Goal: Task Accomplishment & Management: Manage account settings

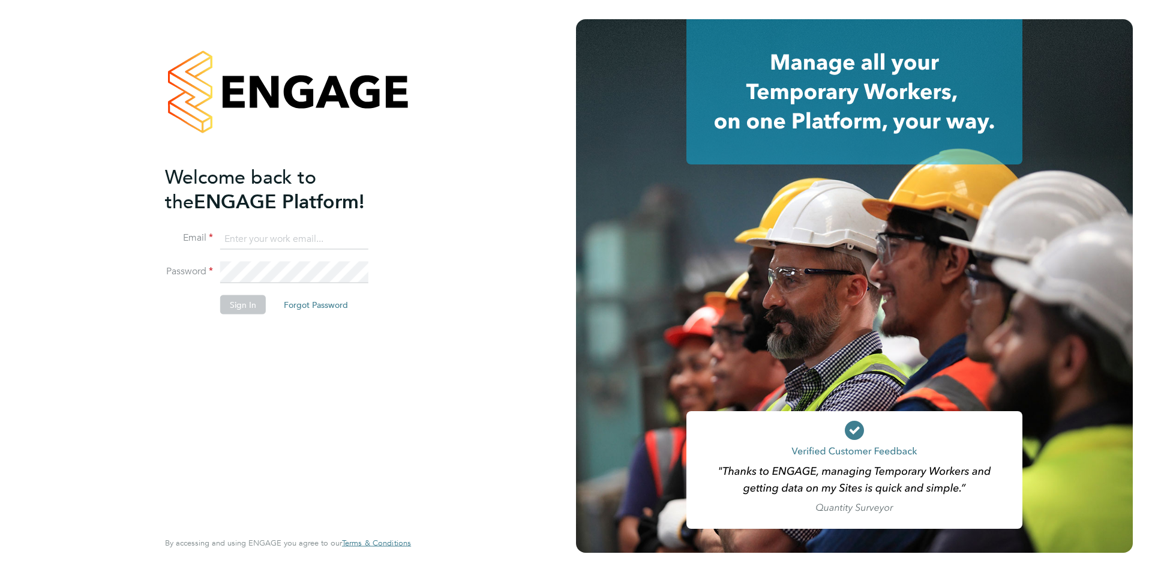
type input "timlerwill@itsconstruction.co.uk"
click at [241, 356] on div "Welcome back to the ENGAGE Platform! Email timlerwill@itsconstruction.co.uk Pas…" at bounding box center [282, 345] width 234 height 363
click at [237, 297] on button "Sign In" at bounding box center [243, 304] width 46 height 19
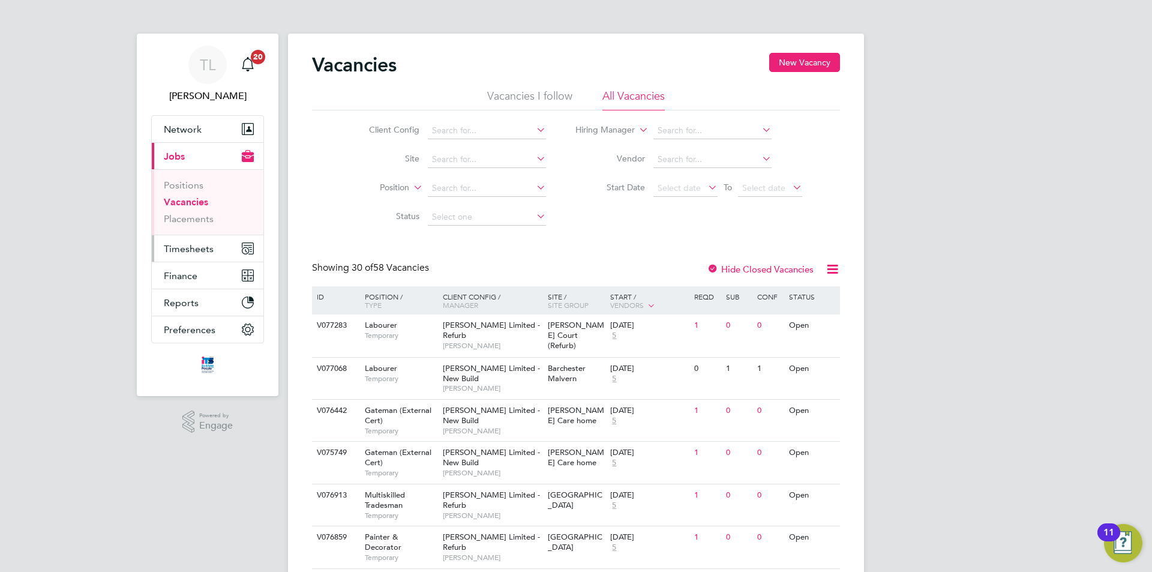
click at [204, 251] on span "Timesheets" at bounding box center [189, 248] width 50 height 11
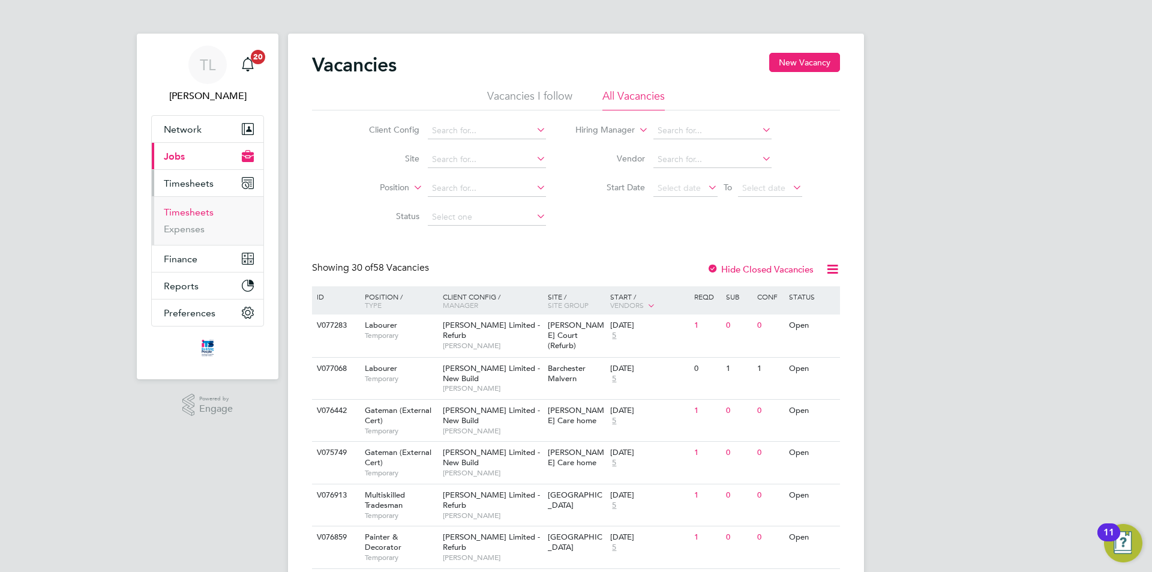
click at [212, 212] on link "Timesheets" at bounding box center [189, 211] width 50 height 11
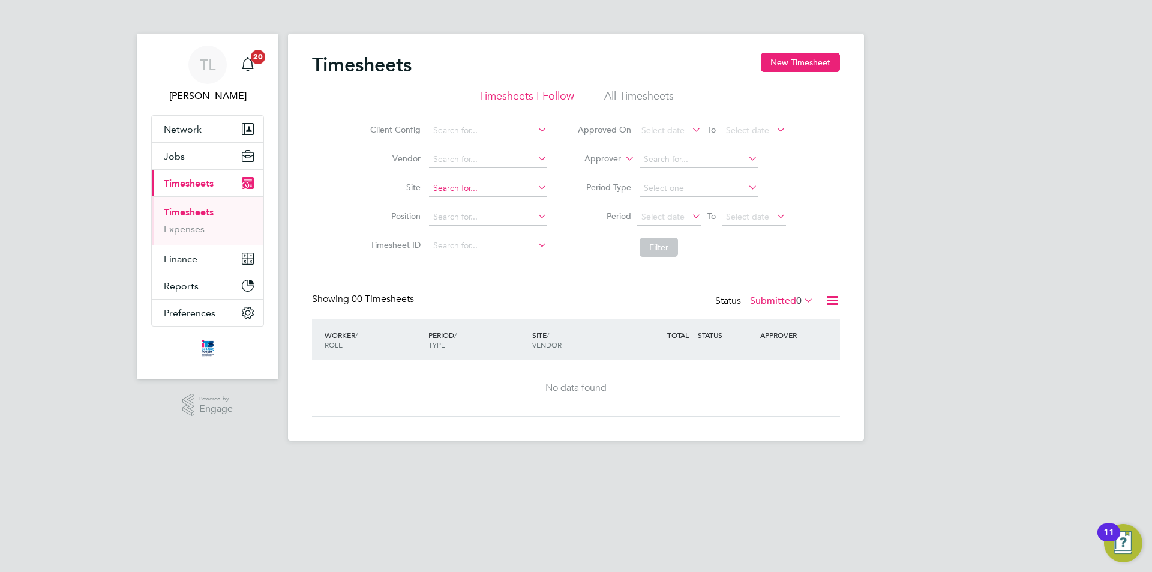
click at [494, 193] on input at bounding box center [488, 188] width 118 height 17
click at [495, 204] on li "Bide ford" at bounding box center [496, 205] width 137 height 16
type input "Bideford"
click at [651, 247] on button "Filter" at bounding box center [658, 247] width 38 height 19
click at [689, 221] on icon at bounding box center [689, 216] width 0 height 17
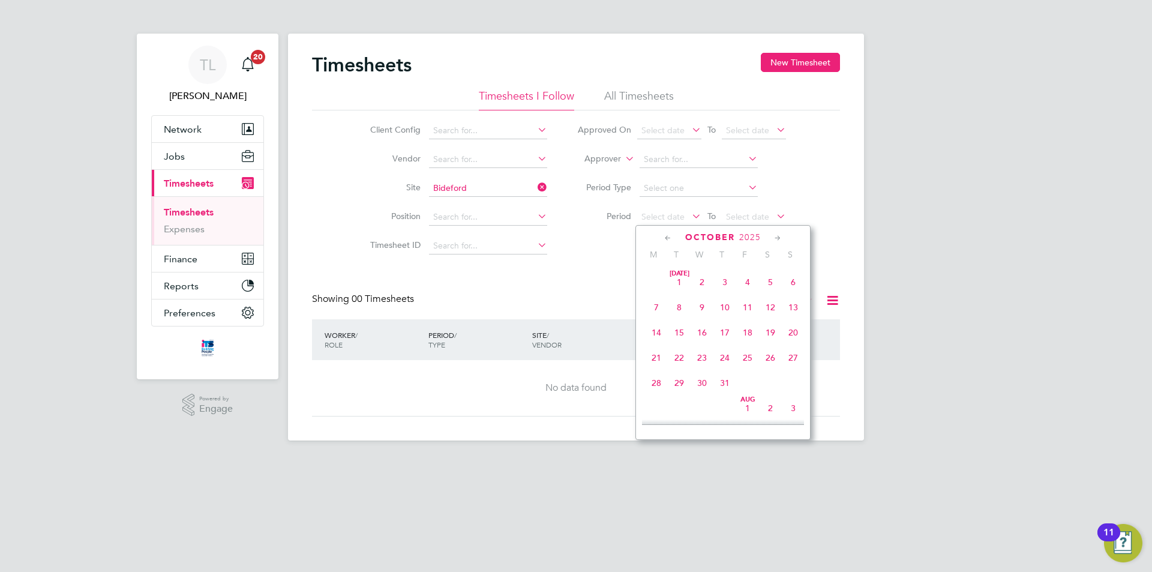
scroll to position [338, 0]
click at [191, 156] on button "Jobs" at bounding box center [208, 156] width 112 height 26
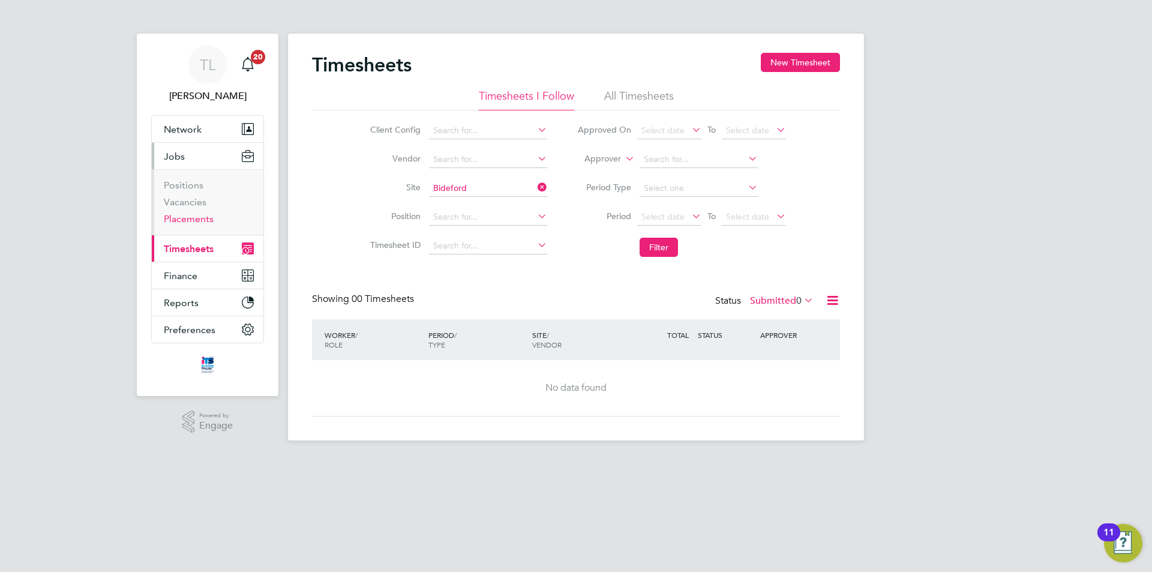
click at [189, 216] on link "Placements" at bounding box center [189, 218] width 50 height 11
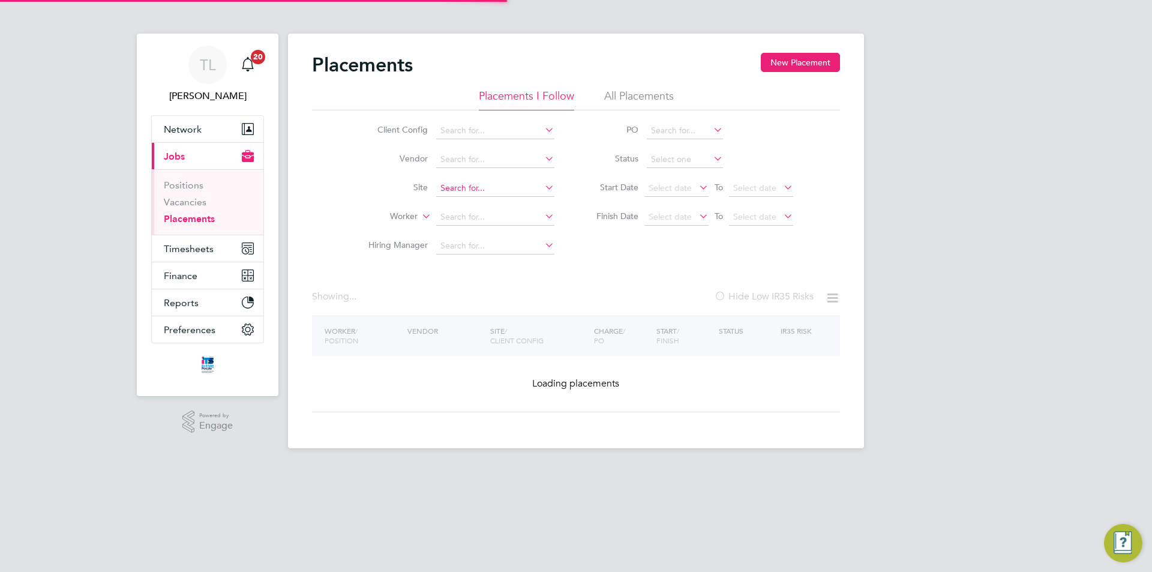
click at [487, 188] on input at bounding box center [495, 188] width 118 height 17
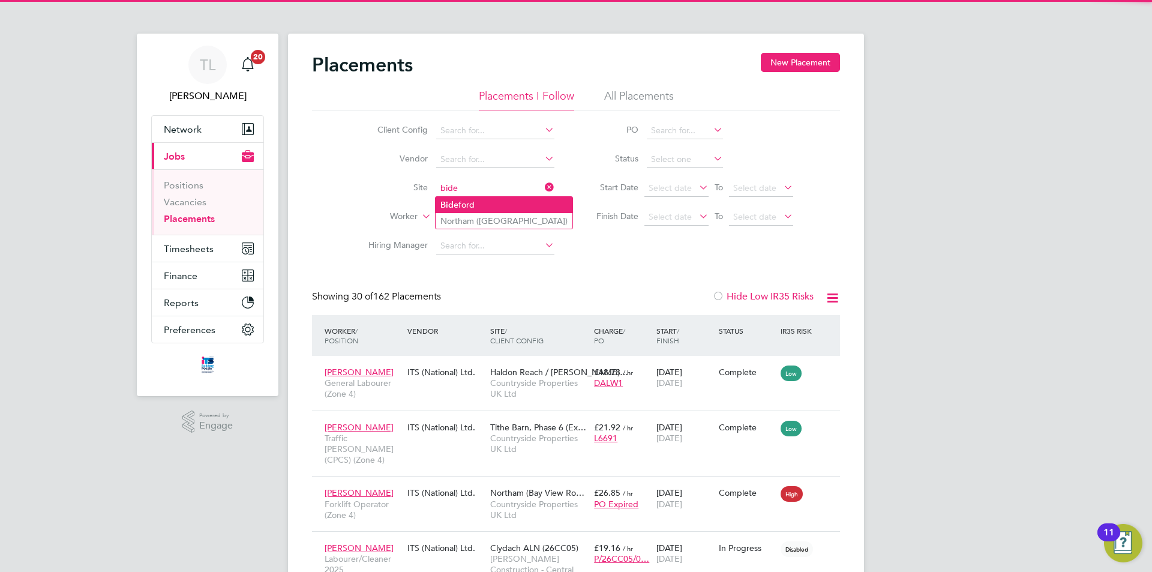
click at [486, 208] on li "Bide ford" at bounding box center [504, 205] width 137 height 16
type input "Bideford"
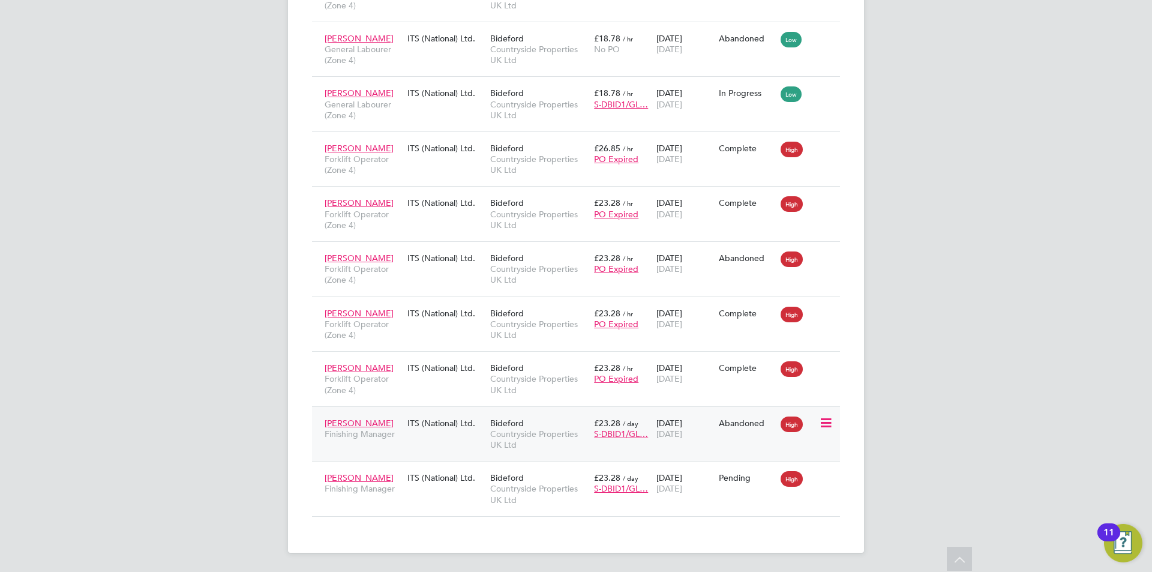
click at [484, 442] on div "James Hannam Finishing Manager ITS (National) Ltd. Bideford Countryside Propert…" at bounding box center [576, 433] width 528 height 55
click at [392, 455] on div "James Hannam Finishing Manager ITS (National) Ltd. Bideford Countryside Propert…" at bounding box center [576, 433] width 528 height 55
click at [520, 419] on span "Bideford" at bounding box center [507, 423] width 34 height 11
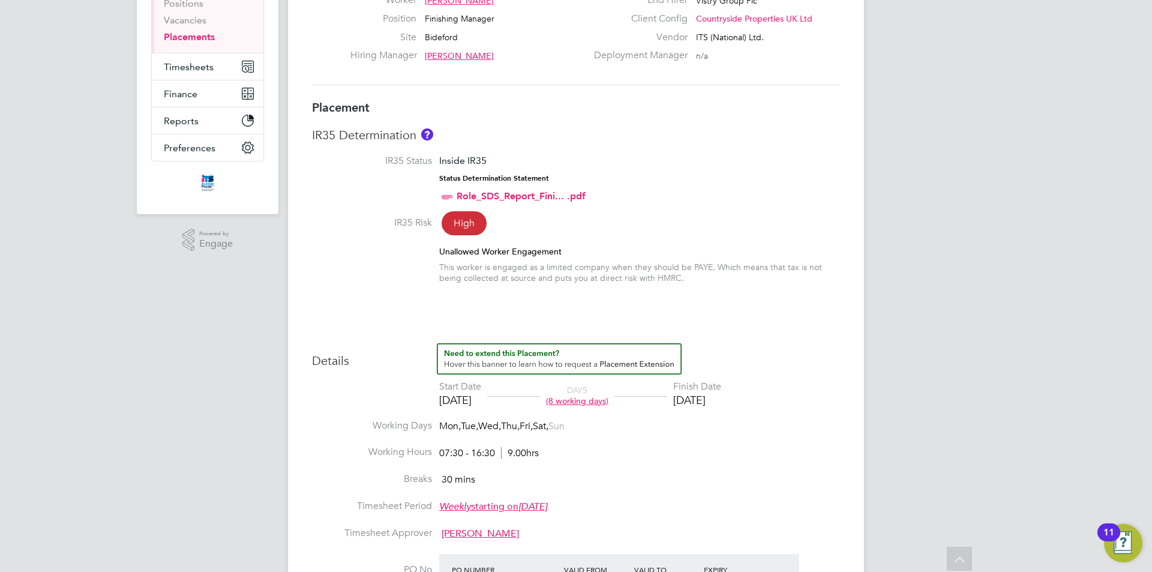
scroll to position [2, 0]
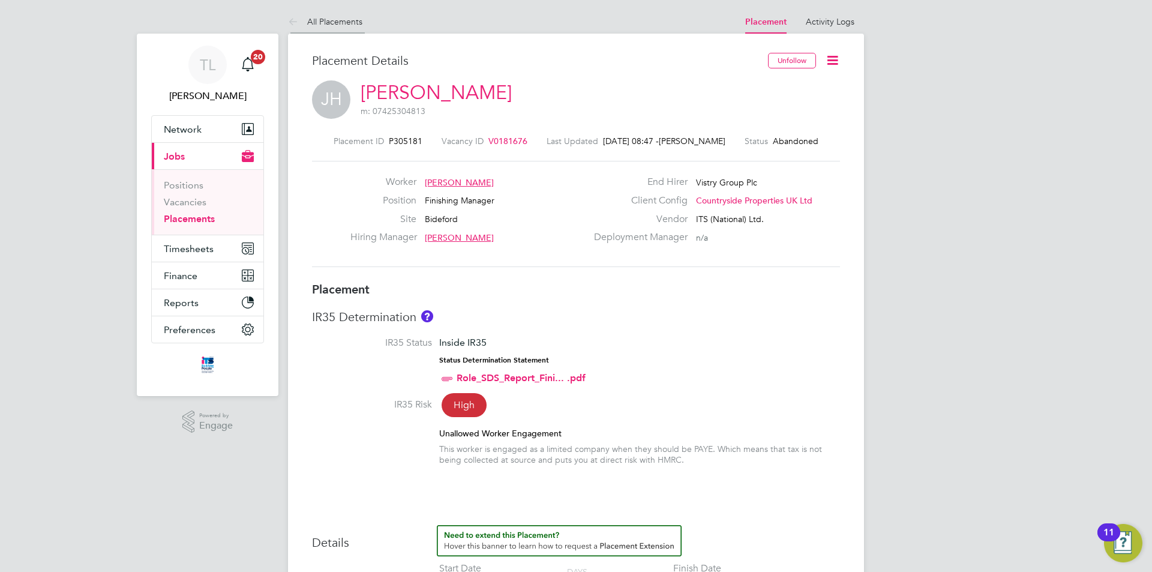
click at [320, 22] on link "All Placements" at bounding box center [325, 21] width 74 height 11
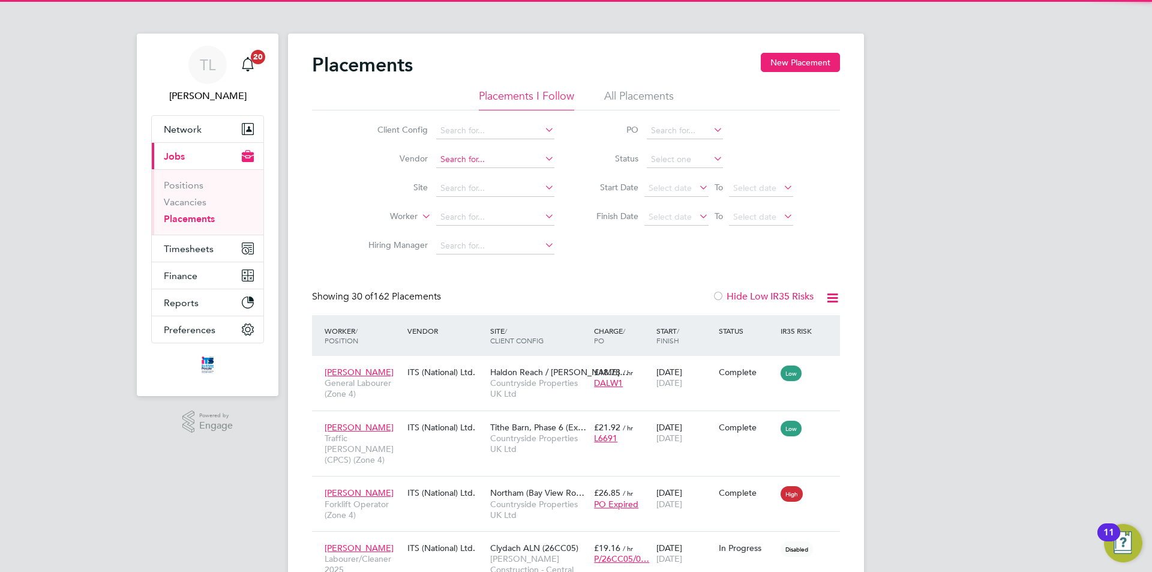
click at [451, 163] on input at bounding box center [495, 159] width 118 height 17
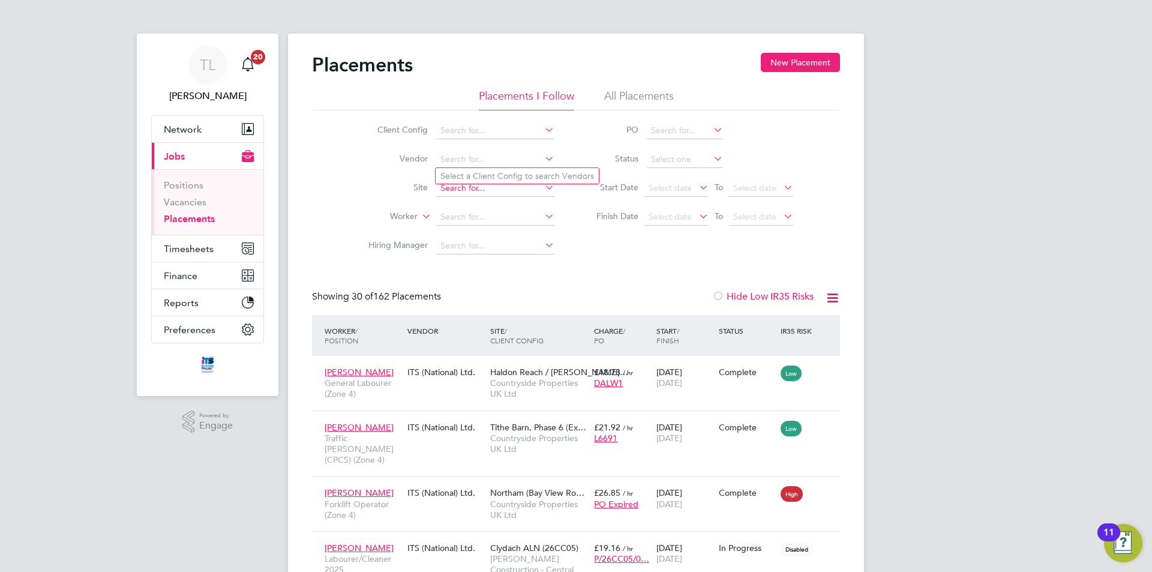
click at [470, 192] on input at bounding box center [495, 188] width 118 height 17
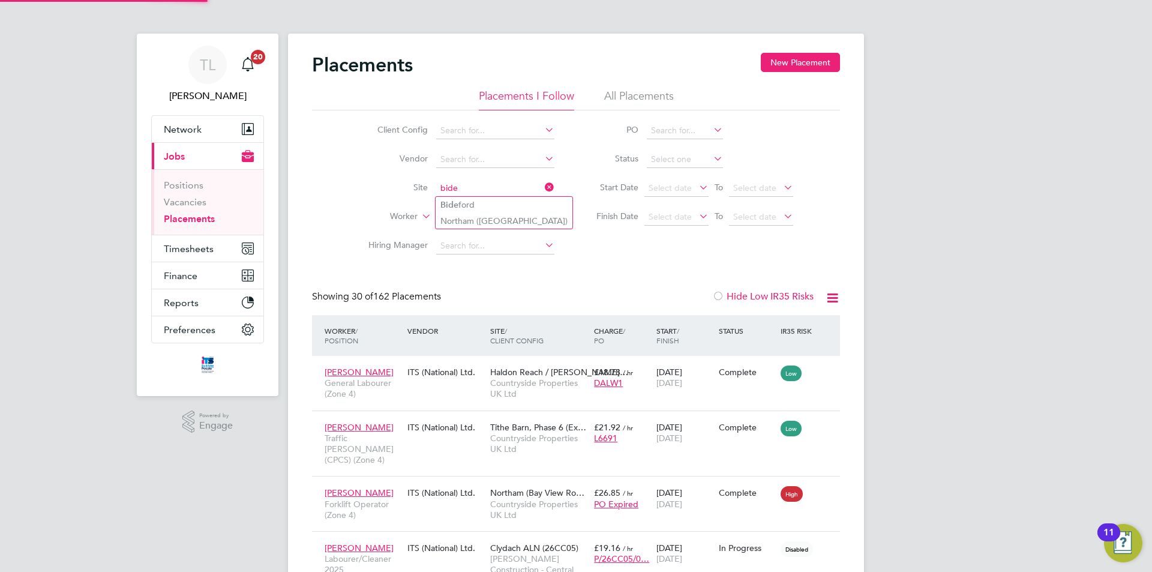
type input "bide"
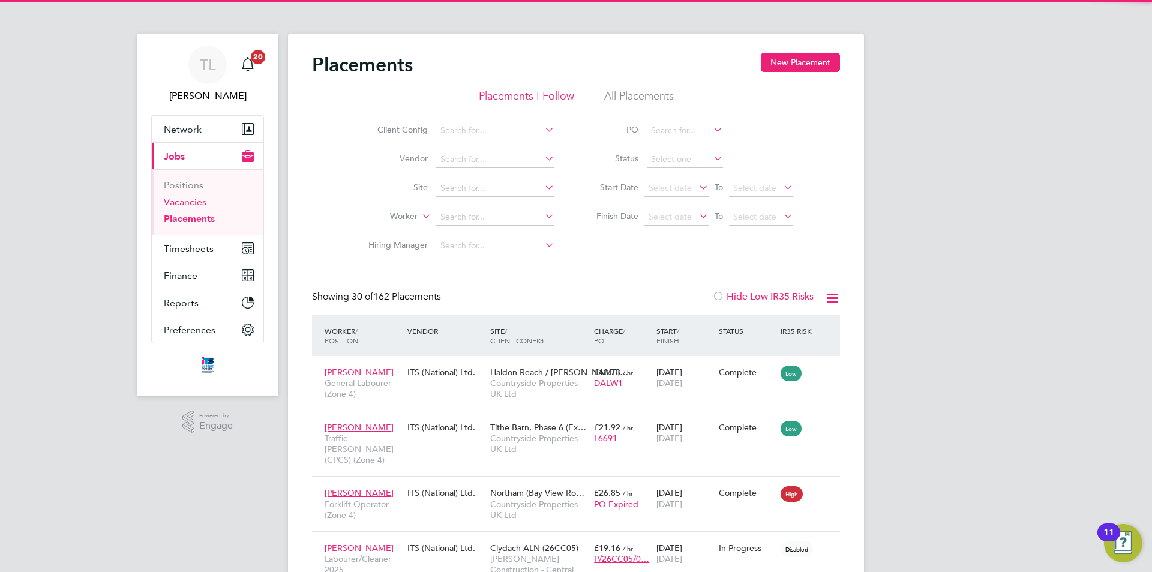
click at [185, 205] on link "Vacancies" at bounding box center [185, 201] width 43 height 11
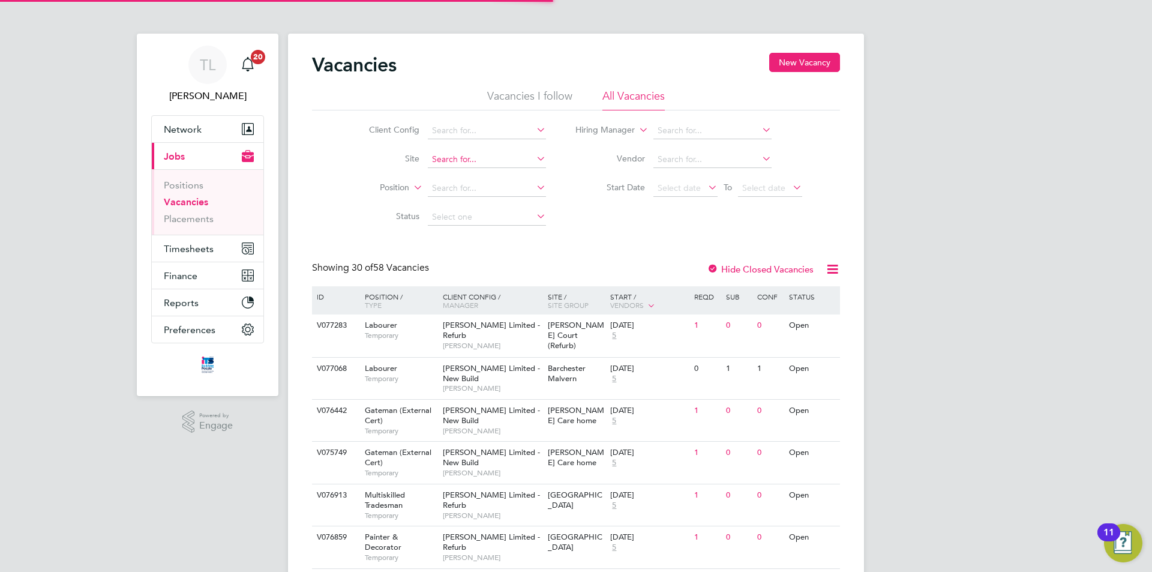
click at [501, 155] on input at bounding box center [487, 159] width 118 height 17
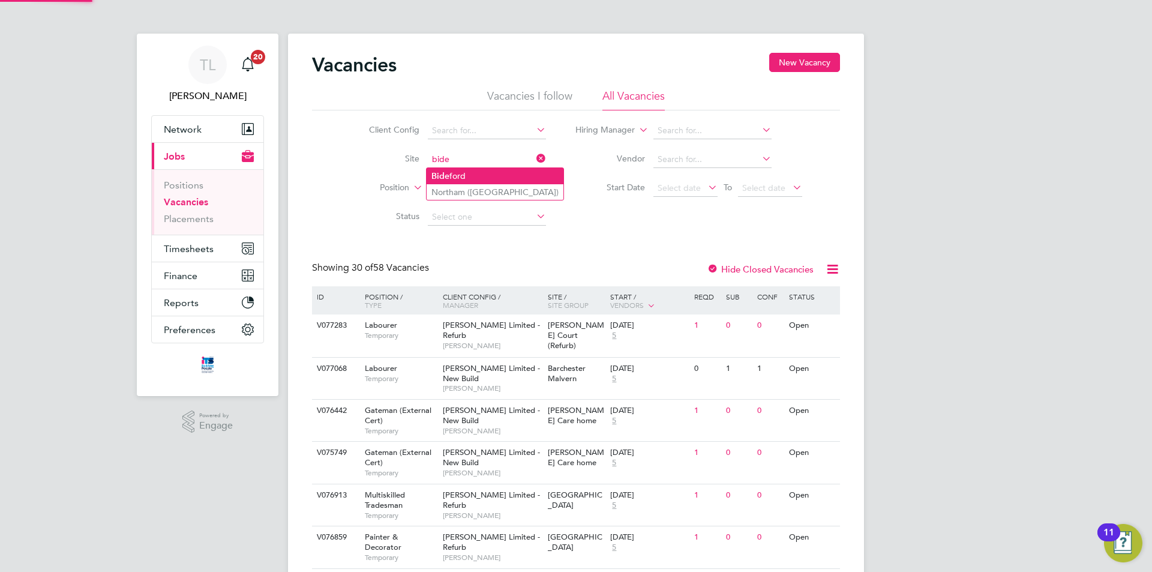
click at [496, 170] on li "Bide ford" at bounding box center [495, 176] width 137 height 16
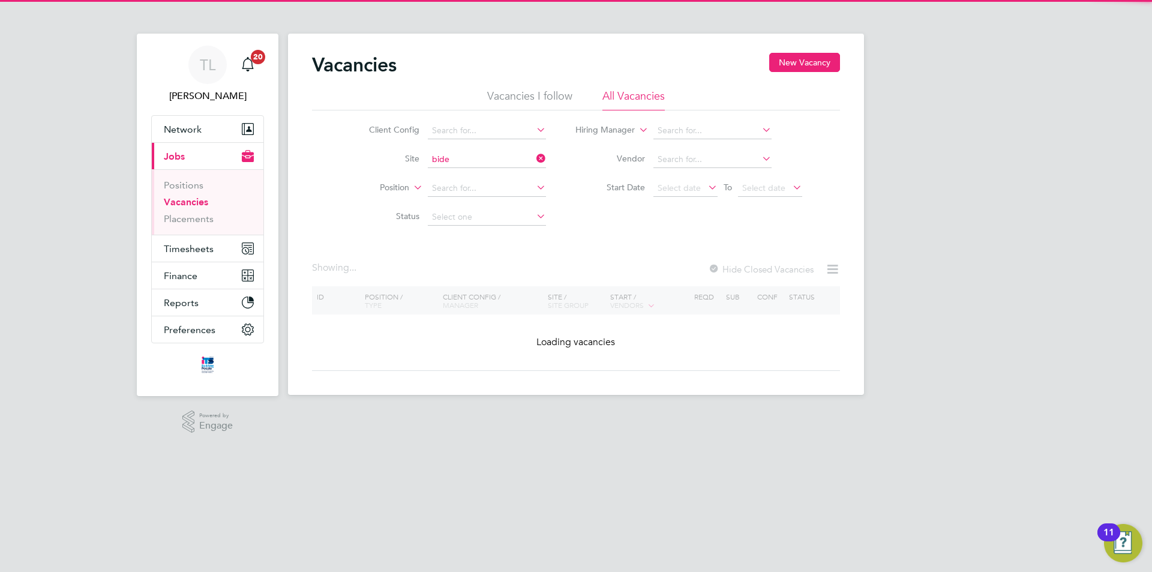
type input "Bideford"
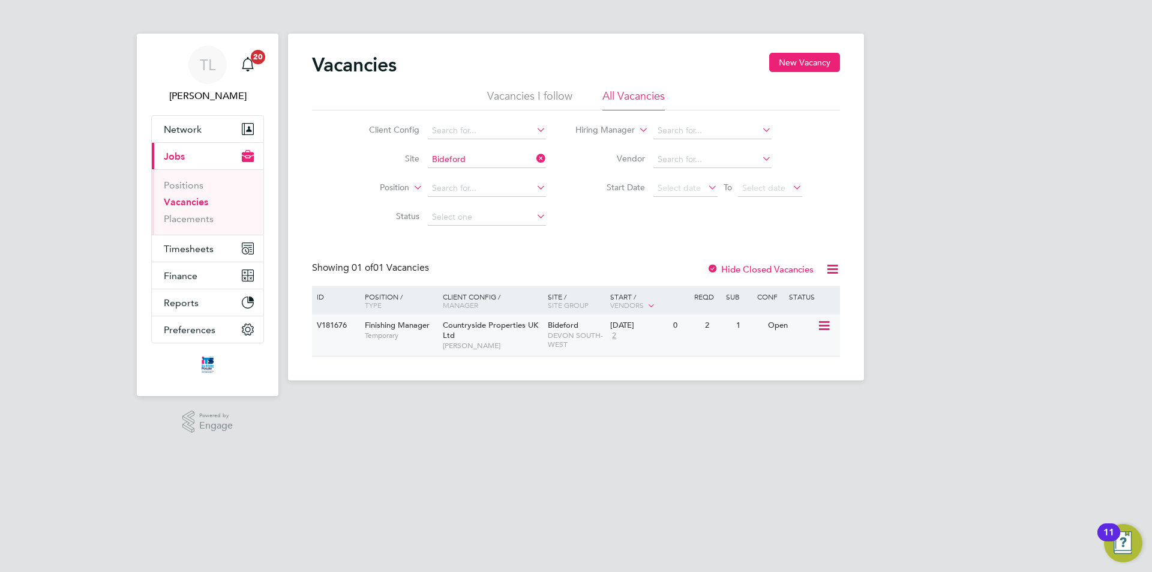
click at [533, 337] on div "Countryside Properties UK Ltd Tim Hawkridge" at bounding box center [492, 334] width 105 height 41
click at [194, 247] on span "Timesheets" at bounding box center [189, 248] width 50 height 11
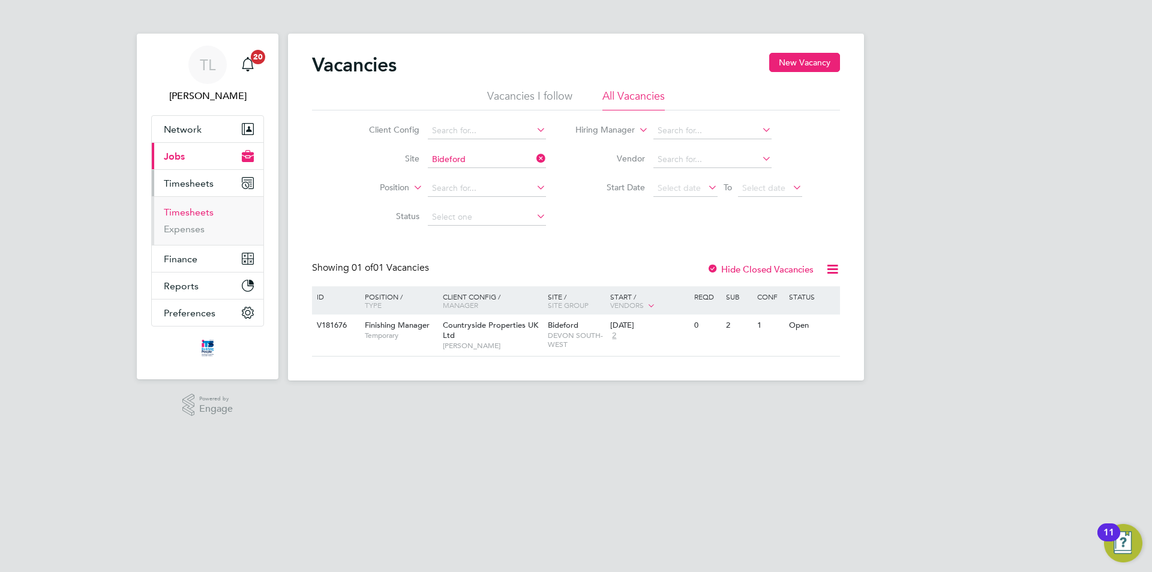
click at [205, 210] on link "Timesheets" at bounding box center [189, 211] width 50 height 11
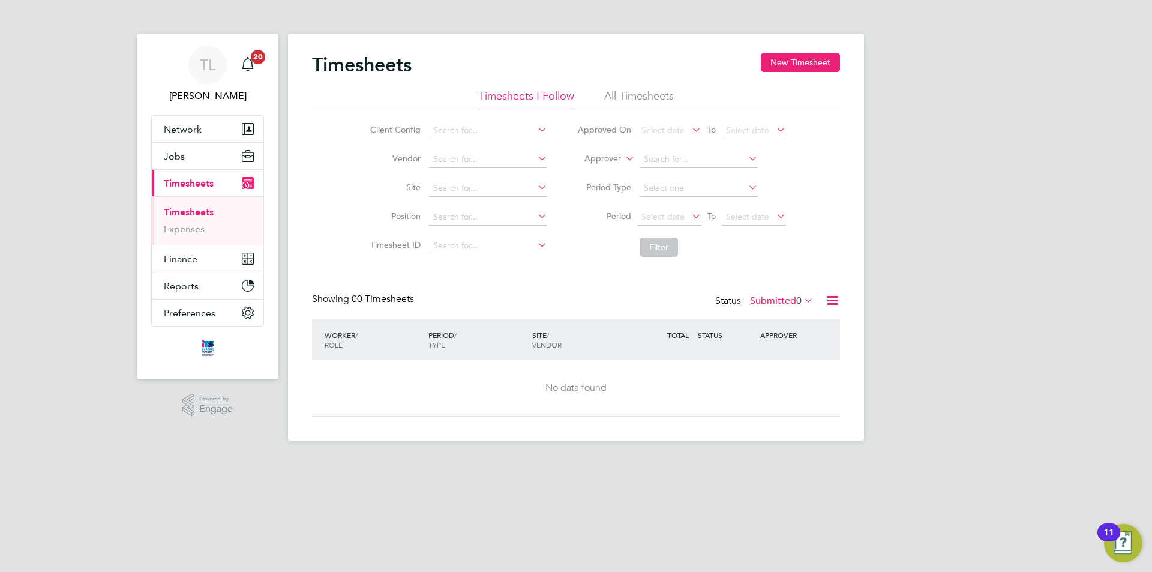
click at [809, 73] on div "Timesheets New Timesheet" at bounding box center [576, 71] width 528 height 36
click at [809, 67] on button "New Timesheet" at bounding box center [800, 62] width 79 height 19
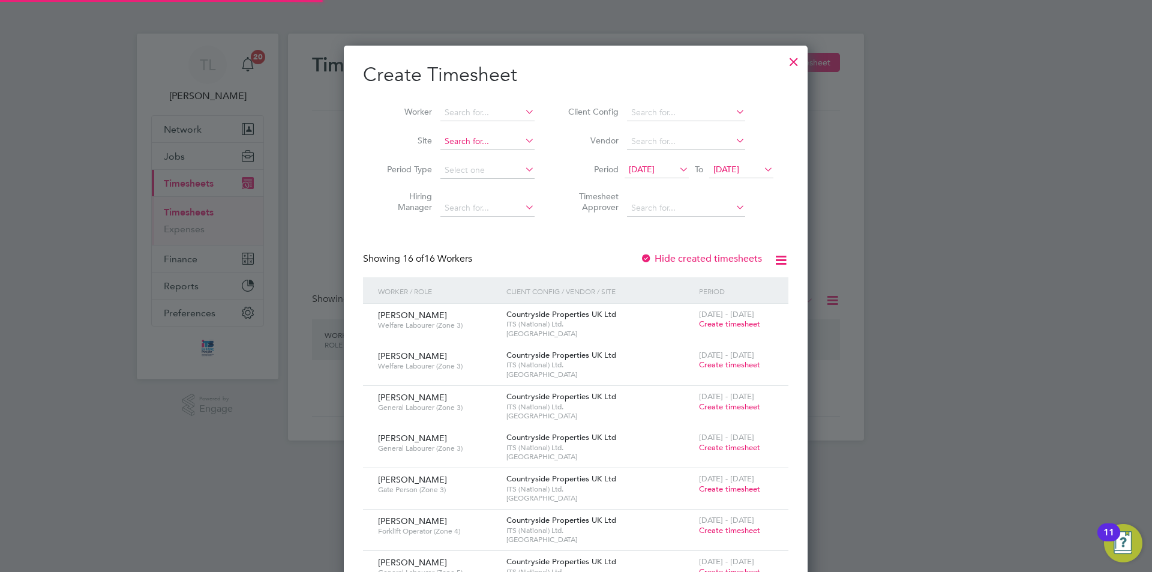
scroll to position [1313, 464]
click at [479, 144] on input at bounding box center [487, 141] width 94 height 17
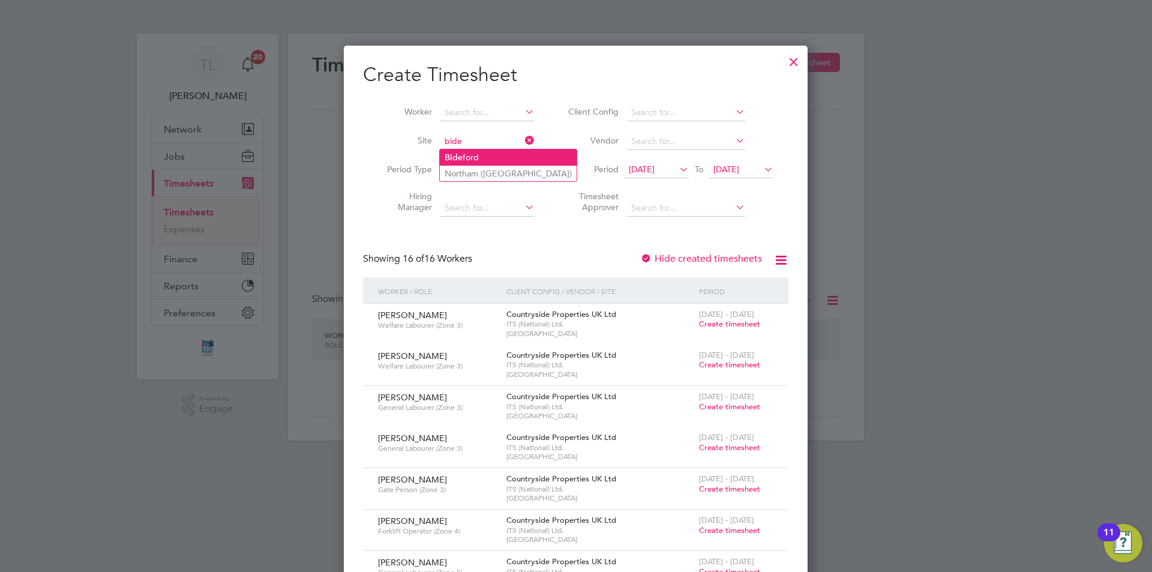
click at [474, 155] on li "Bide ford" at bounding box center [508, 157] width 137 height 16
type input "Bideford"
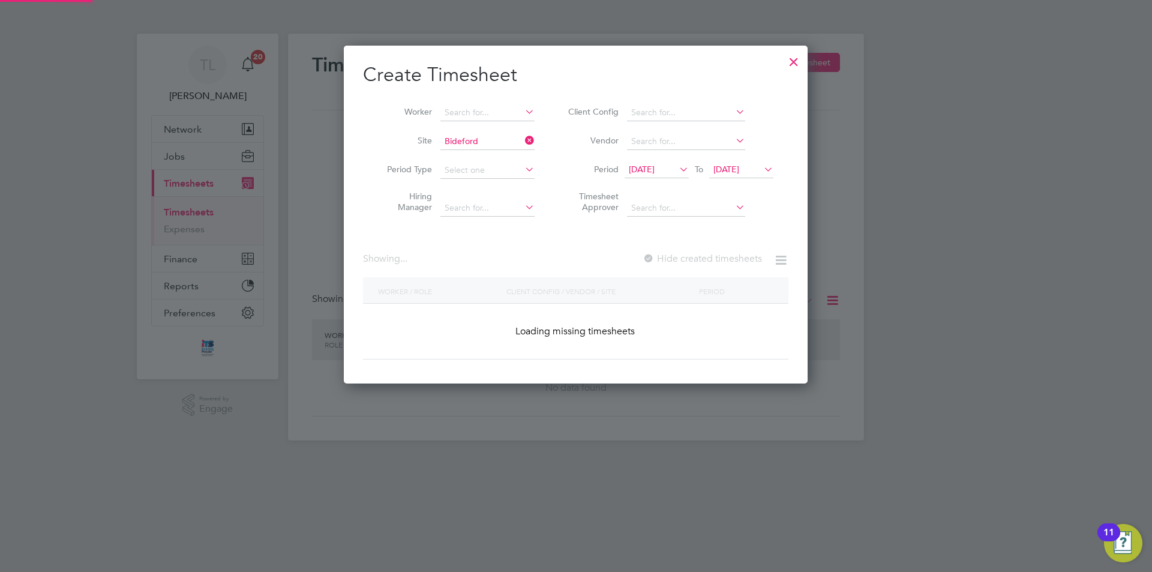
scroll to position [338, 464]
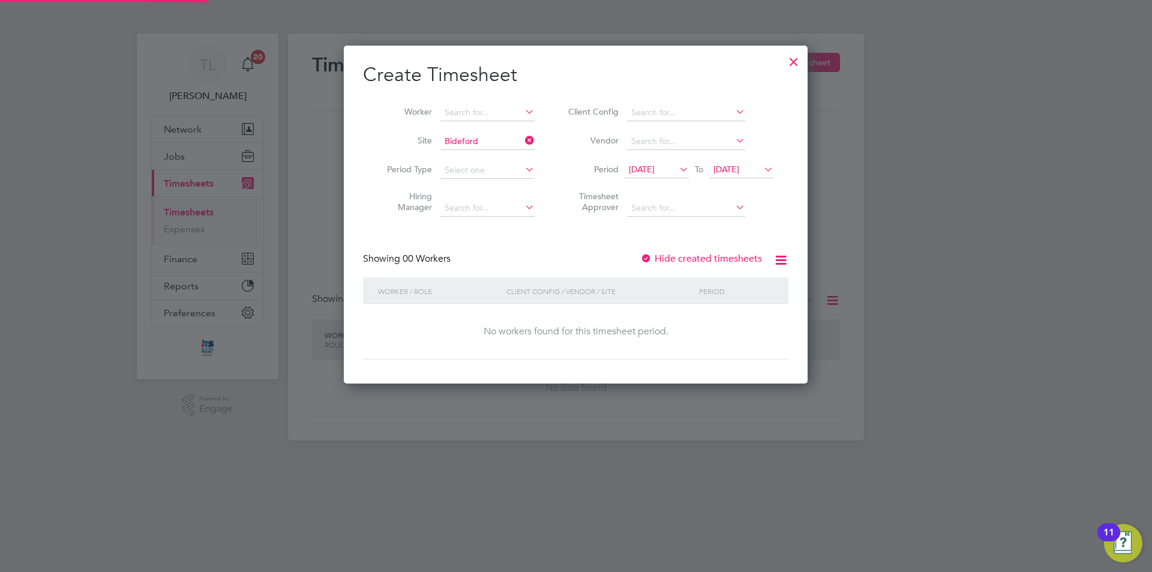
click at [650, 170] on span "19 Sep 2025" at bounding box center [642, 169] width 26 height 11
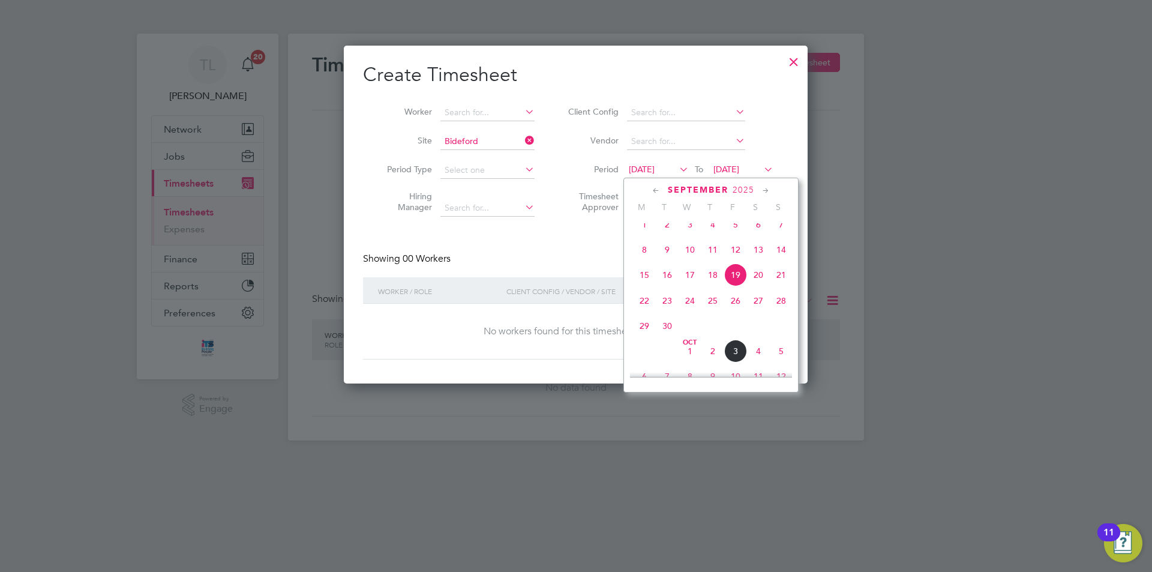
scroll to position [475, 0]
click at [646, 277] on span "29" at bounding box center [644, 265] width 23 height 23
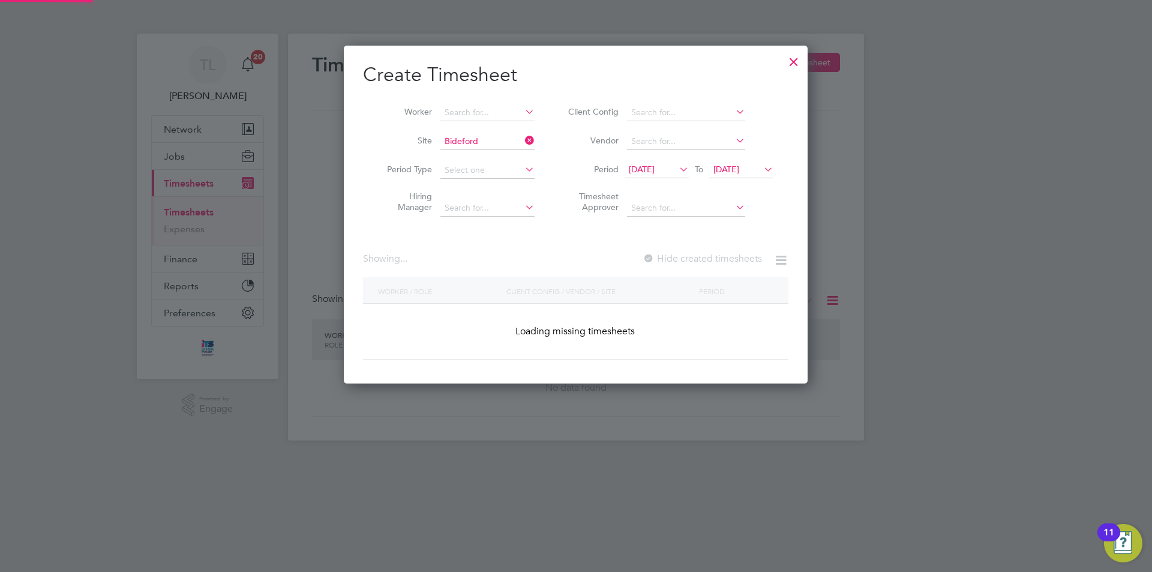
scroll to position [406, 464]
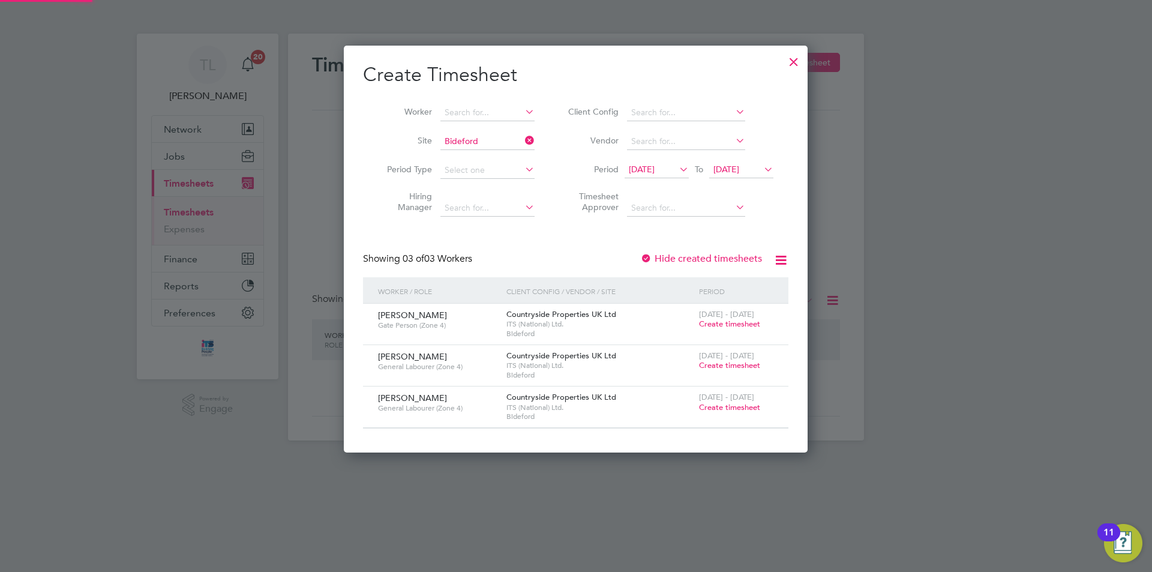
click at [739, 171] on span "29 Sep 2025" at bounding box center [726, 169] width 26 height 11
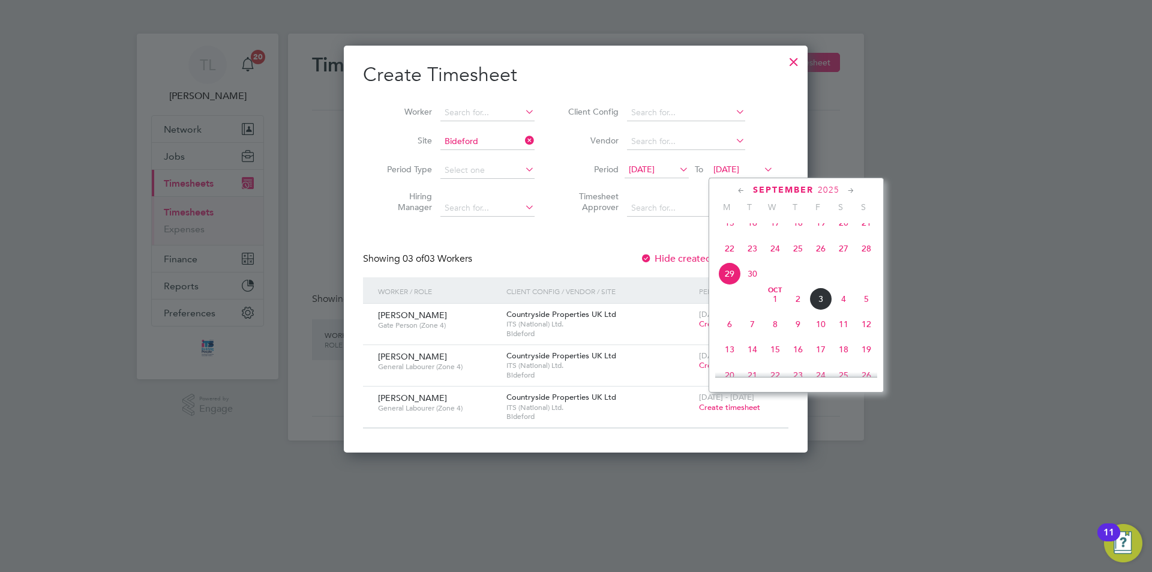
click at [868, 310] on span "5" at bounding box center [866, 298] width 23 height 23
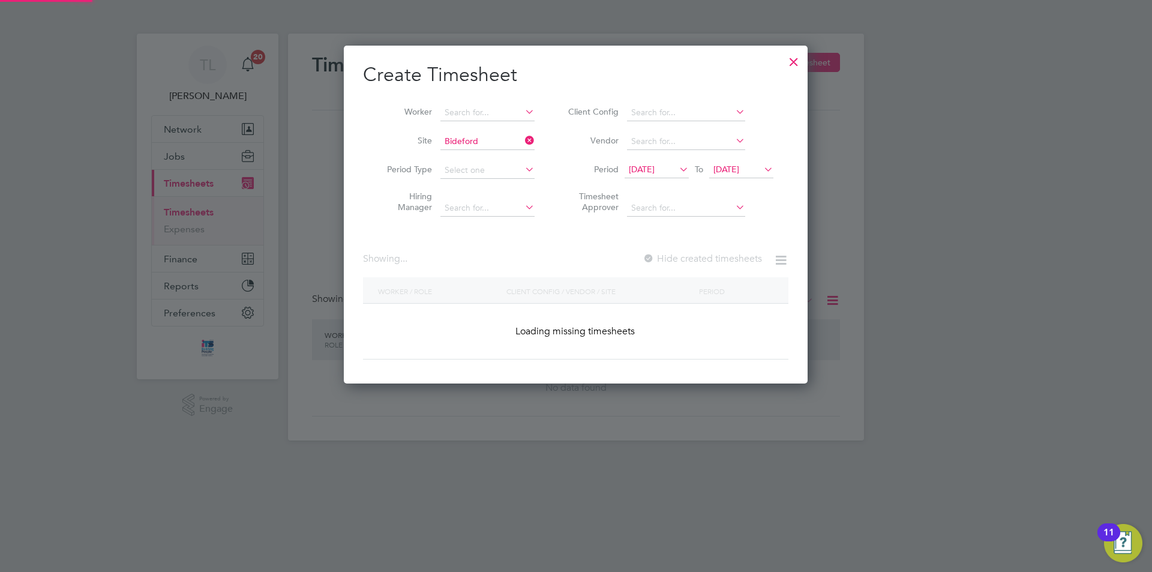
scroll to position [406, 464]
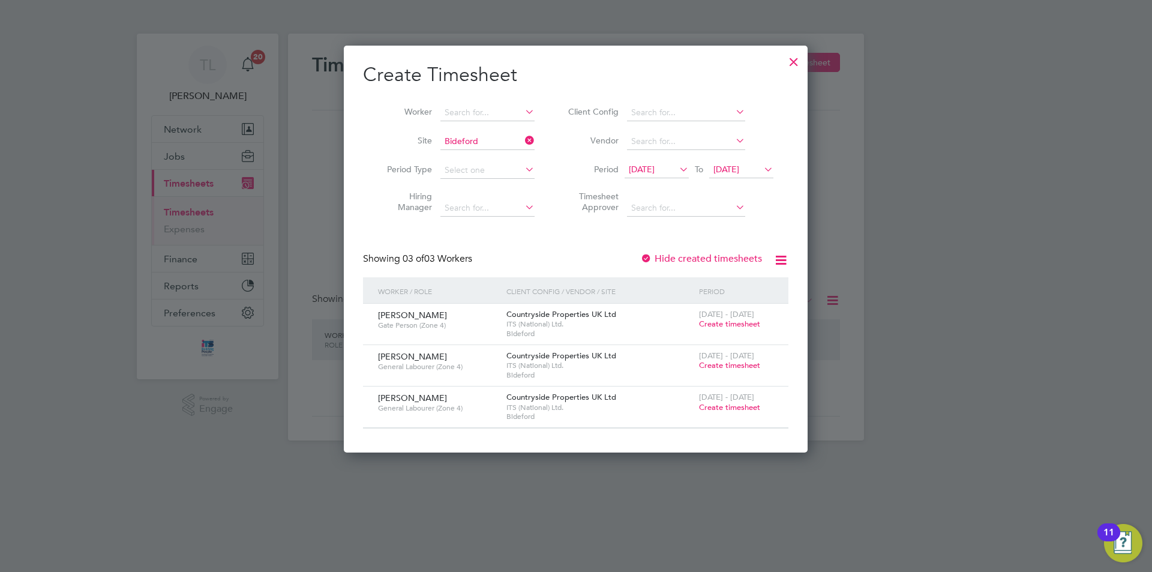
click at [747, 364] on span "Create timesheet" at bounding box center [729, 365] width 61 height 10
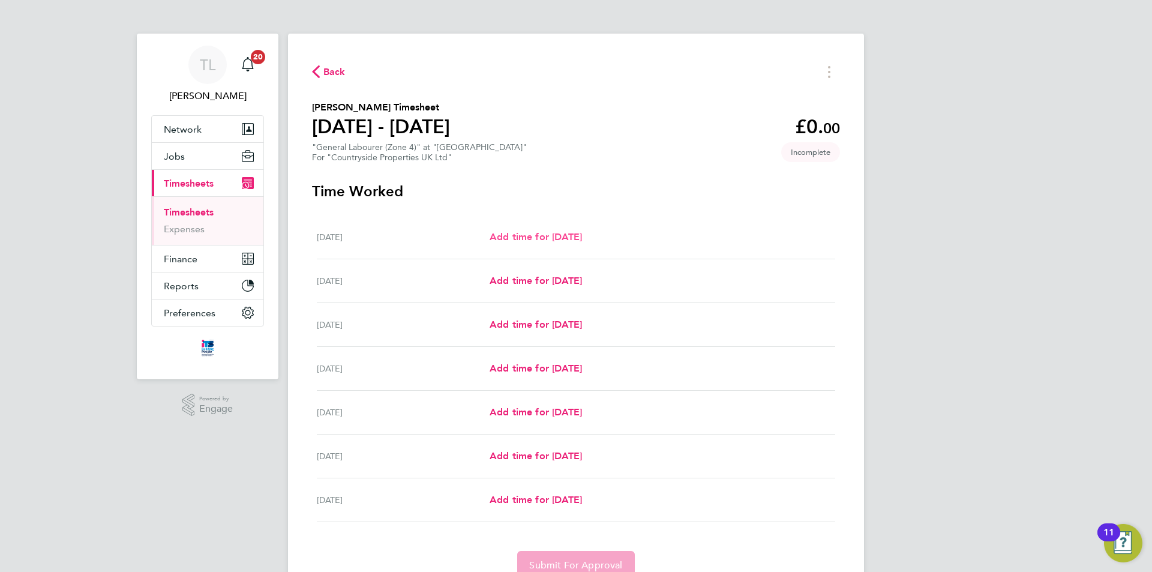
click at [579, 234] on span "Add time for Mon 29 Sep" at bounding box center [535, 236] width 92 height 11
select select "30"
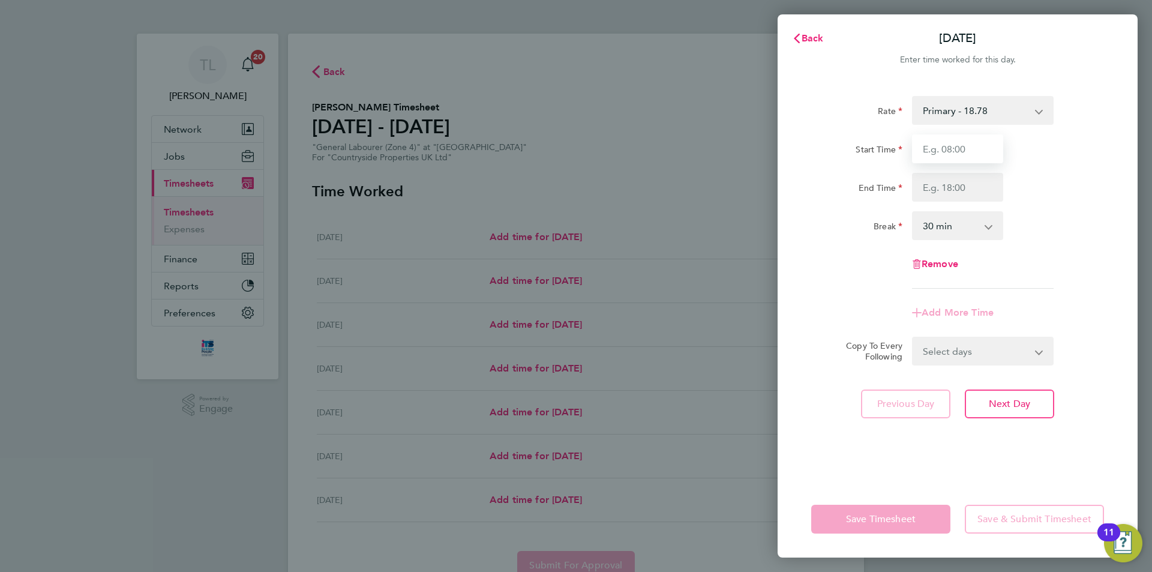
click at [925, 151] on input "Start Time" at bounding box center [957, 148] width 91 height 29
type input "07:30"
click at [962, 193] on input "End Time" at bounding box center [957, 187] width 91 height 29
type input "17:00"
click at [1020, 104] on select "Primary - 18.78" at bounding box center [975, 110] width 125 height 26
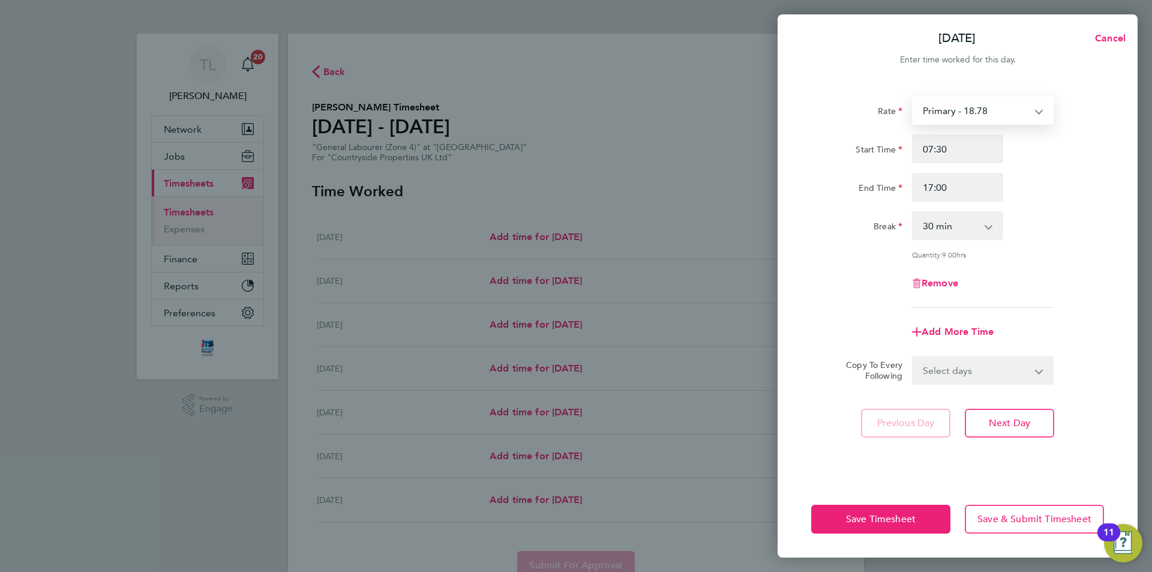
click at [1020, 104] on select "Primary - 18.78" at bounding box center [975, 110] width 125 height 26
click at [982, 377] on select "Select days Day Weekday (Mon-Fri) Weekend (Sat-Sun) Tuesday Wednesday Thursday …" at bounding box center [976, 370] width 126 height 26
select select "WEEKDAY"
click at [913, 357] on select "Select days Day Weekday (Mon-Fri) Weekend (Sat-Sun) Tuesday Wednesday Thursday …" at bounding box center [976, 370] width 126 height 26
select select "2025-10-05"
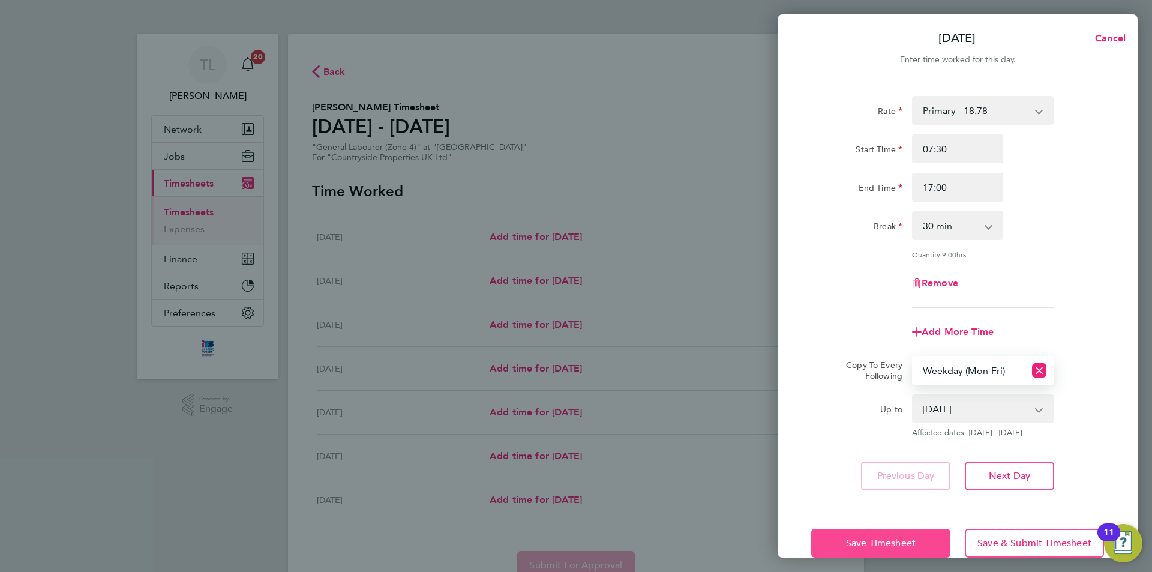
click at [881, 543] on span "Save Timesheet" at bounding box center [881, 543] width 70 height 12
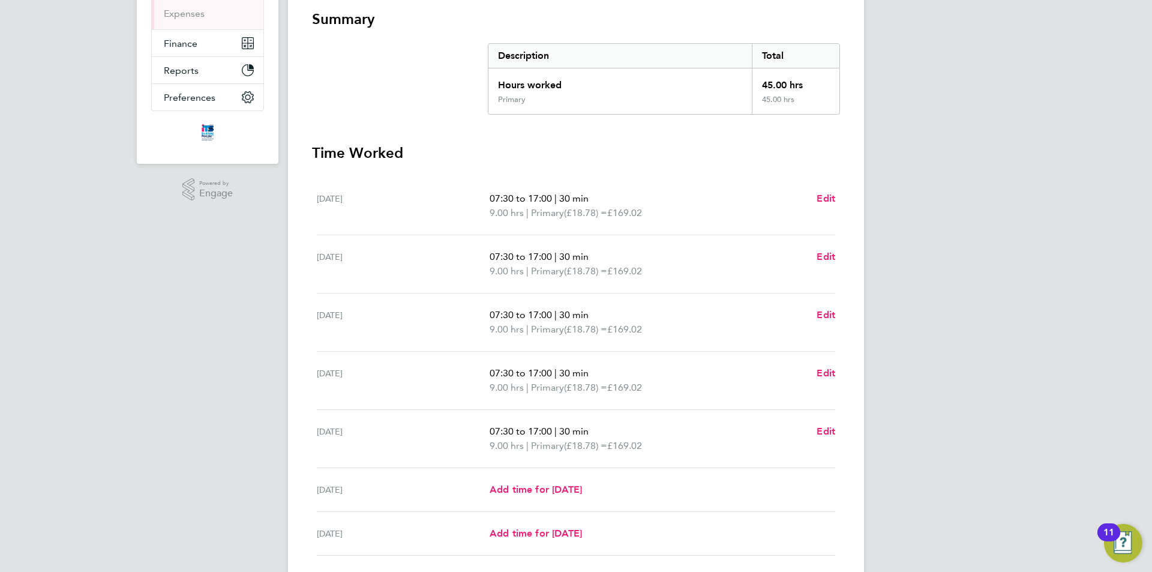
scroll to position [305, 0]
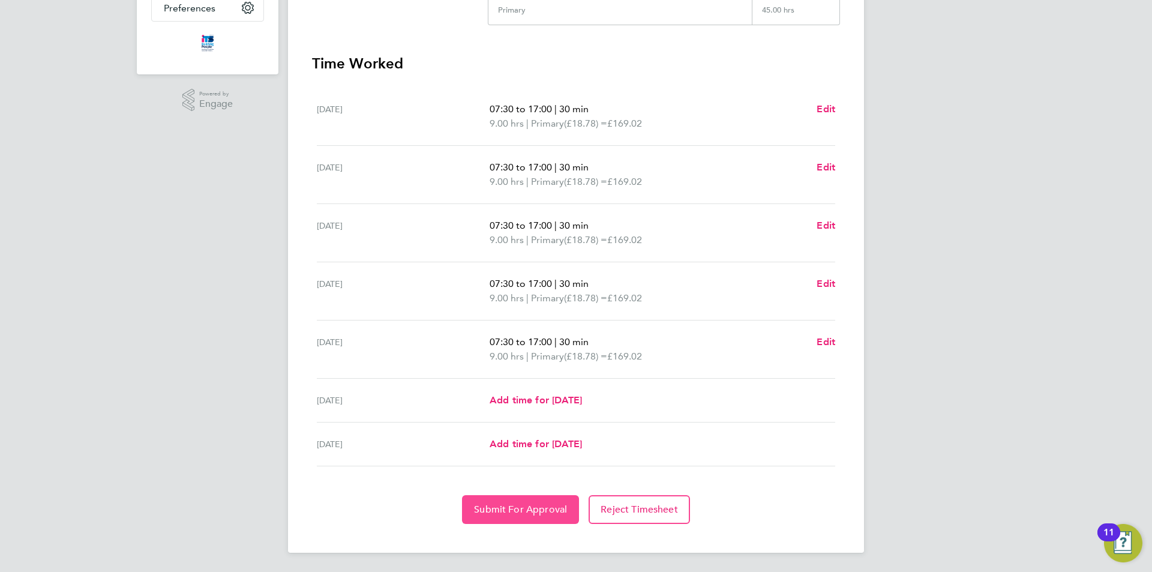
click at [522, 518] on button "Submit For Approval" at bounding box center [520, 509] width 117 height 29
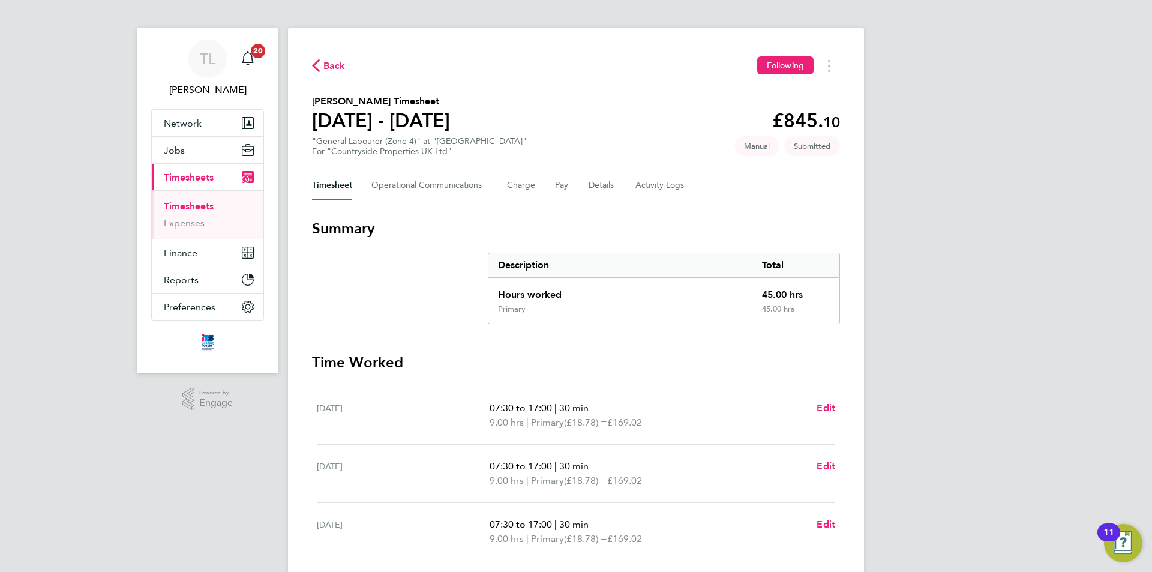
scroll to position [5, 0]
click at [334, 73] on span "Back" at bounding box center [334, 67] width 22 height 14
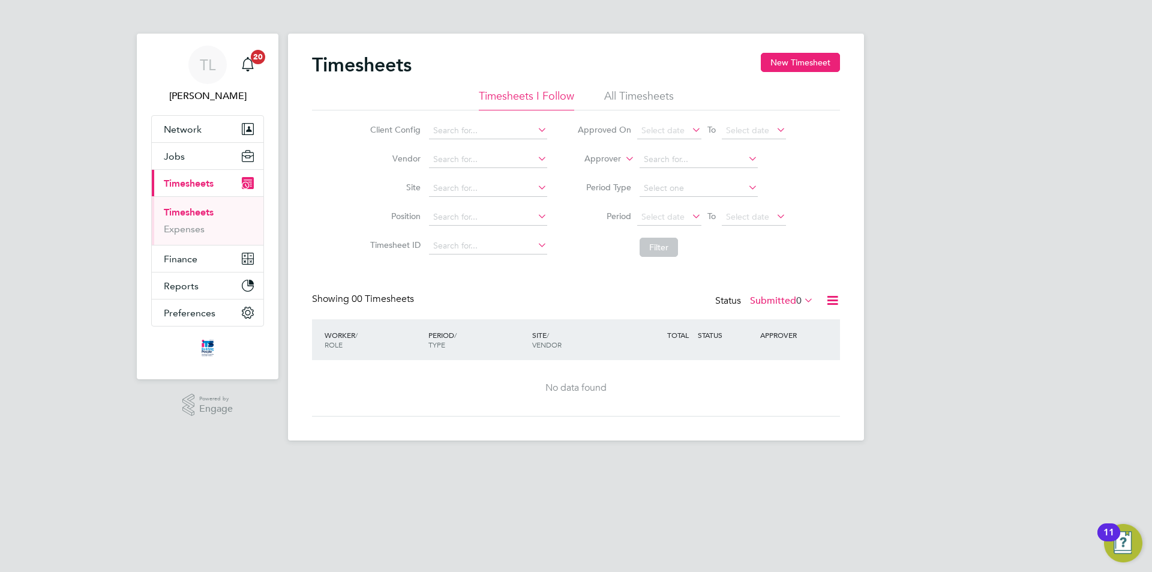
click at [783, 73] on div "Timesheets New Timesheet" at bounding box center [576, 71] width 528 height 36
click at [786, 70] on button "New Timesheet" at bounding box center [800, 62] width 79 height 19
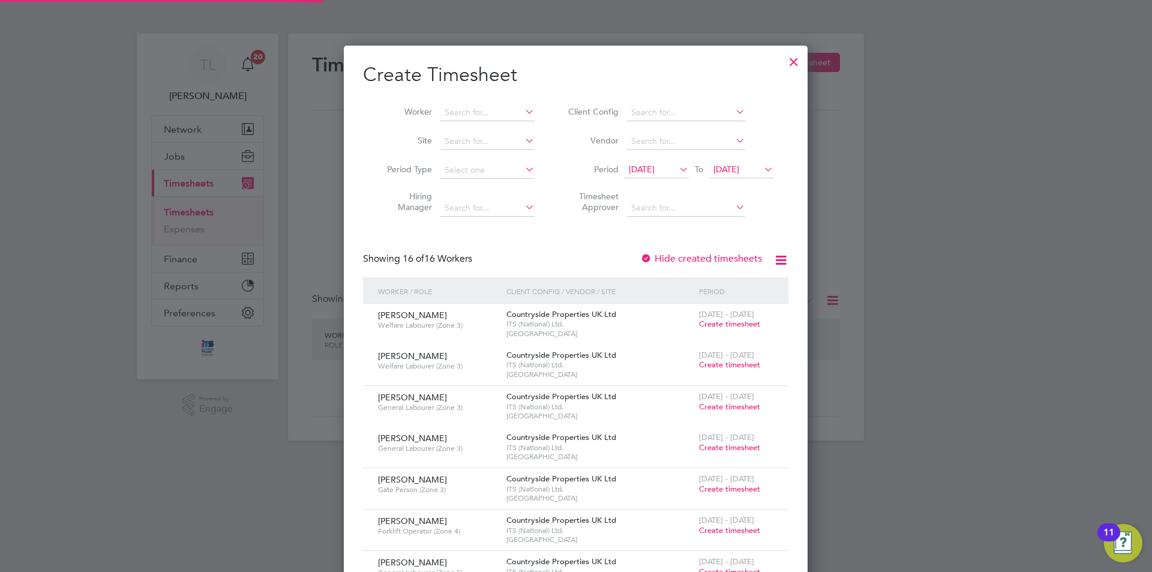
scroll to position [1313, 464]
click at [473, 145] on input at bounding box center [487, 141] width 94 height 17
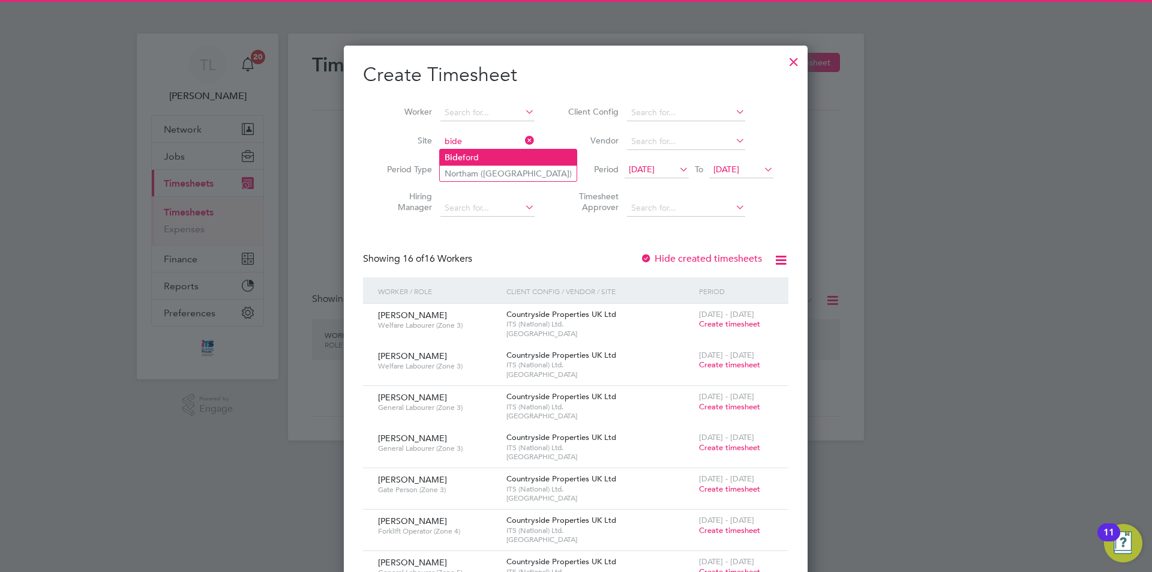
click at [476, 154] on li "Bide ford" at bounding box center [508, 157] width 137 height 16
type input "Bideford"
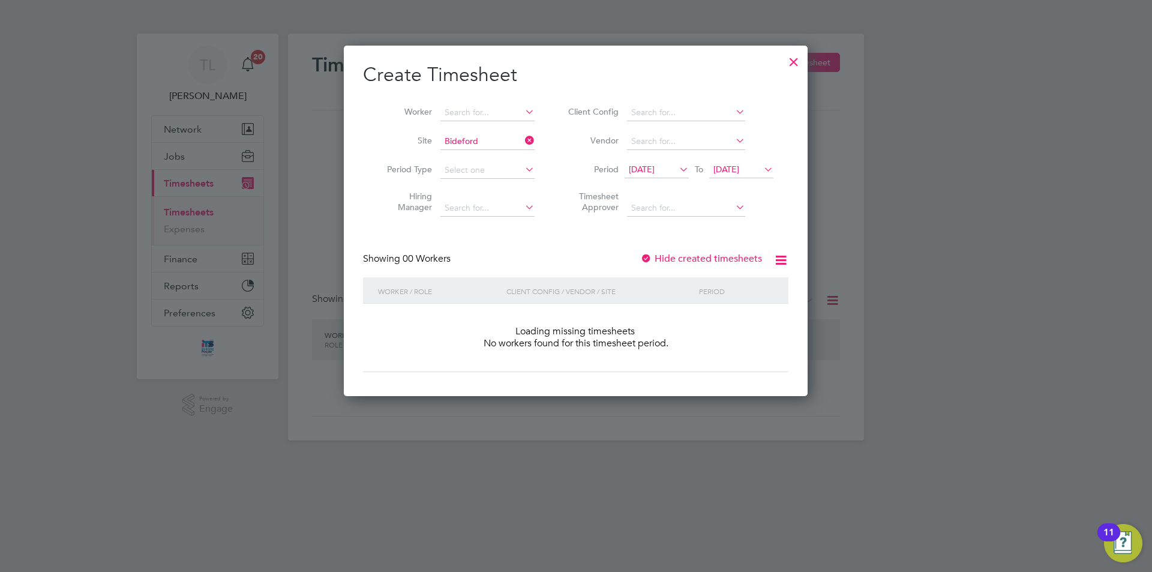
scroll to position [338, 464]
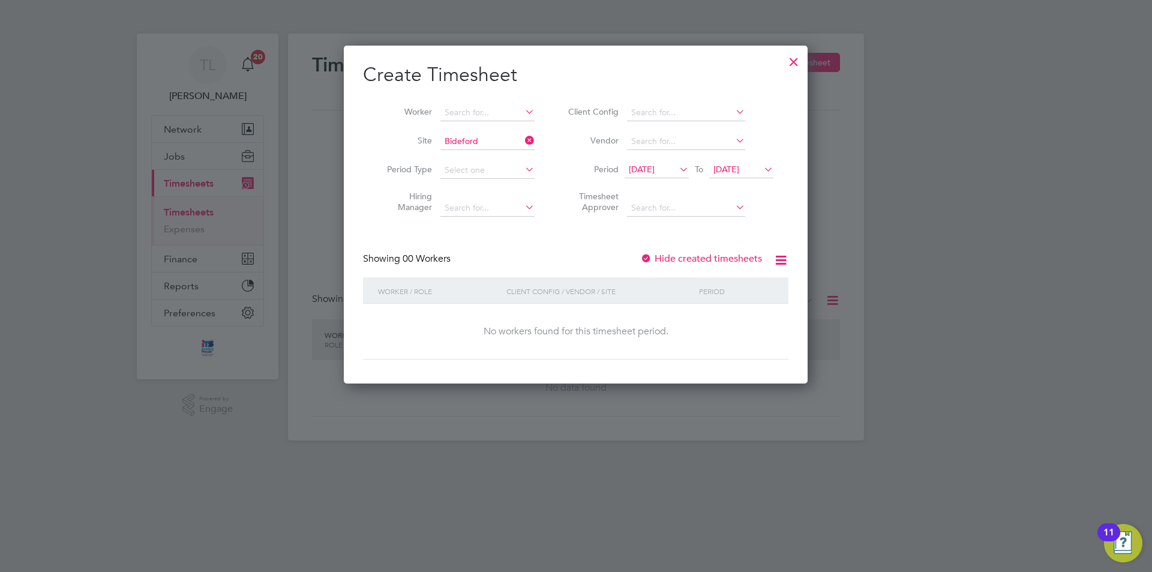
click at [677, 167] on icon at bounding box center [677, 169] width 0 height 17
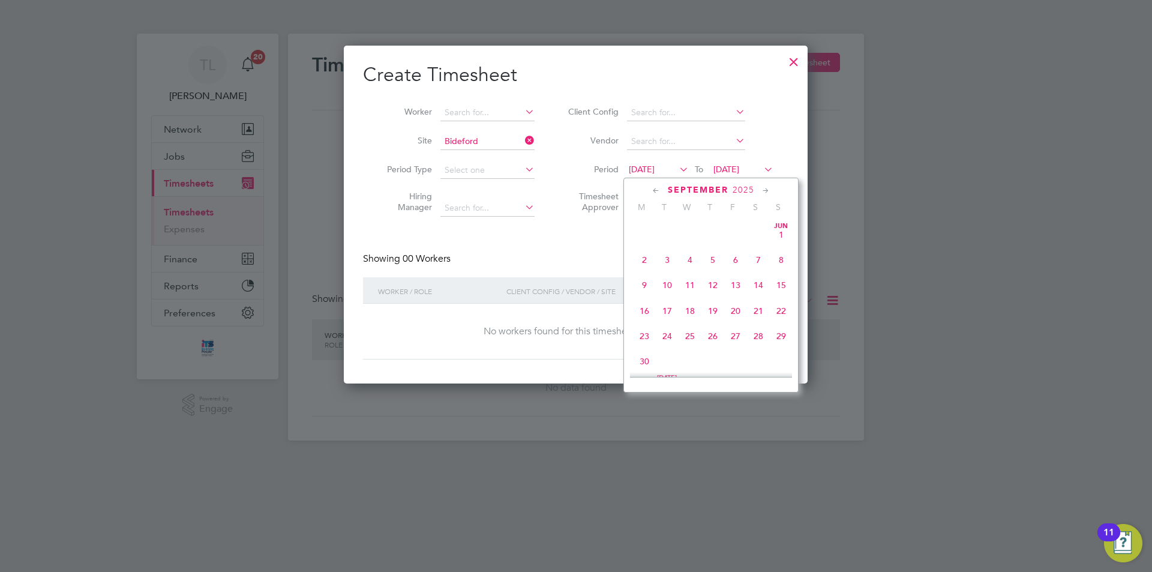
scroll to position [415, 0]
click at [648, 337] on span "29" at bounding box center [644, 325] width 23 height 23
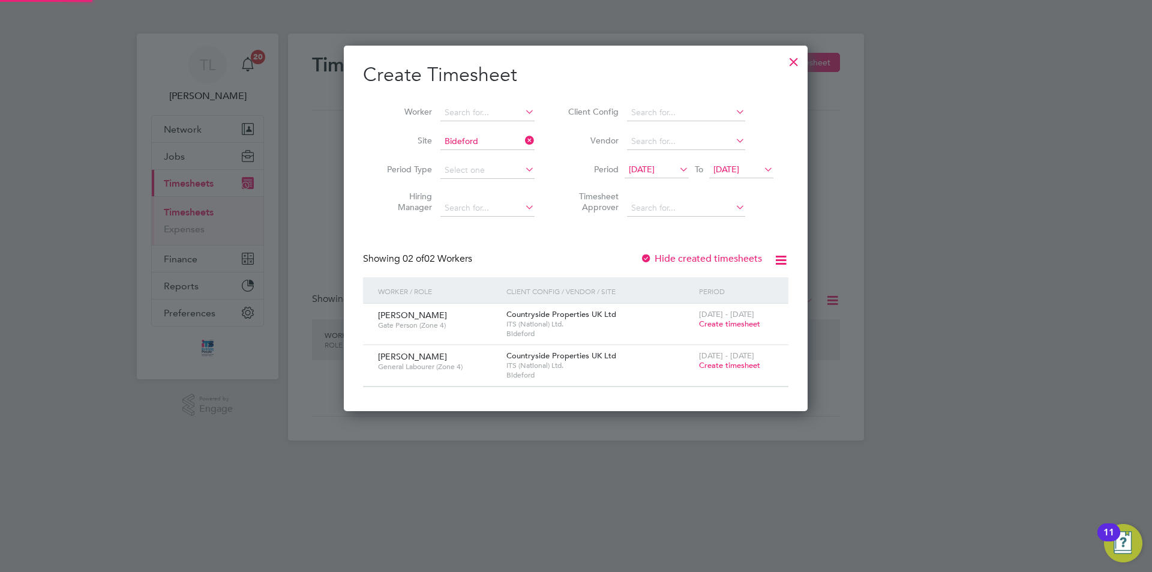
scroll to position [365, 464]
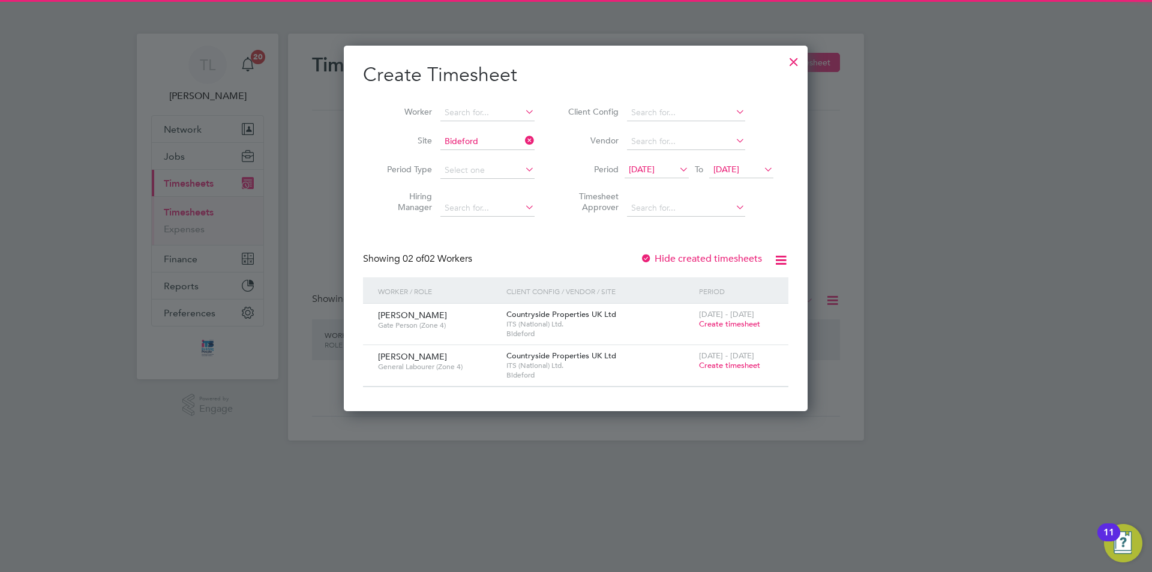
click at [724, 171] on span "29 Sep 2025" at bounding box center [726, 169] width 26 height 11
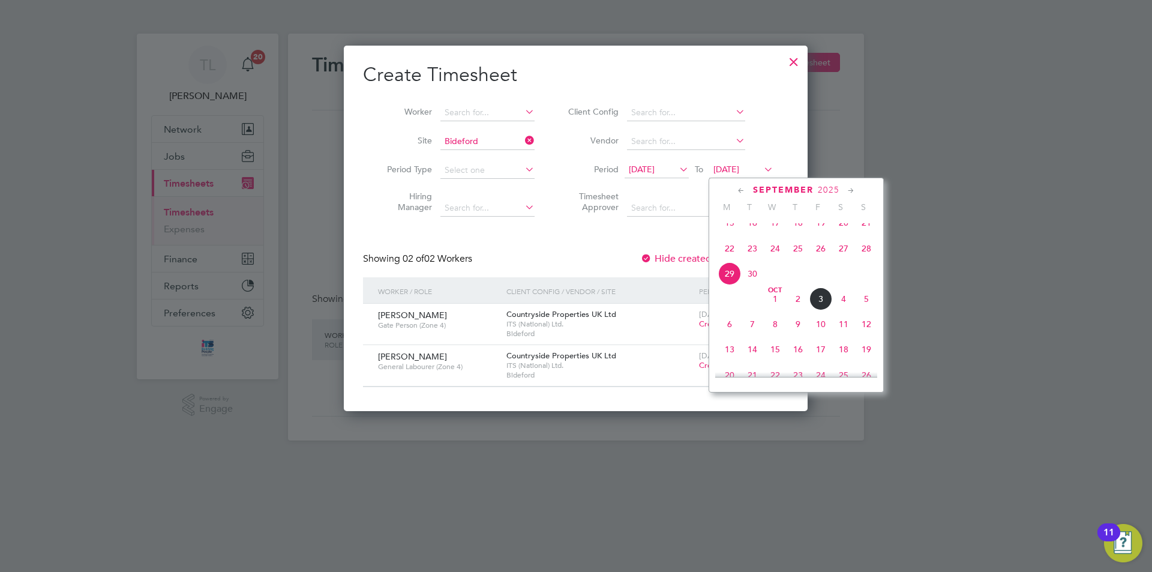
click at [813, 309] on span "3" at bounding box center [820, 298] width 23 height 23
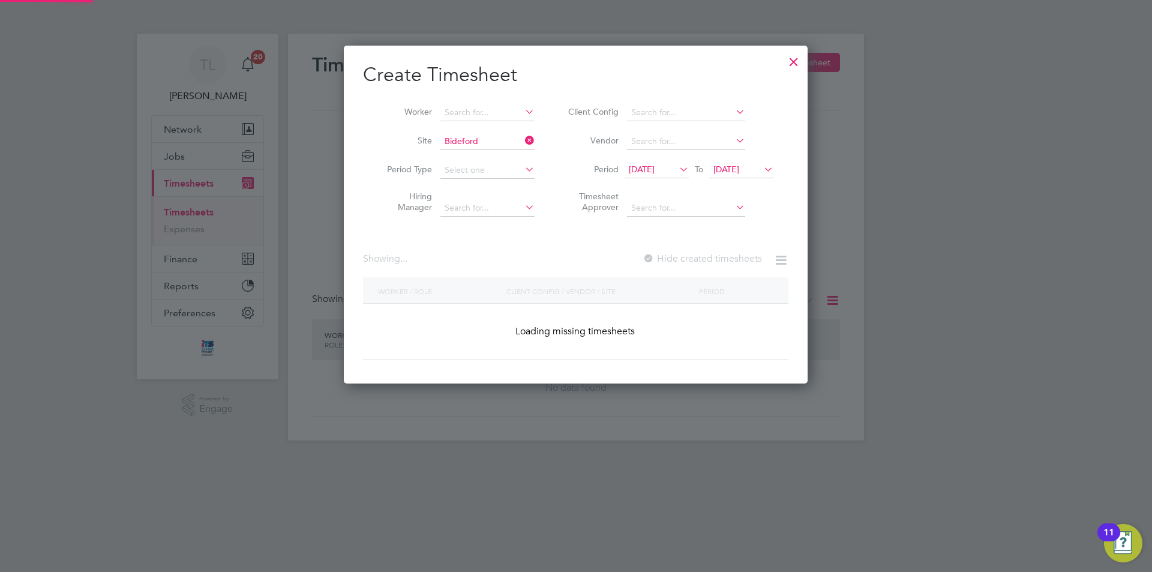
scroll to position [365, 464]
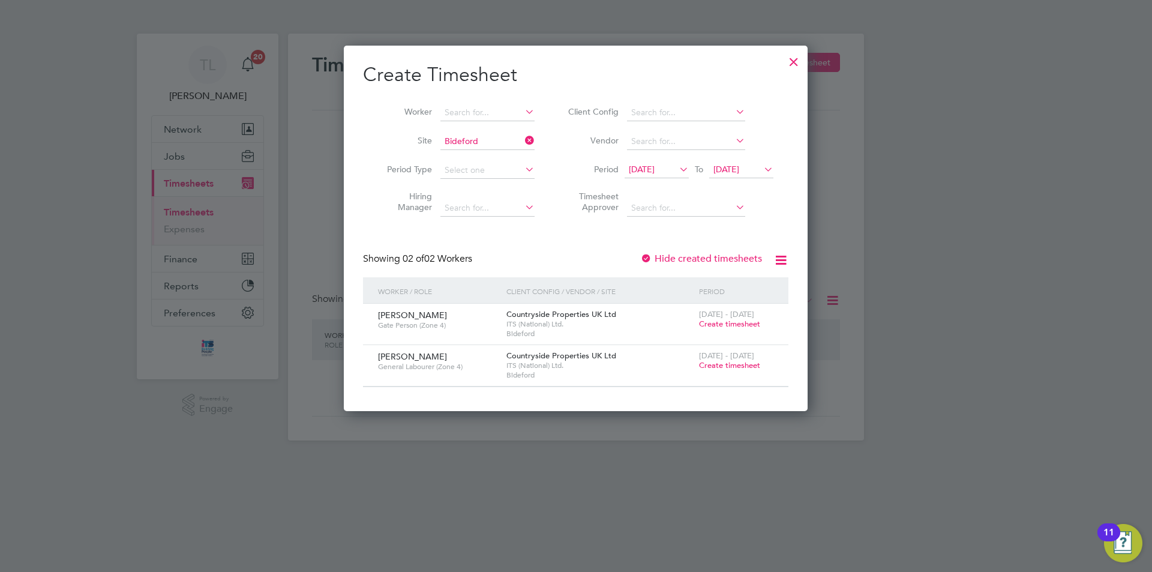
click at [711, 364] on span "Create timesheet" at bounding box center [729, 365] width 61 height 10
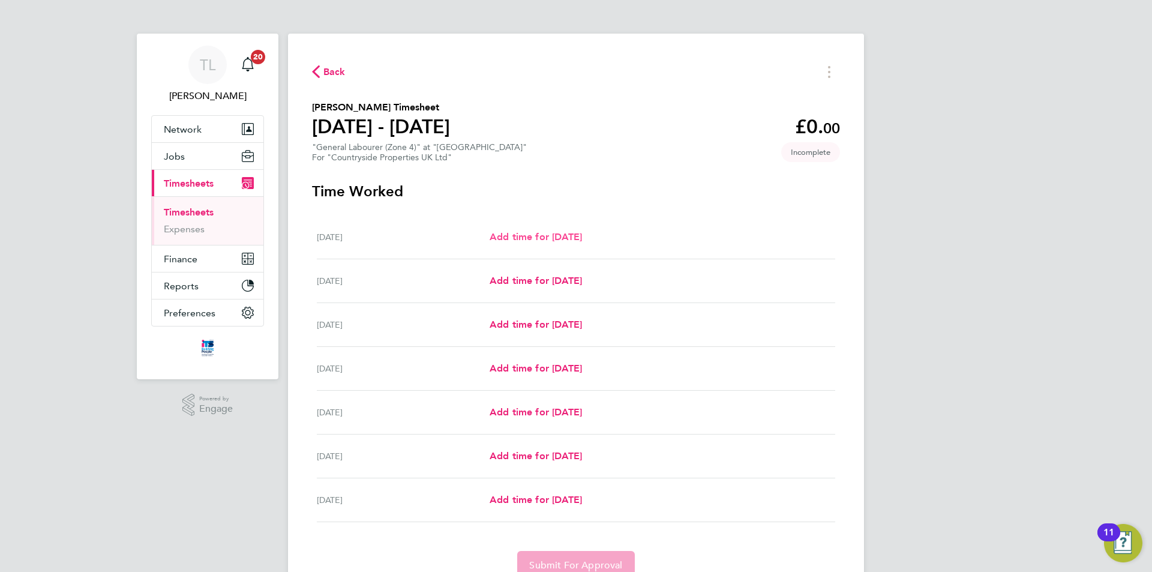
click at [558, 236] on span "Add time for Mon 29 Sep" at bounding box center [535, 236] width 92 height 11
select select "30"
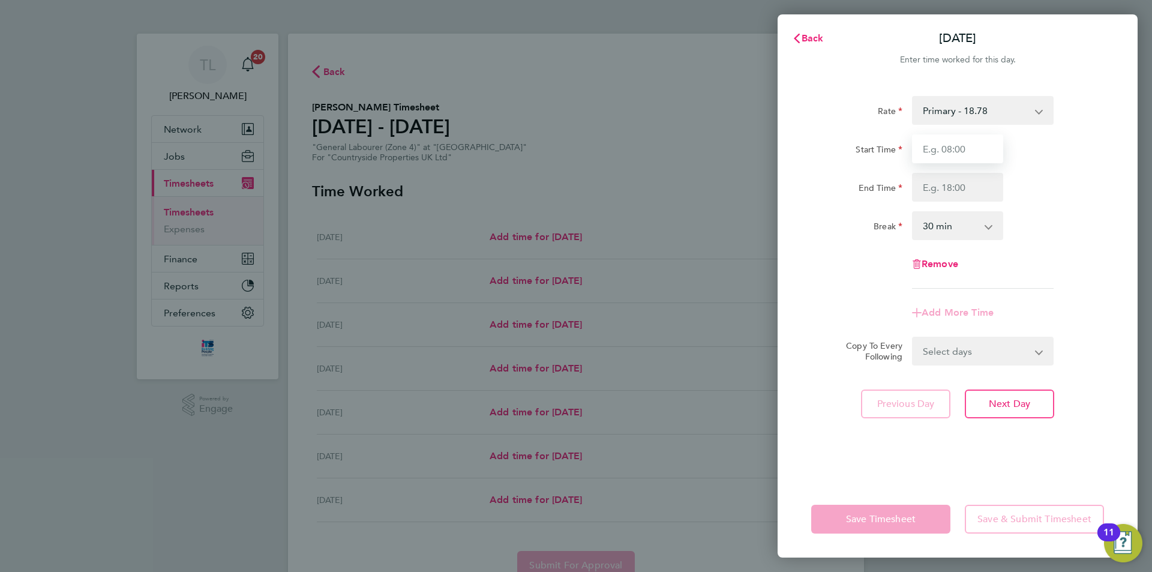
click at [930, 152] on input "Start Time" at bounding box center [957, 148] width 91 height 29
type input "07:30"
click at [971, 186] on input "End Time" at bounding box center [957, 187] width 91 height 29
type input "17:00"
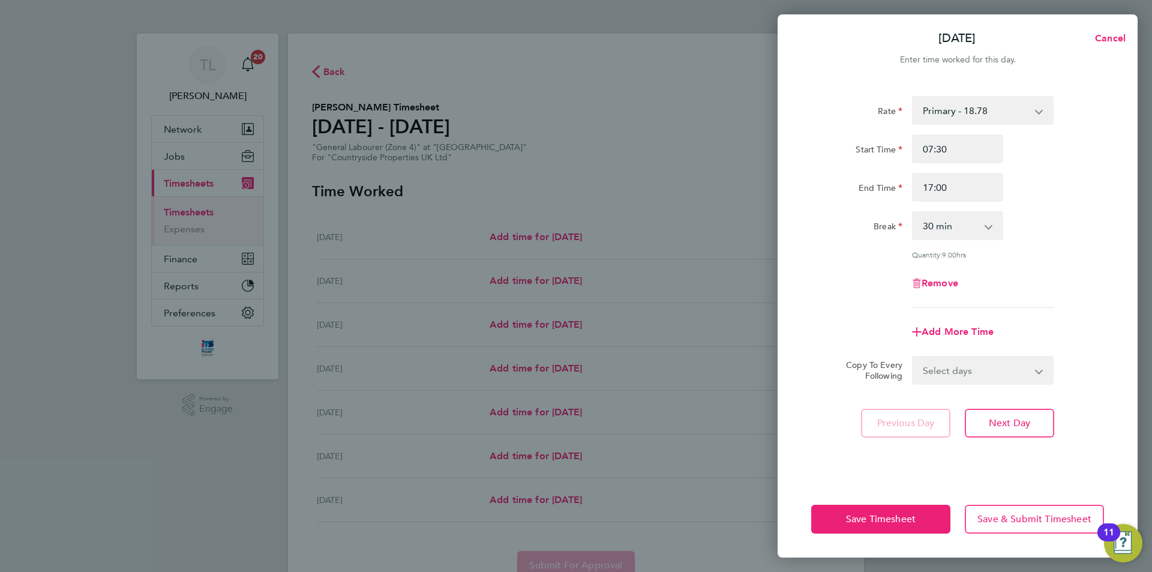
click at [861, 320] on div "Add More Time" at bounding box center [957, 331] width 302 height 29
click at [971, 373] on select "Select days Day Weekday (Mon-Fri) Weekend (Sat-Sun) Tuesday Wednesday Thursday …" at bounding box center [976, 370] width 126 height 26
select select "WEEKDAY"
click at [913, 357] on select "Select days Day Weekday (Mon-Fri) Weekend (Sat-Sun) Tuesday Wednesday Thursday …" at bounding box center [976, 370] width 126 height 26
select select "2025-10-05"
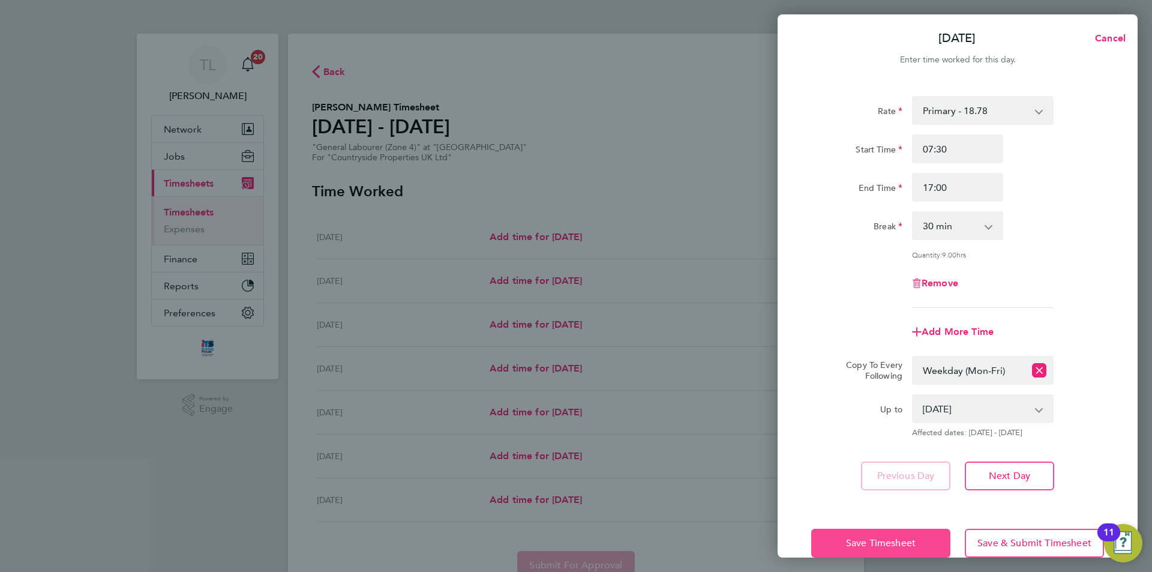
click at [860, 542] on span "Save Timesheet" at bounding box center [881, 543] width 70 height 12
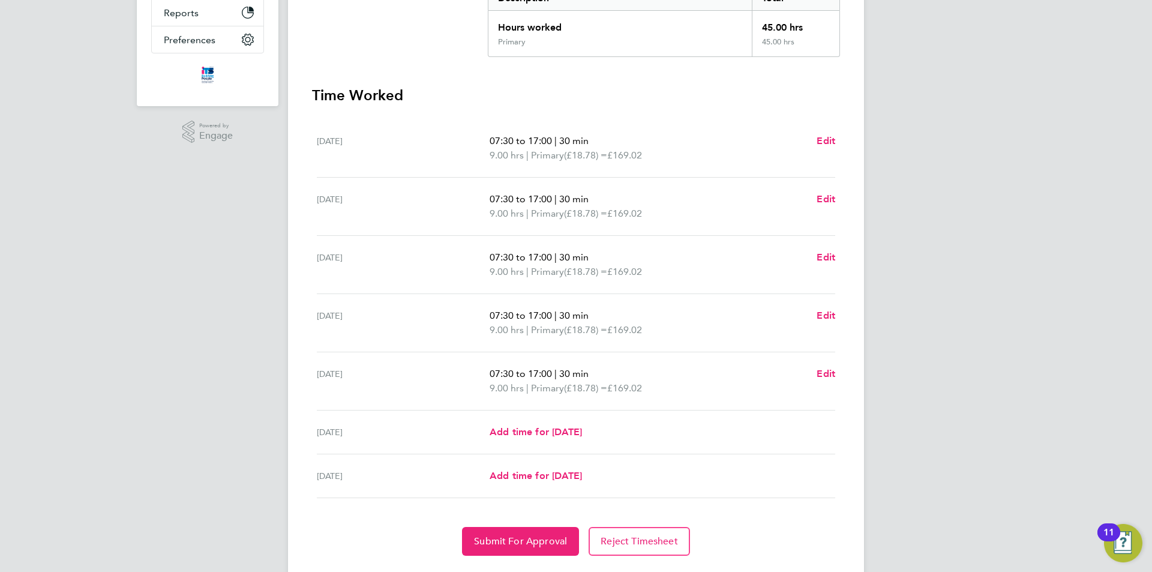
scroll to position [305, 0]
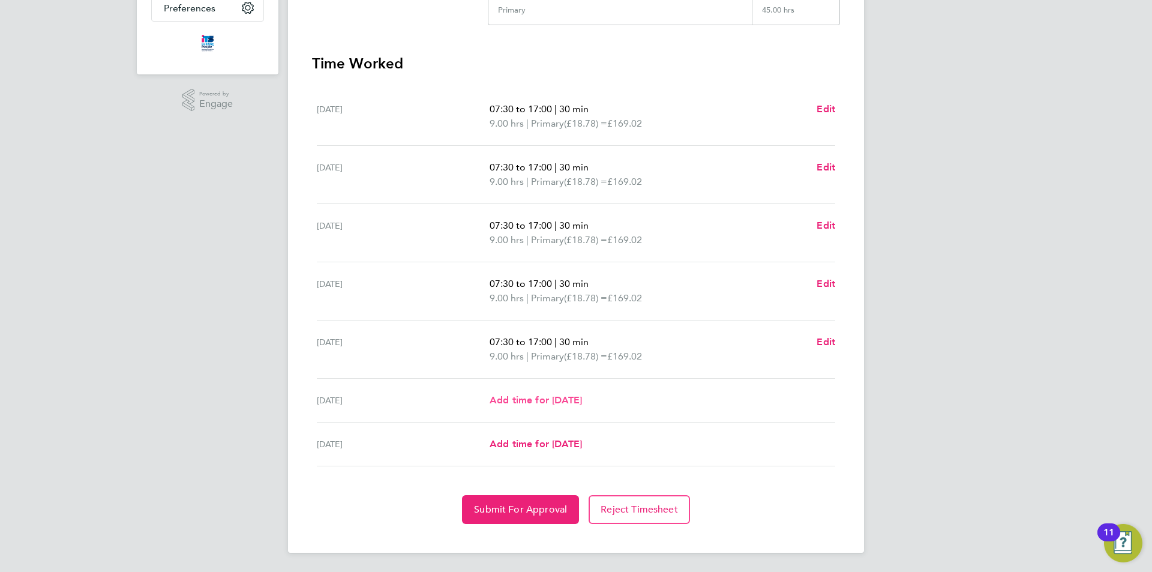
click at [552, 400] on span "Add time for Sat 04 Oct" at bounding box center [535, 399] width 92 height 11
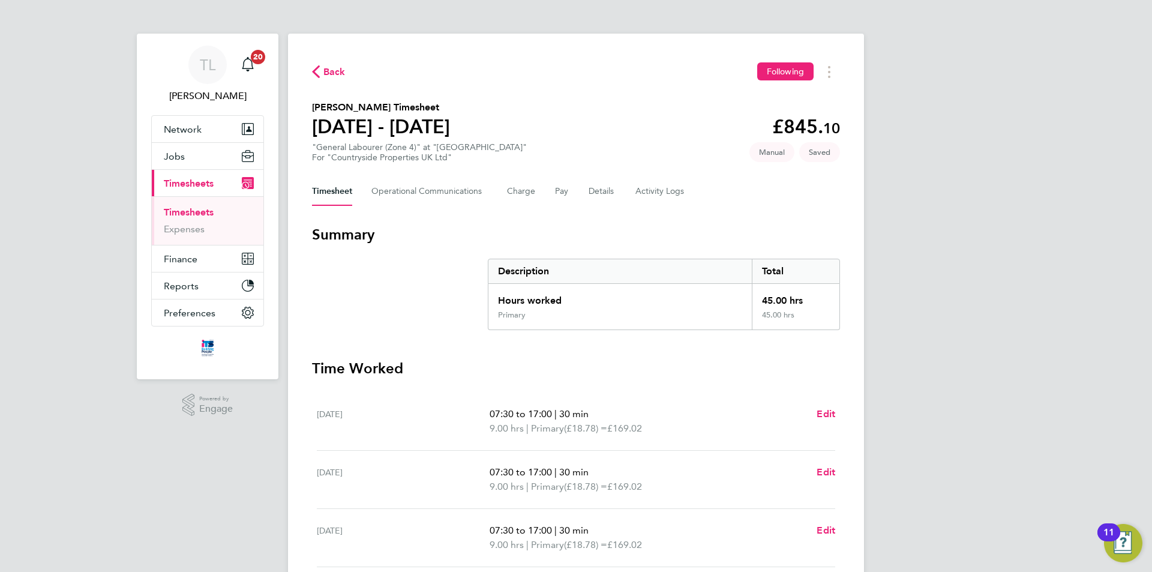
select select "30"
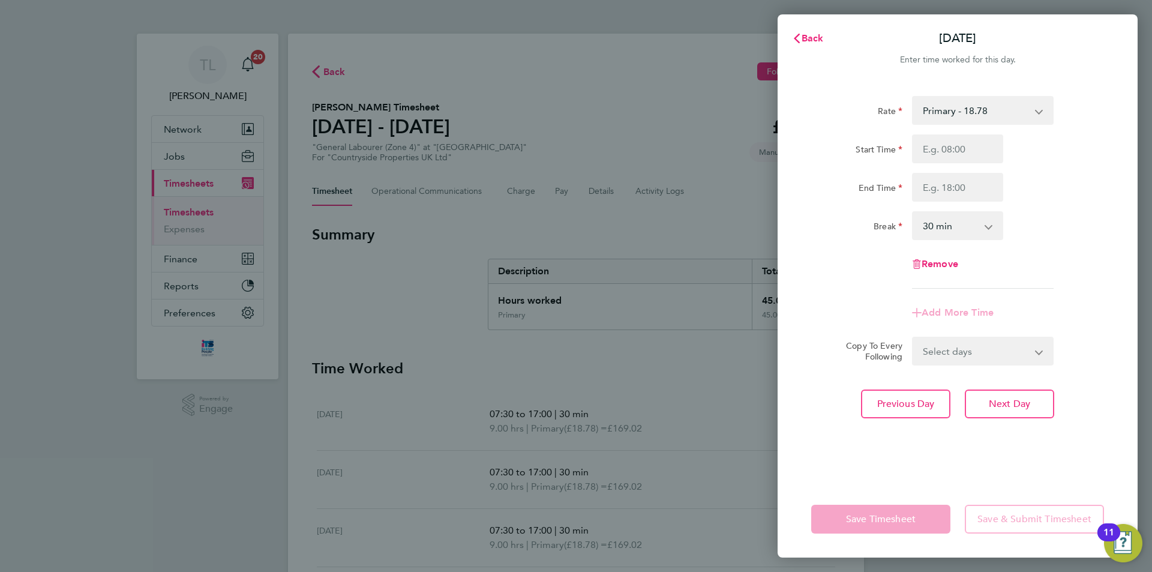
click at [1020, 96] on div "Primary - 18.78" at bounding box center [983, 110] width 142 height 29
click at [1021, 101] on select "Primary - 18.78" at bounding box center [975, 110] width 125 height 26
click at [1021, 104] on select "Primary - 18.78" at bounding box center [975, 110] width 125 height 26
click at [975, 143] on input "Start Time" at bounding box center [957, 148] width 91 height 29
type input "07:30"
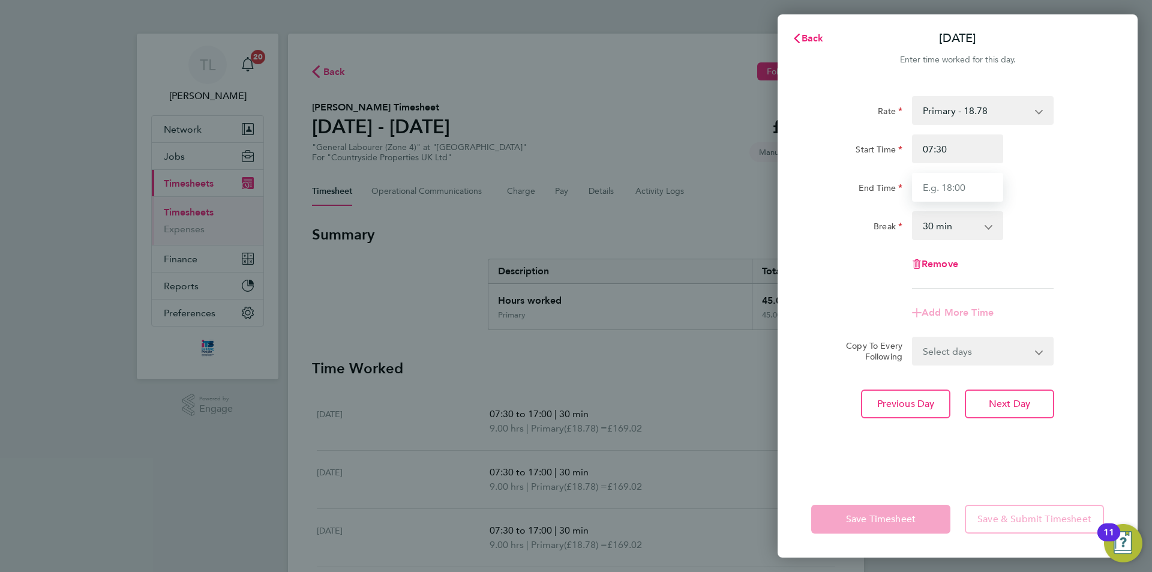
click at [972, 184] on input "End Time" at bounding box center [957, 187] width 91 height 29
click at [1055, 230] on div "Break 0 min 15 min 30 min 45 min 60 min 75 min 90 min" at bounding box center [957, 225] width 302 height 29
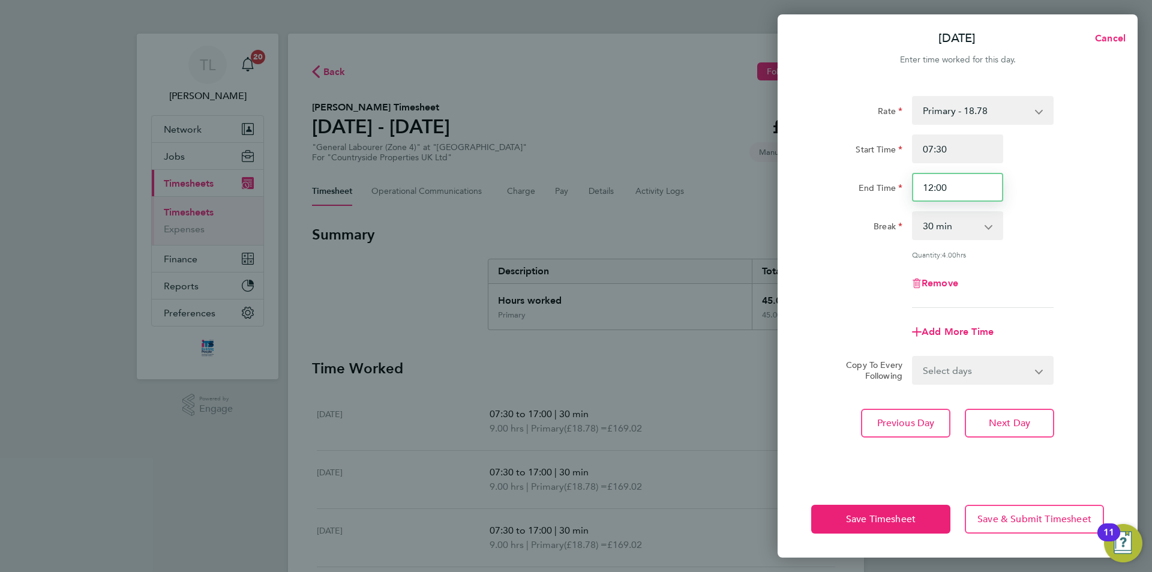
click at [968, 186] on input "12:00" at bounding box center [957, 187] width 91 height 29
type input "13:00"
click at [1071, 188] on div "End Time 13:00" at bounding box center [957, 187] width 302 height 29
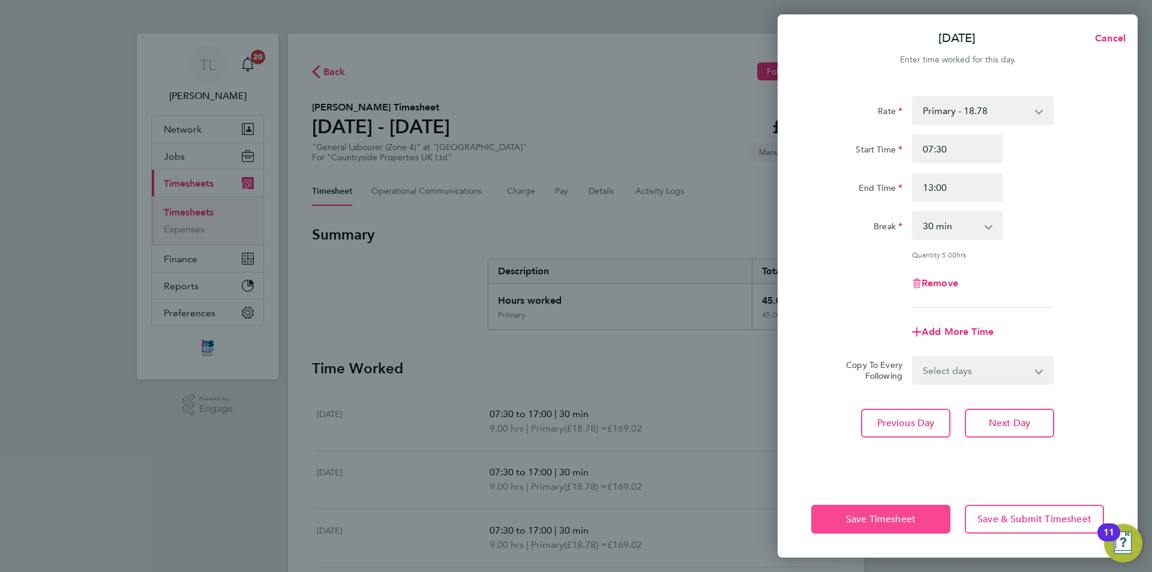
click at [899, 518] on span "Save Timesheet" at bounding box center [881, 519] width 70 height 12
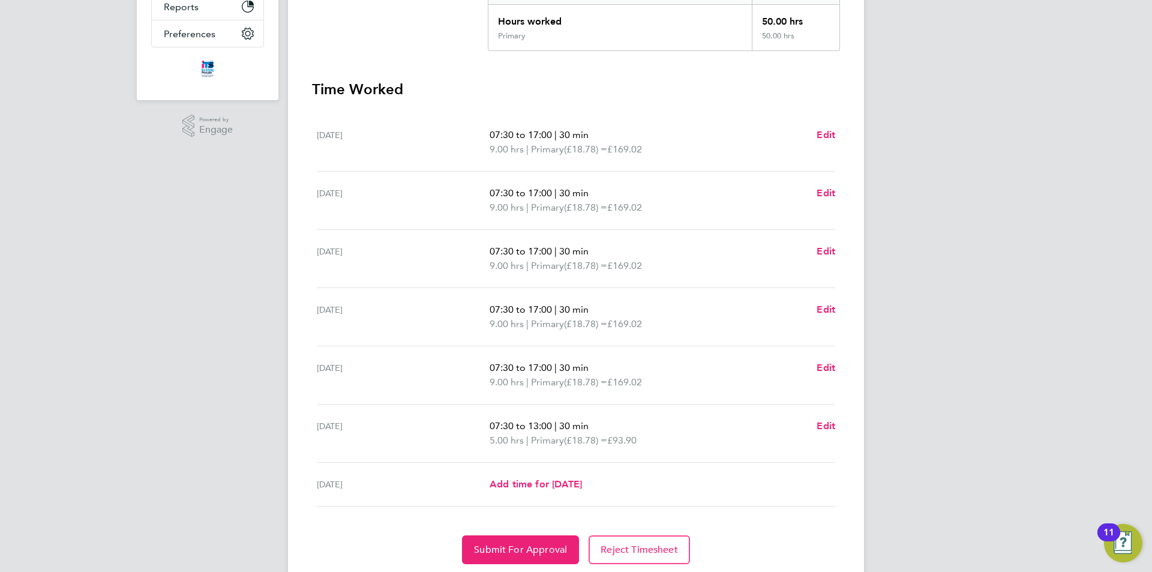
scroll to position [319, 0]
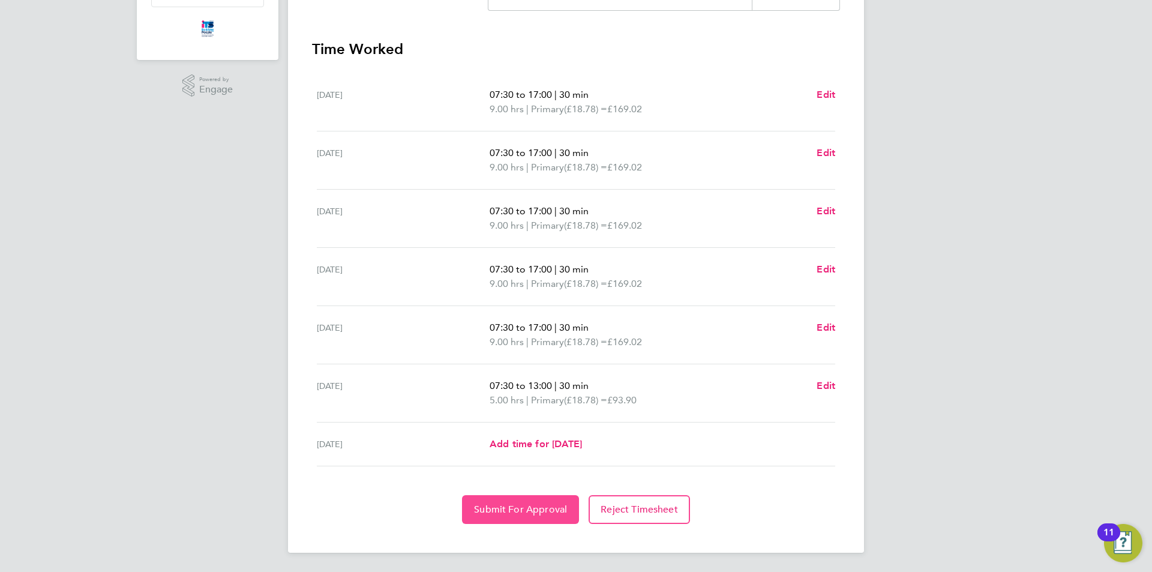
click at [498, 506] on span "Submit For Approval" at bounding box center [520, 509] width 93 height 12
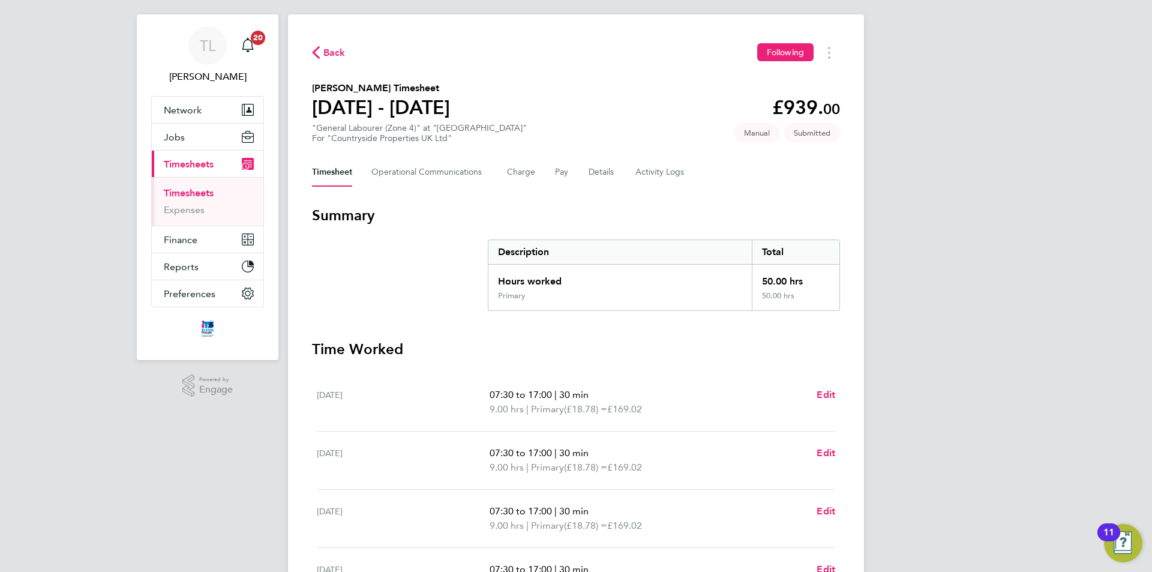
scroll to position [0, 0]
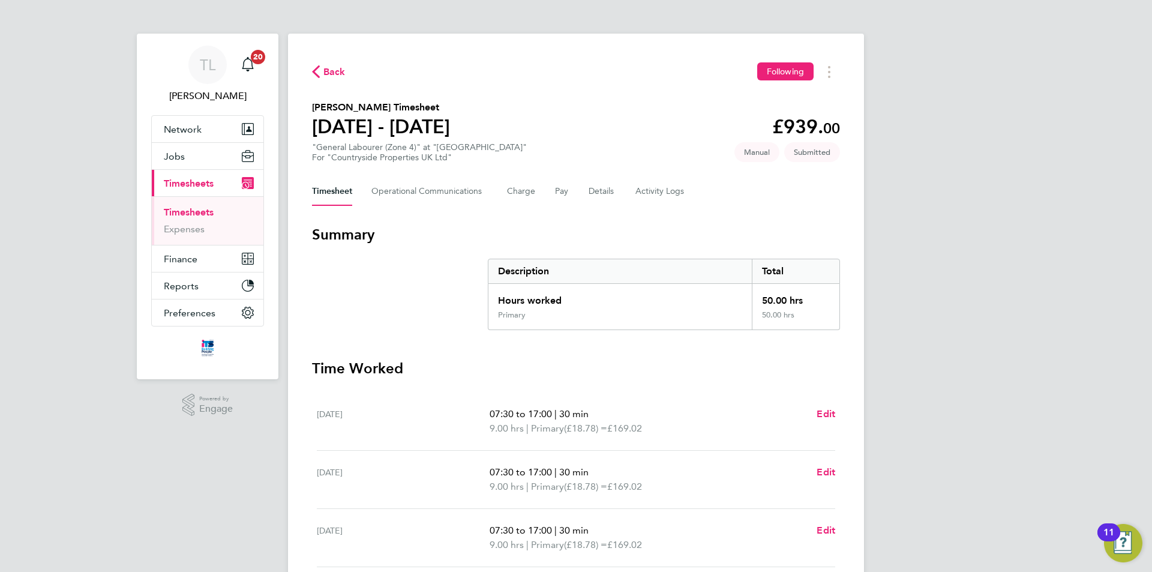
click at [338, 74] on span "Back" at bounding box center [334, 72] width 22 height 14
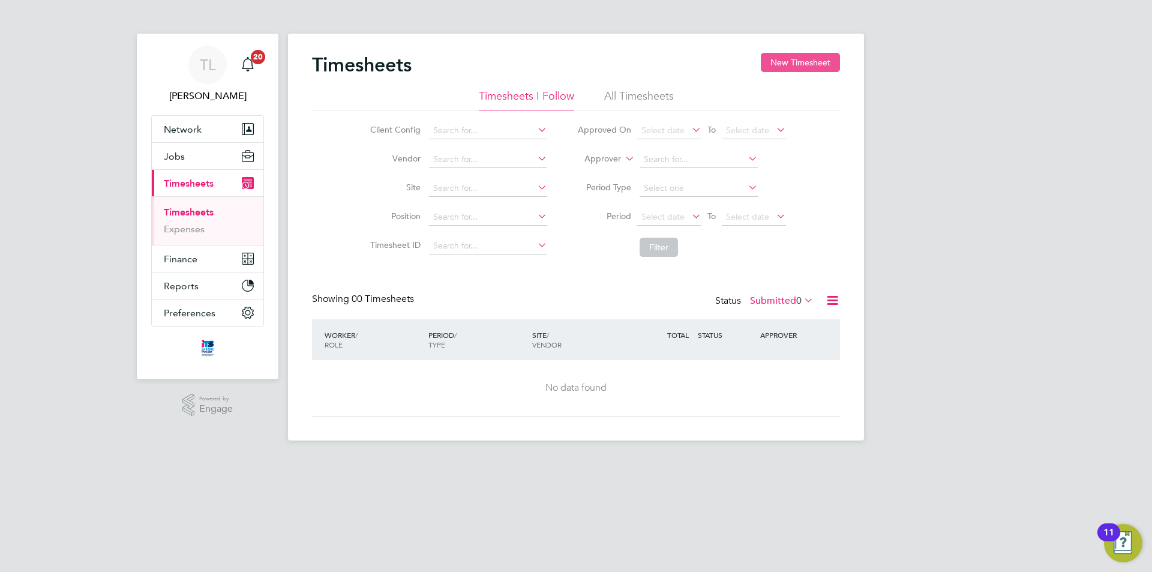
click at [819, 64] on button "New Timesheet" at bounding box center [800, 62] width 79 height 19
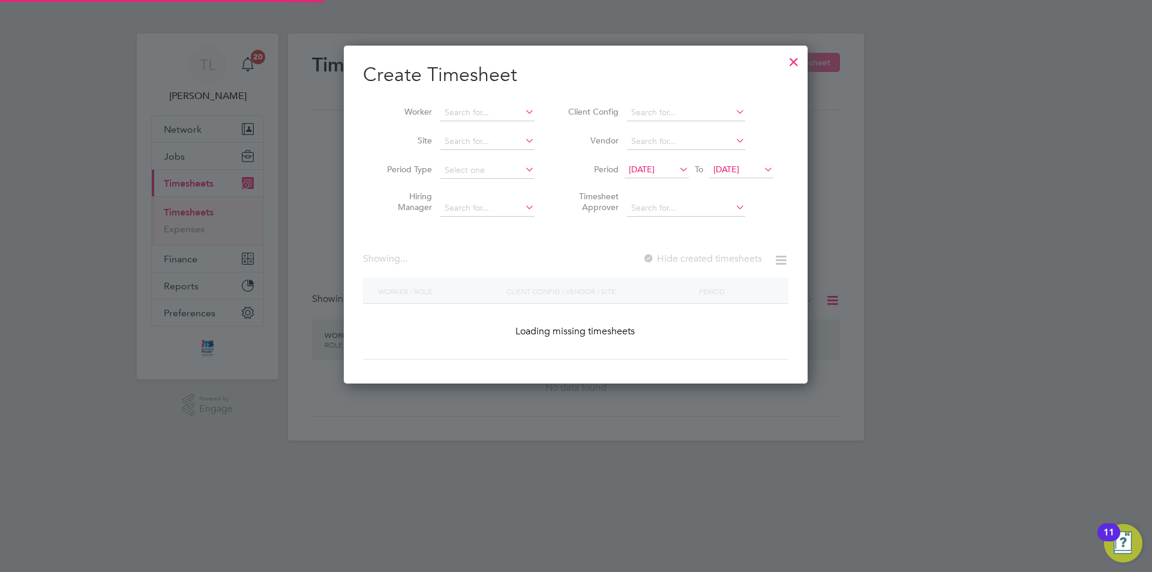
scroll to position [1313, 464]
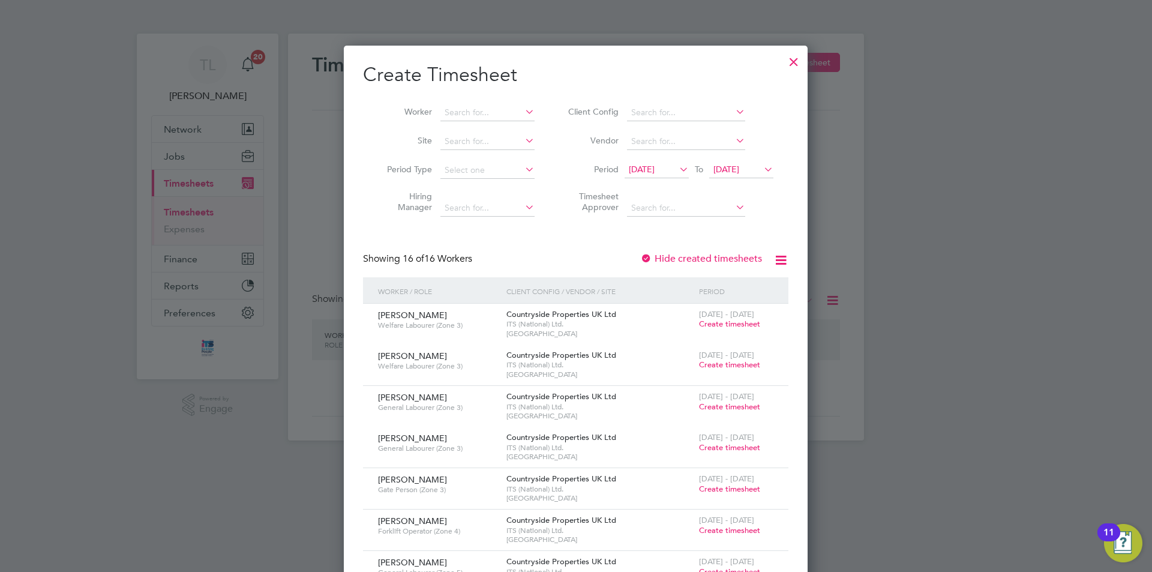
click at [677, 170] on icon at bounding box center [677, 169] width 0 height 17
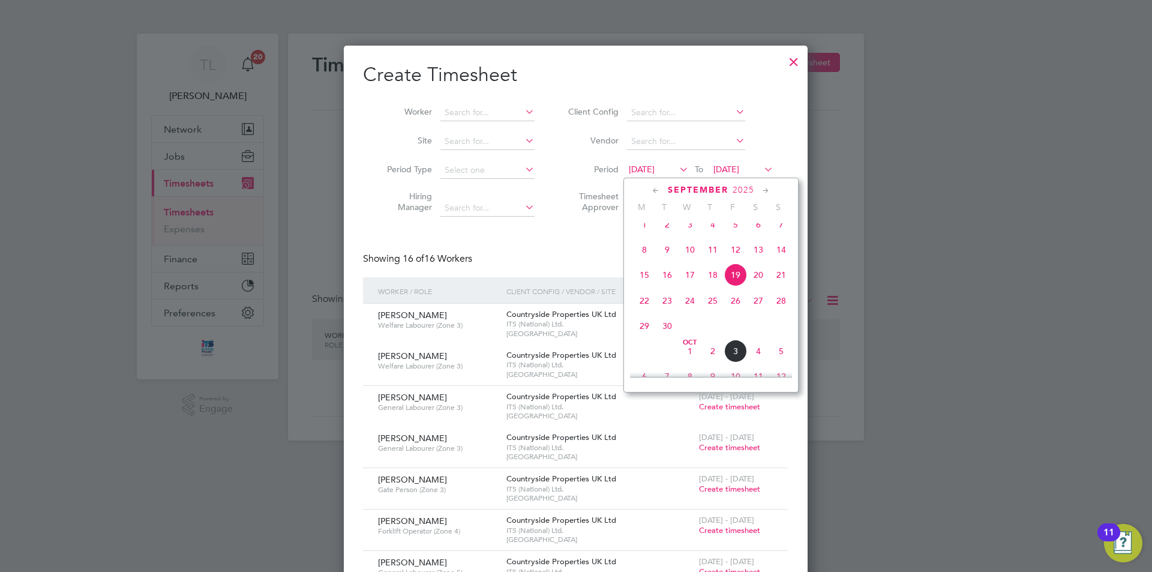
click at [650, 337] on span "29" at bounding box center [644, 325] width 23 height 23
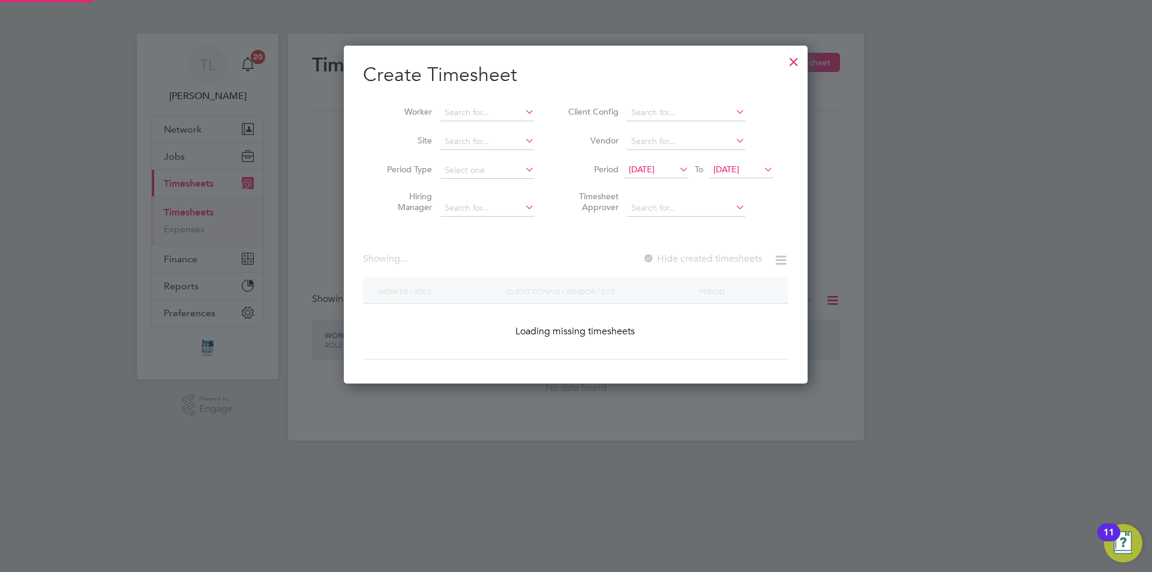
click at [739, 170] on span "29 Sep 2025" at bounding box center [726, 169] width 26 height 11
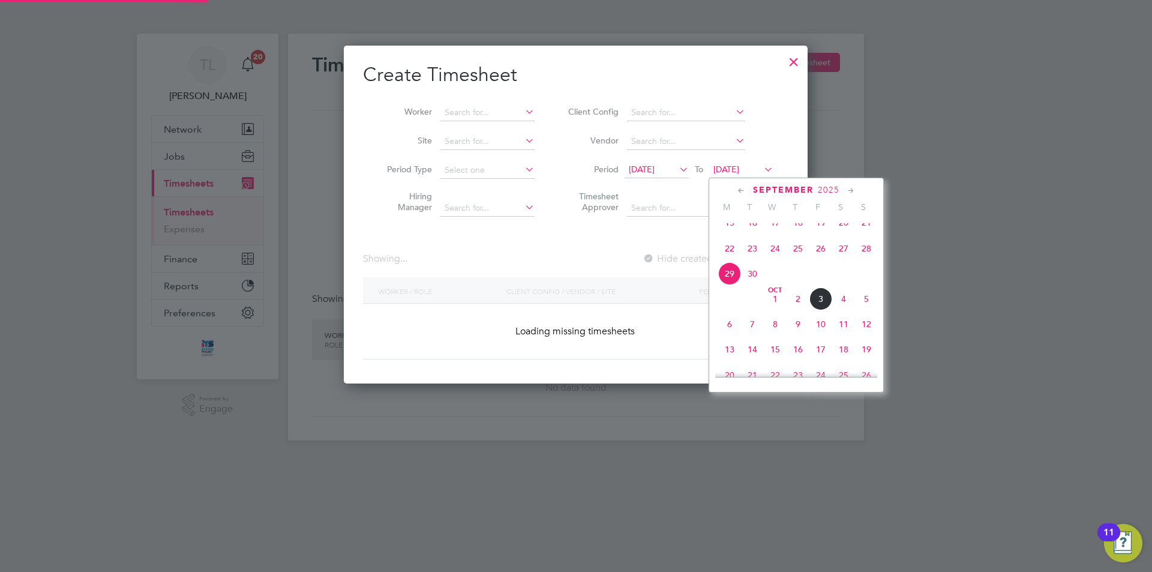
click at [828, 308] on span "3" at bounding box center [820, 298] width 23 height 23
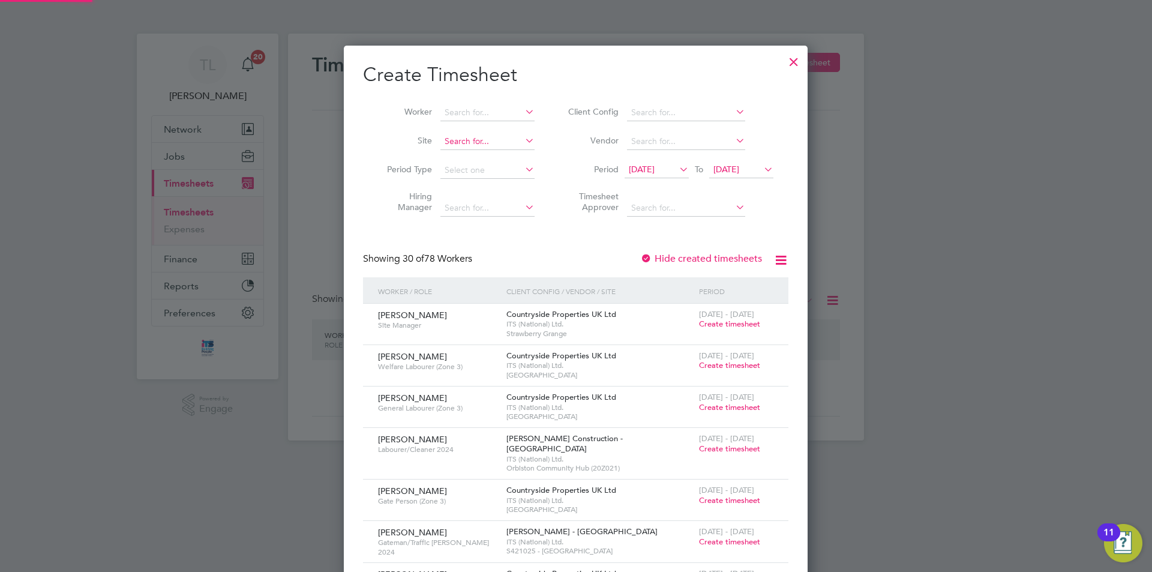
click at [487, 149] on div "Timesheets New Timesheet Timesheets I Follow All Timesheets Client Config Vendo…" at bounding box center [576, 237] width 576 height 407
click at [486, 151] on li "Bide ford" at bounding box center [508, 157] width 137 height 16
type input "Bideford"
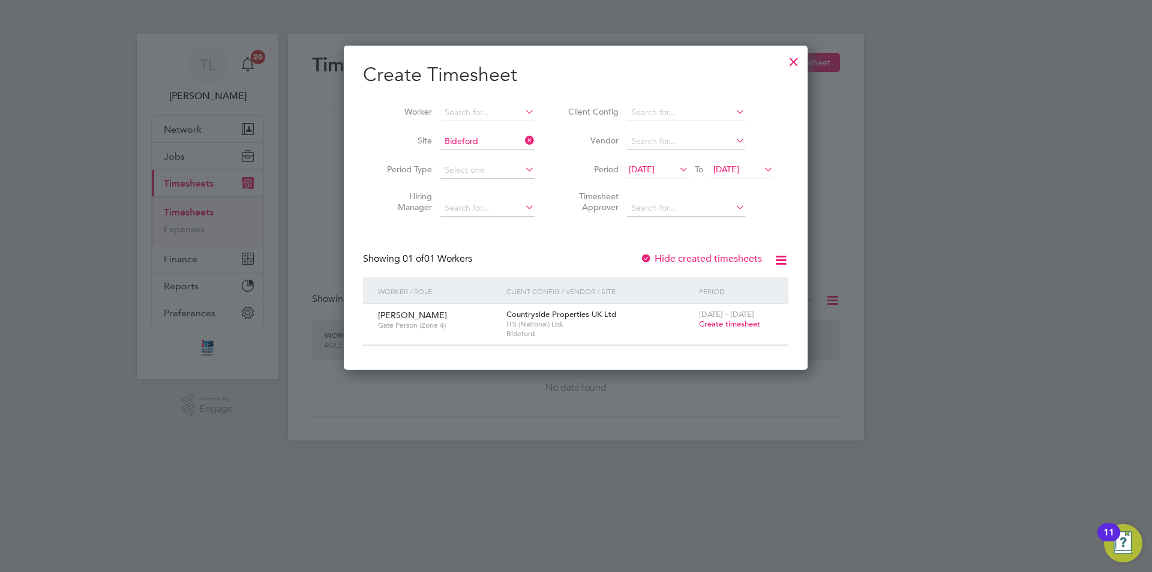
click at [753, 321] on span "Create timesheet" at bounding box center [729, 324] width 61 height 10
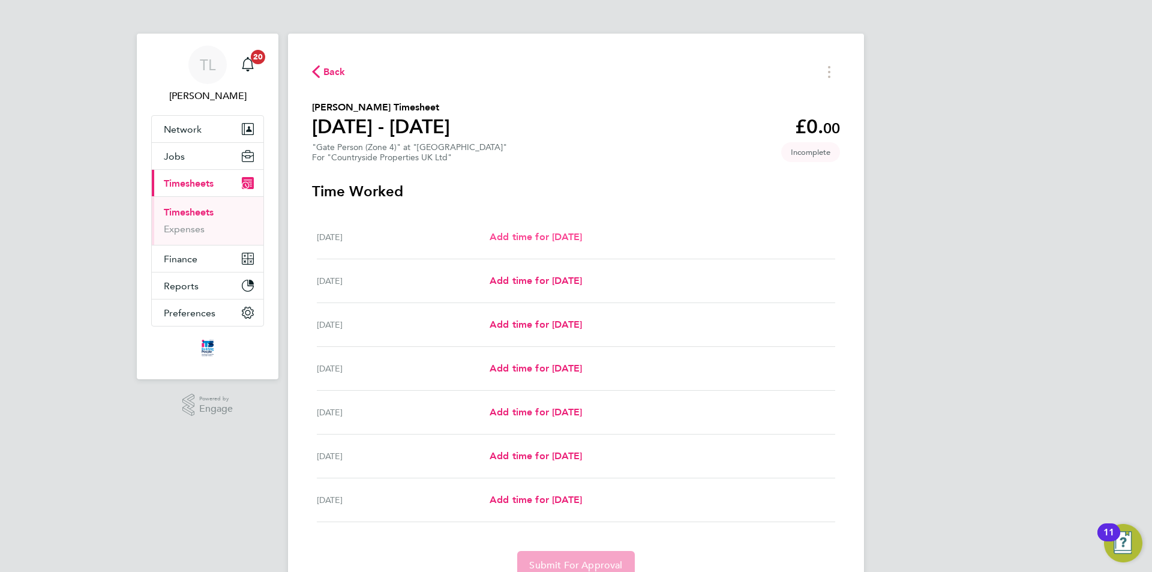
click at [543, 238] on span "Add time for Mon 29 Sep" at bounding box center [535, 236] width 92 height 11
select select "30"
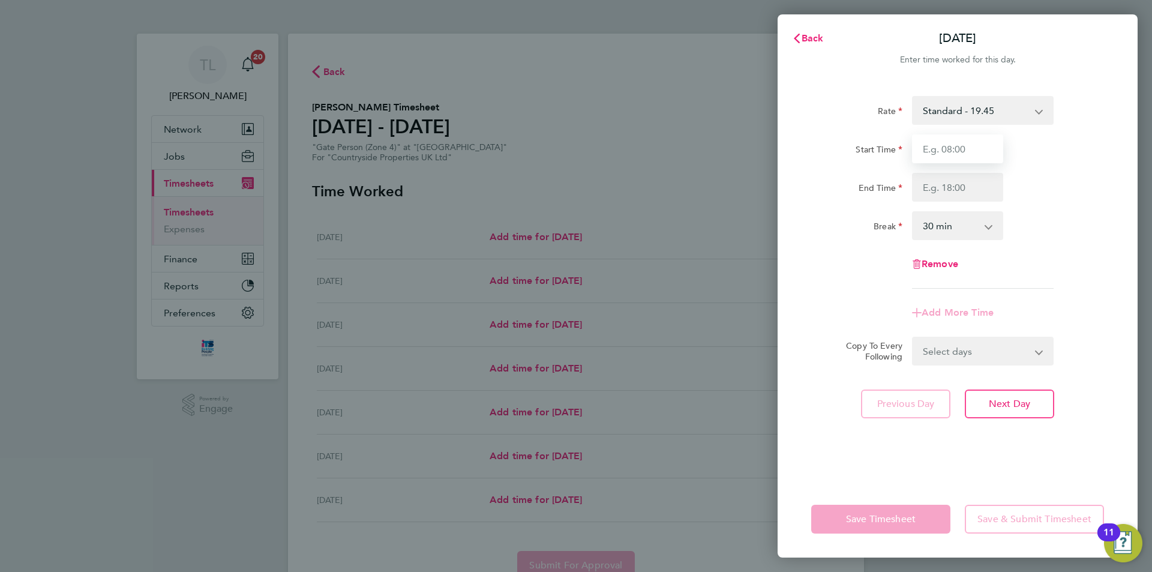
click at [956, 146] on input "Start Time" at bounding box center [957, 148] width 91 height 29
type input "07:30"
click at [957, 191] on input "End Time" at bounding box center [957, 187] width 91 height 29
type input "17:00"
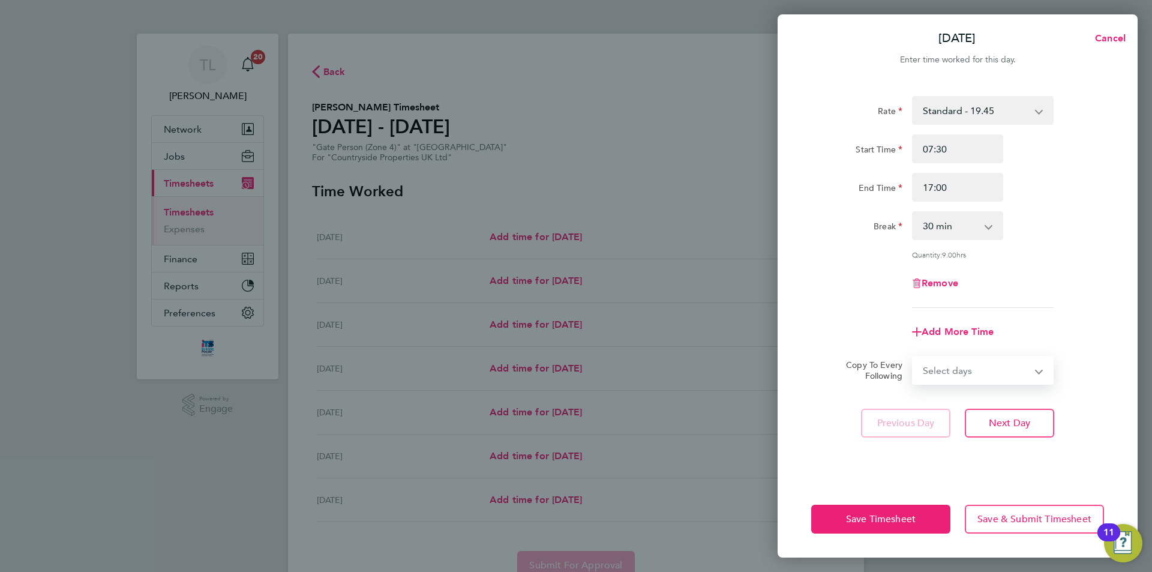
click at [1023, 352] on form "Rate Standard - 19.45 Standard - 21.92 Start Time 07:30 End Time 17:00 Break 0 …" at bounding box center [957, 240] width 293 height 289
select select "WEEKDAY"
click at [913, 357] on select "Select days Day Weekday (Mon-Fri) Weekend (Sat-Sun) Tuesday Wednesday Thursday …" at bounding box center [976, 370] width 126 height 26
select select "2025-10-05"
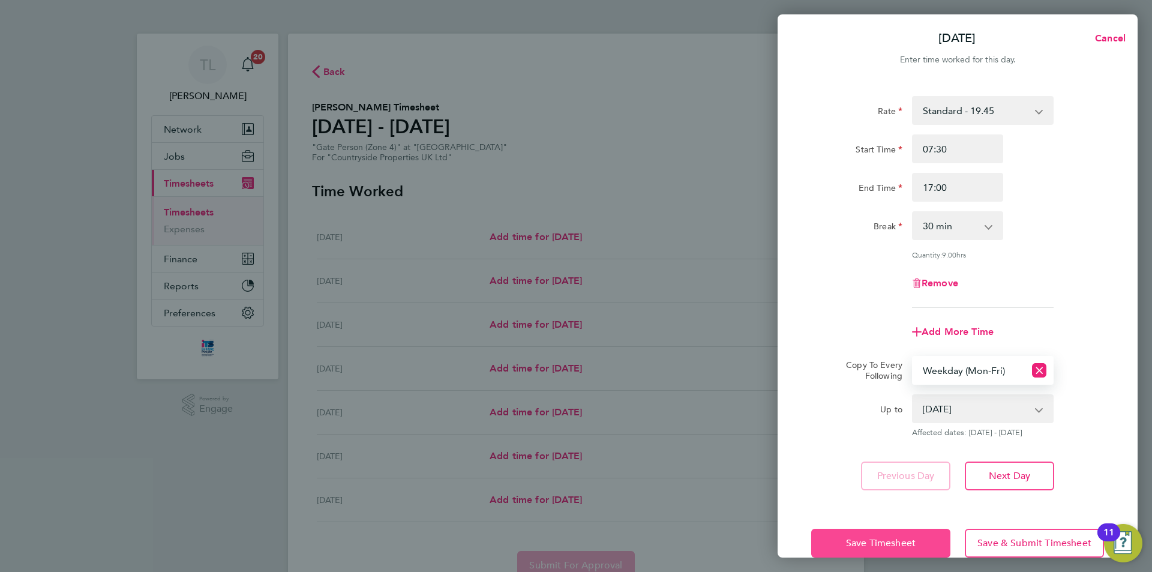
click at [871, 545] on span "Save Timesheet" at bounding box center [881, 543] width 70 height 12
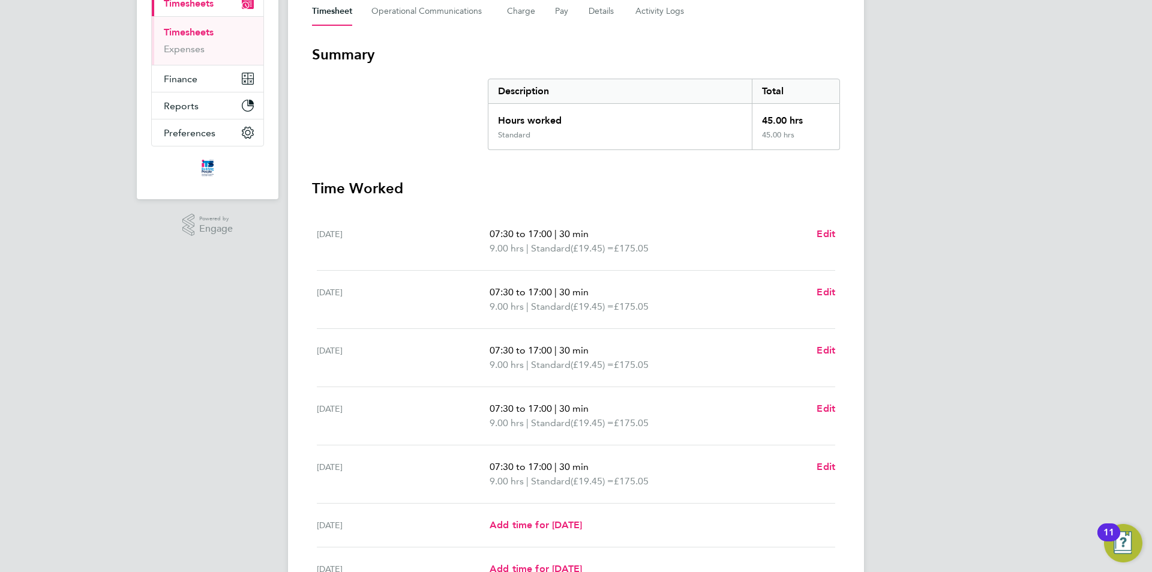
scroll to position [305, 0]
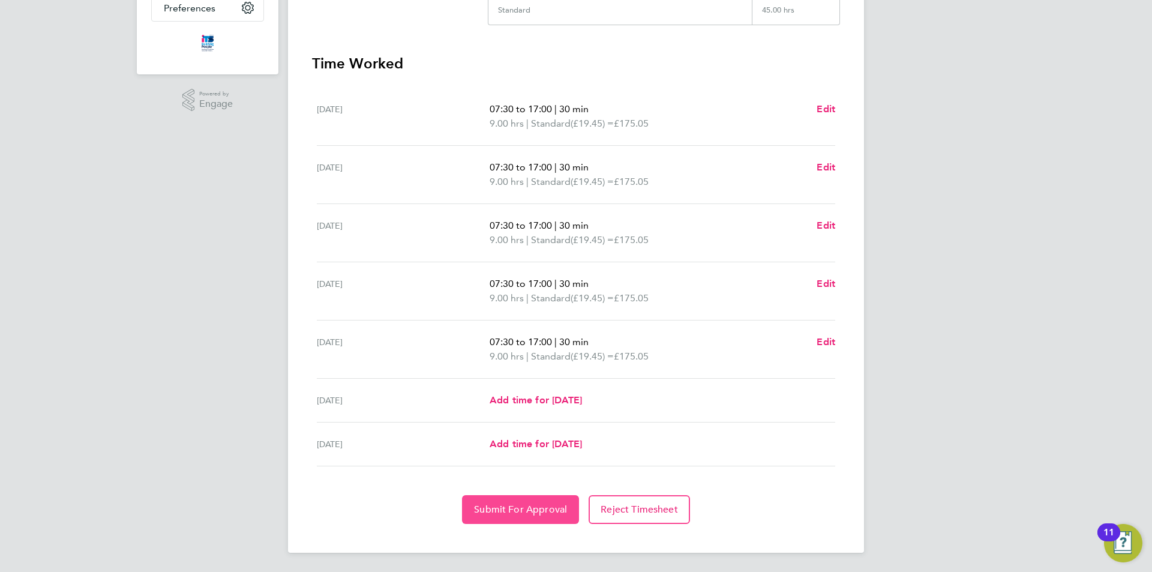
click at [513, 509] on span "Submit For Approval" at bounding box center [520, 509] width 93 height 12
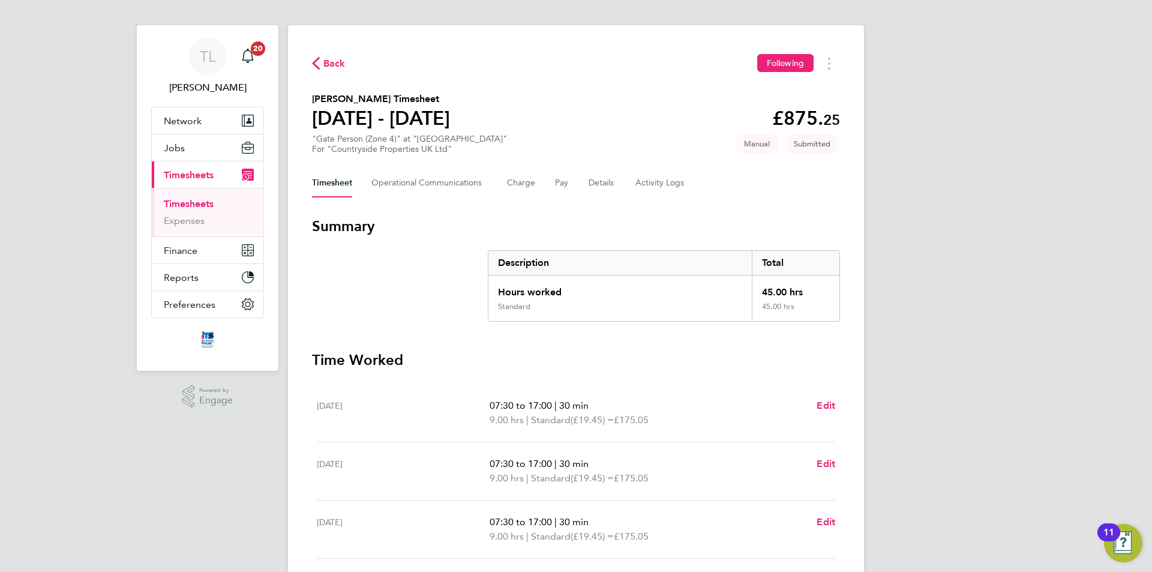
scroll to position [5, 0]
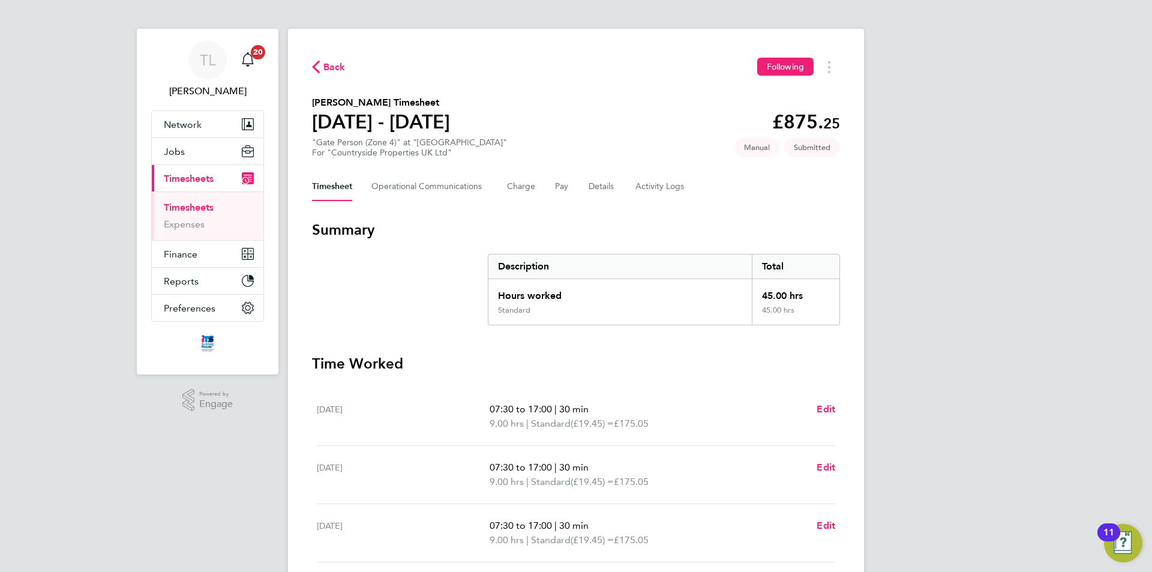
click at [340, 68] on span "Back" at bounding box center [334, 67] width 22 height 14
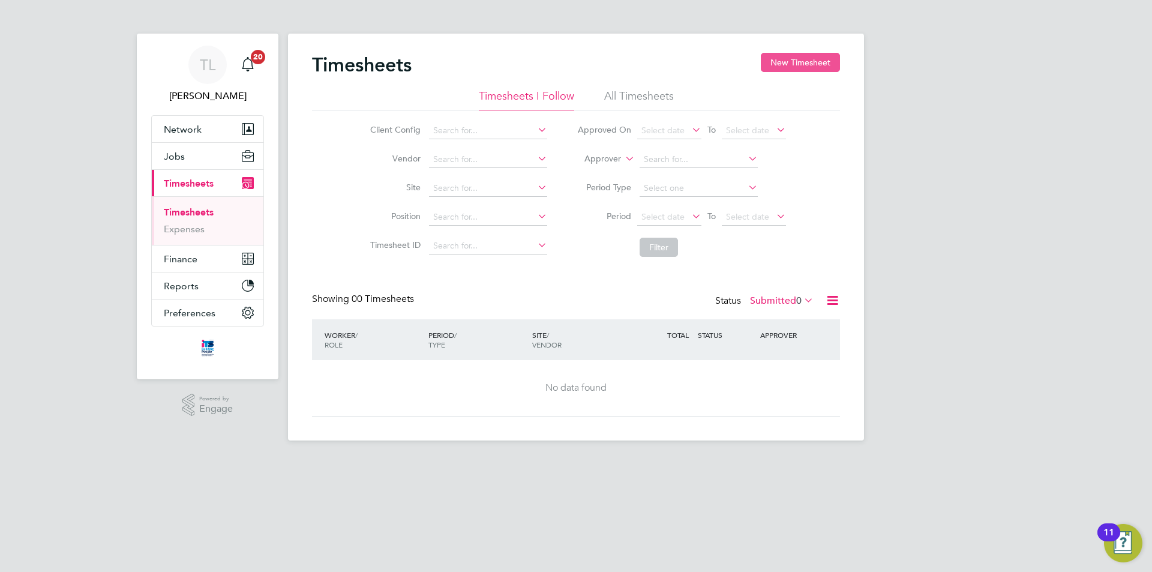
click at [810, 64] on button "New Timesheet" at bounding box center [800, 62] width 79 height 19
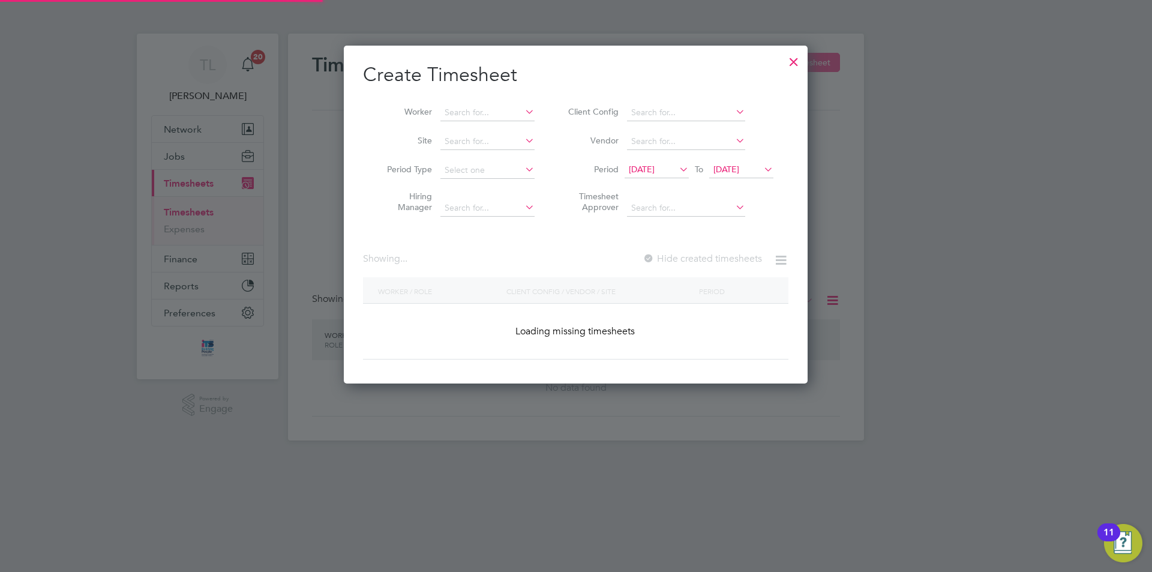
scroll to position [1313, 464]
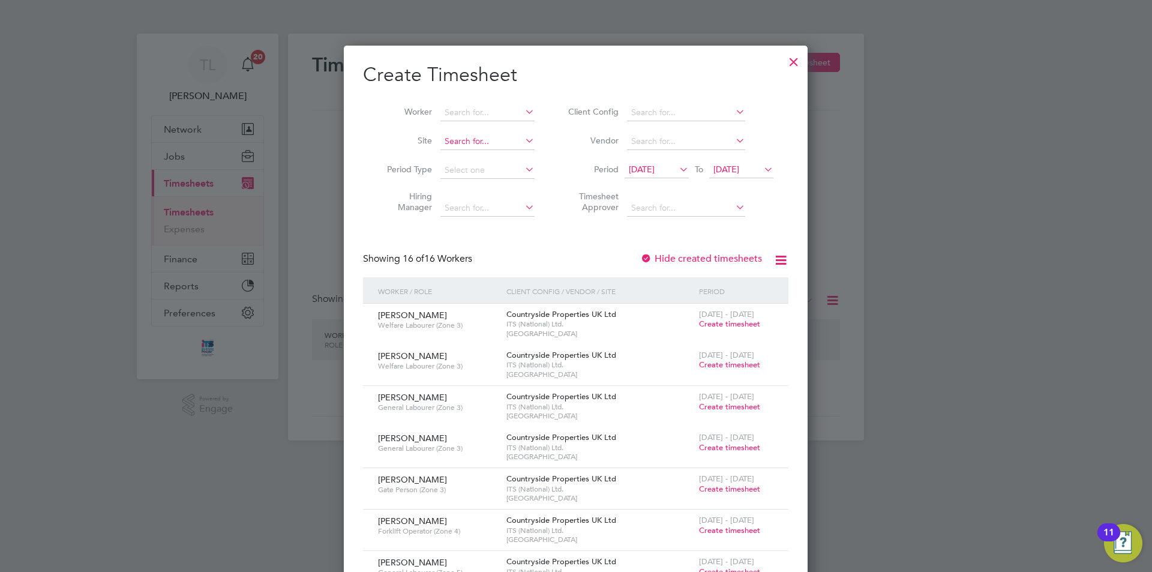
click at [490, 138] on input at bounding box center [487, 141] width 94 height 17
click at [491, 171] on b "Wink" at bounding box center [493, 173] width 20 height 10
type input "S421022 - Winkleigh"
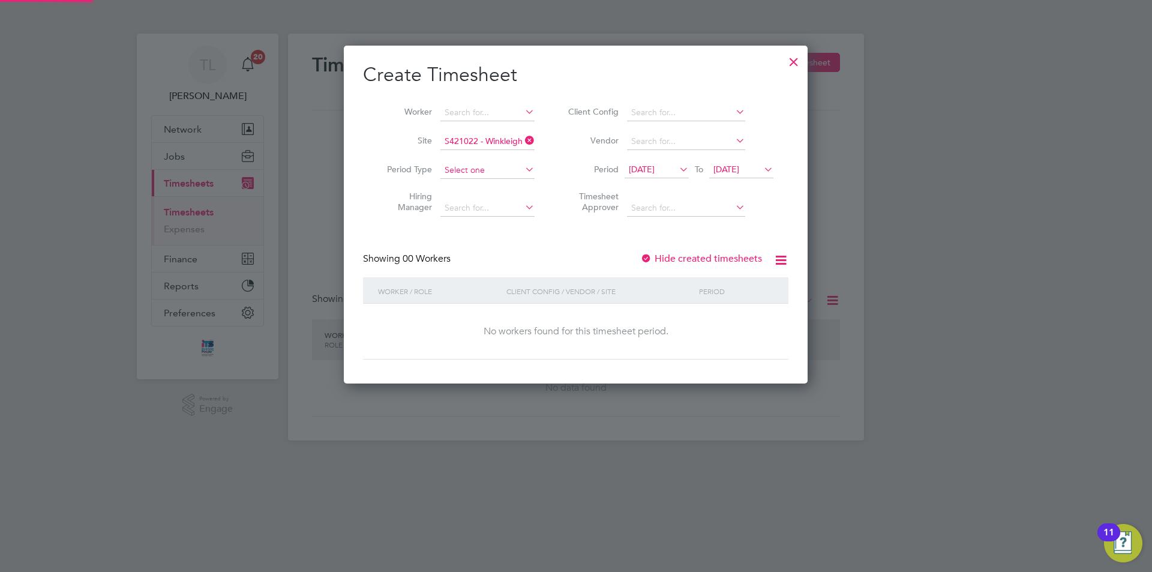
scroll to position [338, 464]
click at [654, 173] on span "19 Sep 2025" at bounding box center [642, 169] width 26 height 11
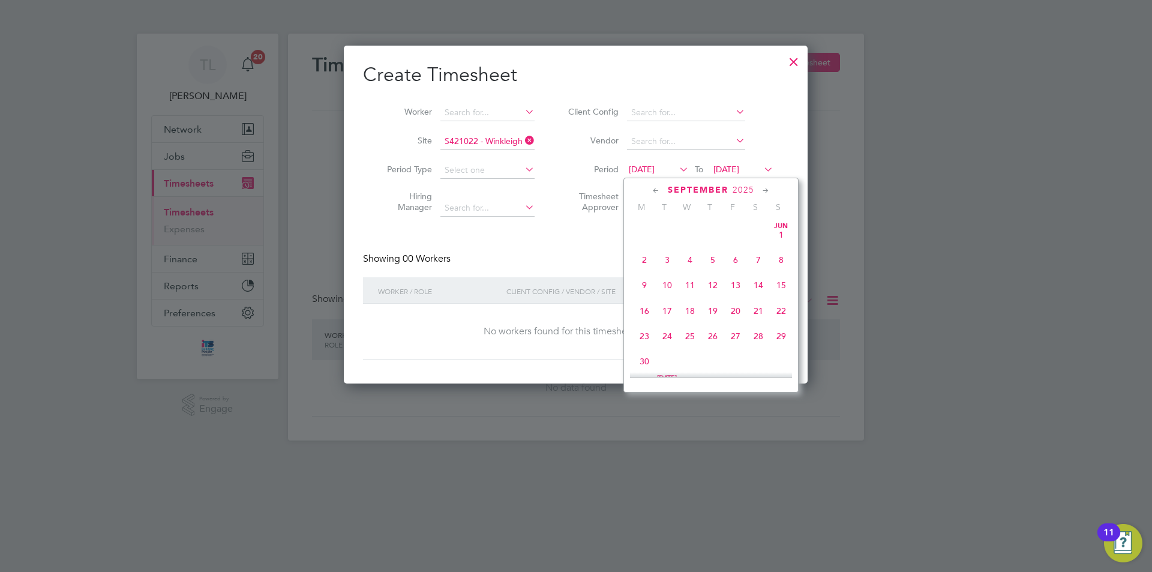
scroll to position [415, 0]
click at [644, 333] on span "29" at bounding box center [644, 325] width 23 height 23
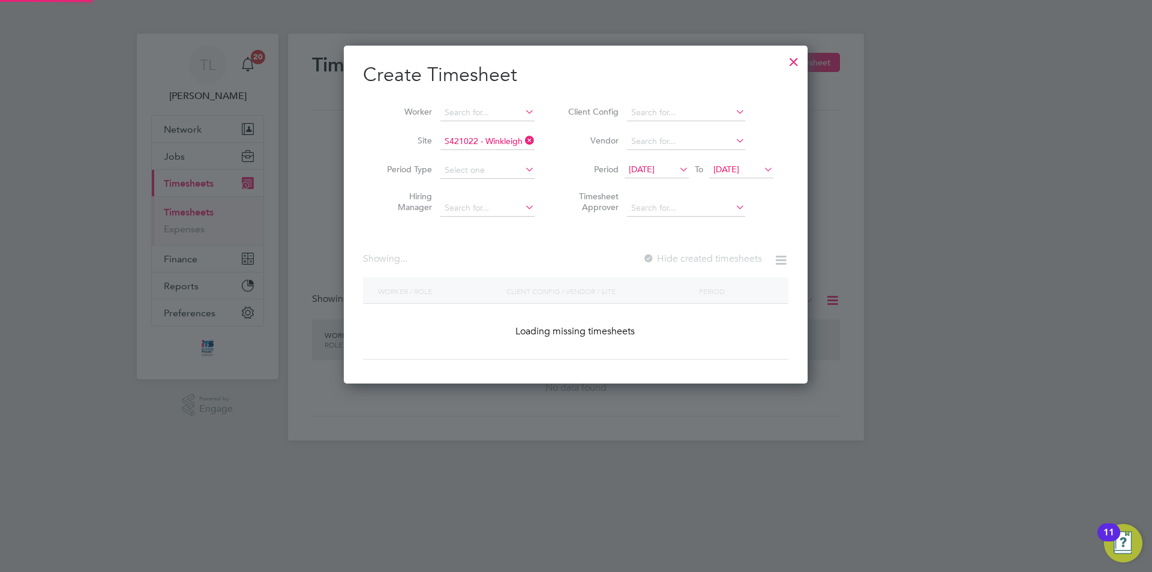
scroll to position [323, 464]
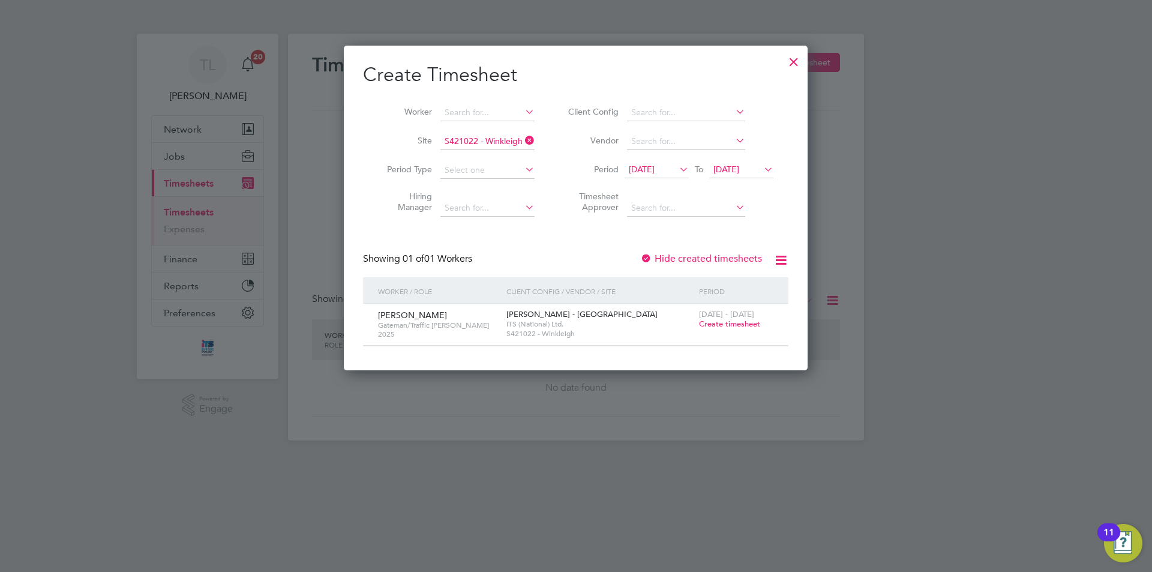
click at [736, 322] on span "Create timesheet" at bounding box center [729, 324] width 61 height 10
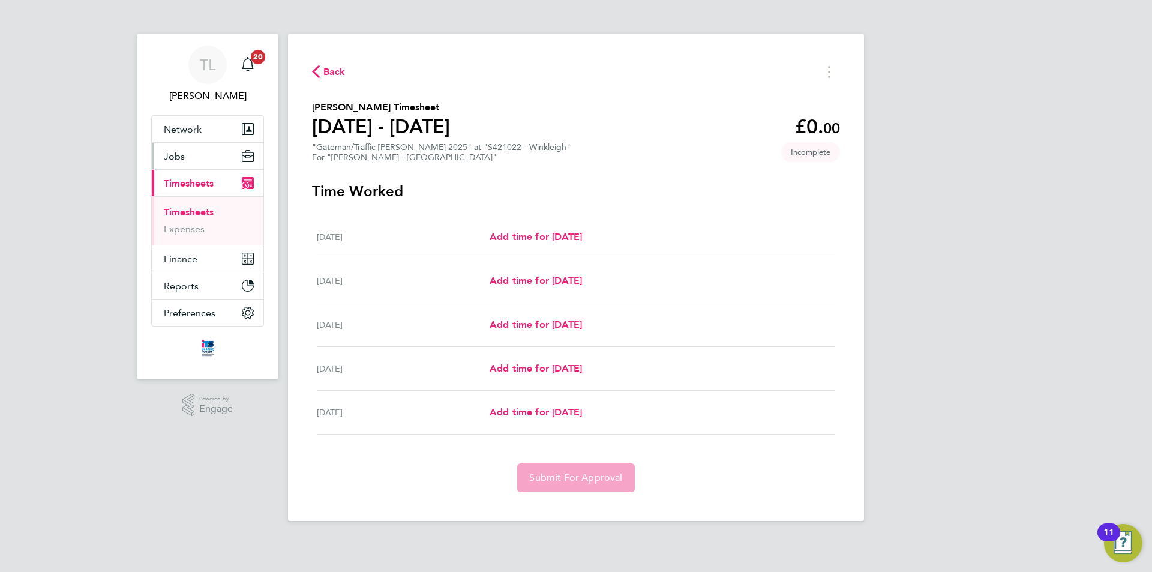
click at [196, 152] on button "Jobs" at bounding box center [208, 156] width 112 height 26
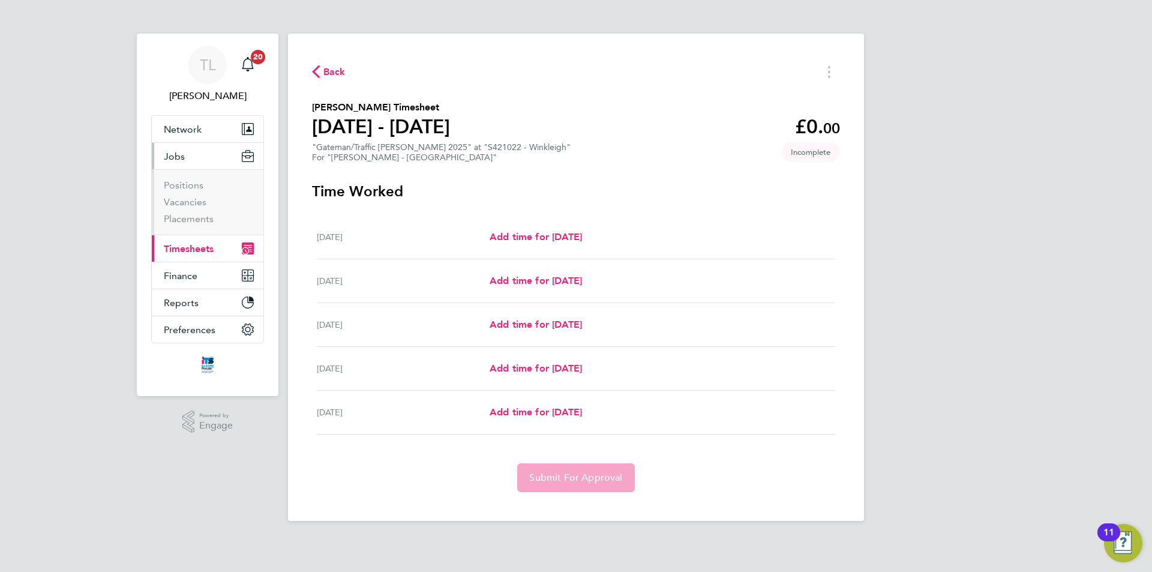
click at [187, 212] on li "Vacancies" at bounding box center [209, 204] width 90 height 17
click at [186, 217] on link "Placements" at bounding box center [189, 218] width 50 height 11
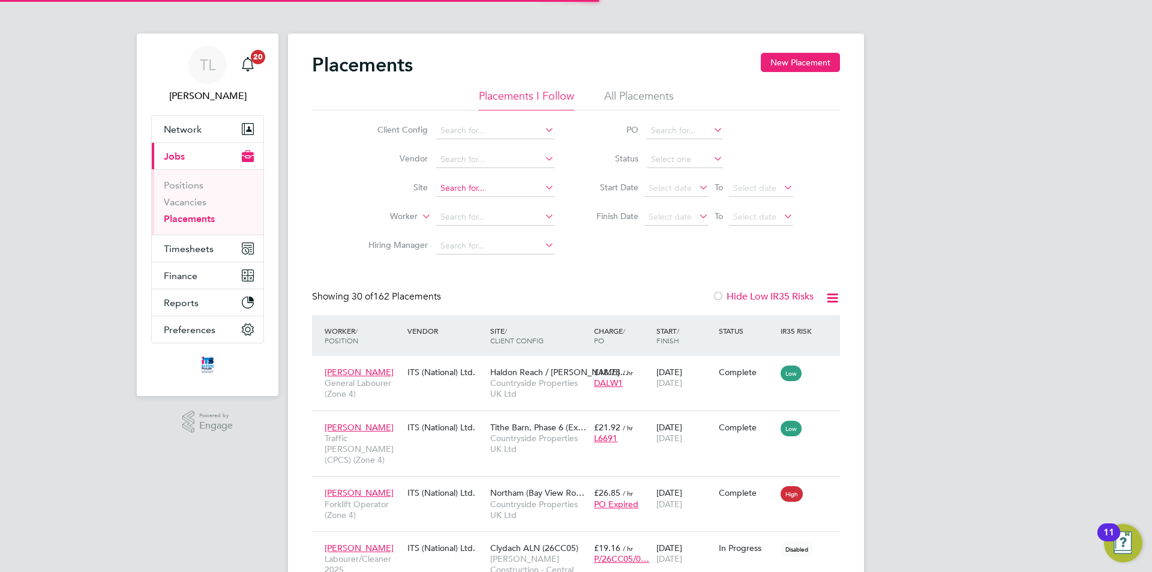
scroll to position [45, 104]
click at [458, 188] on input at bounding box center [495, 188] width 118 height 17
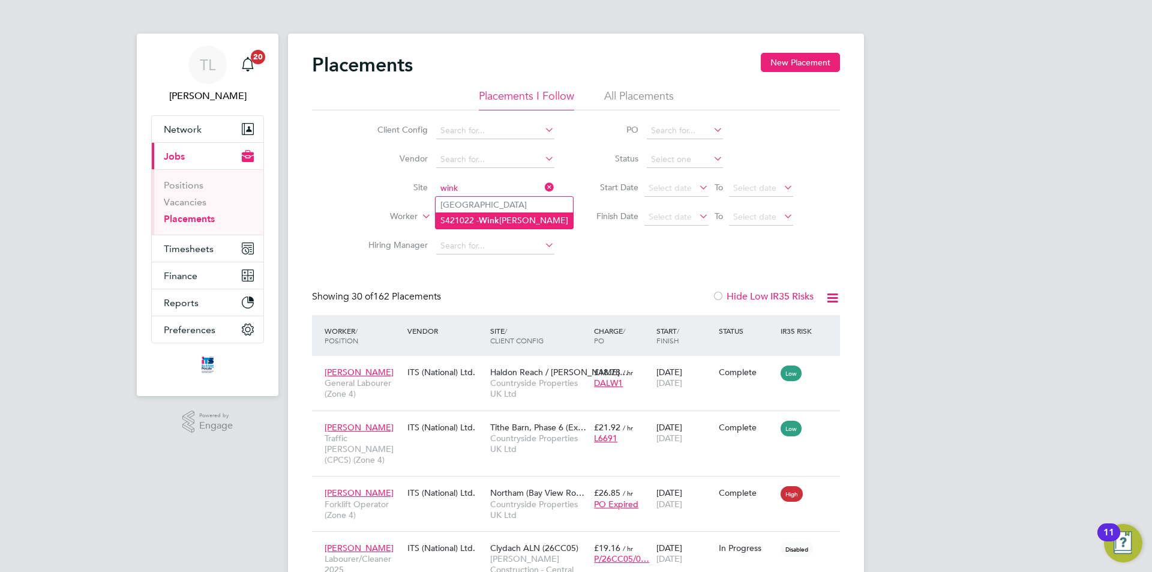
click at [489, 223] on b "Wink" at bounding box center [489, 220] width 20 height 10
type input "S421022 - Winkleigh"
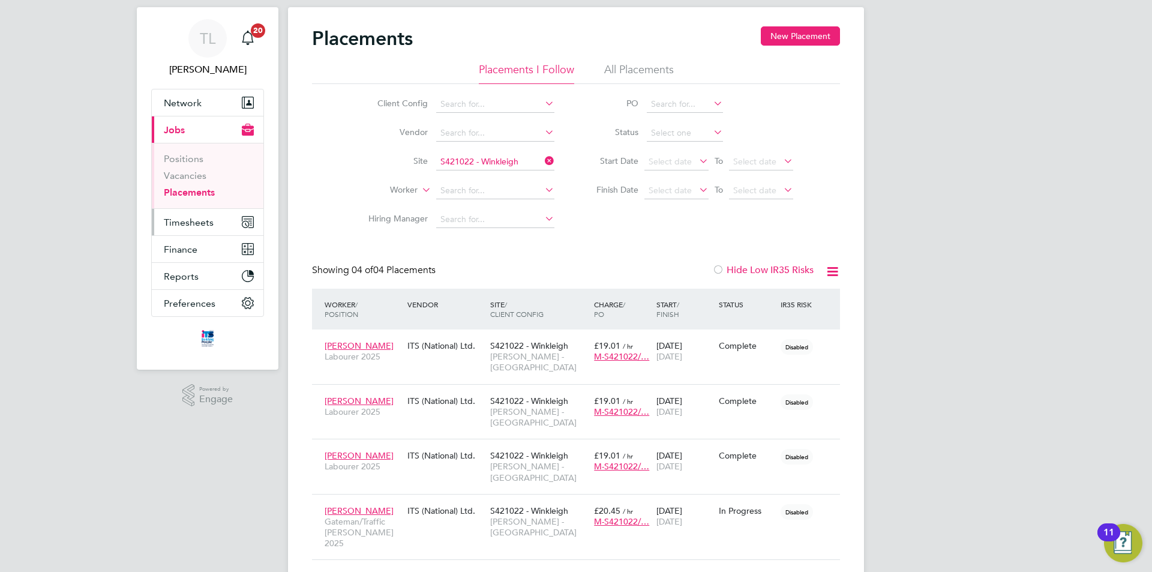
click at [215, 224] on button "Timesheets" at bounding box center [208, 222] width 112 height 26
click at [197, 220] on span "Timesheets" at bounding box center [189, 222] width 50 height 11
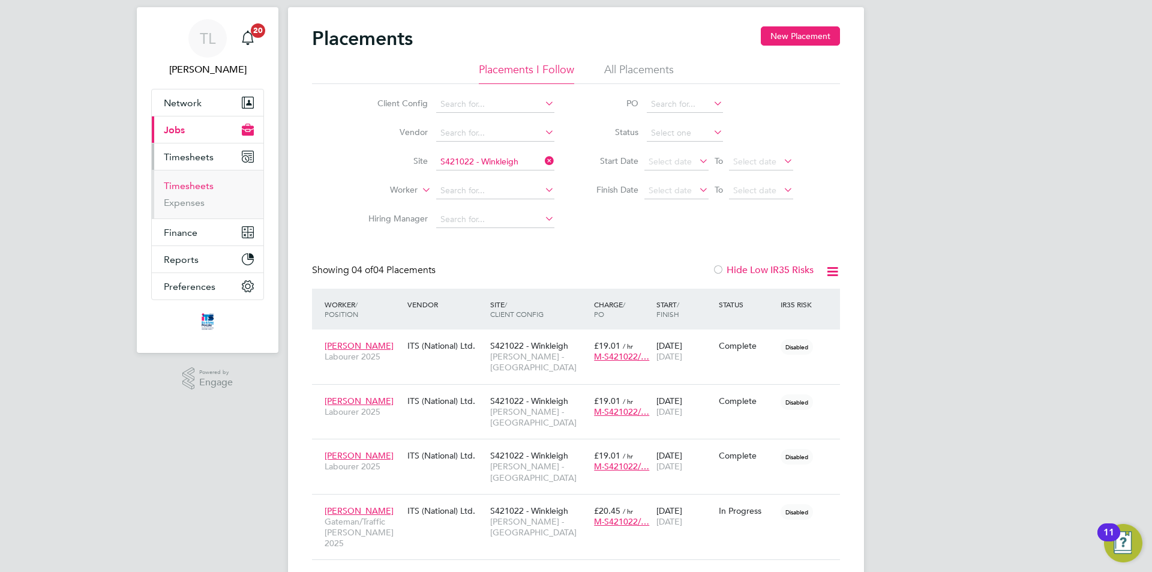
click at [207, 185] on link "Timesheets" at bounding box center [189, 185] width 50 height 11
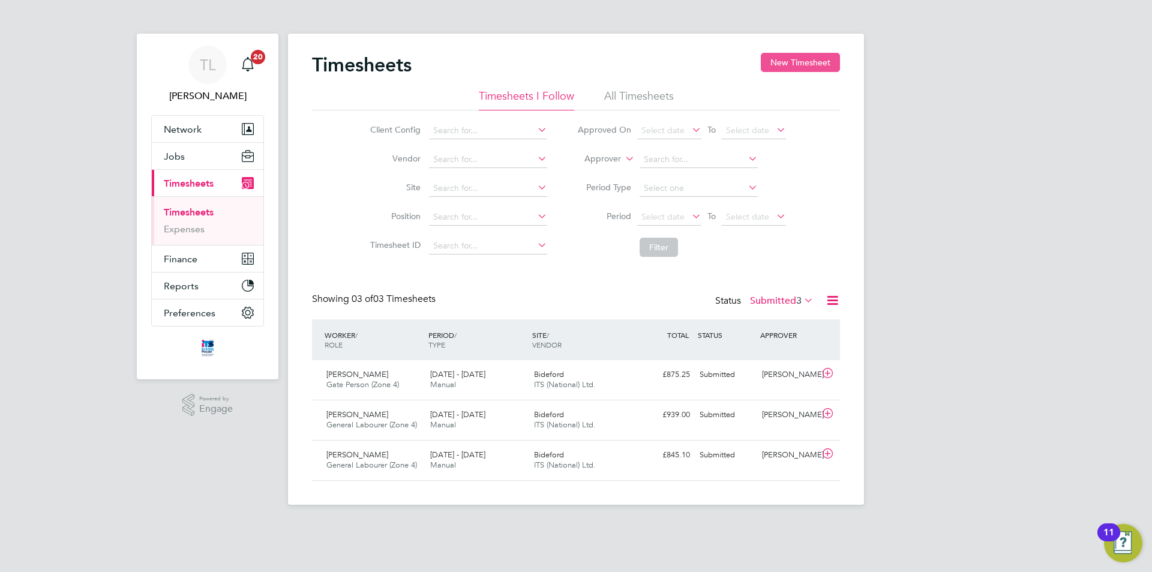
click at [792, 57] on button "New Timesheet" at bounding box center [800, 62] width 79 height 19
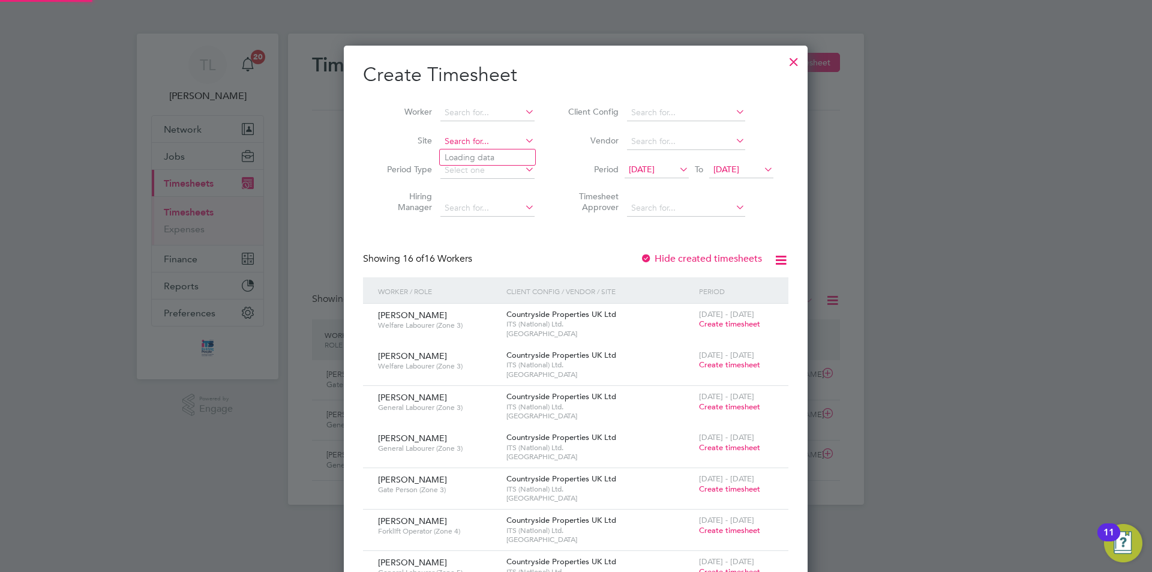
click at [475, 143] on input at bounding box center [487, 141] width 94 height 17
click at [474, 155] on li "S421022 - Winkl eigh" at bounding box center [487, 157] width 95 height 16
type input "S421022 - Winkleigh"
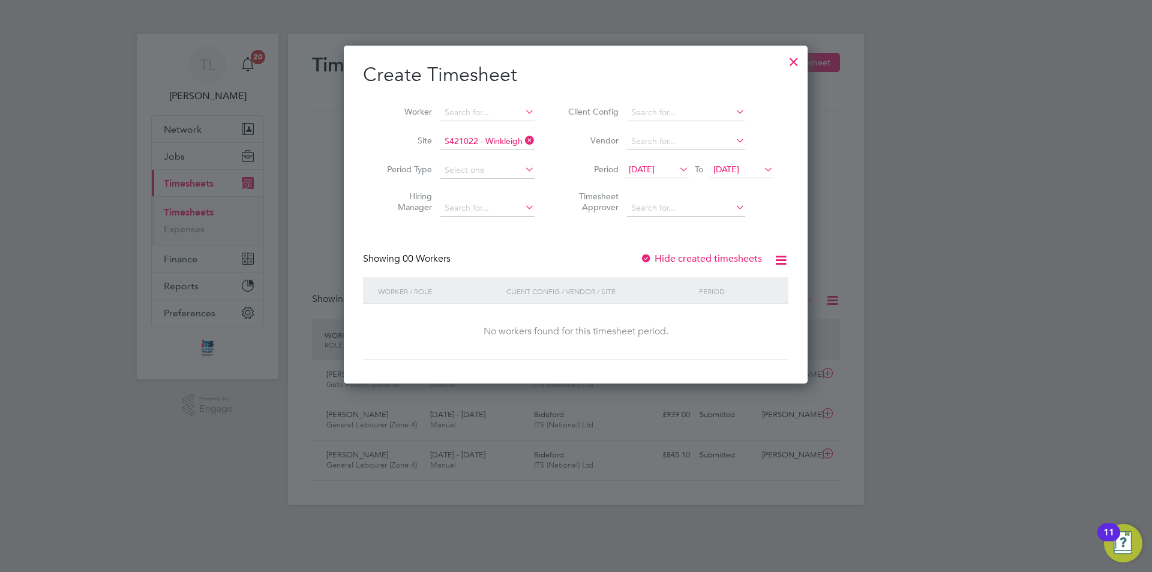
click at [677, 172] on icon at bounding box center [677, 169] width 0 height 17
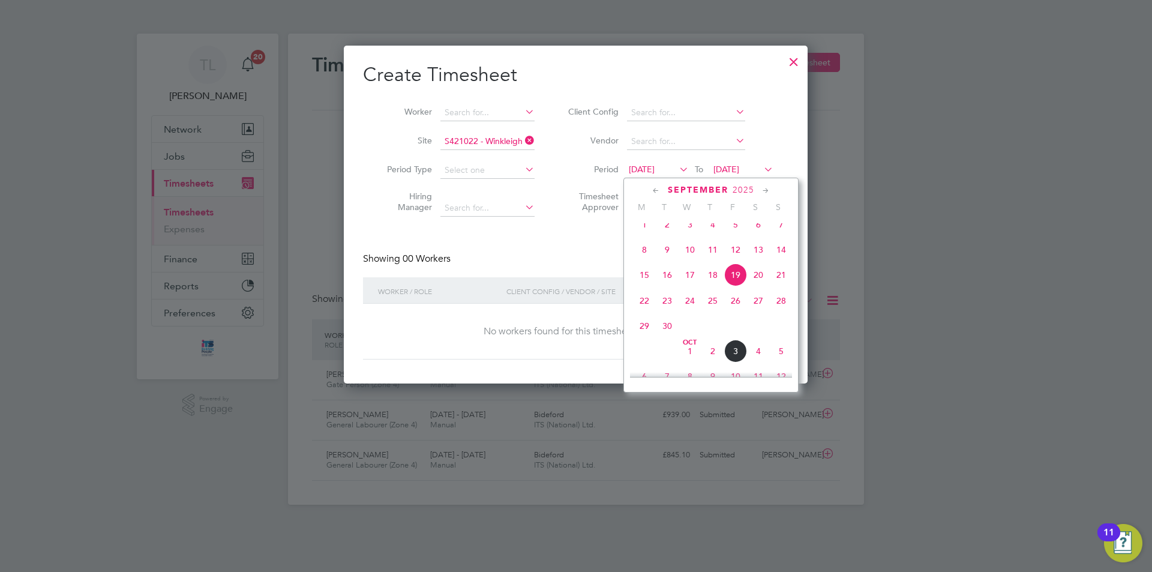
click at [647, 337] on span "29" at bounding box center [644, 325] width 23 height 23
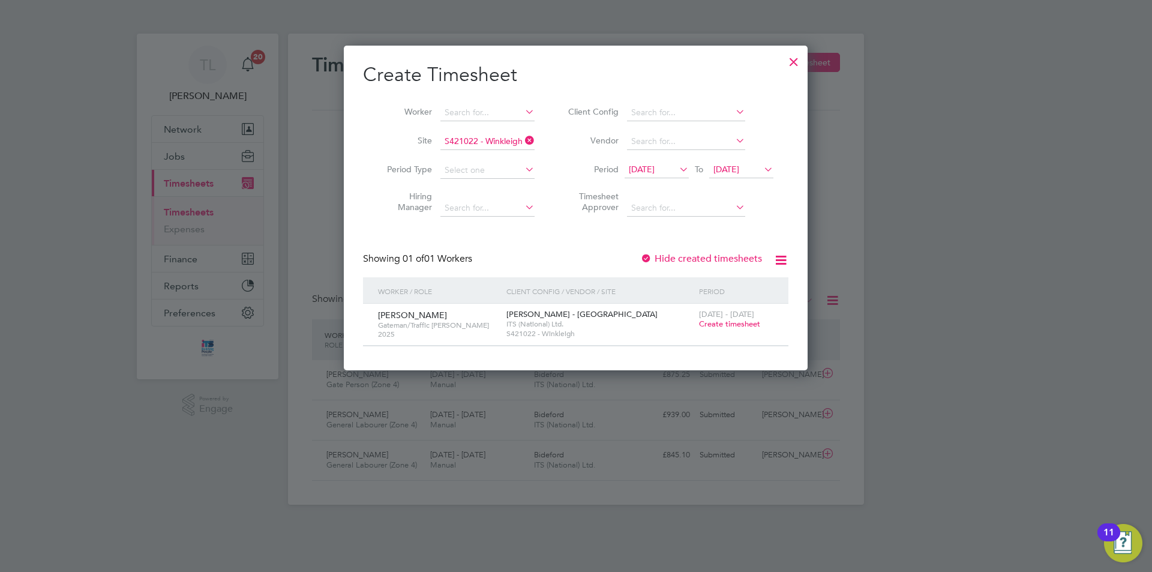
click at [726, 323] on span "Create timesheet" at bounding box center [729, 324] width 61 height 10
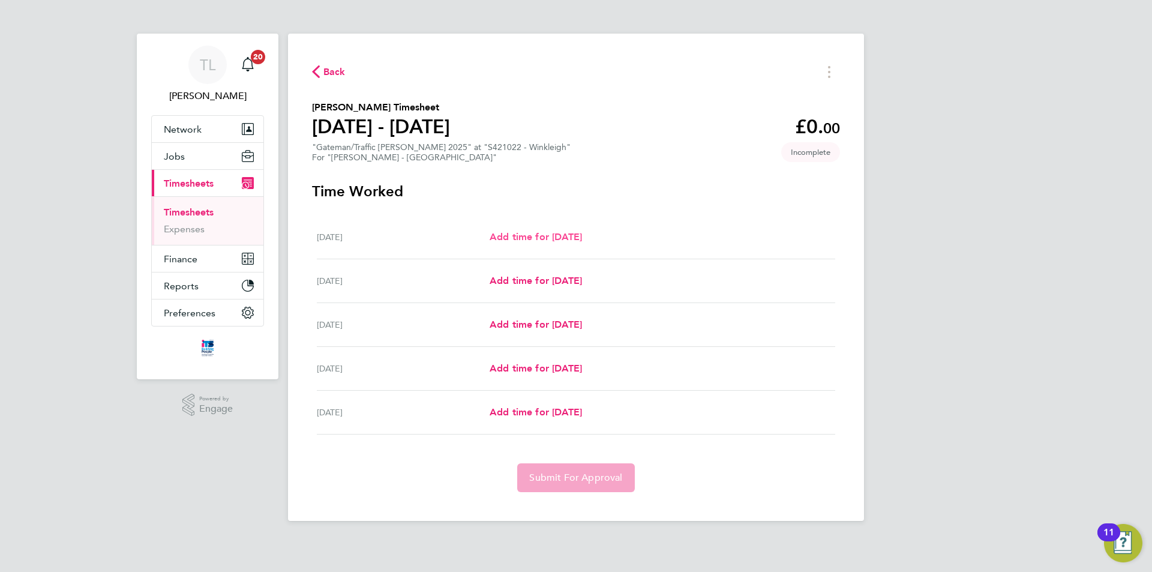
click at [527, 235] on span "Add time for Mon 29 Sep" at bounding box center [535, 236] width 92 height 11
select select "60"
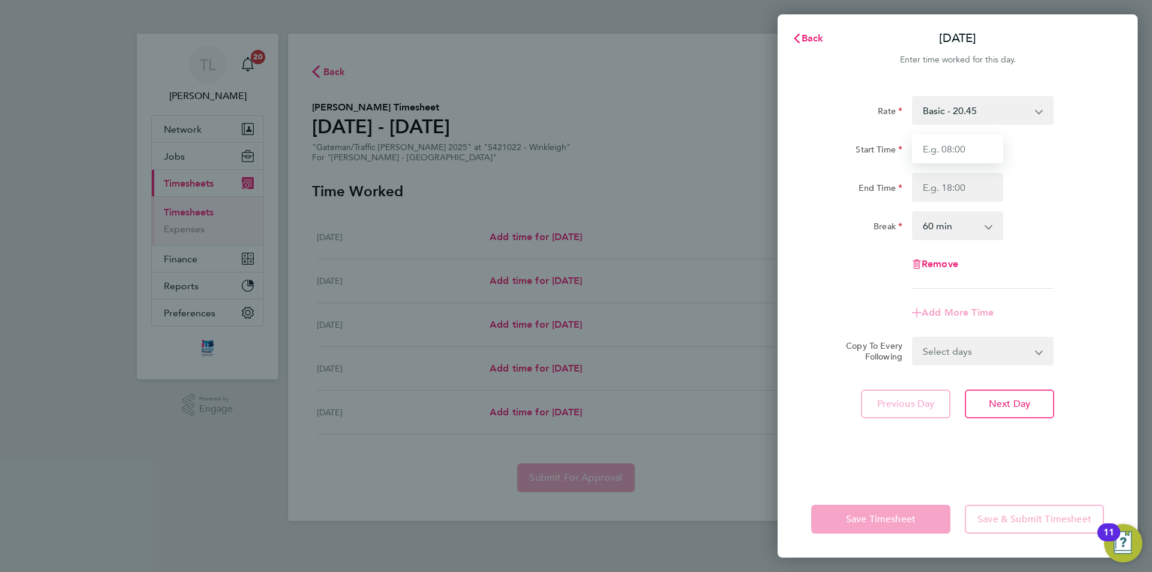
click at [959, 148] on input "Start Time" at bounding box center [957, 148] width 91 height 29
type input "07:30"
click at [962, 181] on input "End Time" at bounding box center [957, 187] width 91 height 29
type input "17:00"
click at [974, 223] on select "0 min 15 min 30 min 45 min 60 min 75 min 90 min" at bounding box center [950, 225] width 74 height 26
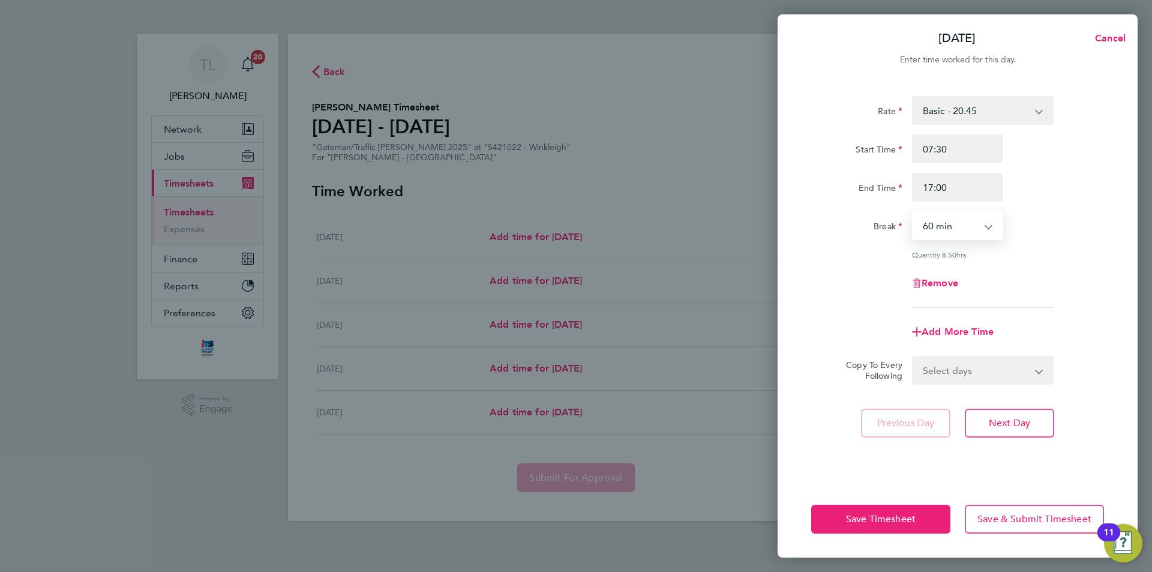
select select "30"
click at [913, 212] on select "0 min 15 min 30 min 45 min 60 min 75 min 90 min" at bounding box center [950, 225] width 74 height 26
click at [1027, 270] on div "Remove" at bounding box center [957, 283] width 302 height 29
click at [1009, 383] on div "Select days Day Tuesday Wednesday Thursday Friday" at bounding box center [983, 370] width 142 height 29
click at [1016, 370] on select "Select days Day Tuesday Wednesday Thursday Friday" at bounding box center [976, 370] width 126 height 26
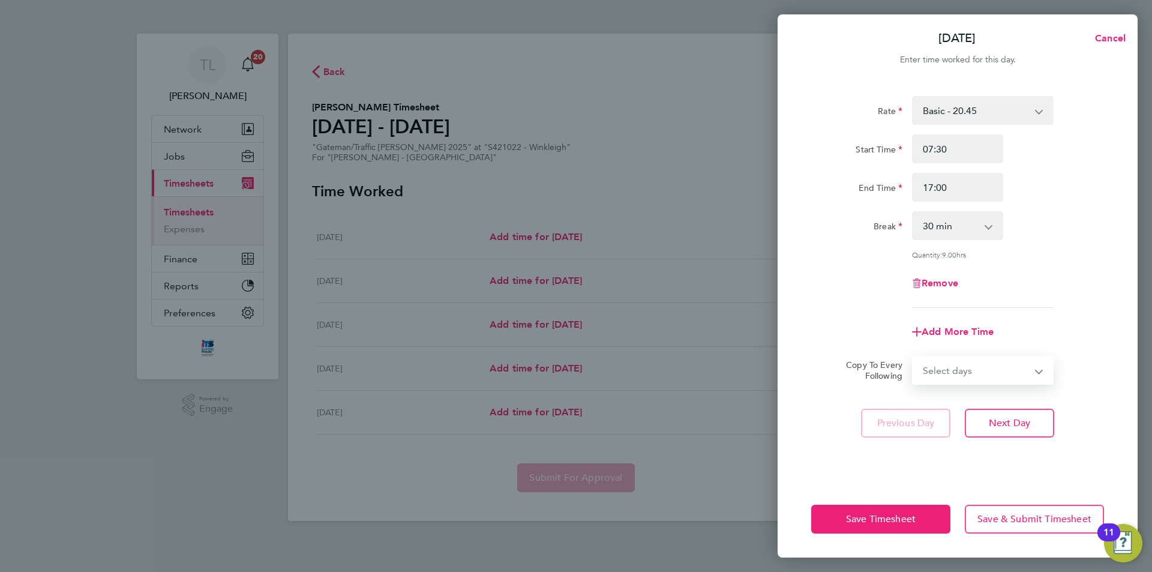
select select "DAY"
click at [913, 357] on select "Select days Day Tuesday Wednesday Thursday Friday" at bounding box center [976, 370] width 126 height 26
select select "2025-10-03"
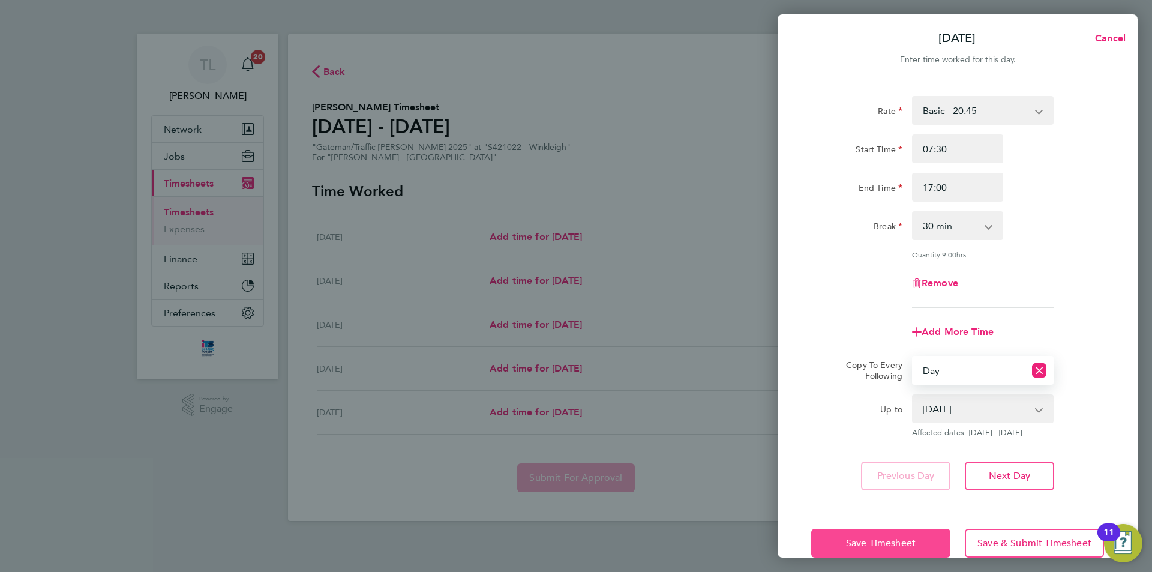
click at [866, 547] on span "Save Timesheet" at bounding box center [881, 543] width 70 height 12
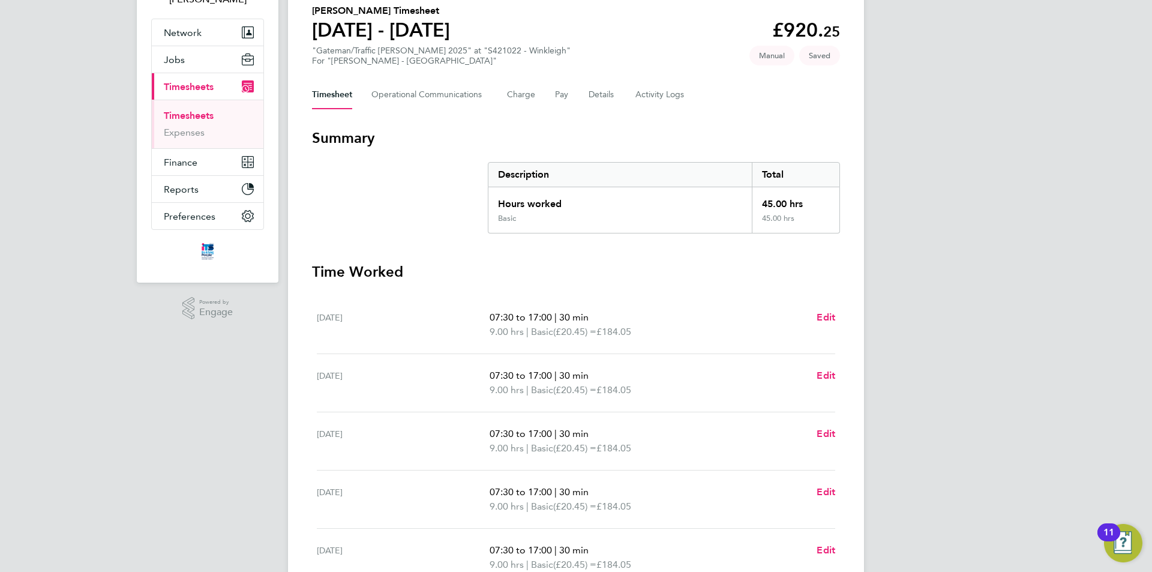
scroll to position [217, 0]
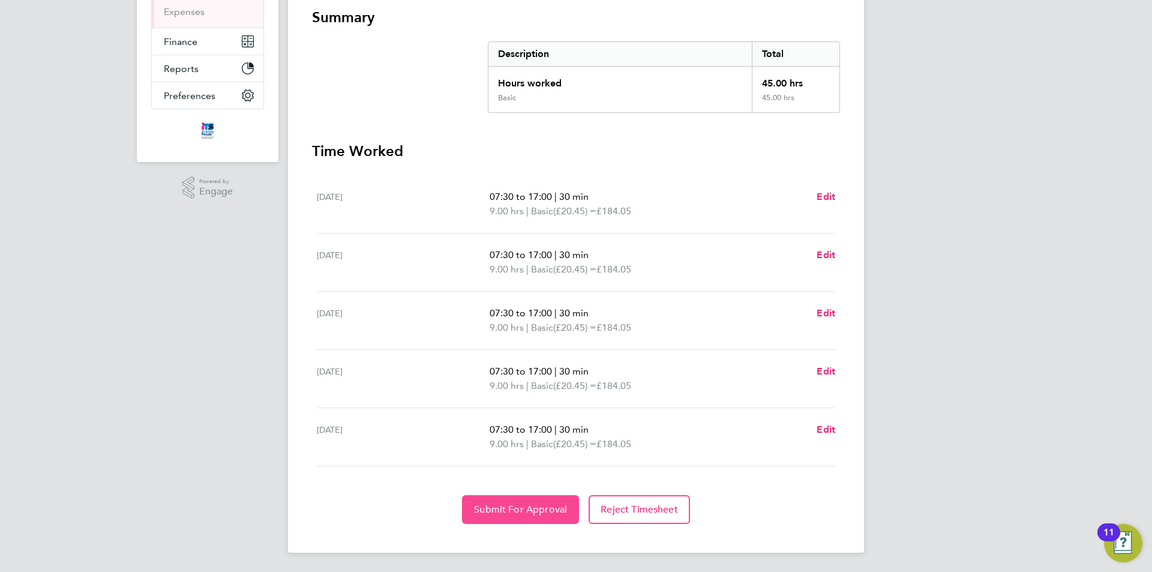
click at [537, 513] on span "Submit For Approval" at bounding box center [520, 509] width 93 height 12
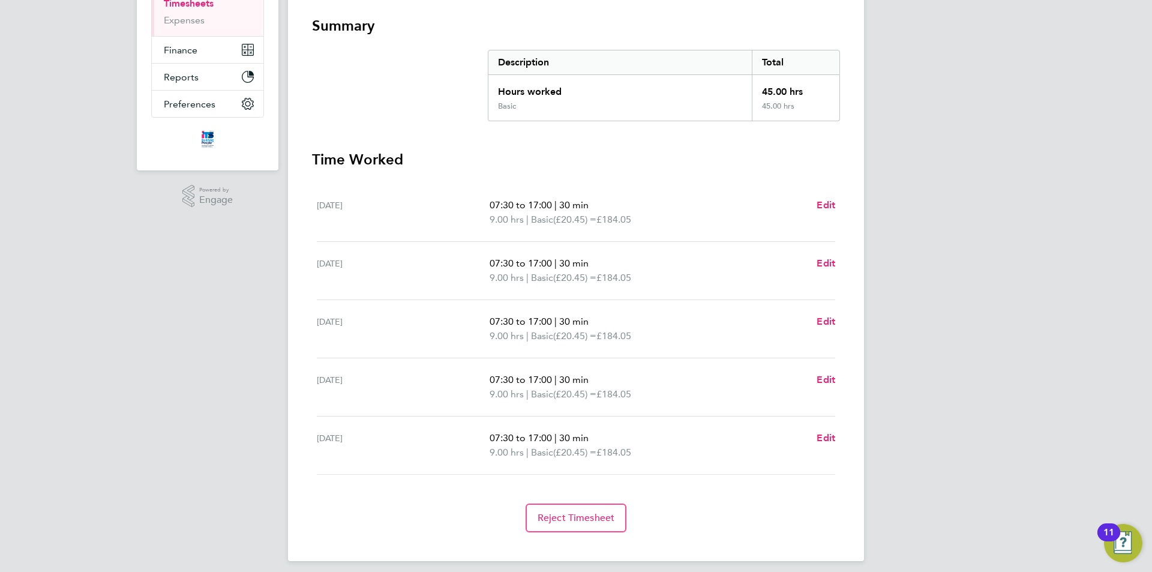
scroll to position [0, 0]
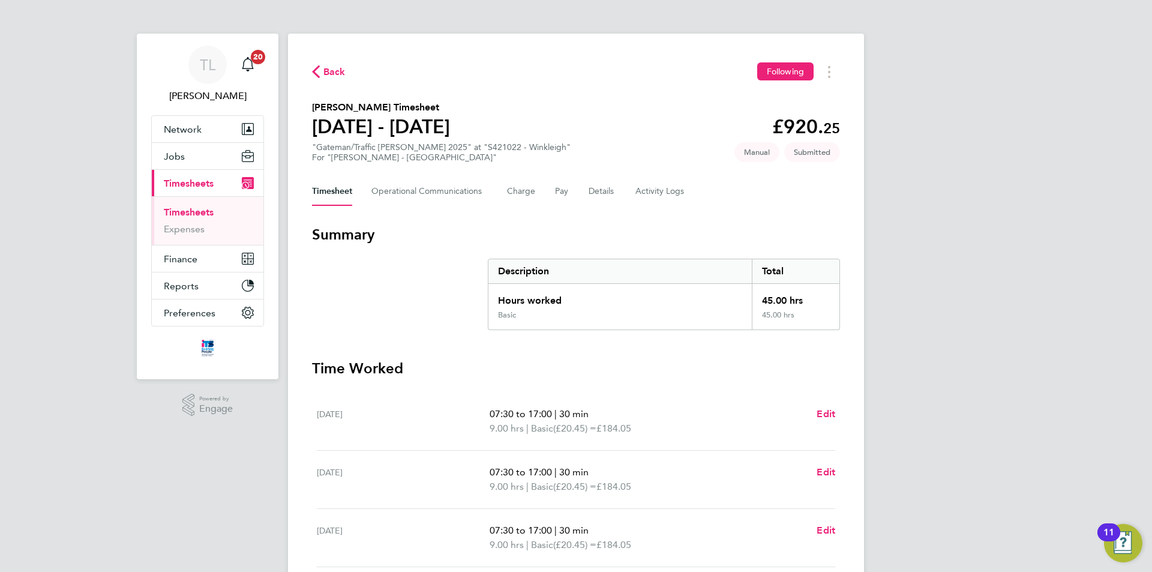
click at [340, 65] on span "Back" at bounding box center [334, 72] width 22 height 14
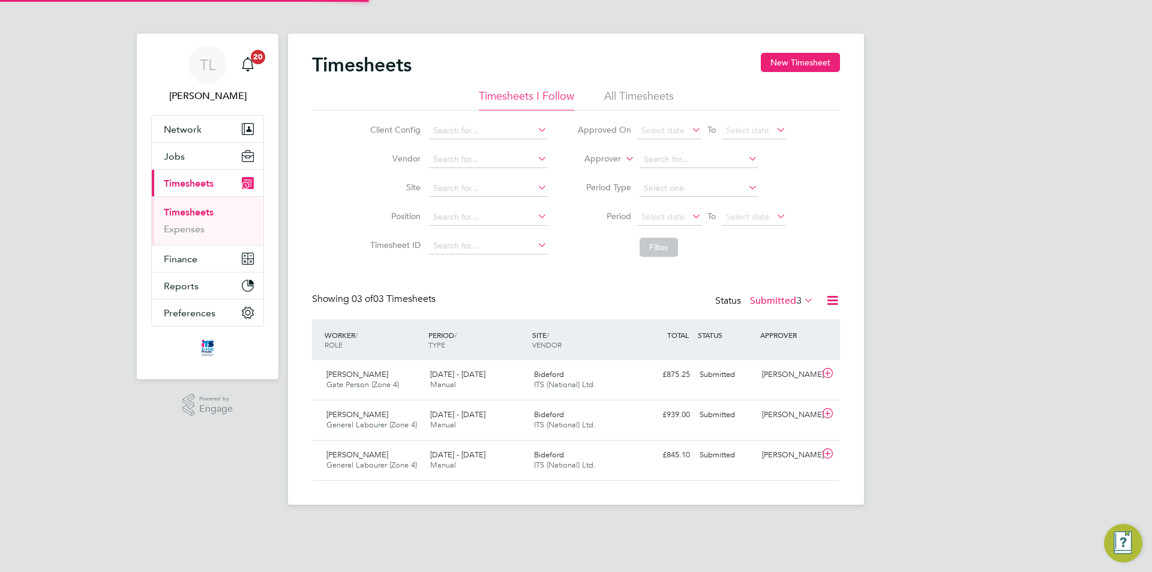
scroll to position [31, 104]
click at [812, 64] on button "New Timesheet" at bounding box center [800, 62] width 79 height 19
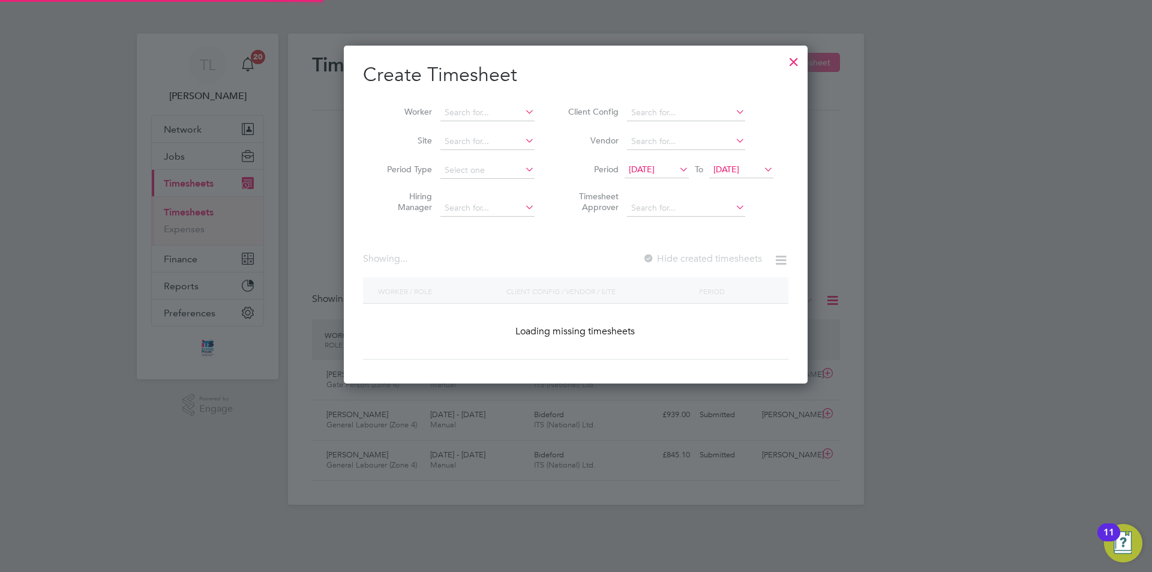
scroll to position [1313, 464]
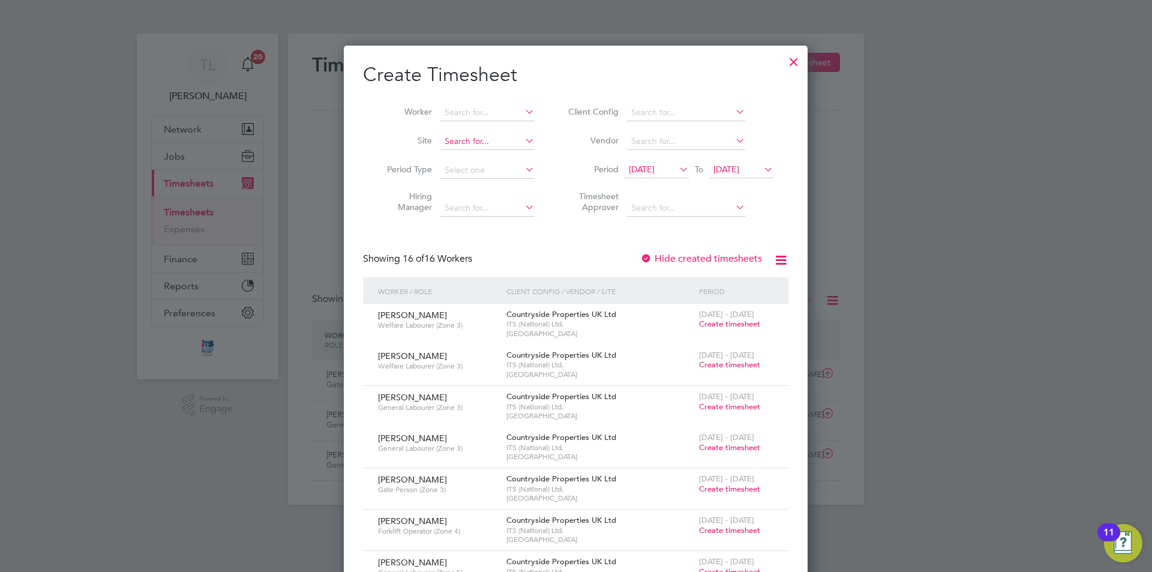
click at [502, 142] on input at bounding box center [487, 141] width 94 height 17
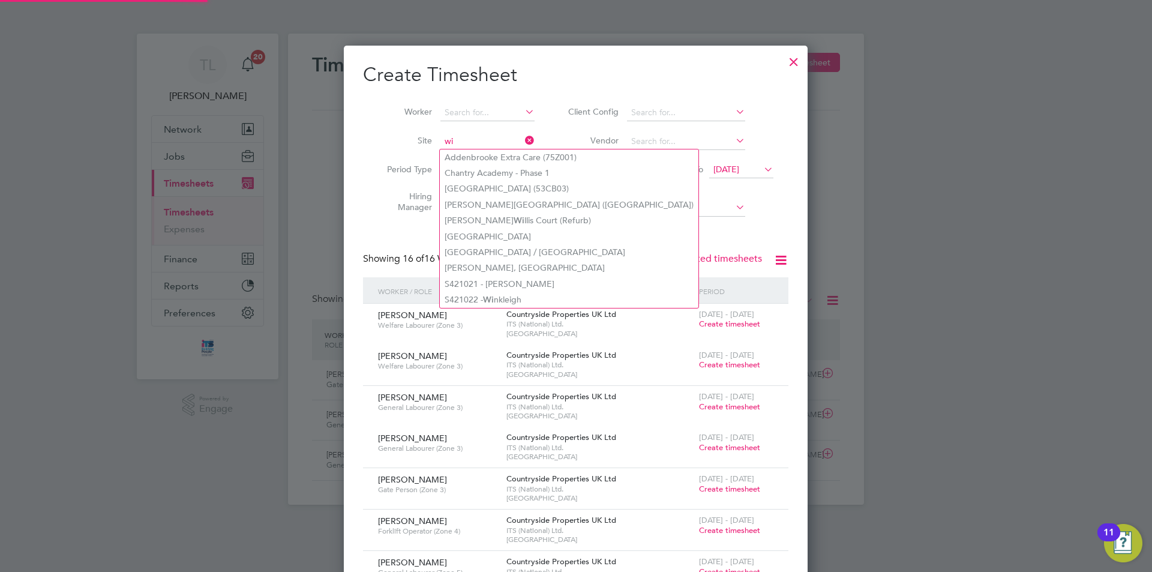
type input "w"
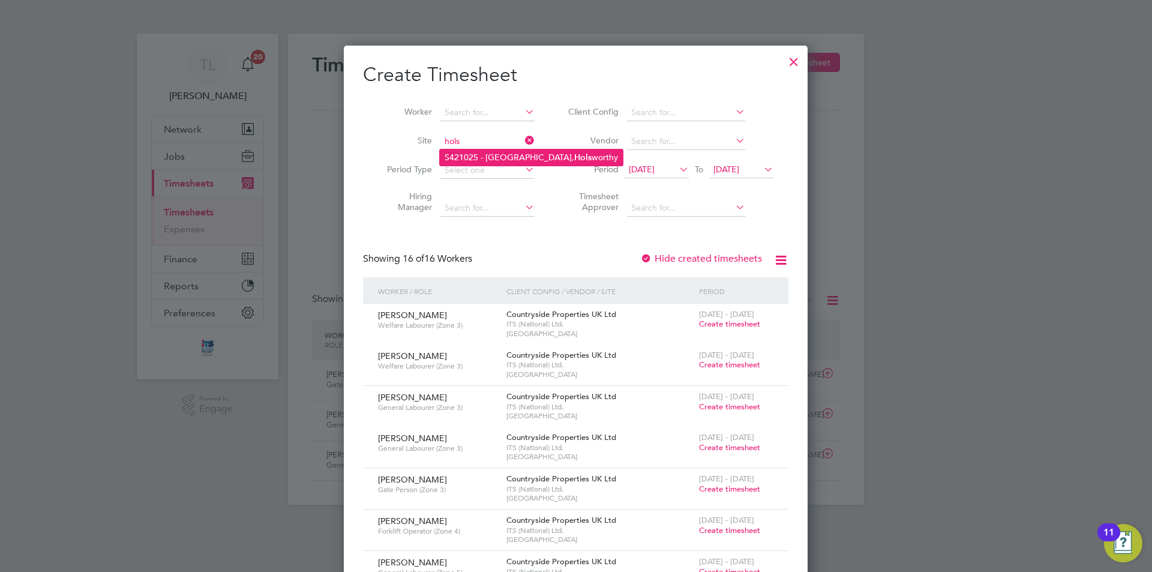
click at [501, 158] on li "S421025 - Ruby Meadow, North Road, Hols worthy" at bounding box center [531, 157] width 183 height 16
type input "S421025 - Ruby Meadow, North Road, Holsworthy"
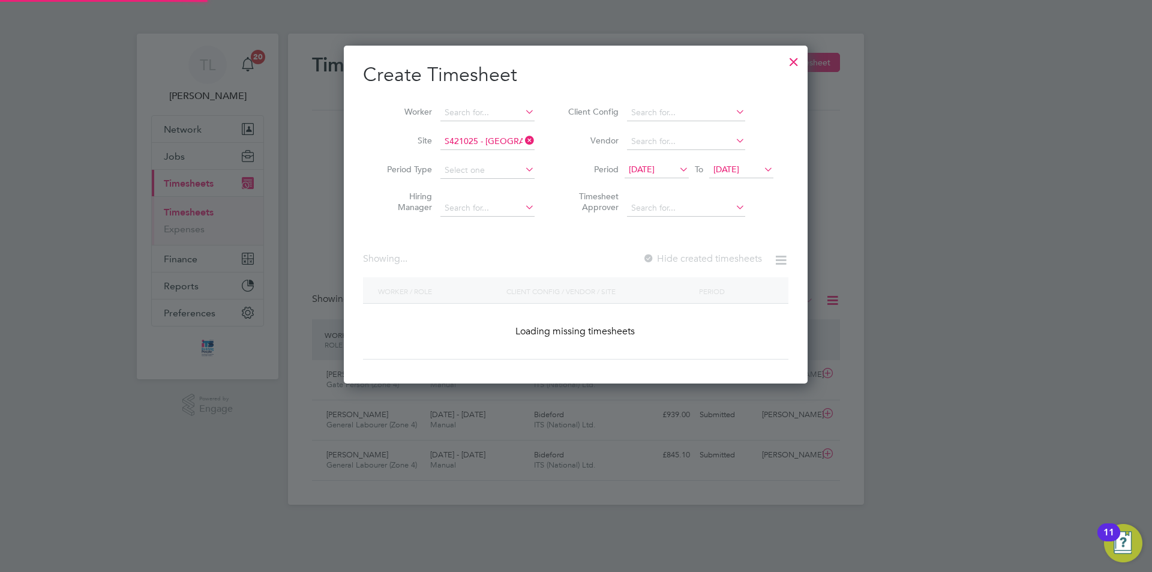
scroll to position [338, 464]
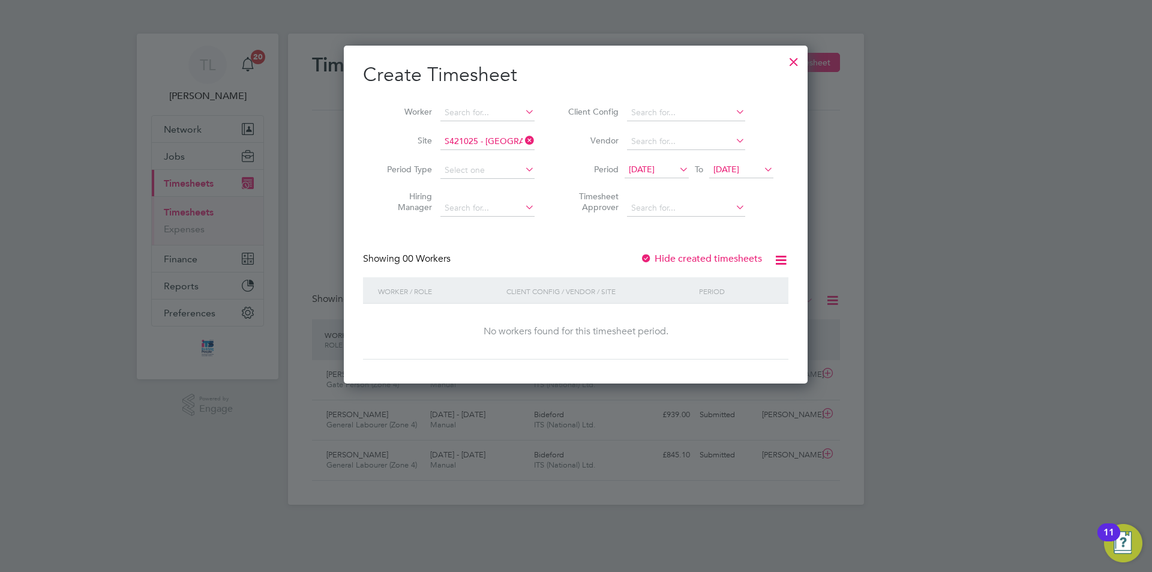
click at [677, 166] on icon at bounding box center [677, 169] width 0 height 17
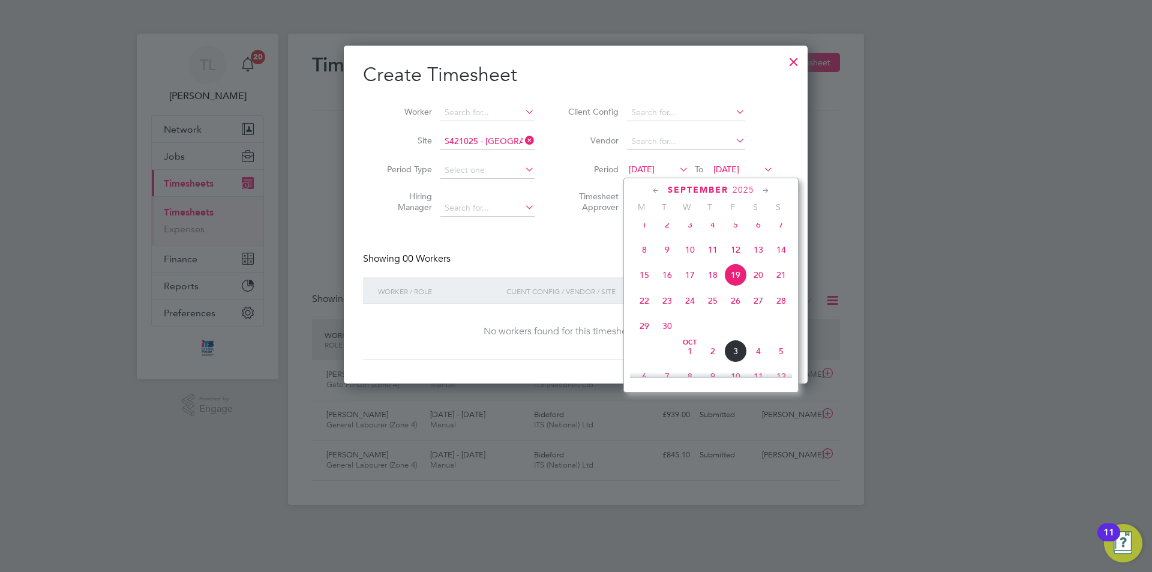
click at [645, 337] on span "29" at bounding box center [644, 325] width 23 height 23
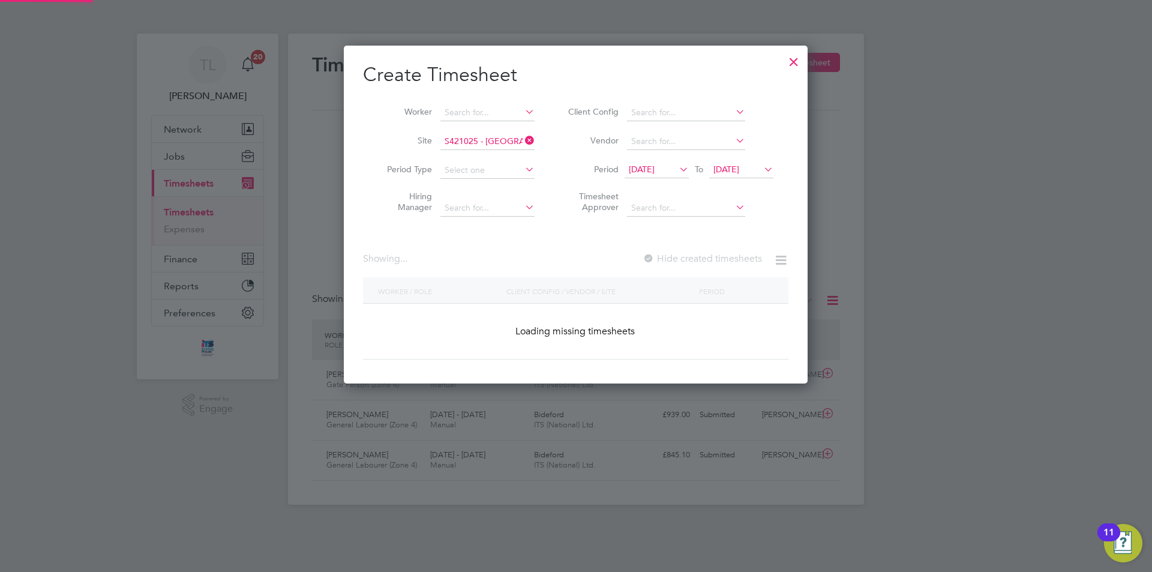
scroll to position [323, 464]
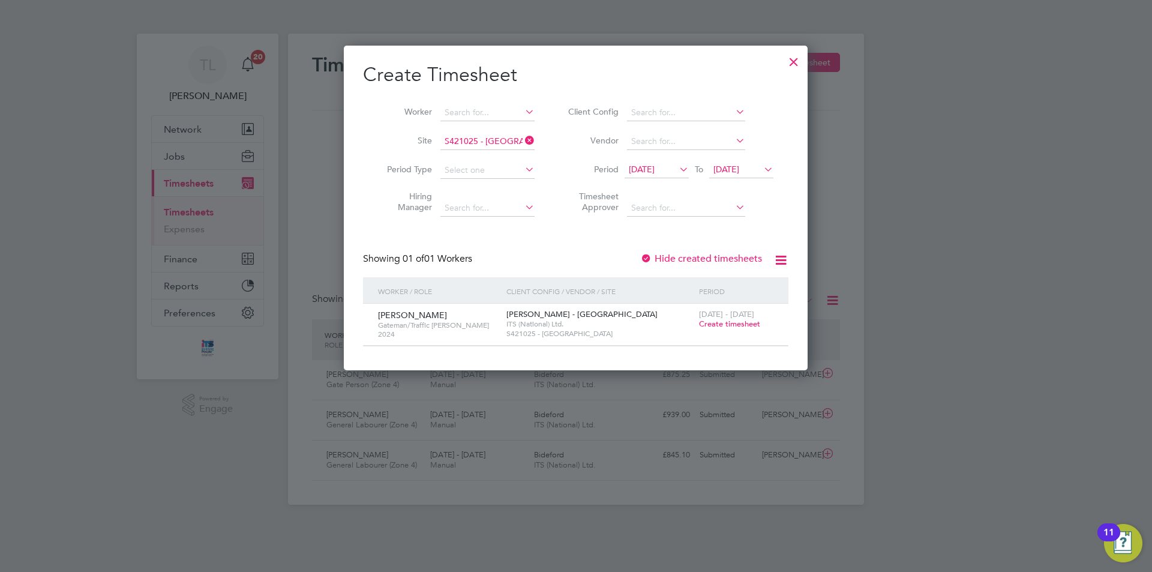
click at [737, 324] on span "Create timesheet" at bounding box center [729, 324] width 61 height 10
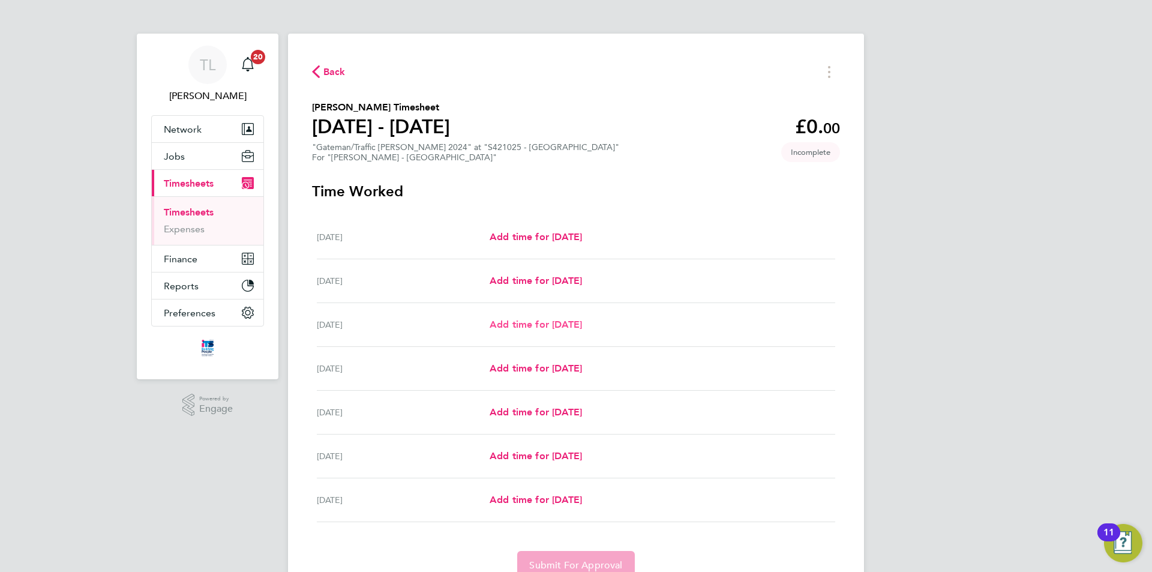
click at [548, 329] on span "Add time for Mon 29 Sep" at bounding box center [535, 324] width 92 height 11
select select "30"
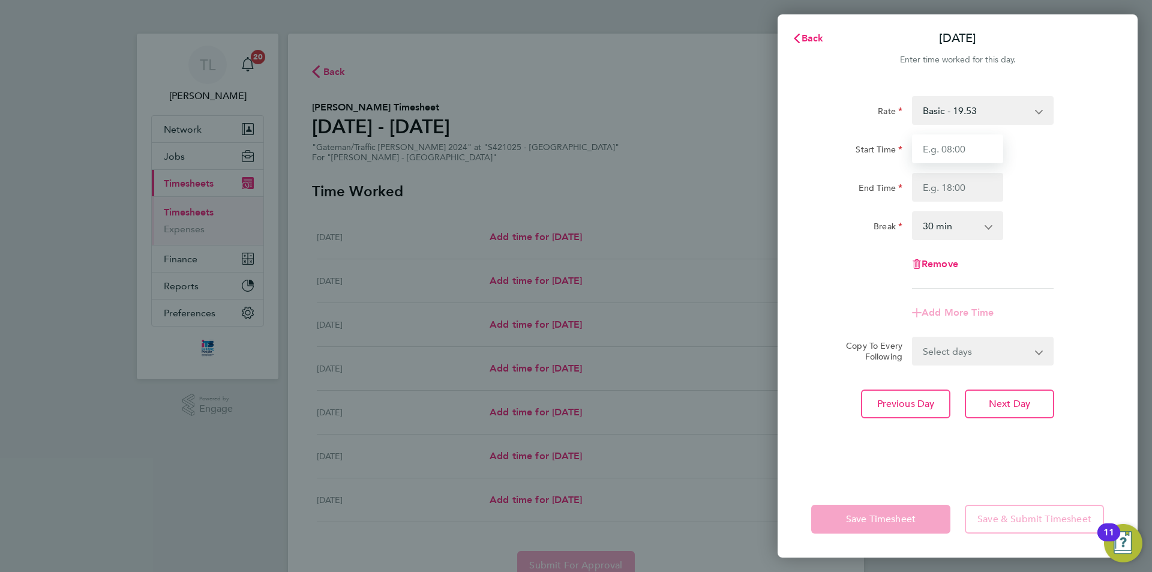
click at [954, 145] on input "Start Time" at bounding box center [957, 148] width 91 height 29
type input "07:30"
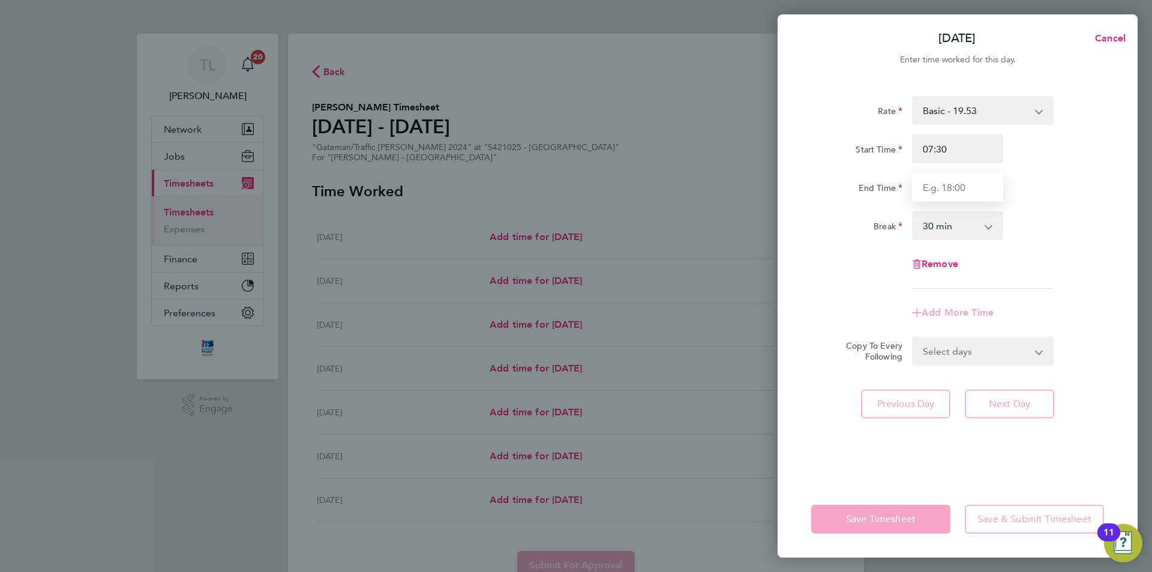
click at [968, 188] on input "End Time" at bounding box center [957, 187] width 91 height 29
type input "17:00"
click at [1036, 356] on select "Select days Day Tuesday Wednesday Thursday Friday" at bounding box center [976, 351] width 126 height 26
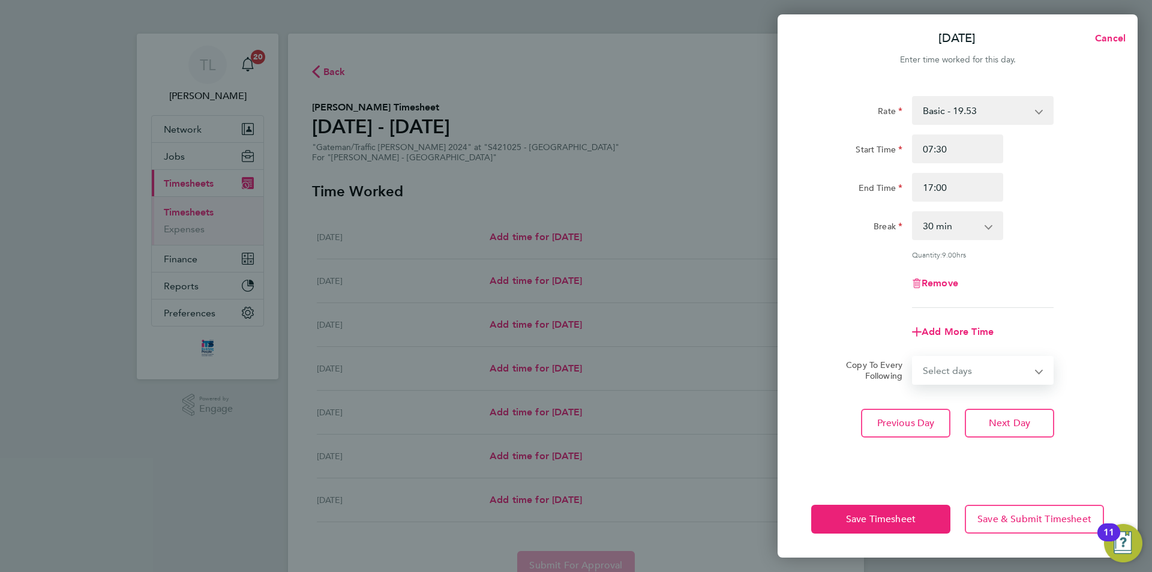
select select "DAY"
click at [913, 357] on select "Select days Day Tuesday Wednesday Thursday Friday" at bounding box center [976, 370] width 126 height 26
select select "2025-10-03"
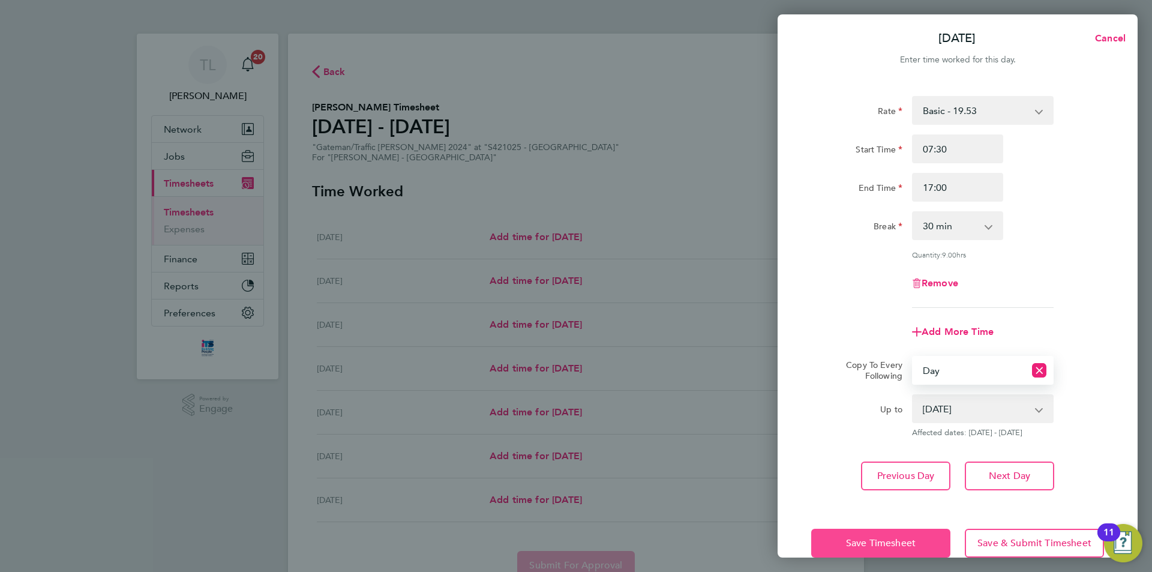
click at [872, 539] on span "Save Timesheet" at bounding box center [881, 543] width 70 height 12
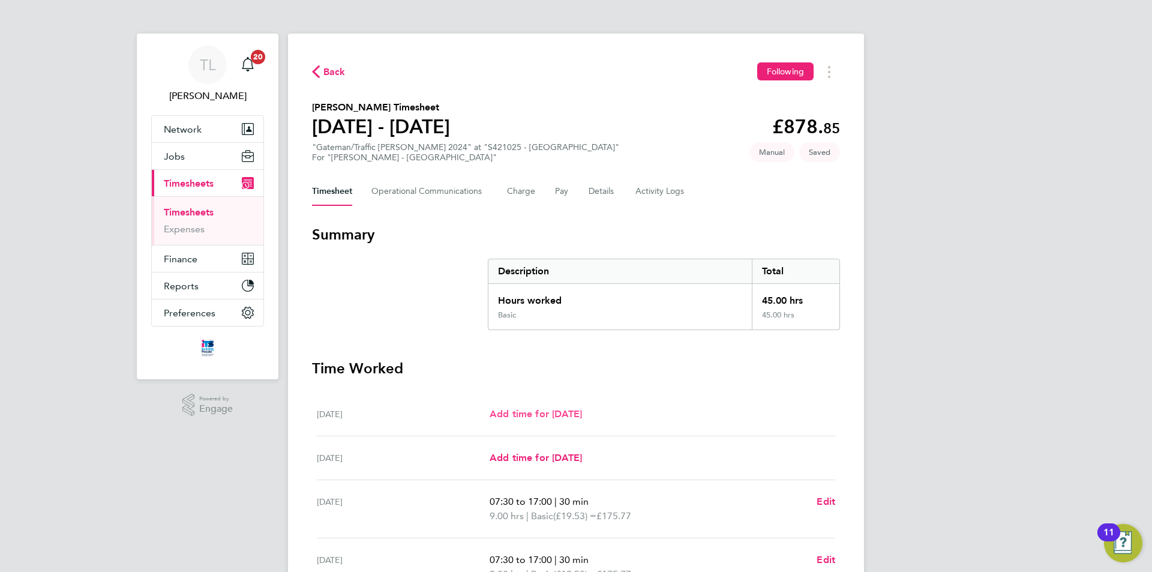
click at [576, 412] on span "Add time for Sat 27 Sep" at bounding box center [535, 413] width 92 height 11
select select "30"
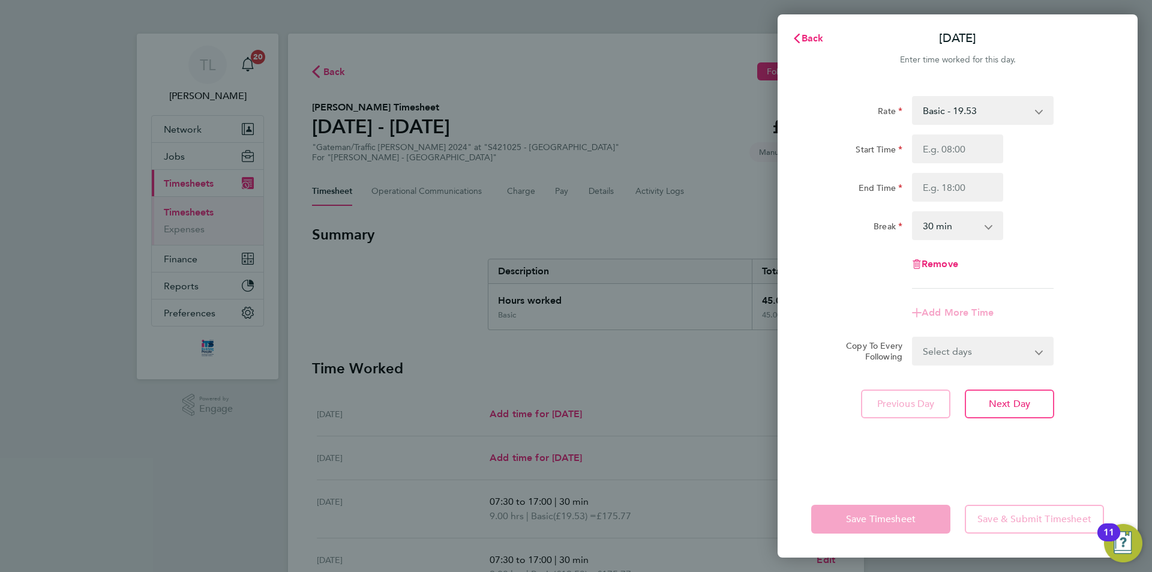
click at [622, 187] on div "Back Sat 27 Sep Enter time worked for this day. Rate Basic - 19.53 Overtime AWR…" at bounding box center [576, 286] width 1152 height 572
click at [812, 35] on span "Back" at bounding box center [812, 37] width 22 height 11
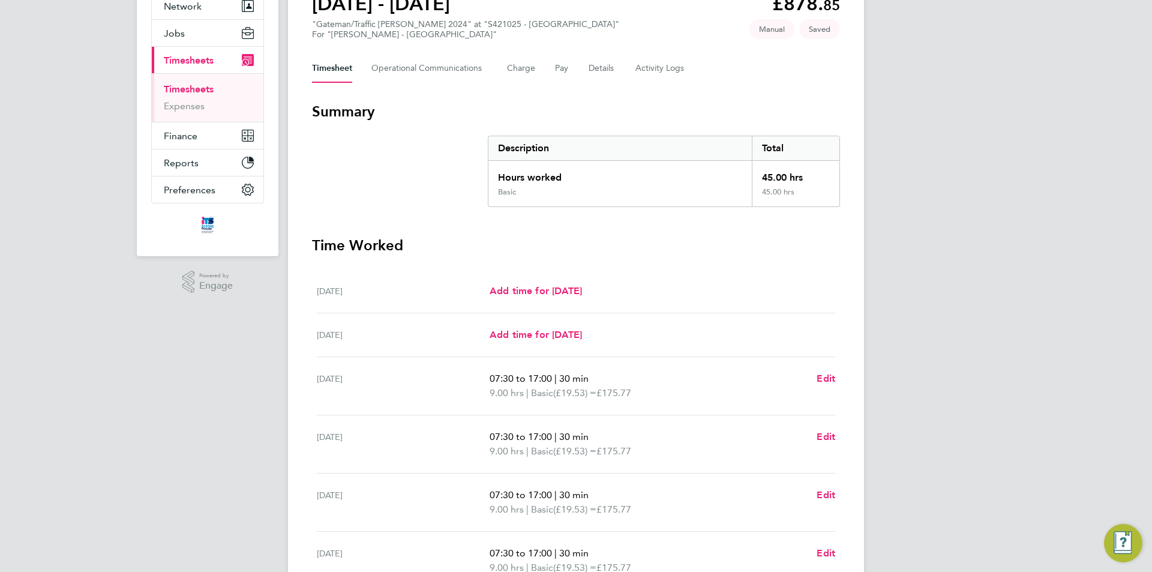
scroll to position [305, 0]
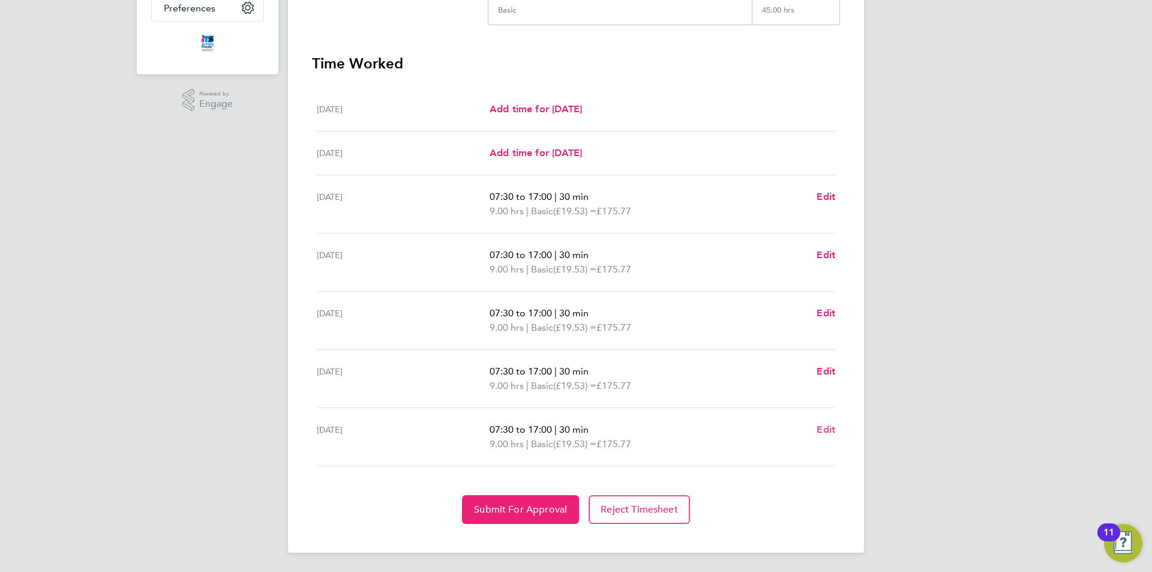
click at [828, 428] on span "Edit" at bounding box center [825, 429] width 19 height 11
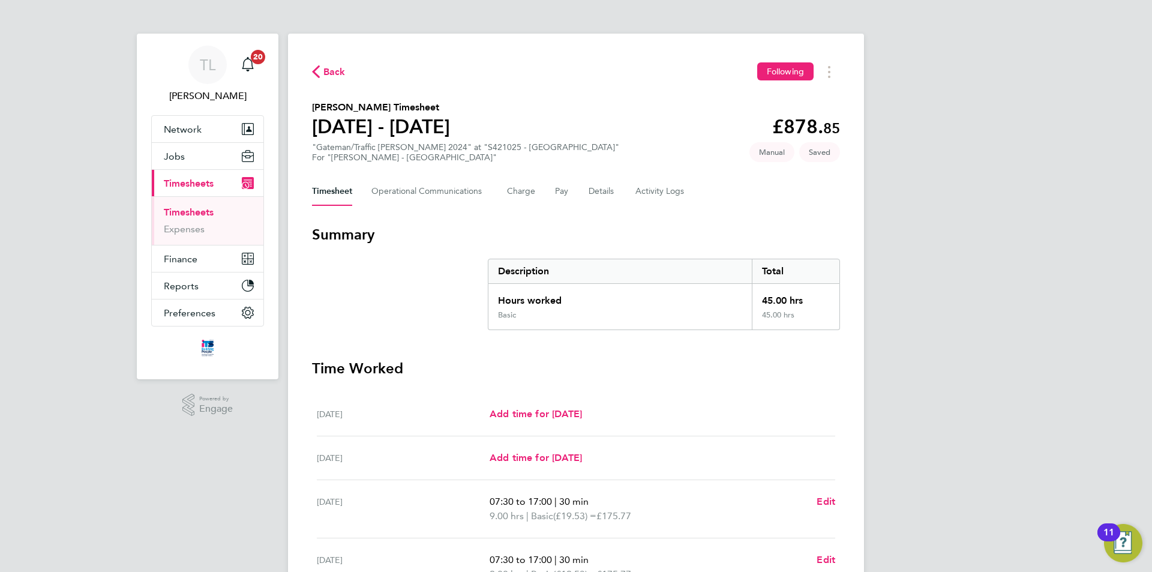
select select "30"
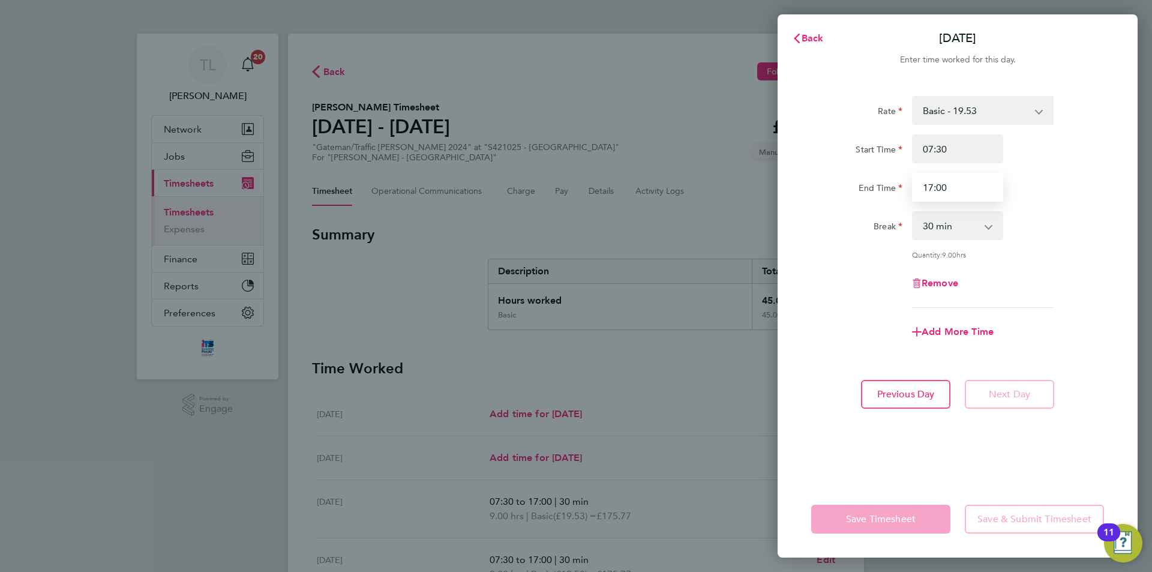
click at [960, 178] on input "17:00" at bounding box center [957, 187] width 91 height 29
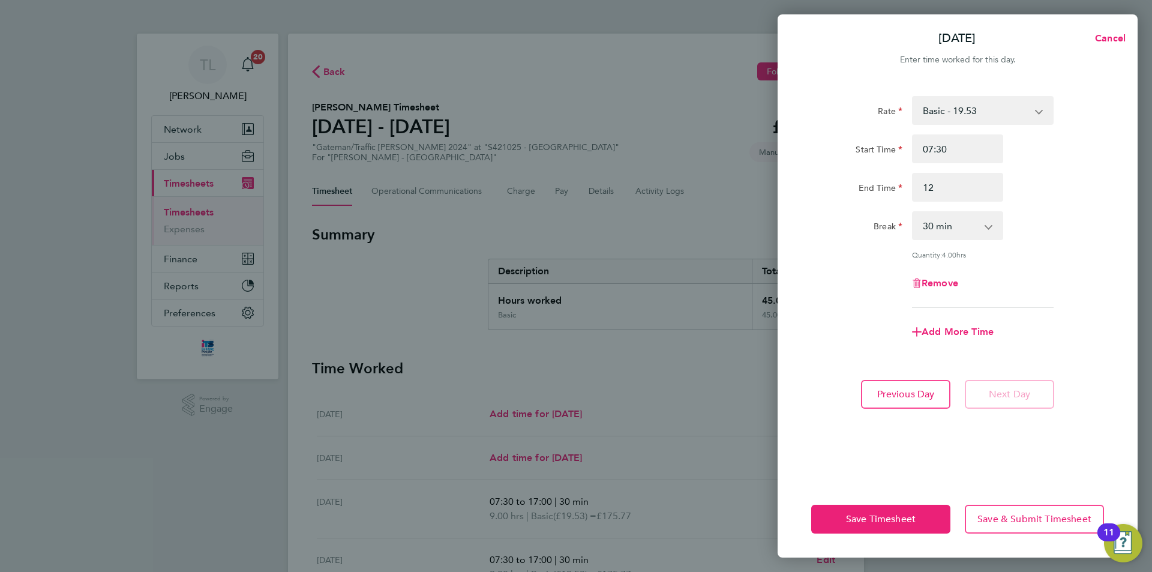
type input "12:00"
click at [1050, 168] on div "Start Time 07:30 End Time 12:00" at bounding box center [957, 167] width 302 height 67
click at [928, 519] on button "Save Timesheet" at bounding box center [880, 518] width 139 height 29
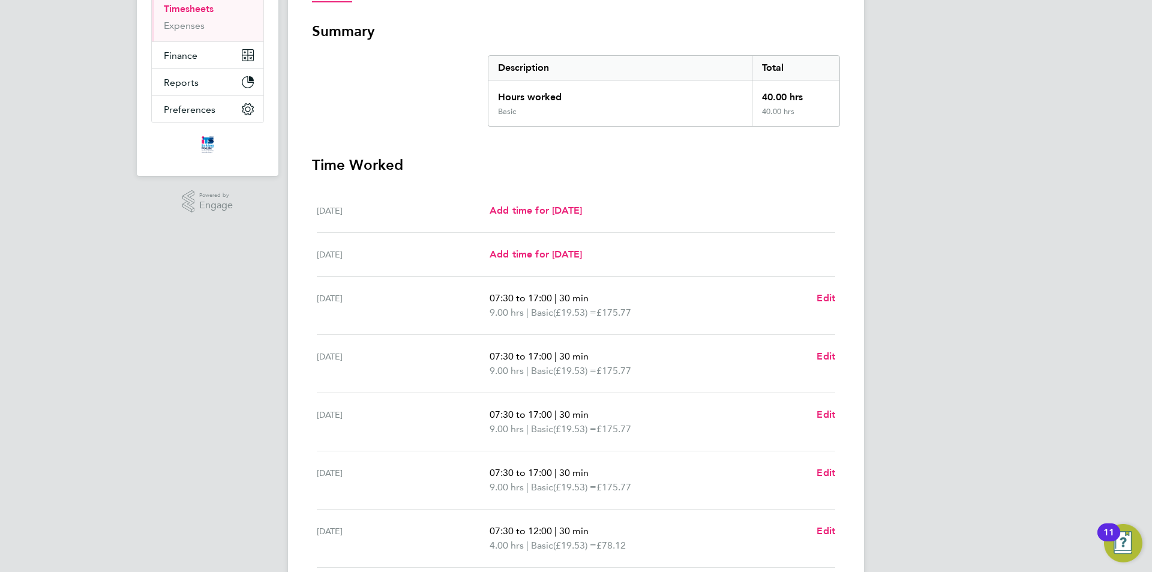
scroll to position [240, 0]
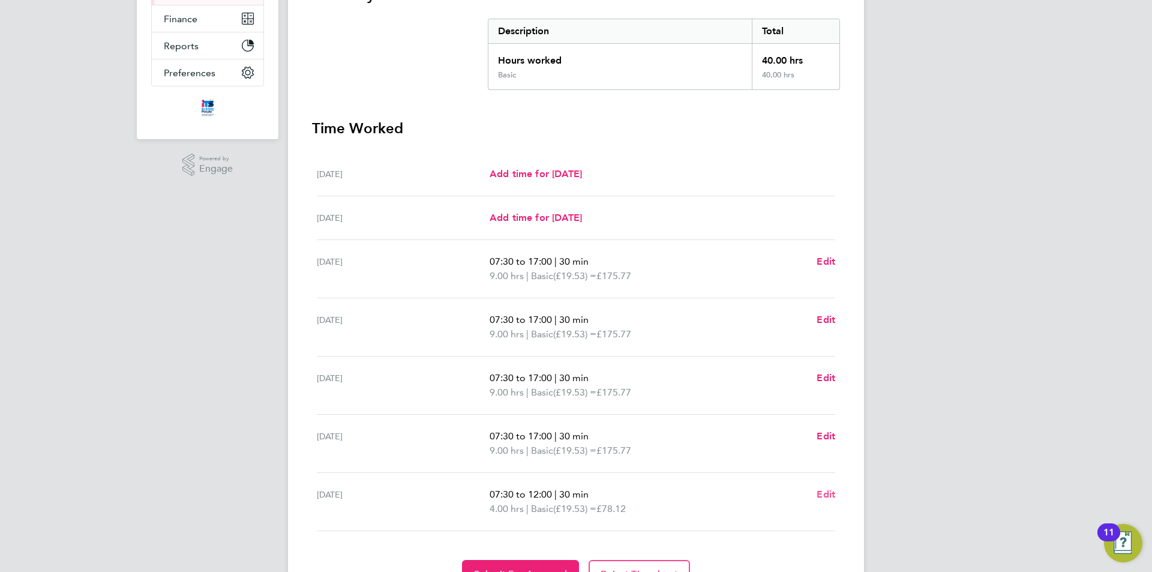
click at [820, 496] on span "Edit" at bounding box center [825, 493] width 19 height 11
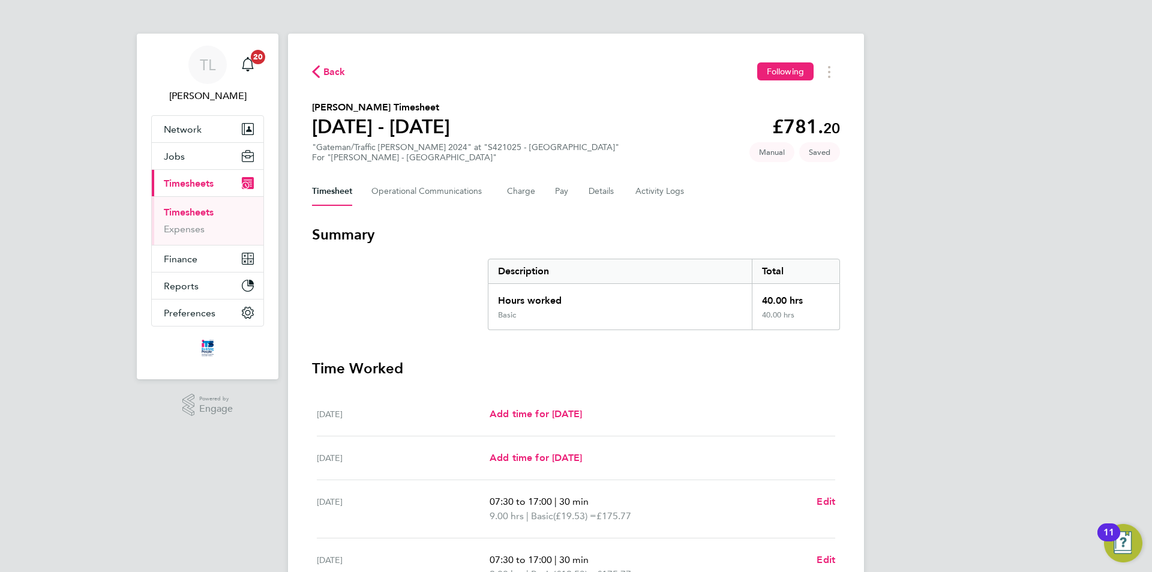
select select "30"
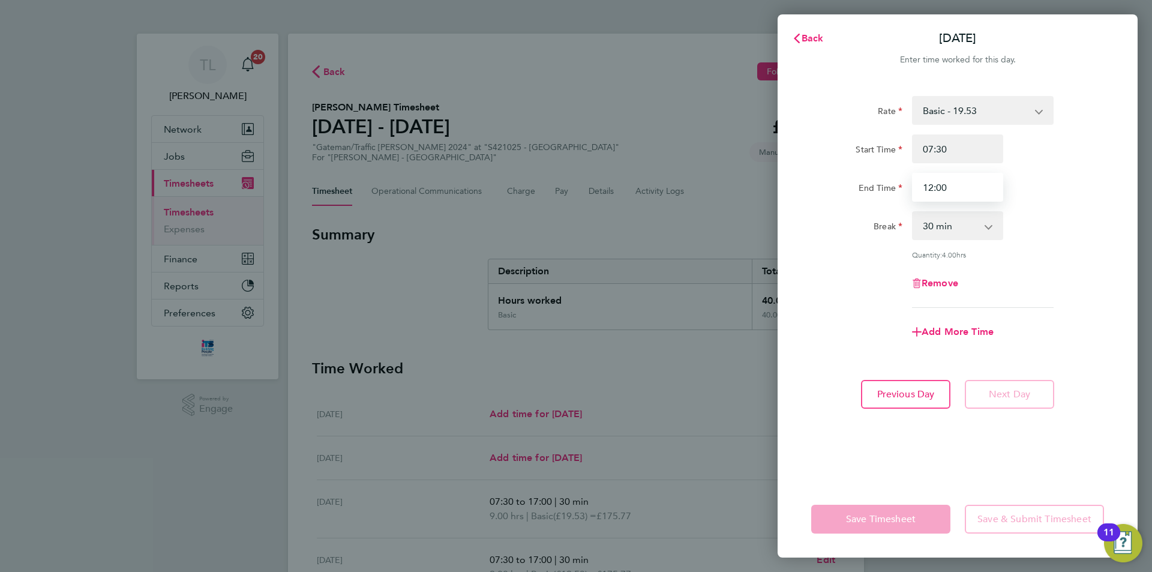
drag, startPoint x: 959, startPoint y: 186, endPoint x: 885, endPoint y: 188, distance: 73.8
click at [885, 188] on div "End Time 12:00" at bounding box center [957, 187] width 302 height 29
type input "11:00"
click at [860, 475] on div "Rate Basic - 19.53 Overtime AWR - 28.16 AWR Overtime 2 - 36.79 Start Time 07:30…" at bounding box center [957, 281] width 360 height 399
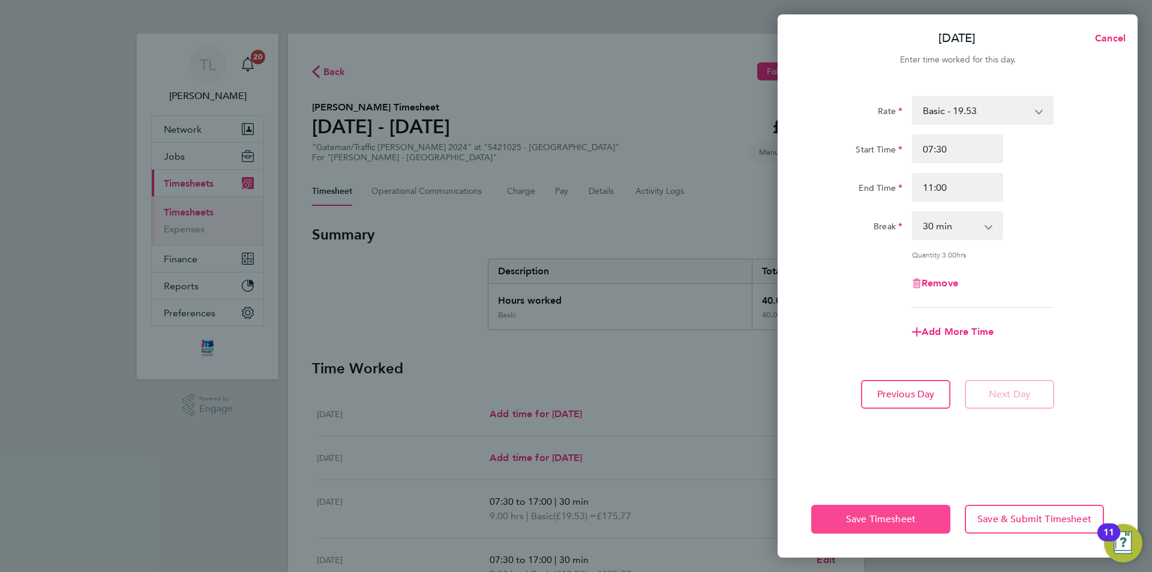
click at [865, 519] on span "Save Timesheet" at bounding box center [881, 519] width 70 height 12
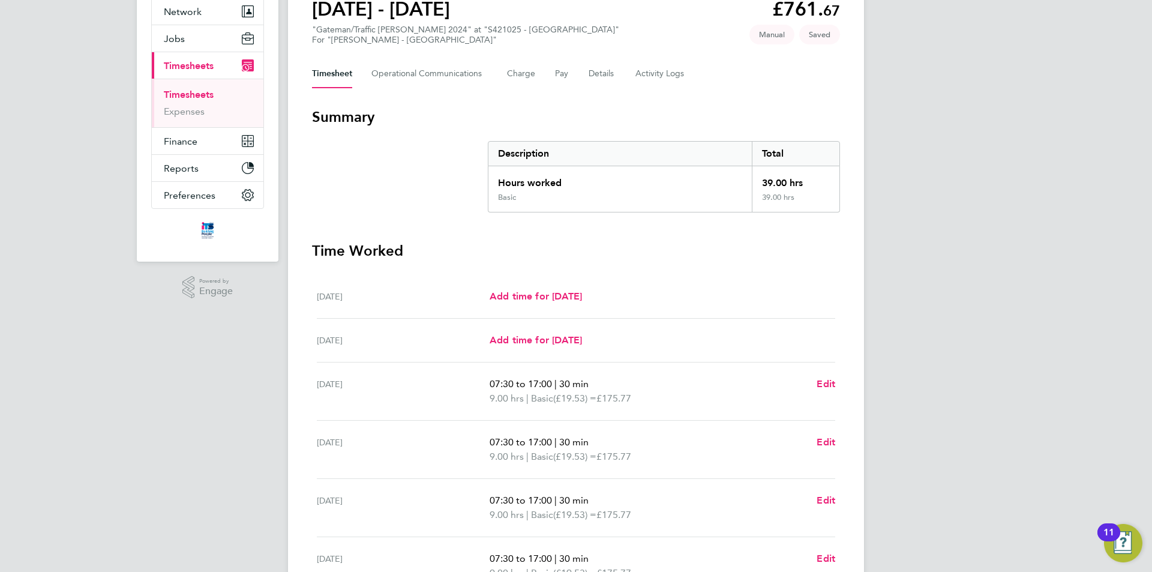
scroll to position [305, 0]
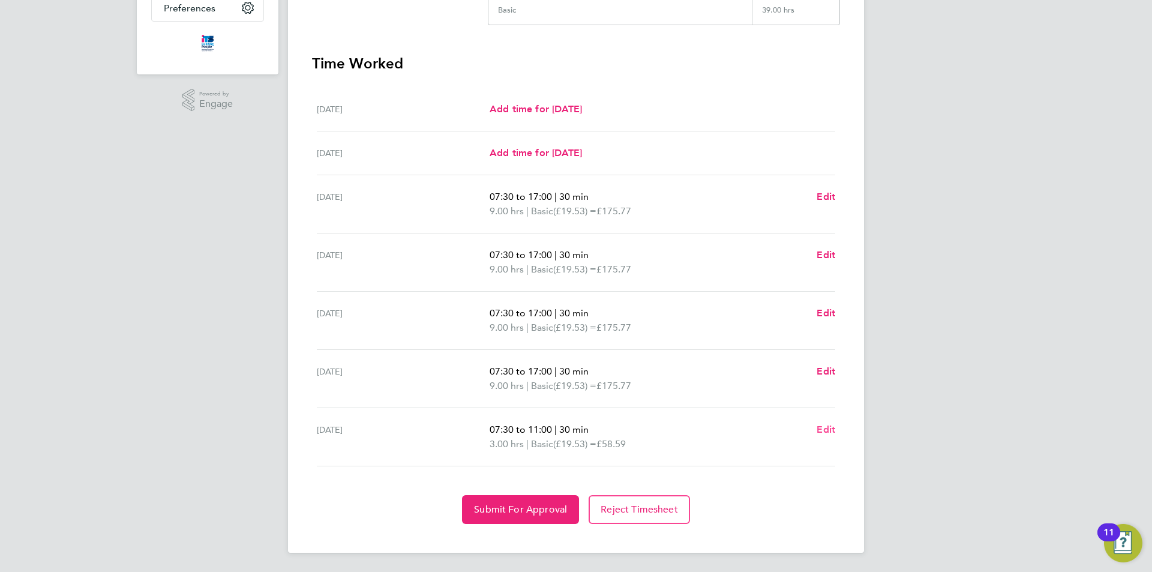
click at [827, 427] on span "Edit" at bounding box center [825, 429] width 19 height 11
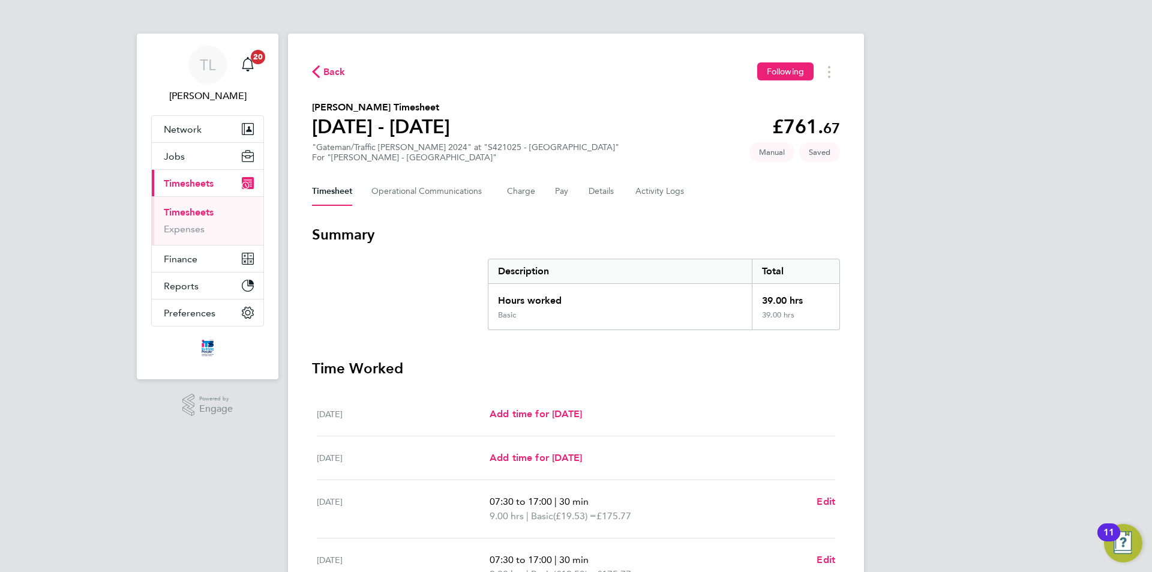
select select "30"
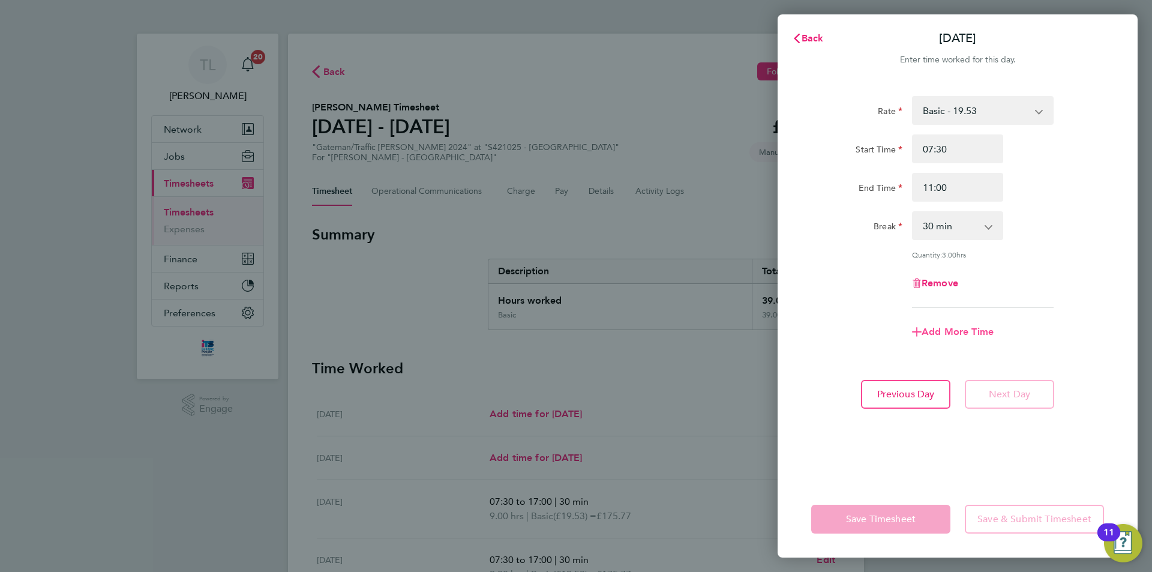
click at [953, 332] on span "Add More Time" at bounding box center [957, 331] width 72 height 11
select select "null"
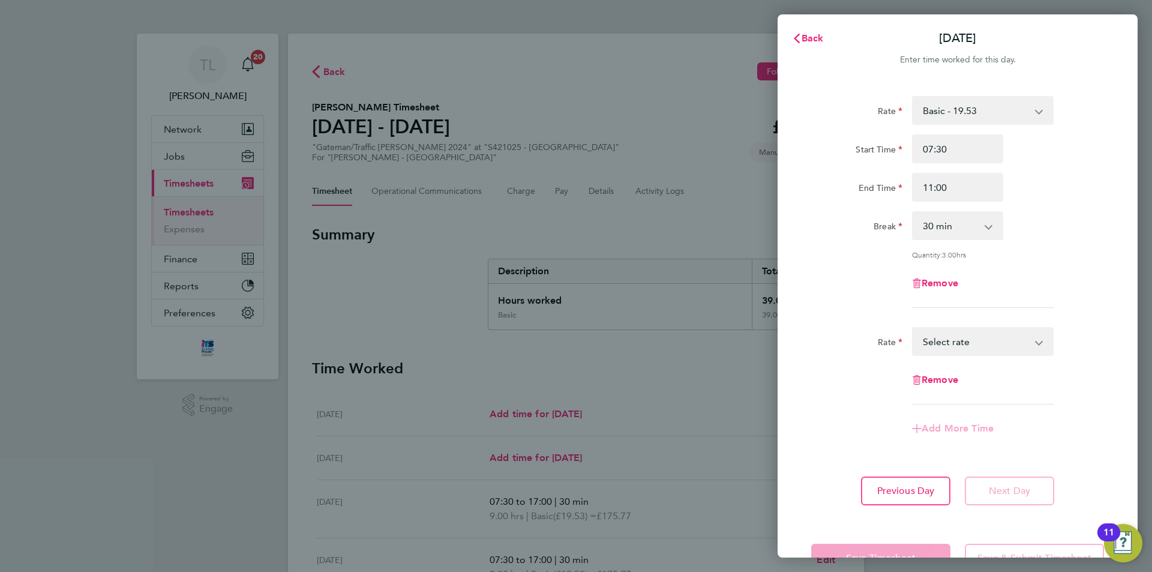
click at [984, 336] on select "Basic - 19.53 Overtime AWR - 28.16 AWR Overtime 2 - 36.79 Select rate" at bounding box center [975, 341] width 125 height 26
select select "30"
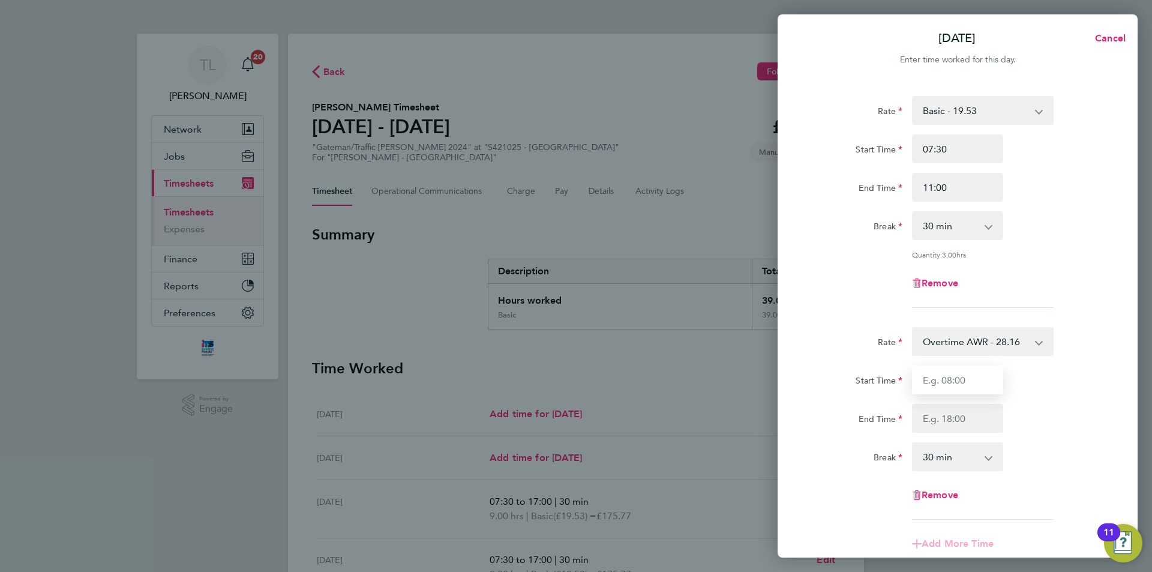
click at [981, 388] on input "Start Time" at bounding box center [957, 379] width 91 height 29
type input "11:00"
click at [969, 414] on input "End Time" at bounding box center [957, 418] width 91 height 29
type input "17:00"
click at [965, 463] on select "0 min 15 min 30 min 45 min 60 min 75 min 90 min" at bounding box center [950, 456] width 74 height 26
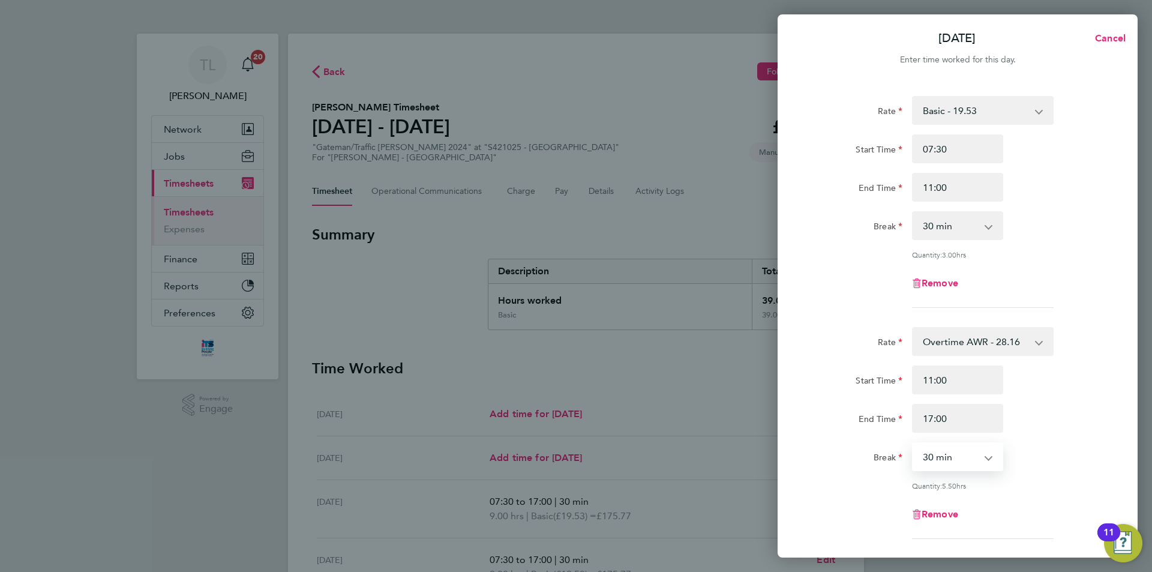
select select "0"
click at [913, 443] on select "0 min 15 min 30 min 45 min 60 min 75 min 90 min" at bounding box center [950, 456] width 74 height 26
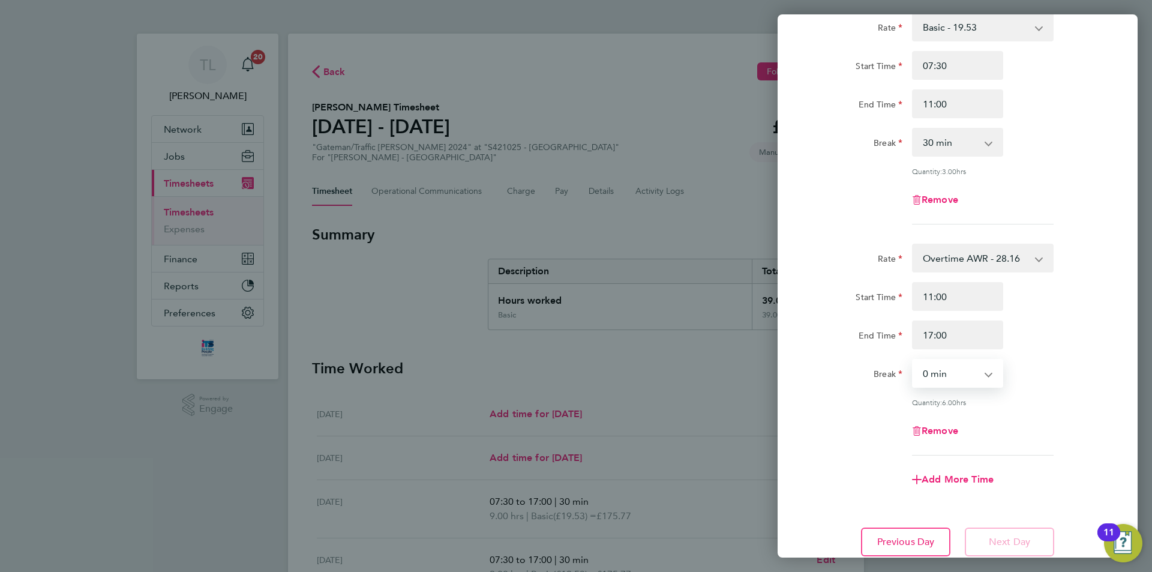
scroll to position [171, 0]
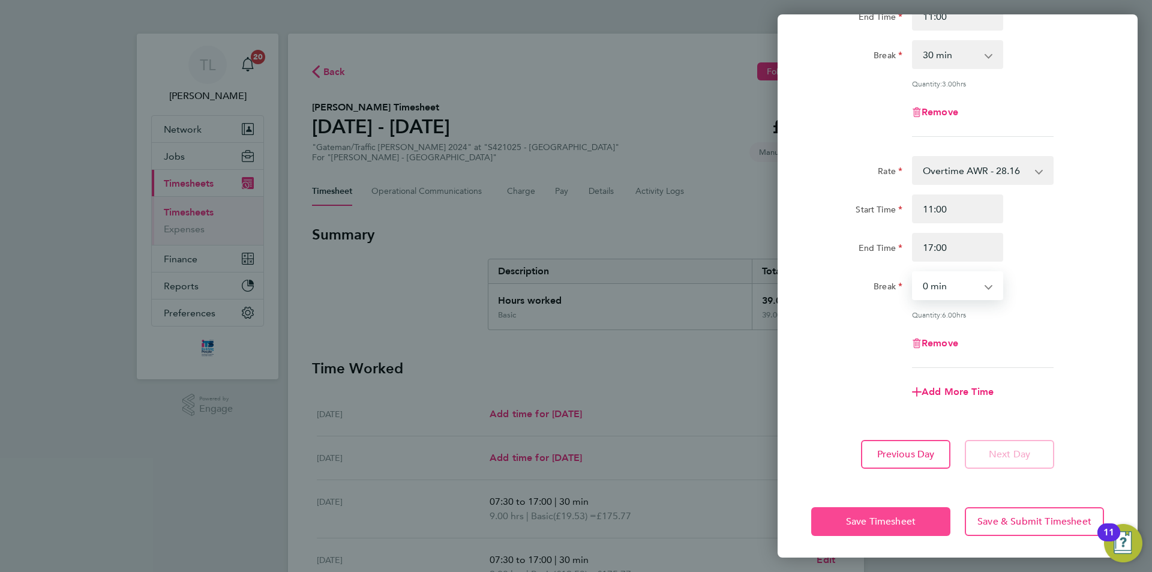
click at [900, 519] on span "Save Timesheet" at bounding box center [881, 521] width 70 height 12
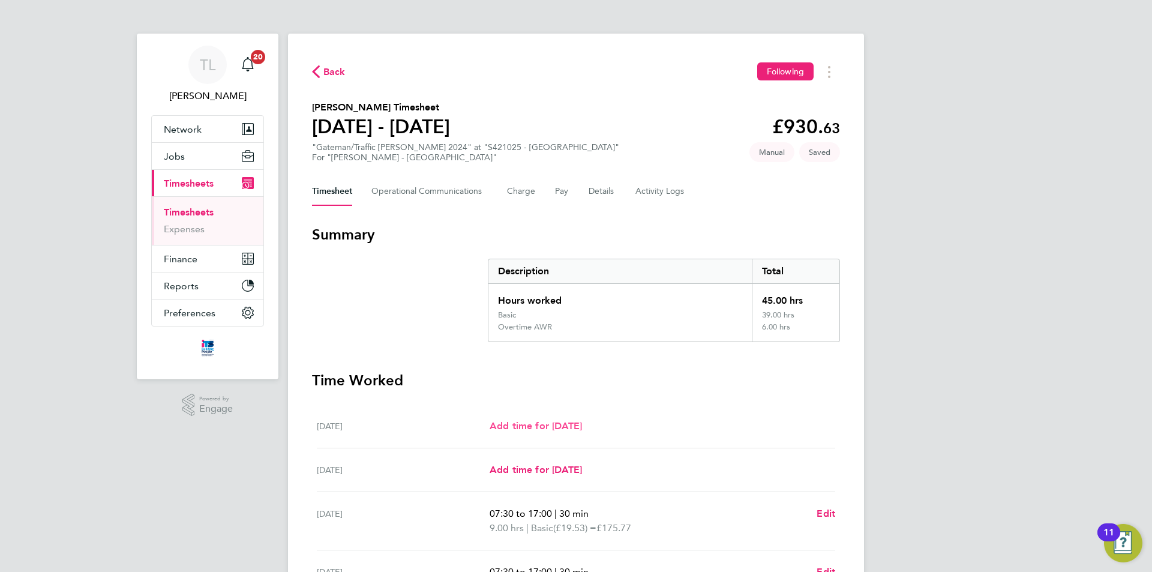
click at [537, 422] on span "Add time for Sat 27 Sep" at bounding box center [535, 425] width 92 height 11
select select "30"
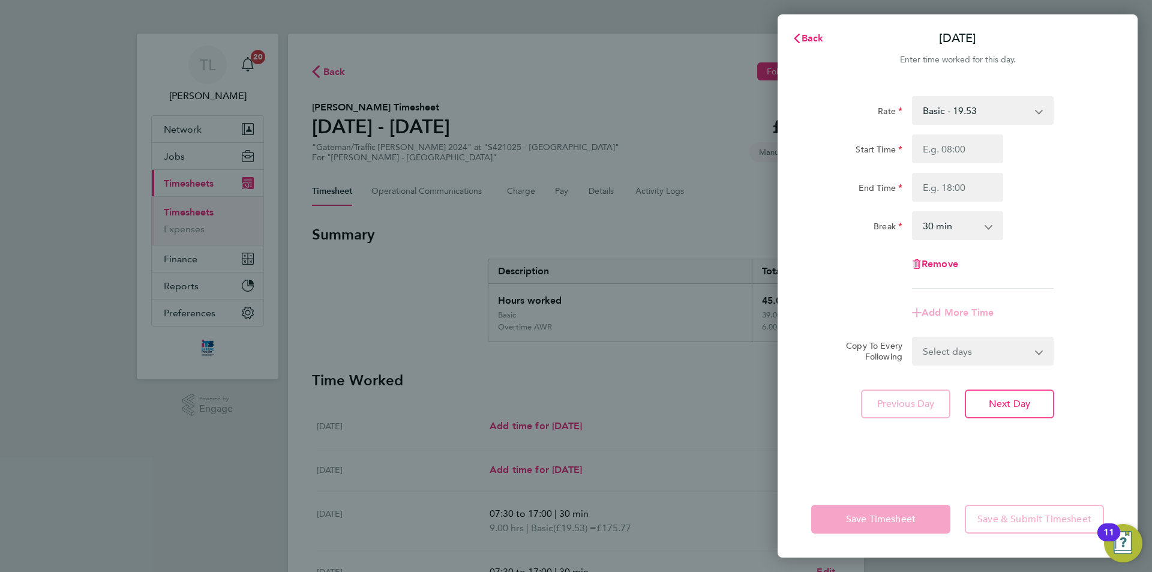
click at [1001, 114] on select "Basic - 19.53 Overtime AWR - 28.16 AWR Overtime 2 - 36.79" at bounding box center [975, 110] width 125 height 26
select select "30"
click at [964, 166] on div "Start Time End Time" at bounding box center [957, 167] width 302 height 67
click at [971, 154] on input "Start Time" at bounding box center [957, 148] width 91 height 29
type input "07:30"
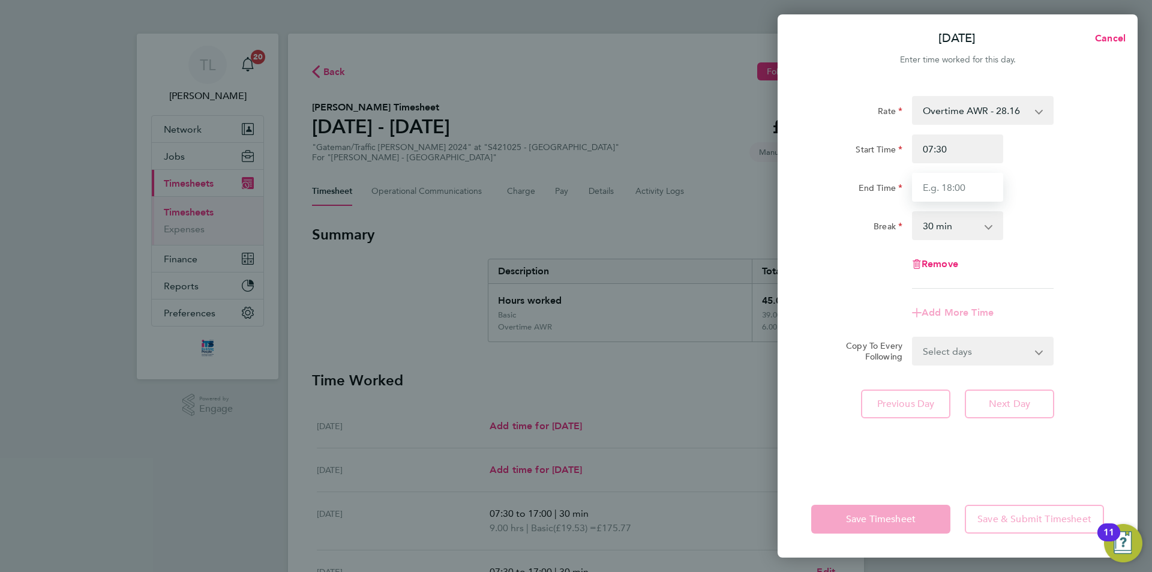
click at [978, 183] on input "End Time" at bounding box center [957, 187] width 91 height 29
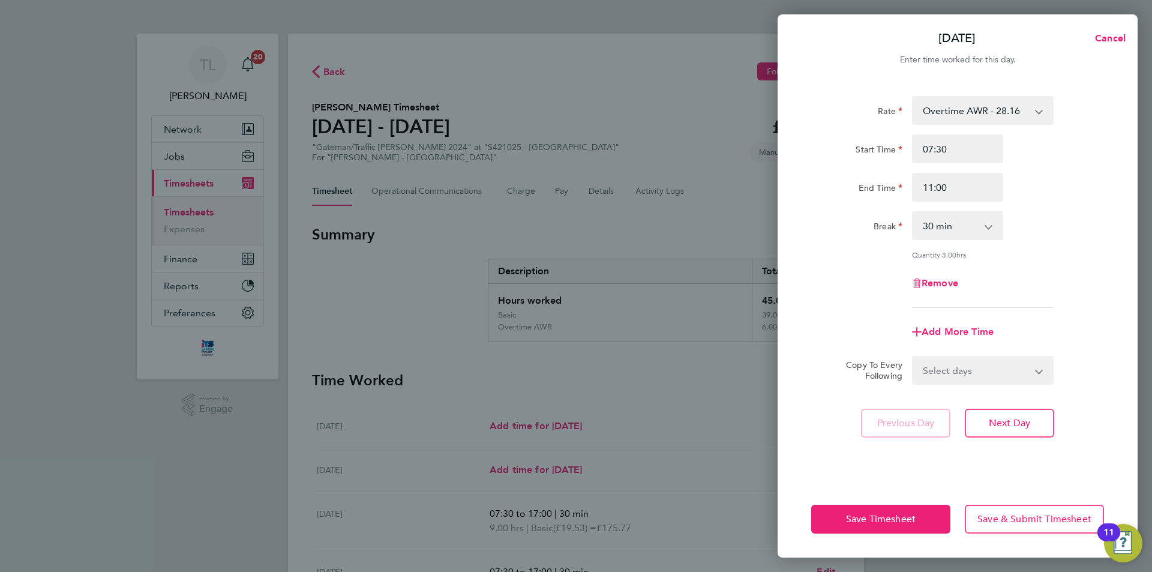
click at [1066, 225] on div "Break 0 min 15 min 30 min 45 min 60 min 75 min 90 min" at bounding box center [957, 225] width 302 height 29
click at [980, 199] on input "11:00" at bounding box center [957, 187] width 91 height 29
type input "12:00"
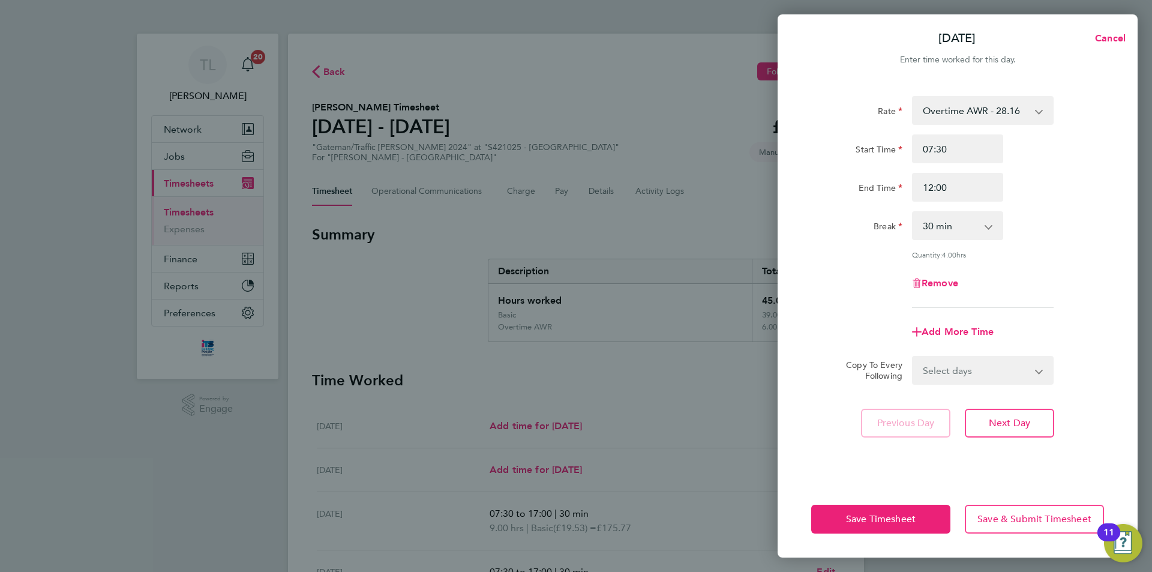
click at [1100, 176] on div "End Time 12:00" at bounding box center [957, 187] width 302 height 29
click at [1031, 367] on select "Select days Day Weekday (Mon-Fri) Monday Tuesday Wednesday Thursday Friday Sund…" at bounding box center [976, 370] width 126 height 26
click at [993, 363] on select "Select days Day Weekday (Mon-Fri) Monday Tuesday Wednesday Thursday Friday Sund…" at bounding box center [976, 370] width 126 height 26
click at [978, 329] on span "Add More Time" at bounding box center [957, 331] width 72 height 11
select select "null"
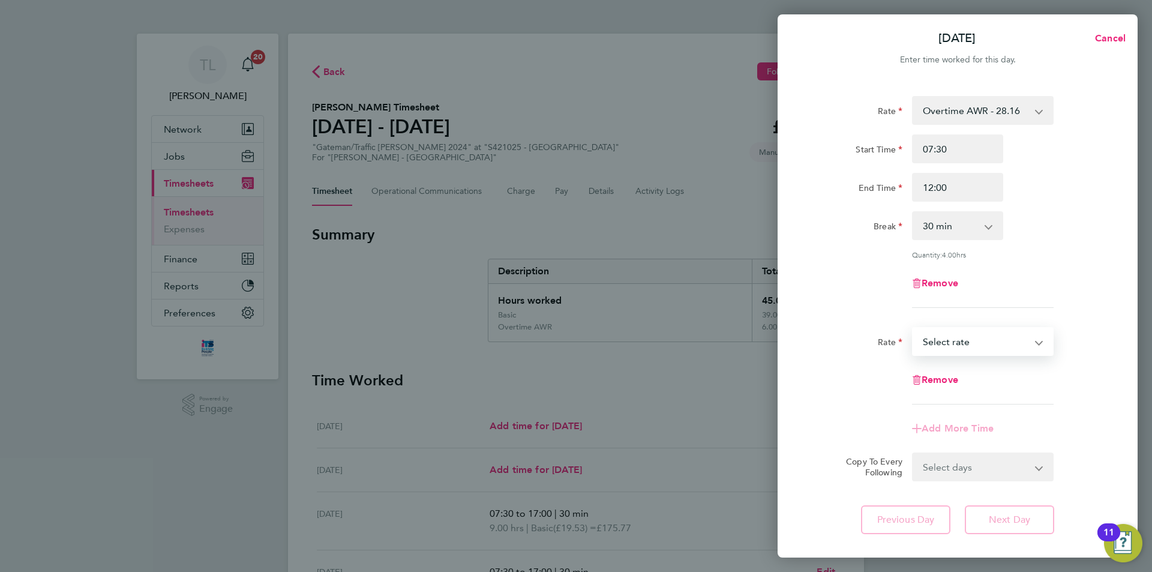
click at [975, 340] on select "Basic - 19.53 Overtime AWR - 28.16 AWR Overtime 2 - 36.79 Select rate" at bounding box center [975, 341] width 125 height 26
select select "30"
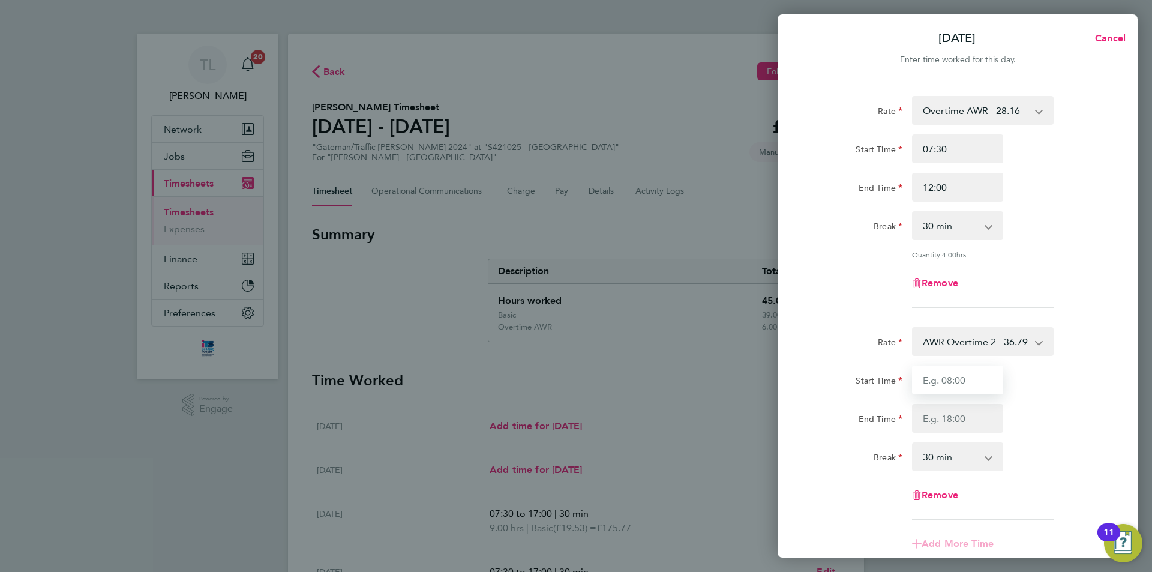
click at [981, 387] on input "Start Time" at bounding box center [957, 379] width 91 height 29
type input "12:00"
click at [969, 414] on input "End Time" at bounding box center [957, 418] width 91 height 29
click at [1051, 421] on div "End Time 17:00" at bounding box center [957, 418] width 302 height 29
drag, startPoint x: 960, startPoint y: 418, endPoint x: 920, endPoint y: 418, distance: 40.8
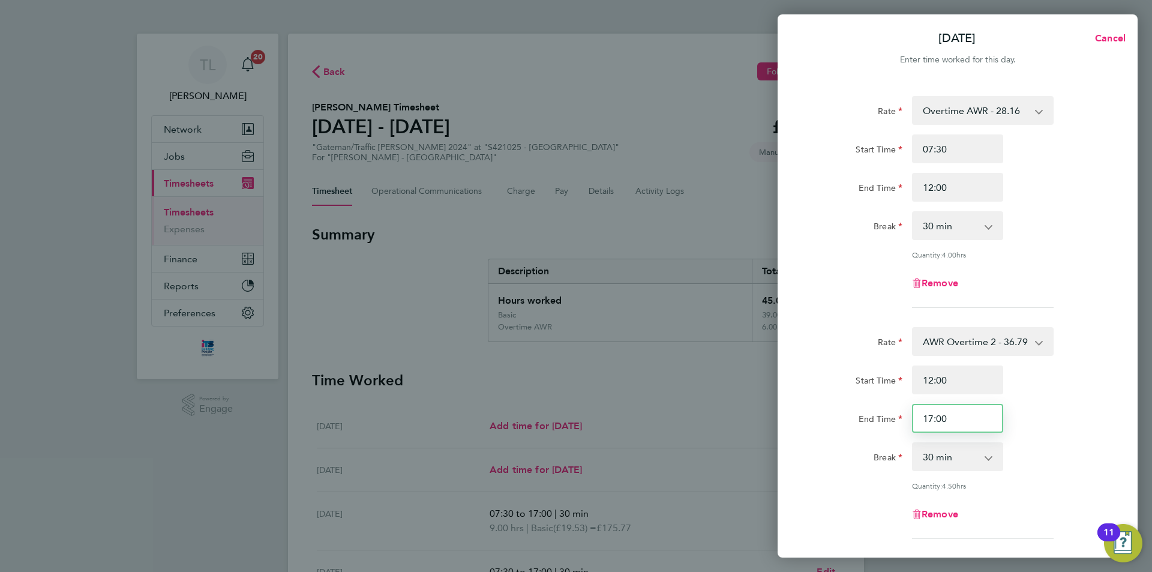
click at [920, 418] on input "17:00" at bounding box center [957, 418] width 91 height 29
click at [1051, 439] on div "Rate AWR Overtime 2 - 36.79 Basic - 19.53 Overtime AWR - 28.16 Start Time 12:00…" at bounding box center [957, 433] width 293 height 212
drag, startPoint x: 968, startPoint y: 422, endPoint x: 890, endPoint y: 422, distance: 78.6
click at [890, 422] on div "End Time 16:30" at bounding box center [957, 418] width 302 height 29
type input "16:00"
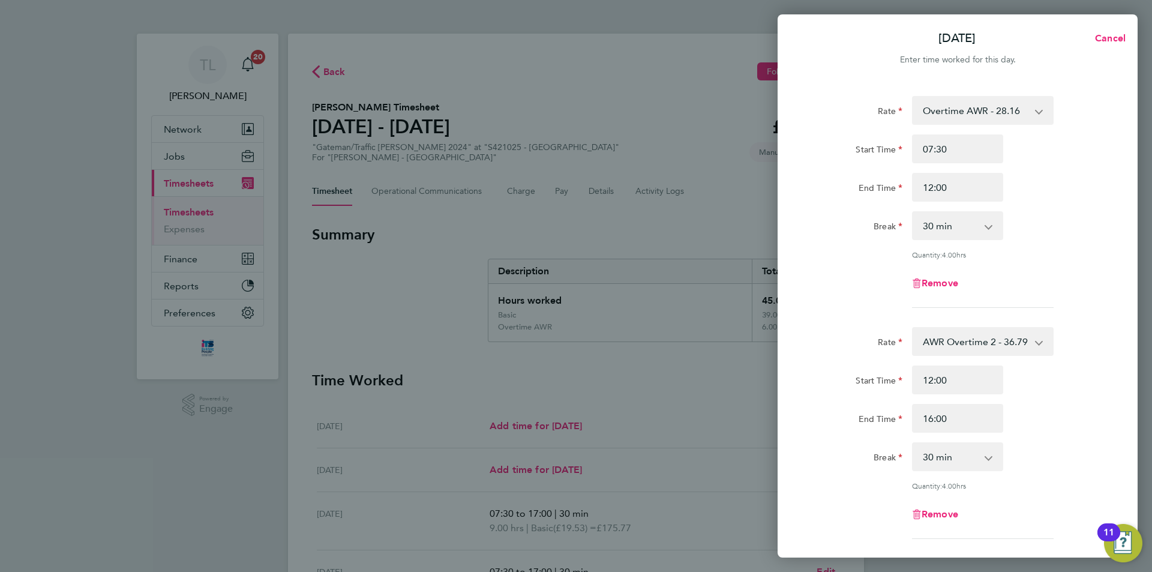
click at [1034, 421] on div "End Time 16:00" at bounding box center [957, 418] width 302 height 29
click at [995, 451] on app-icon-cross-button at bounding box center [994, 456] width 14 height 26
click at [990, 453] on app-icon-cross-button at bounding box center [994, 456] width 14 height 26
click at [985, 454] on select "0 min 15 min 30 min 45 min 60 min 75 min 90 min" at bounding box center [950, 456] width 74 height 26
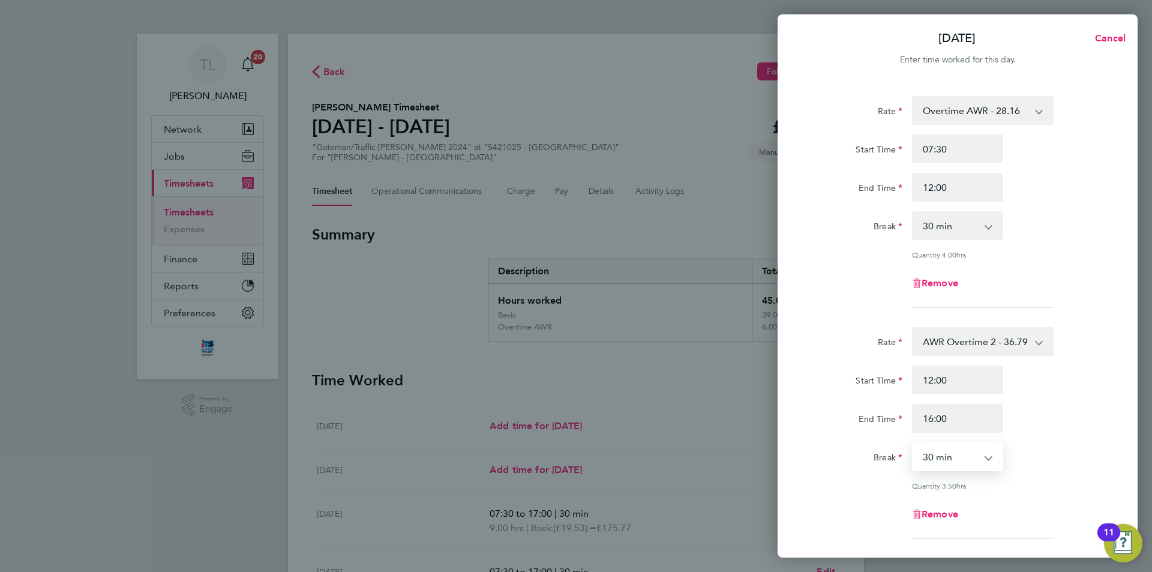
select select "0"
click at [913, 443] on select "0 min 15 min 30 min 45 min 60 min 75 min 90 min" at bounding box center [950, 456] width 74 height 26
click at [1037, 425] on div "End Time 16:00" at bounding box center [957, 418] width 302 height 29
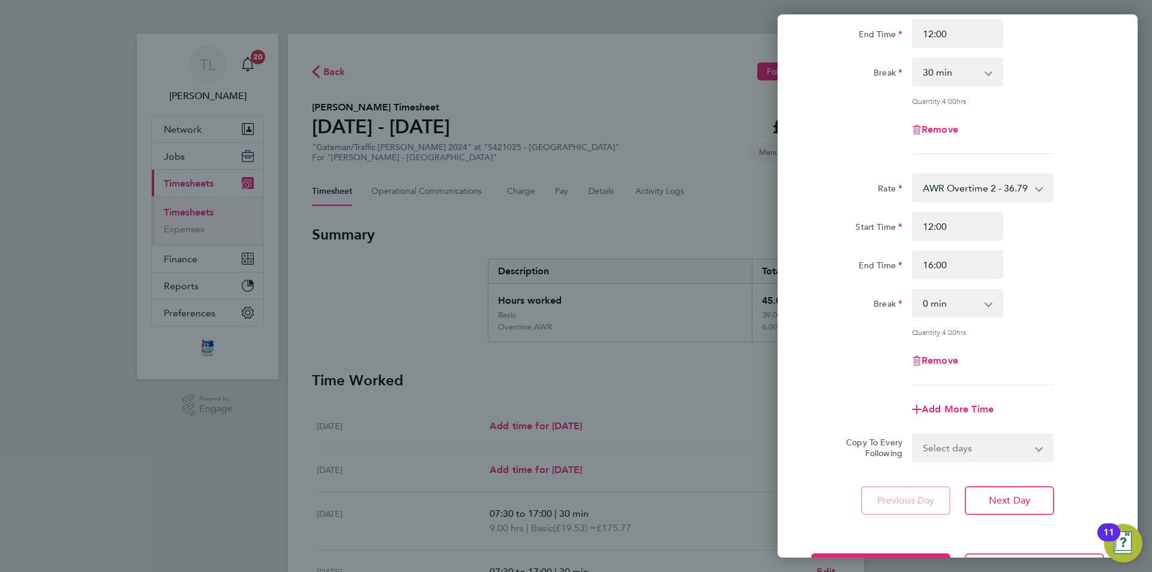
scroll to position [200, 0]
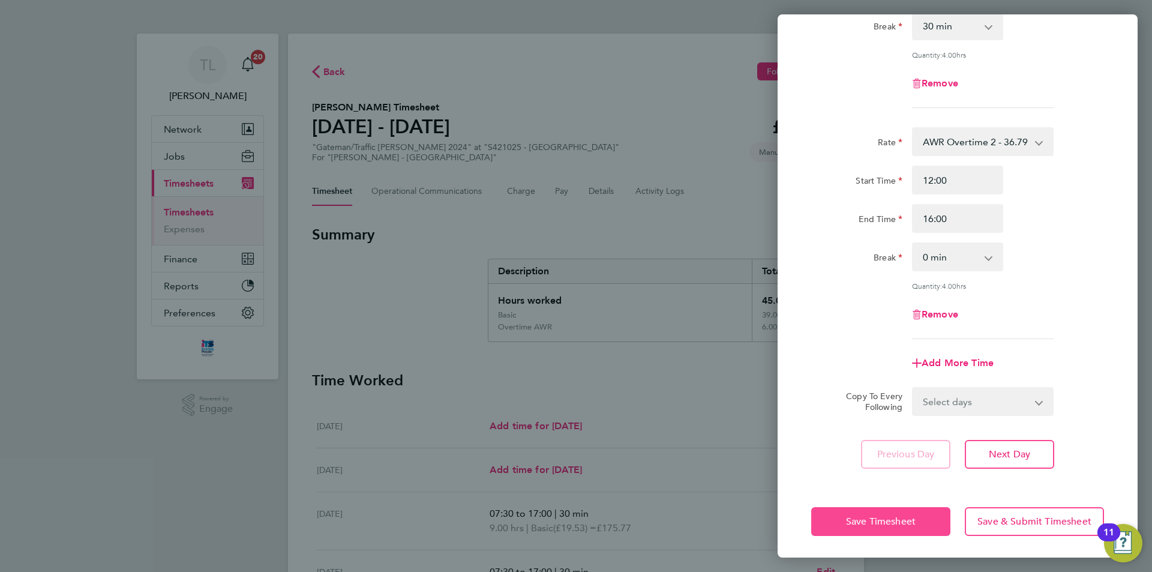
click at [882, 520] on span "Save Timesheet" at bounding box center [881, 521] width 70 height 12
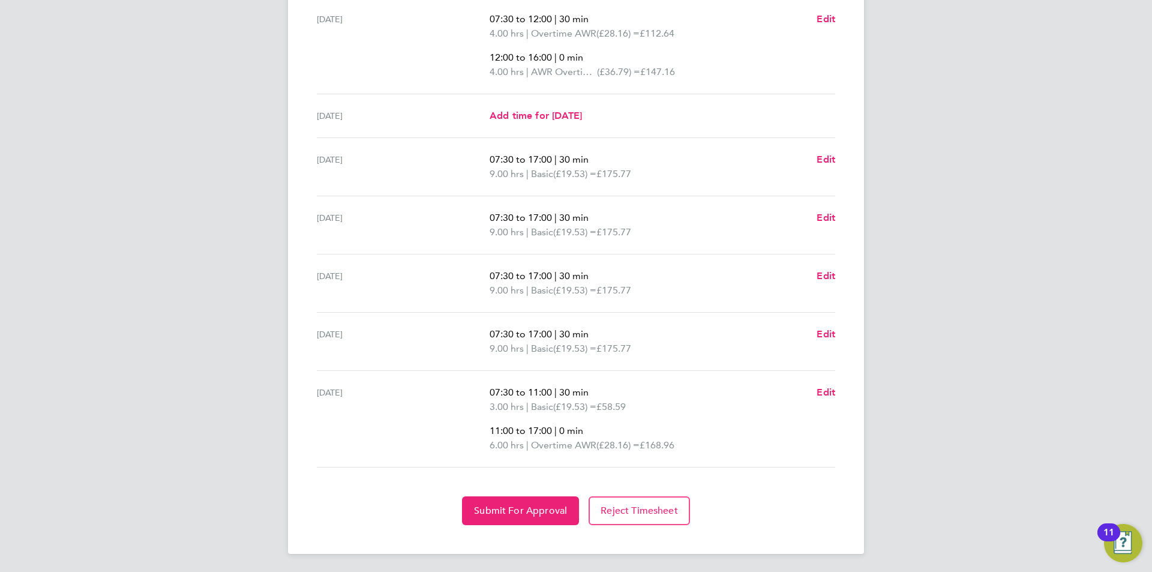
scroll to position [420, 0]
click at [507, 508] on span "Submit For Approval" at bounding box center [520, 509] width 93 height 12
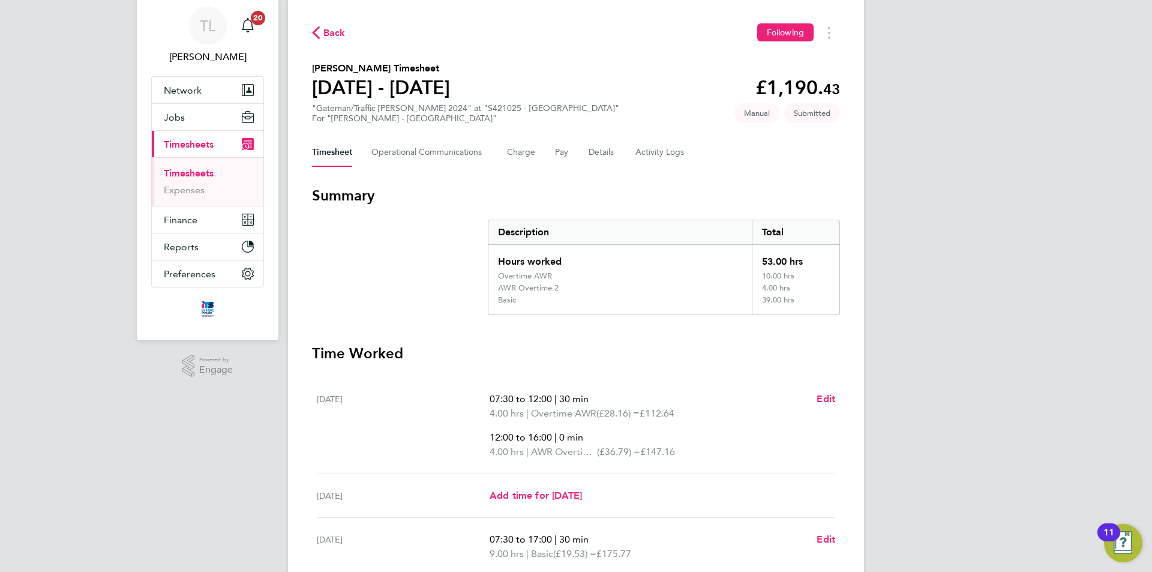
scroll to position [0, 0]
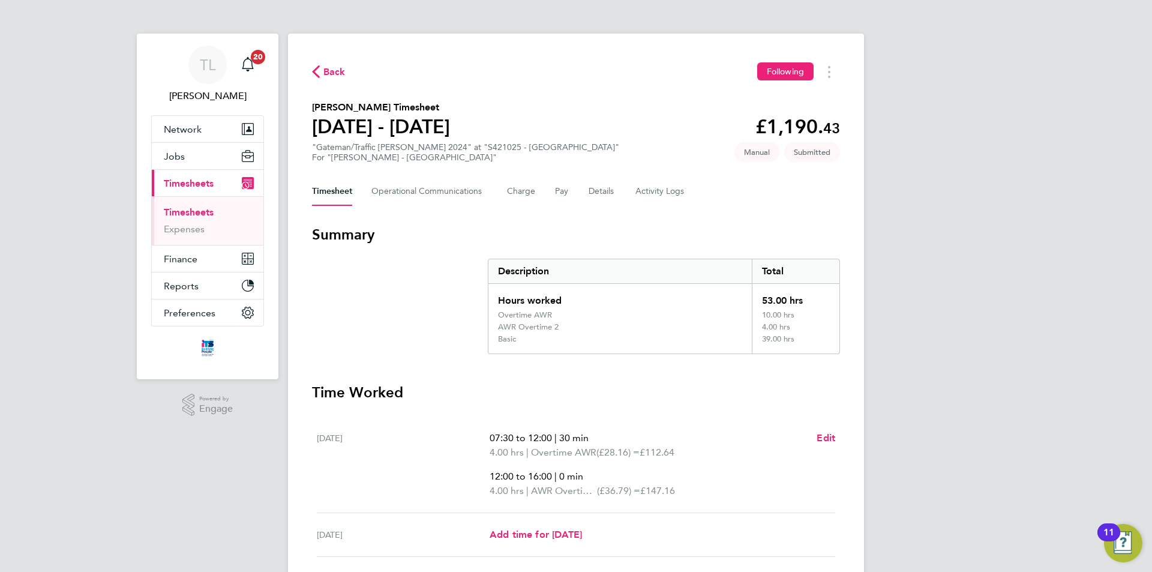
click at [342, 79] on span "Back" at bounding box center [334, 72] width 22 height 14
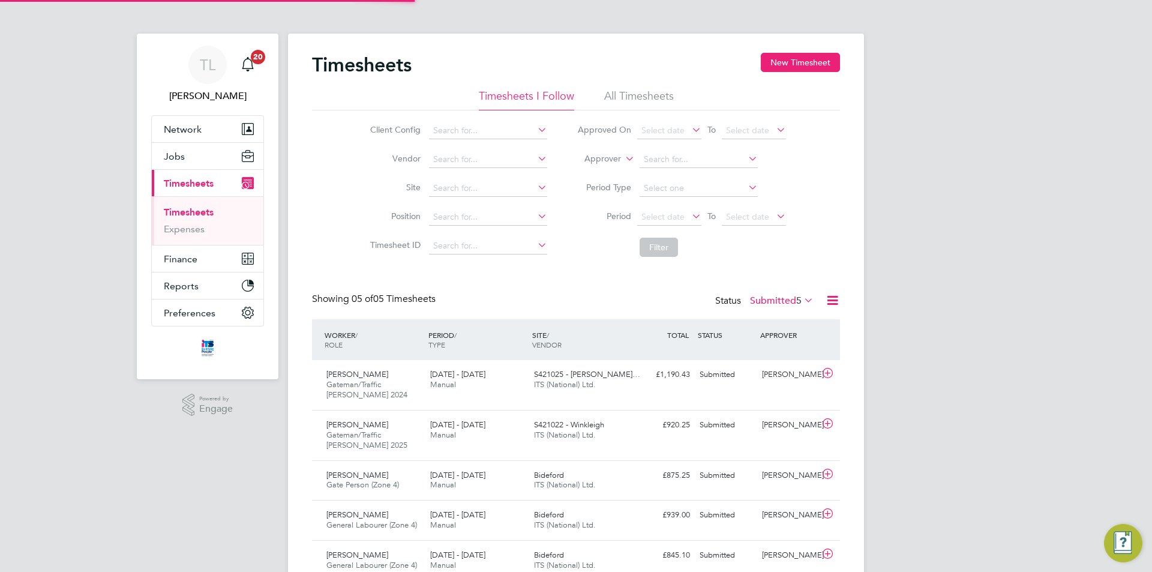
scroll to position [31, 104]
click at [771, 64] on button "New Timesheet" at bounding box center [800, 62] width 79 height 19
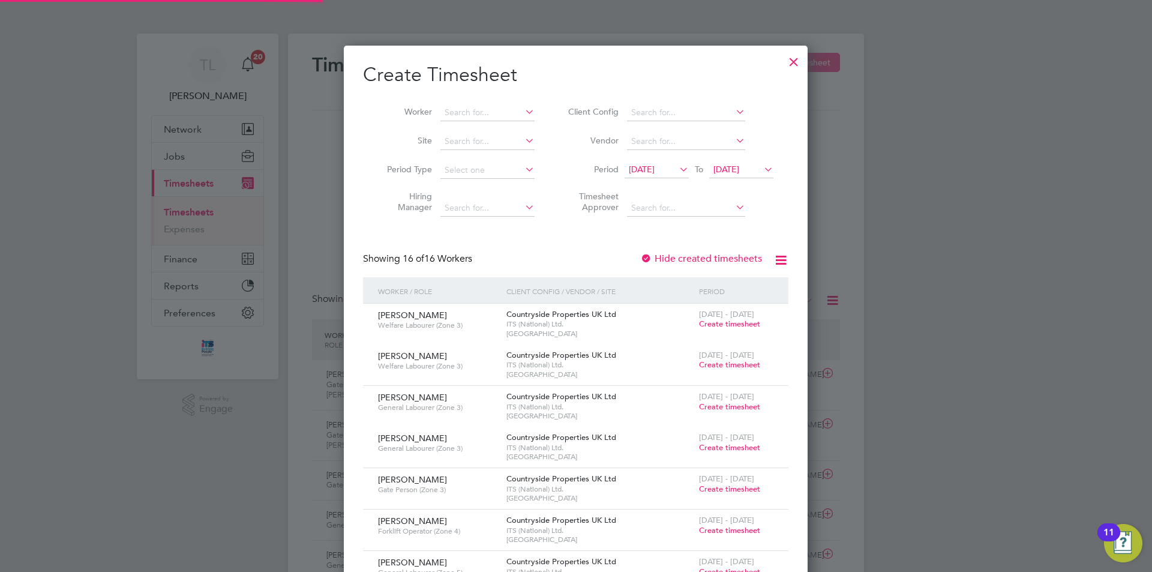
scroll to position [6, 6]
click at [492, 135] on input at bounding box center [487, 141] width 94 height 17
type input "n"
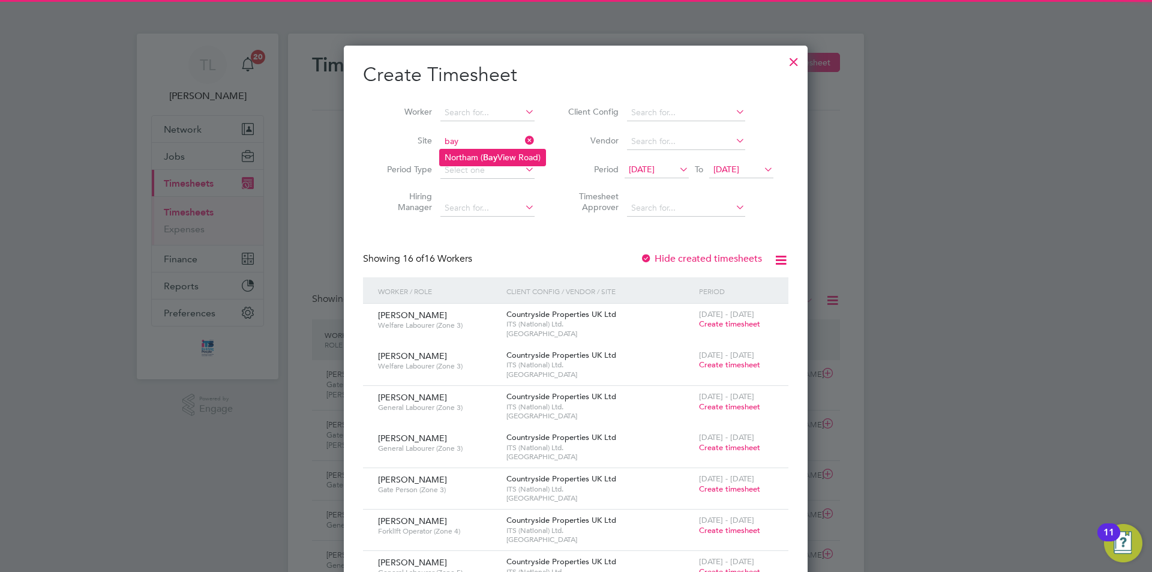
click at [485, 153] on b "Bay" at bounding box center [490, 157] width 14 height 10
type input "Northam (Bay View Road)"
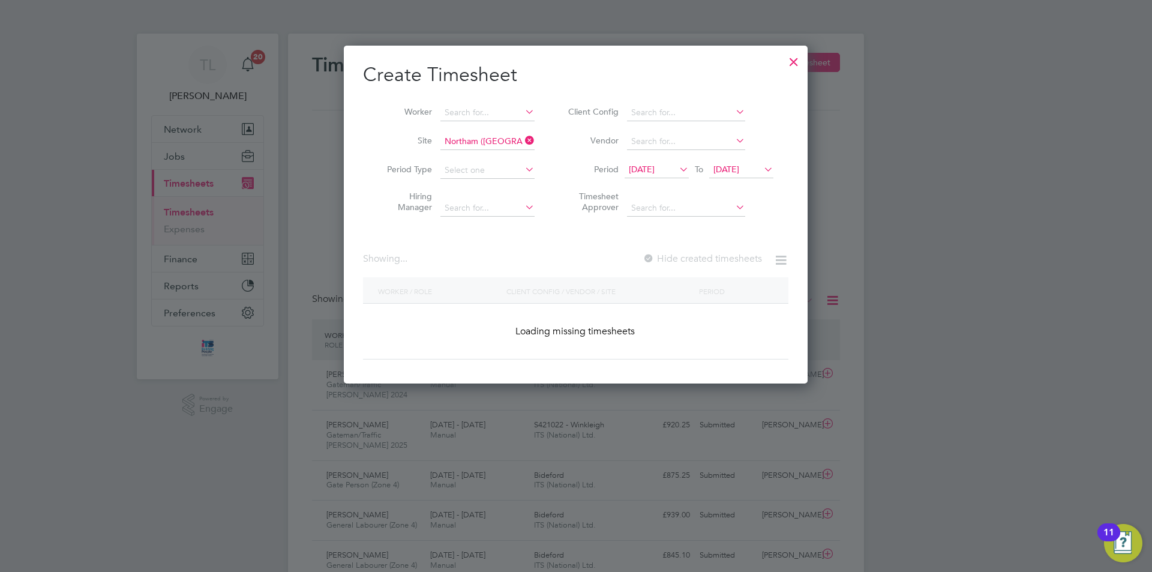
scroll to position [338, 464]
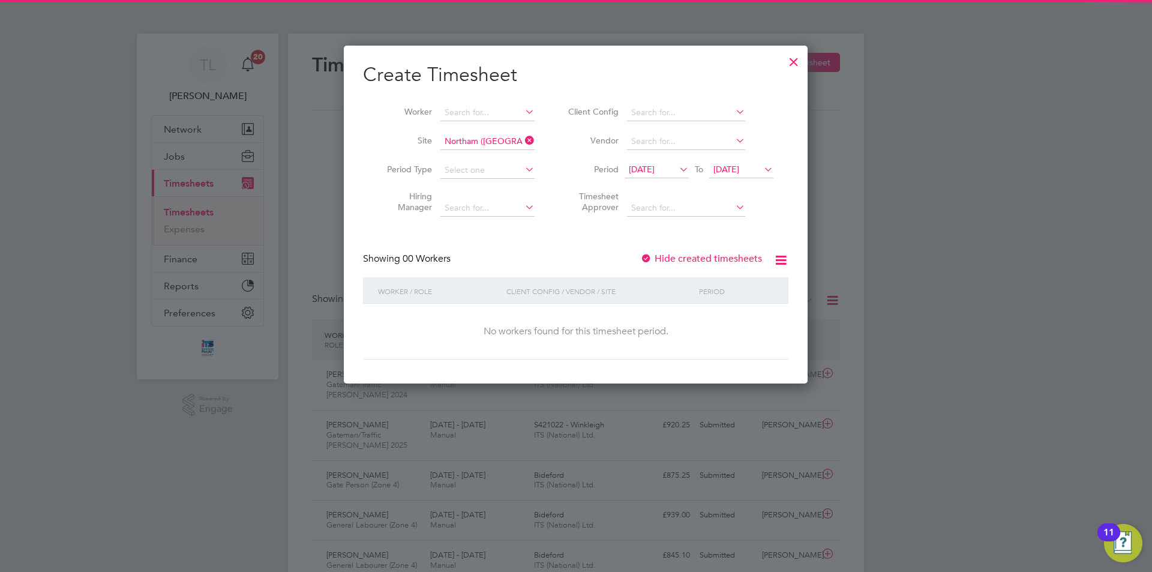
click at [654, 172] on span "19 Sep 2025" at bounding box center [642, 169] width 26 height 11
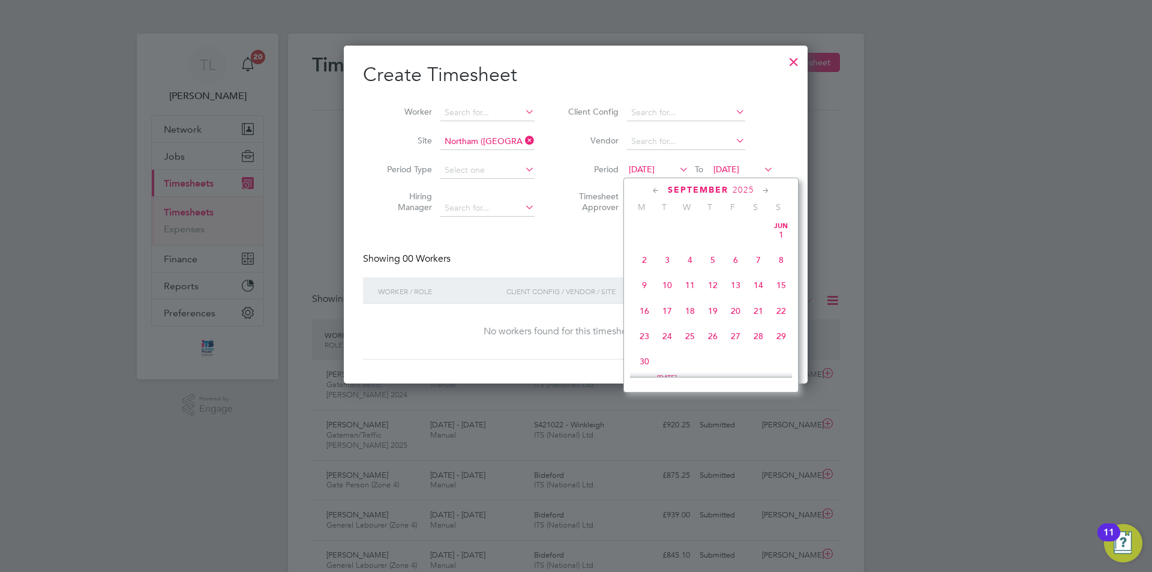
scroll to position [415, 0]
click at [645, 334] on span "29" at bounding box center [644, 325] width 23 height 23
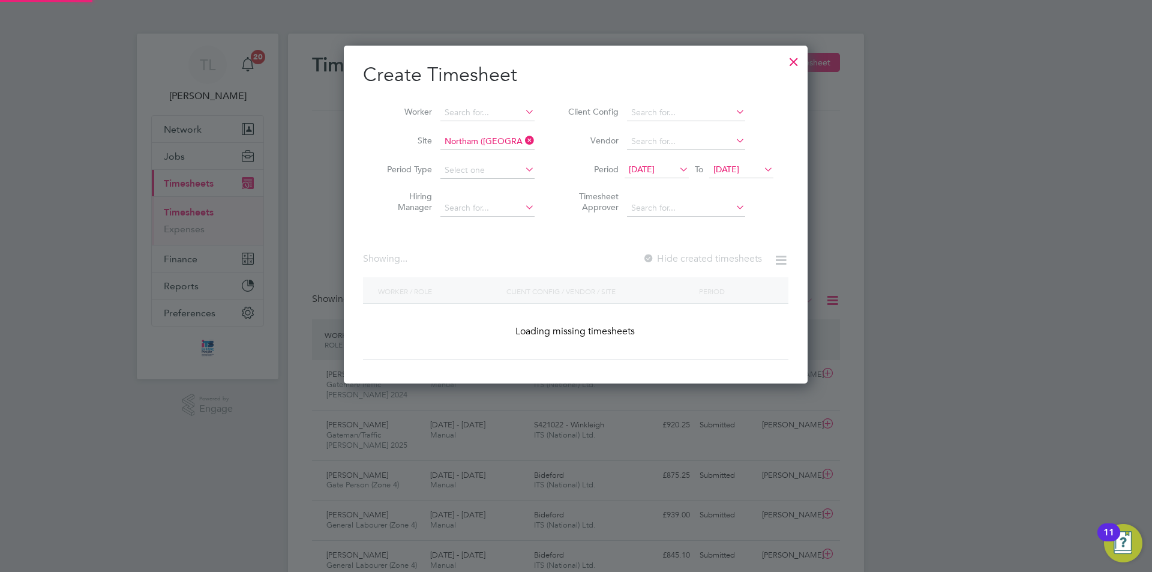
scroll to position [323, 464]
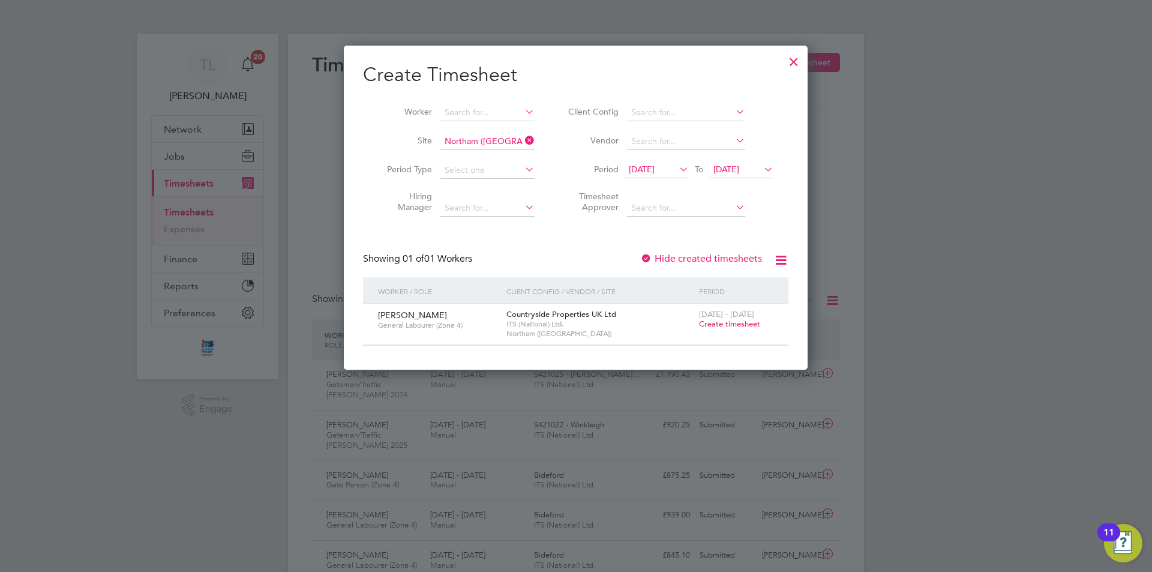
click at [720, 322] on span "Create timesheet" at bounding box center [729, 324] width 61 height 10
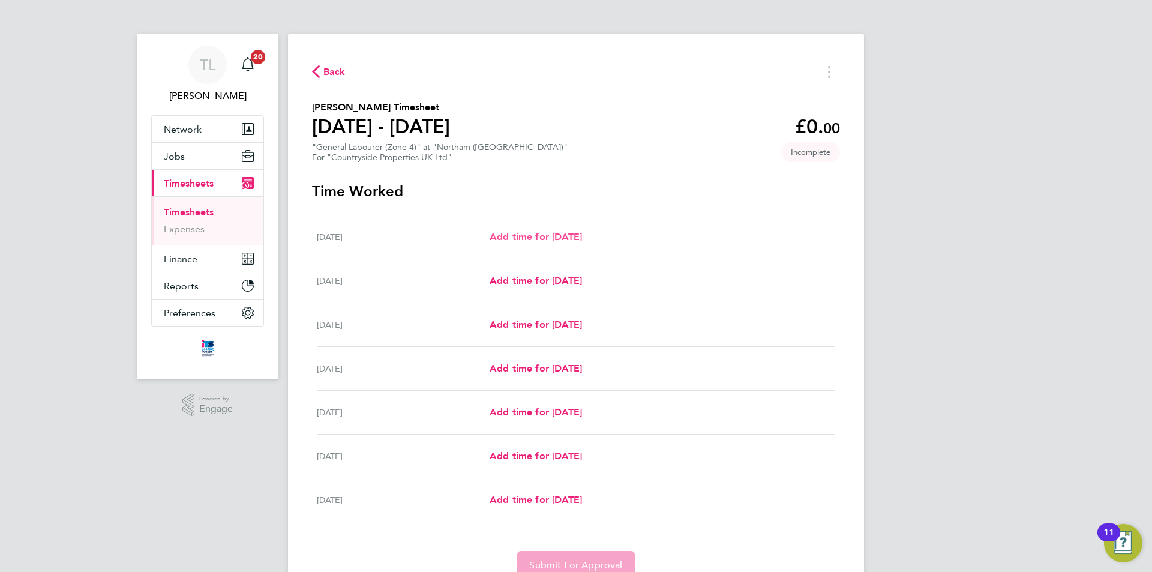
click at [533, 239] on span "Add time for Mon 29 Sep" at bounding box center [535, 236] width 92 height 11
select select "30"
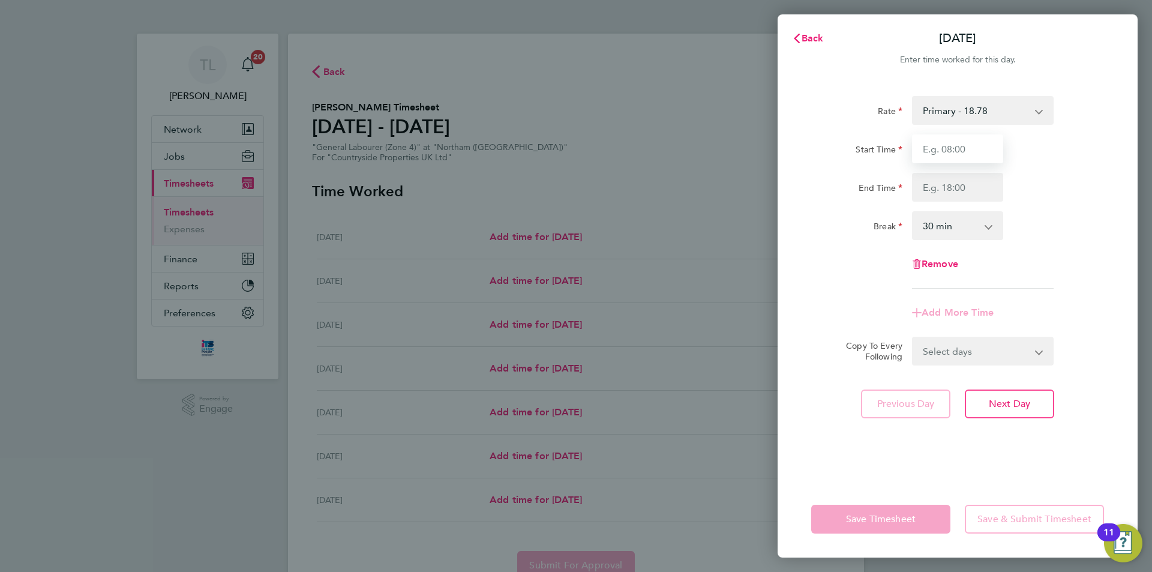
click at [948, 151] on input "Start Time" at bounding box center [957, 148] width 91 height 29
click at [979, 112] on select "Primary - 18.78" at bounding box center [975, 110] width 125 height 26
click at [947, 149] on input "Start Time" at bounding box center [957, 148] width 91 height 29
type input "07:30"
click at [972, 182] on input "End Time" at bounding box center [957, 187] width 91 height 29
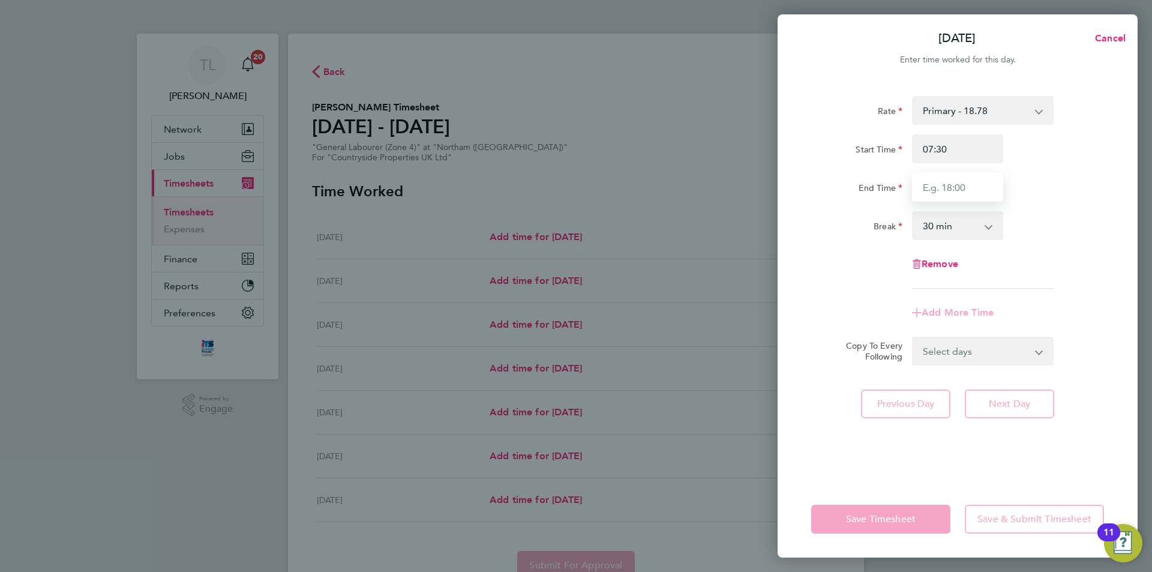
type input "17:00"
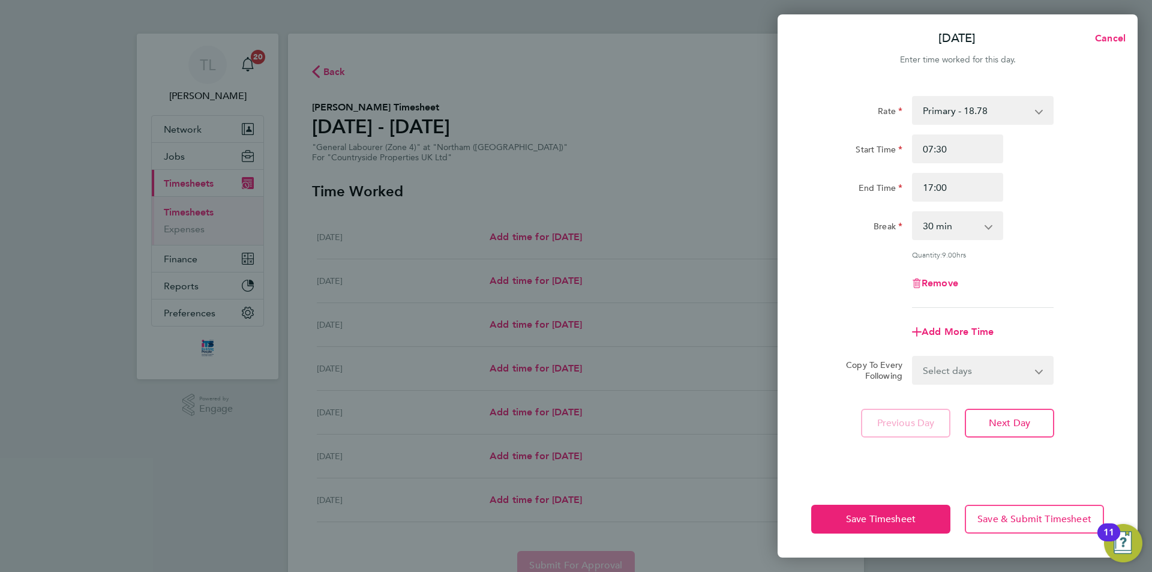
click at [1032, 218] on div "Break 0 min 15 min 30 min 45 min 60 min 75 min 90 min" at bounding box center [957, 225] width 302 height 29
click at [953, 373] on select "Select days Day Weekday (Mon-Fri) Weekend (Sat-Sun) Tuesday Wednesday Thursday …" at bounding box center [976, 370] width 126 height 26
select select "WEEKDAY"
click at [913, 357] on select "Select days Day Weekday (Mon-Fri) Weekend (Sat-Sun) Tuesday Wednesday Thursday …" at bounding box center [976, 370] width 126 height 26
select select "2025-10-05"
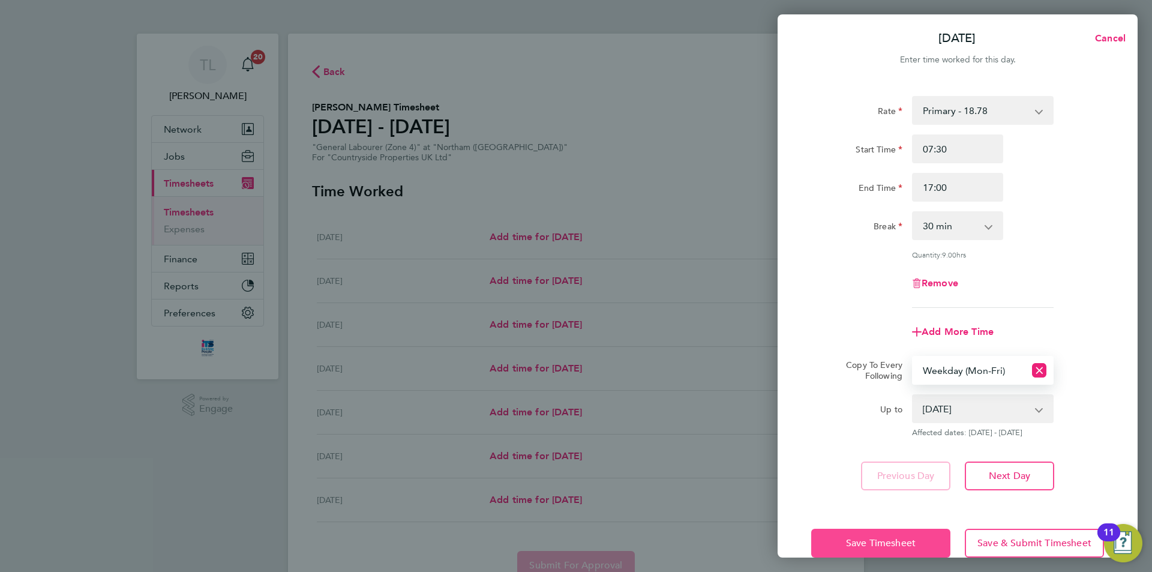
click at [860, 543] on span "Save Timesheet" at bounding box center [881, 543] width 70 height 12
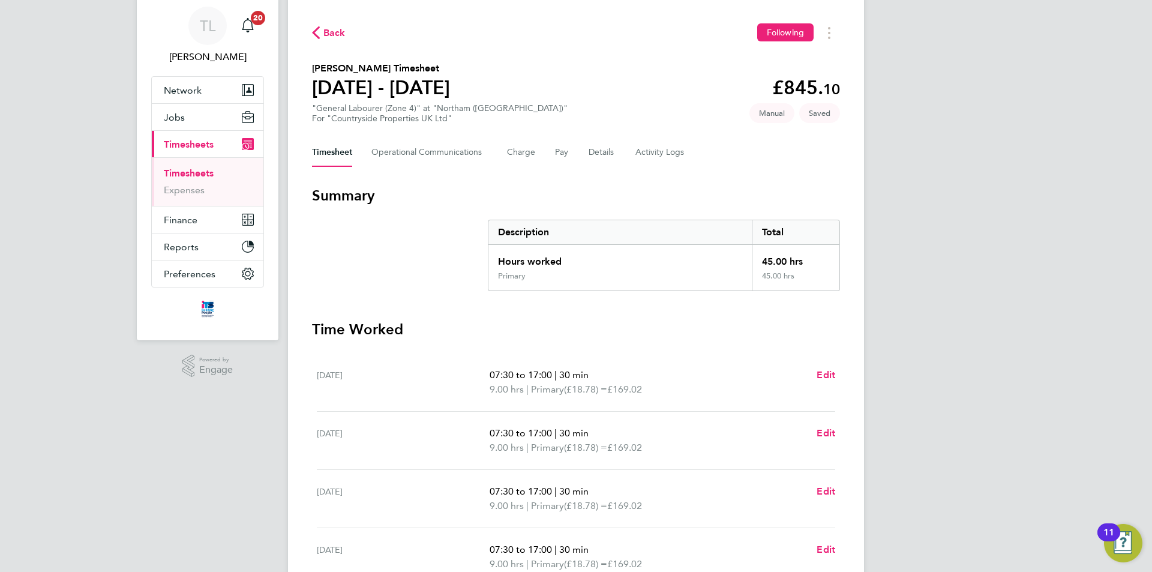
scroll to position [60, 0]
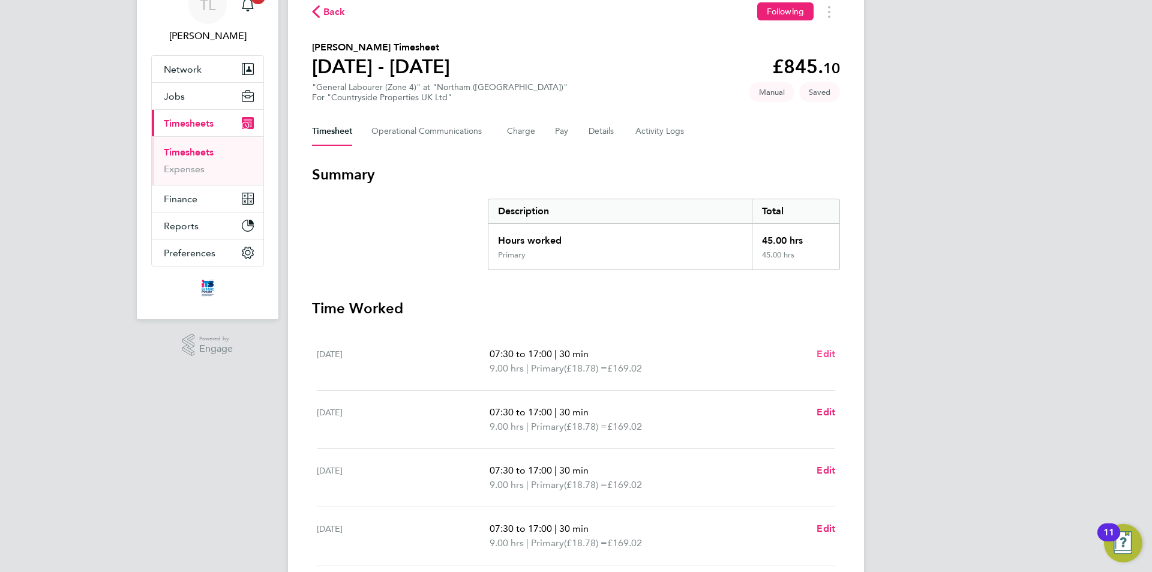
click at [827, 352] on span "Edit" at bounding box center [825, 353] width 19 height 11
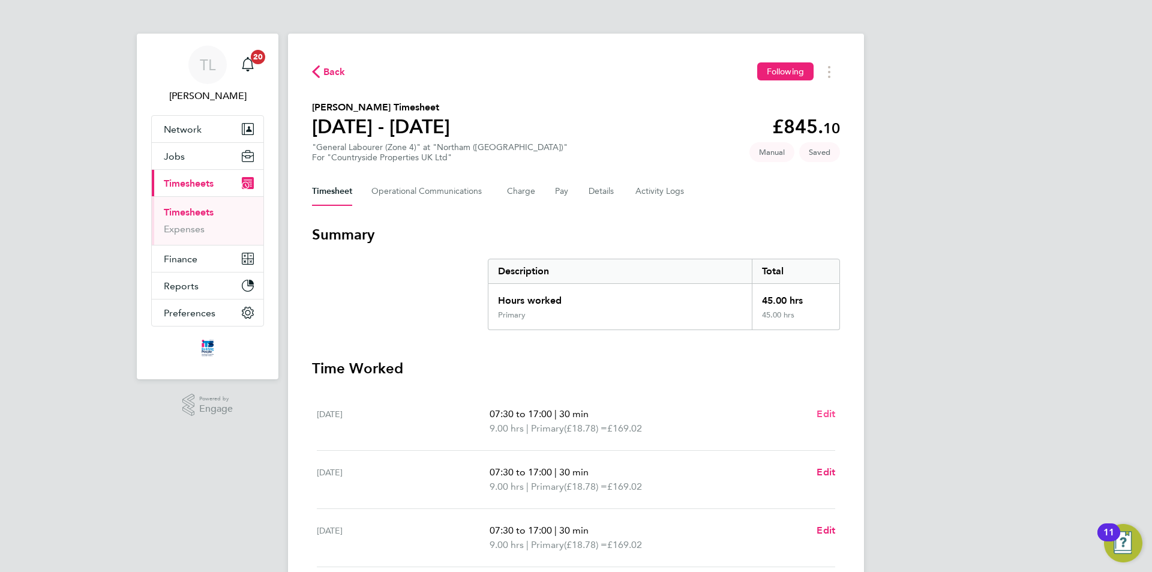
select select "30"
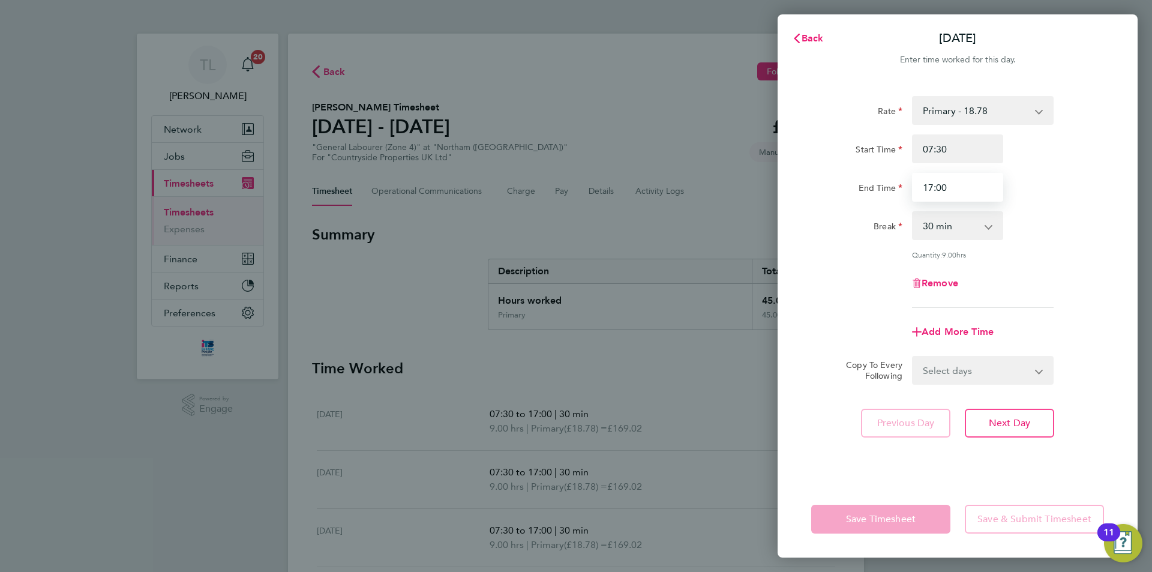
click at [983, 188] on input "17:00" at bounding box center [957, 187] width 91 height 29
drag, startPoint x: 983, startPoint y: 188, endPoint x: 906, endPoint y: 193, distance: 77.5
click at [906, 193] on div "End Time 17:00" at bounding box center [957, 187] width 302 height 29
drag, startPoint x: 924, startPoint y: 192, endPoint x: 902, endPoint y: 192, distance: 22.2
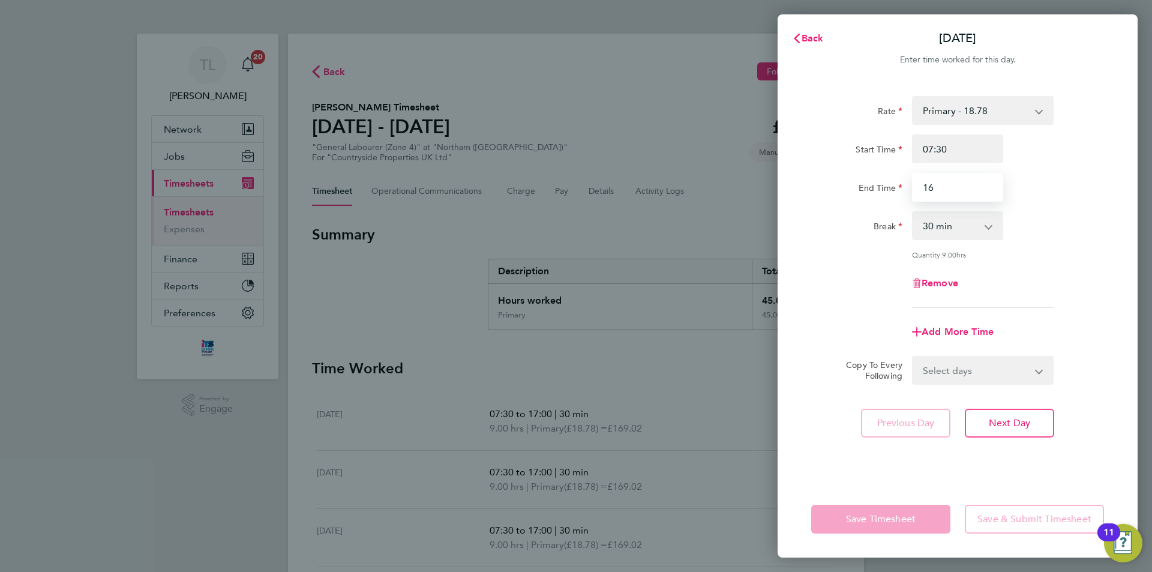
click at [902, 192] on div "End Time 16" at bounding box center [957, 187] width 302 height 29
type input "18:00"
click at [1076, 209] on div "Rate Primary - 18.78 Start Time 07:30 End Time 18:00 Break 0 min 15 min 30 min …" at bounding box center [957, 202] width 293 height 212
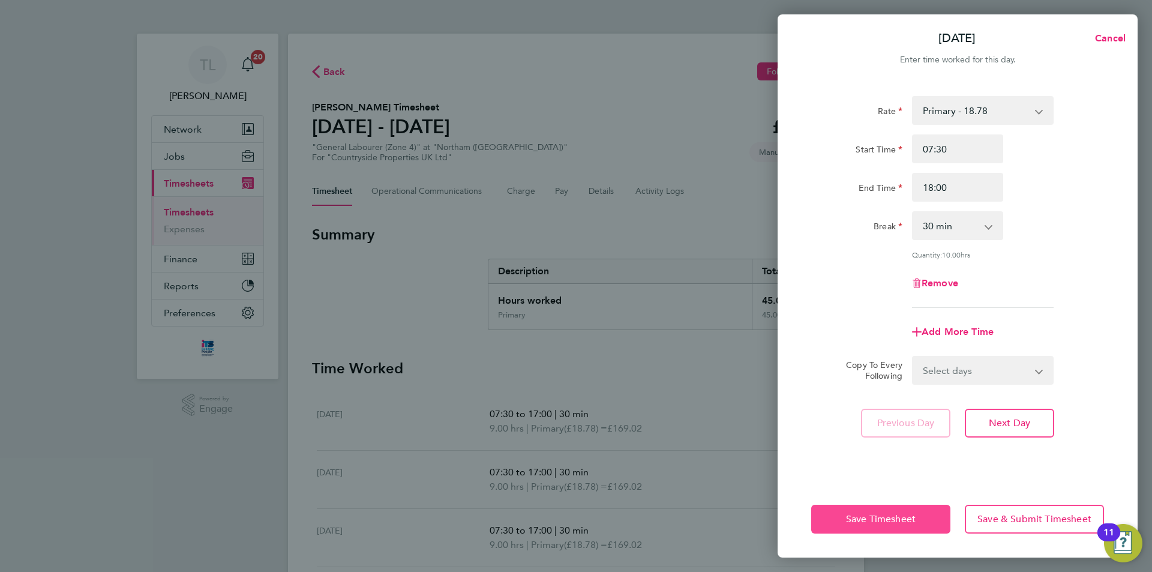
click at [897, 529] on button "Save Timesheet" at bounding box center [880, 518] width 139 height 29
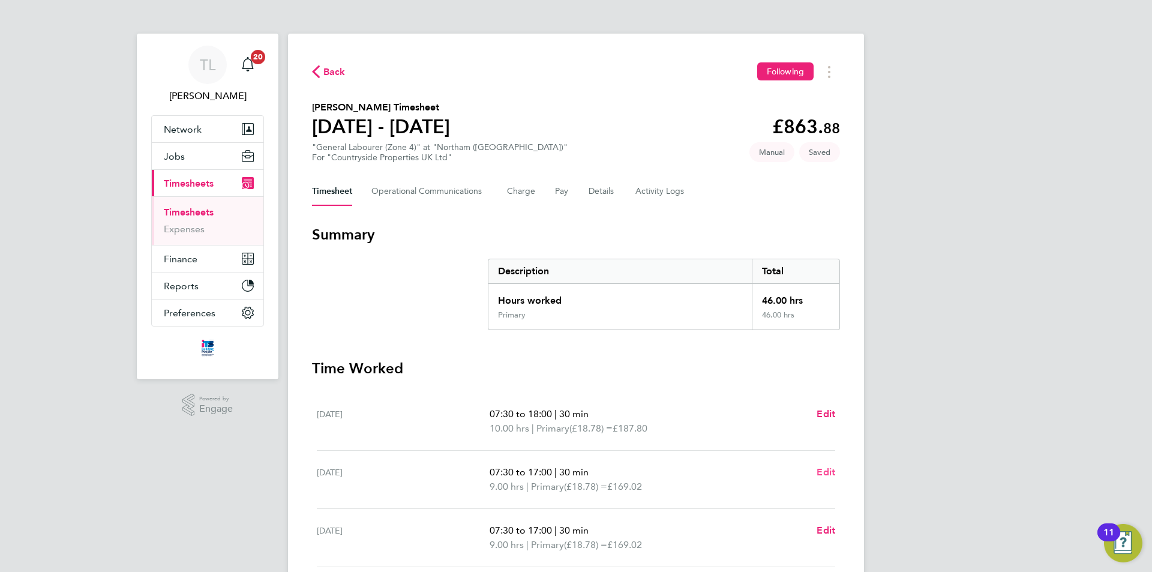
click at [825, 468] on span "Edit" at bounding box center [825, 471] width 19 height 11
select select "30"
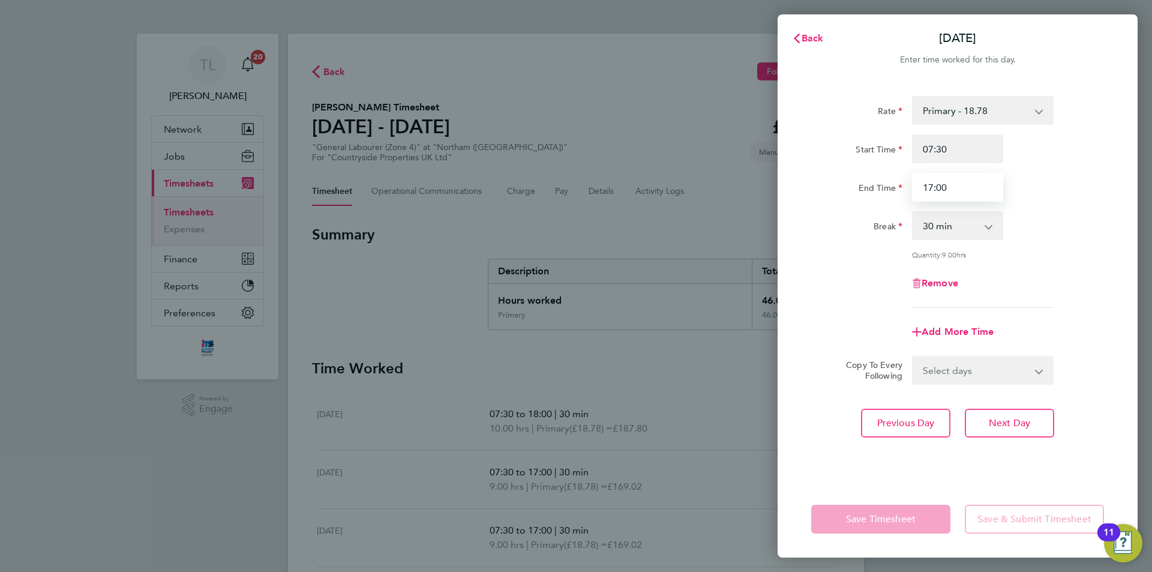
drag, startPoint x: 961, startPoint y: 190, endPoint x: 864, endPoint y: 200, distance: 97.7
click at [864, 200] on div "End Time 17:00" at bounding box center [957, 187] width 302 height 29
type input "18:00"
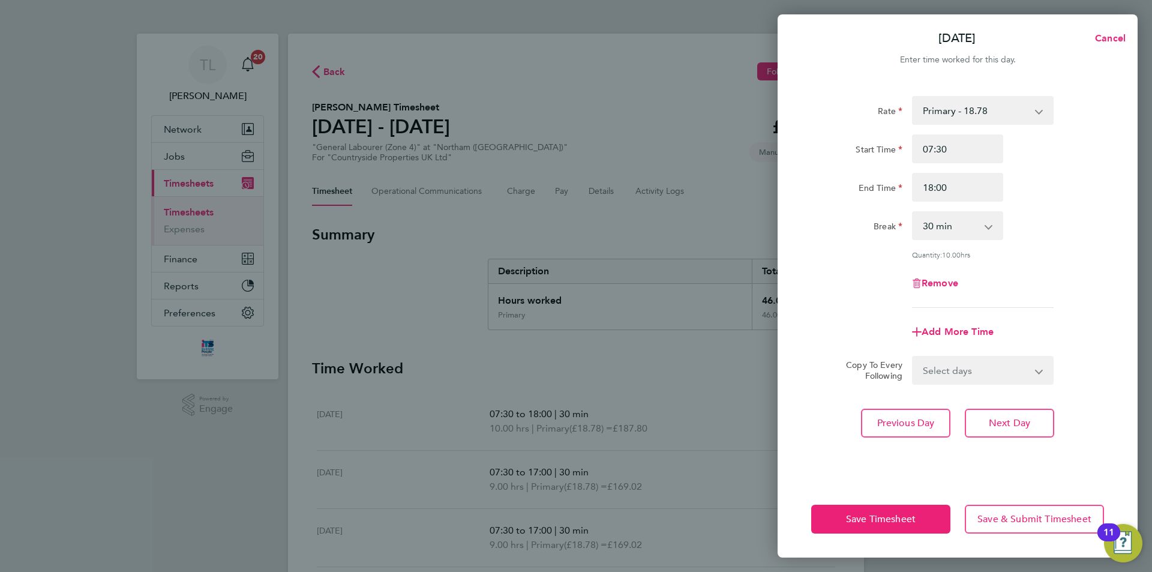
click at [1019, 185] on div "End Time 18:00" at bounding box center [957, 187] width 302 height 29
click at [885, 521] on span "Save Timesheet" at bounding box center [881, 519] width 70 height 12
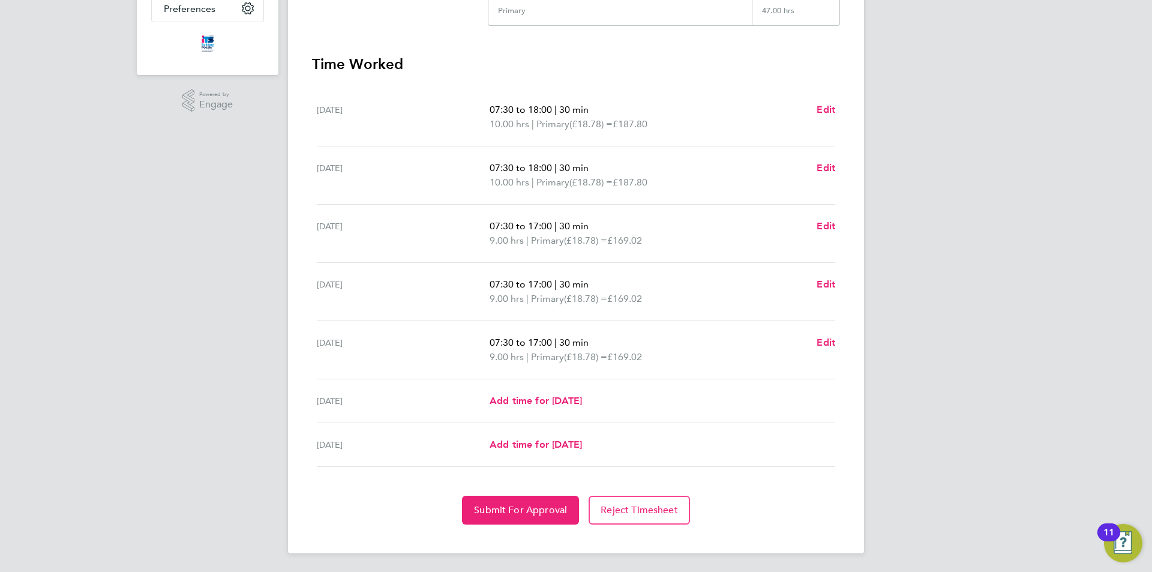
scroll to position [305, 0]
click at [520, 506] on span "Submit For Approval" at bounding box center [520, 509] width 93 height 12
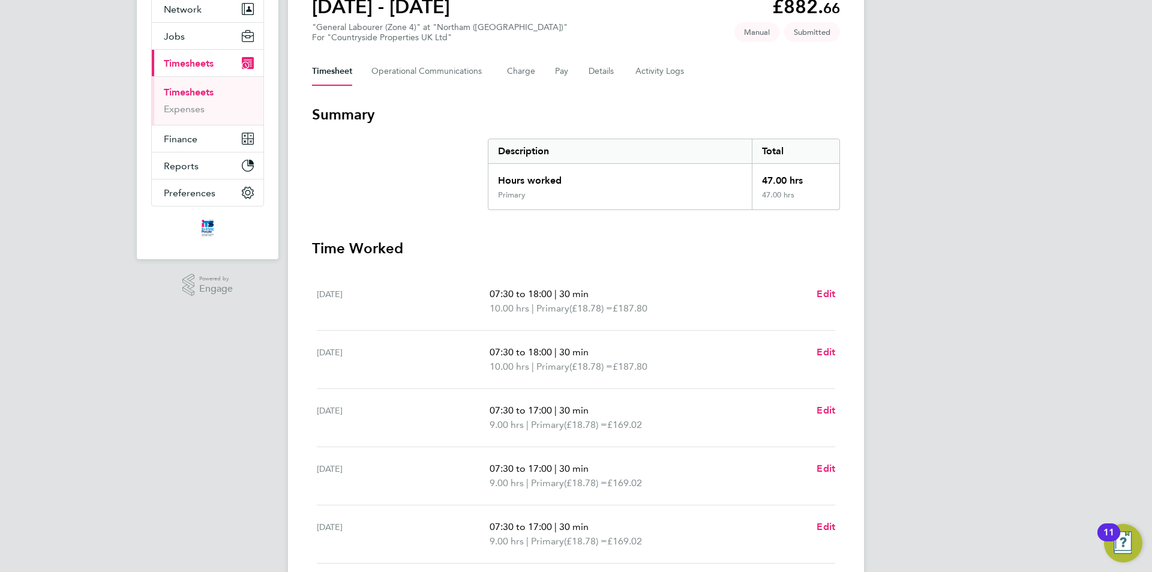
scroll to position [5, 0]
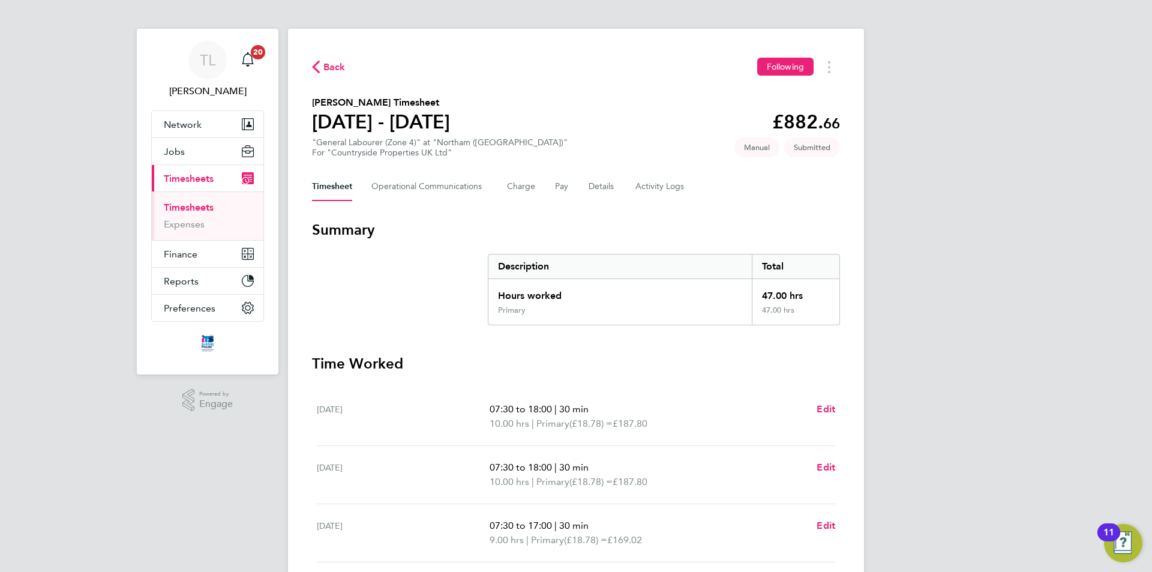
click at [332, 68] on span "Back" at bounding box center [334, 67] width 22 height 14
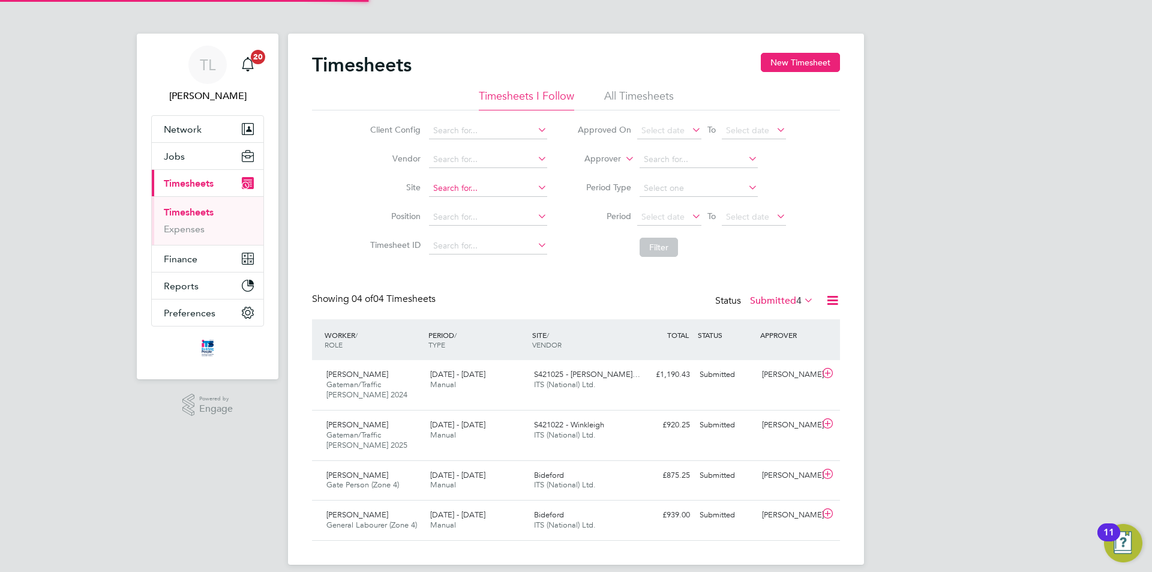
scroll to position [6, 6]
click at [797, 58] on button "New Timesheet" at bounding box center [800, 62] width 79 height 19
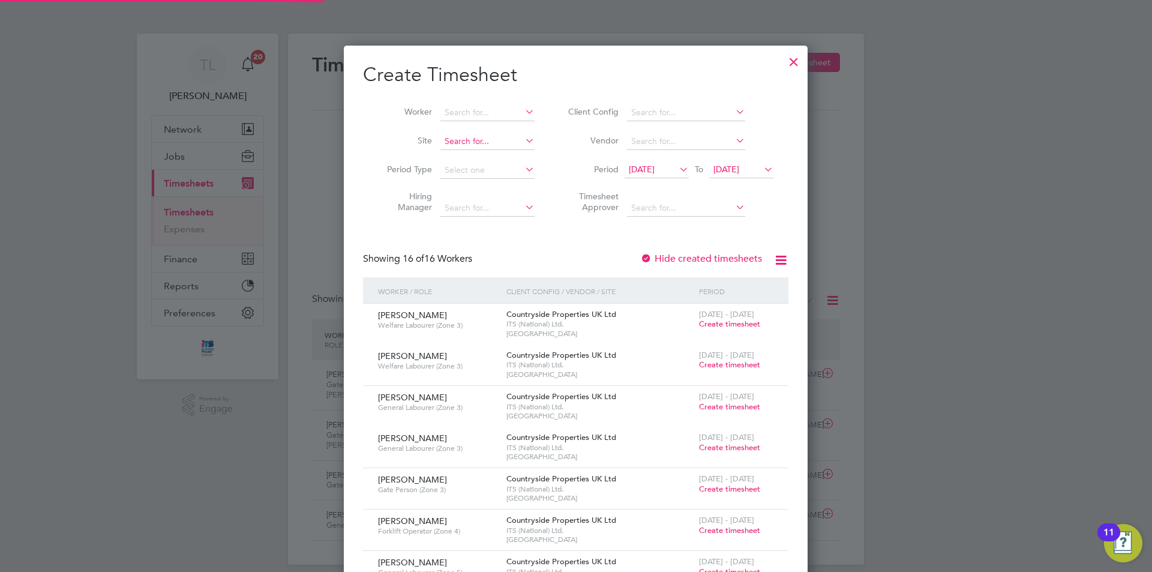
click at [482, 137] on input at bounding box center [487, 141] width 94 height 17
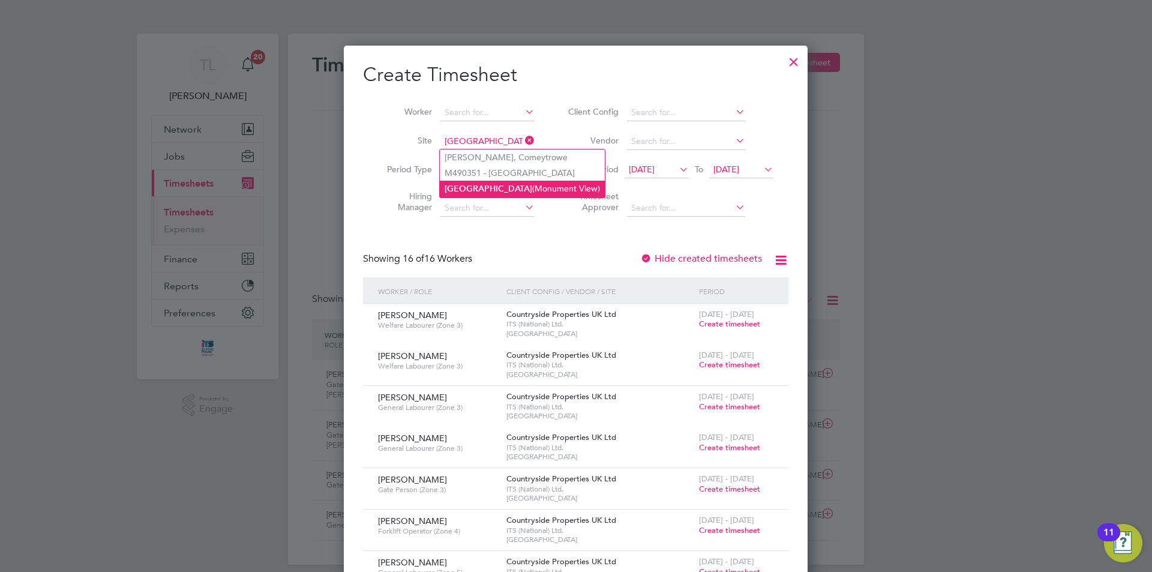
click at [493, 183] on li "Wellington (Monument View)" at bounding box center [522, 189] width 165 height 16
type input "Wellington (Monument View)"
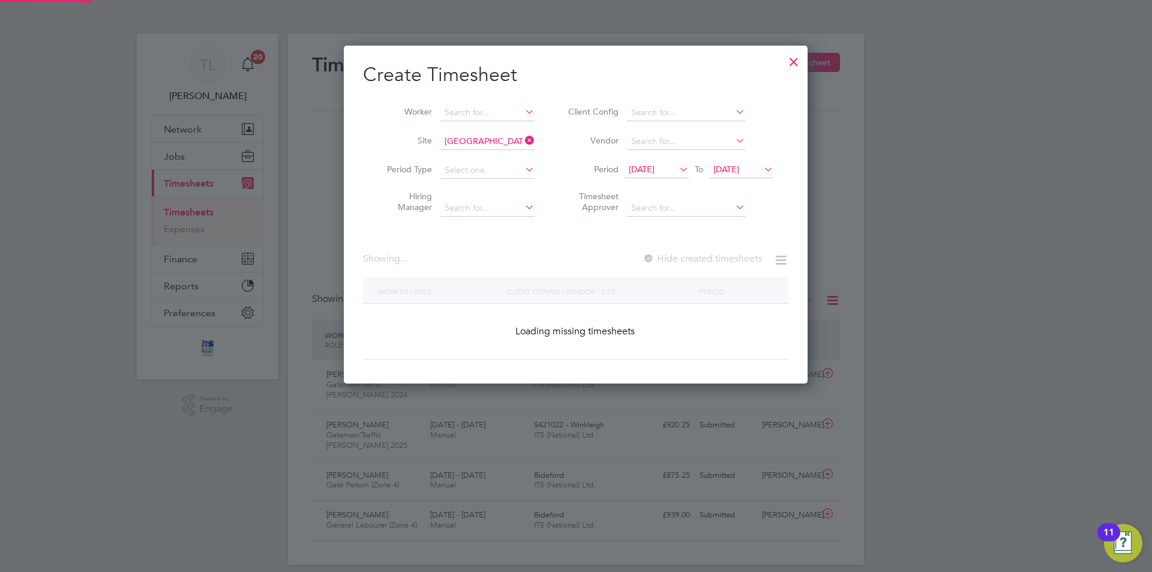
scroll to position [338, 464]
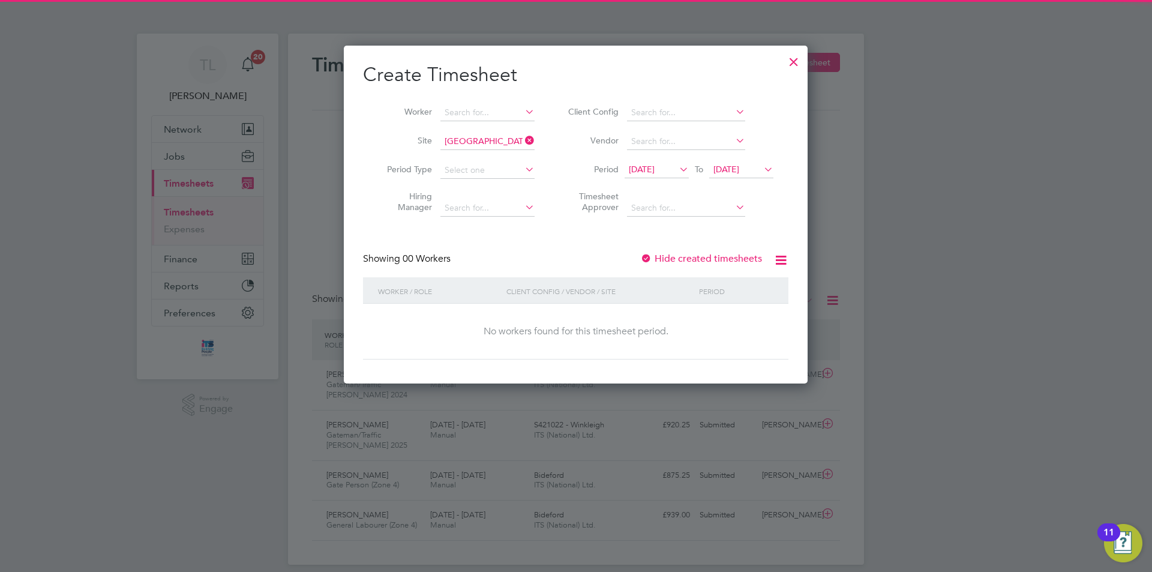
click at [672, 160] on li "Period 19 Sep 2025 To 26 Sep 2025" at bounding box center [668, 170] width 239 height 29
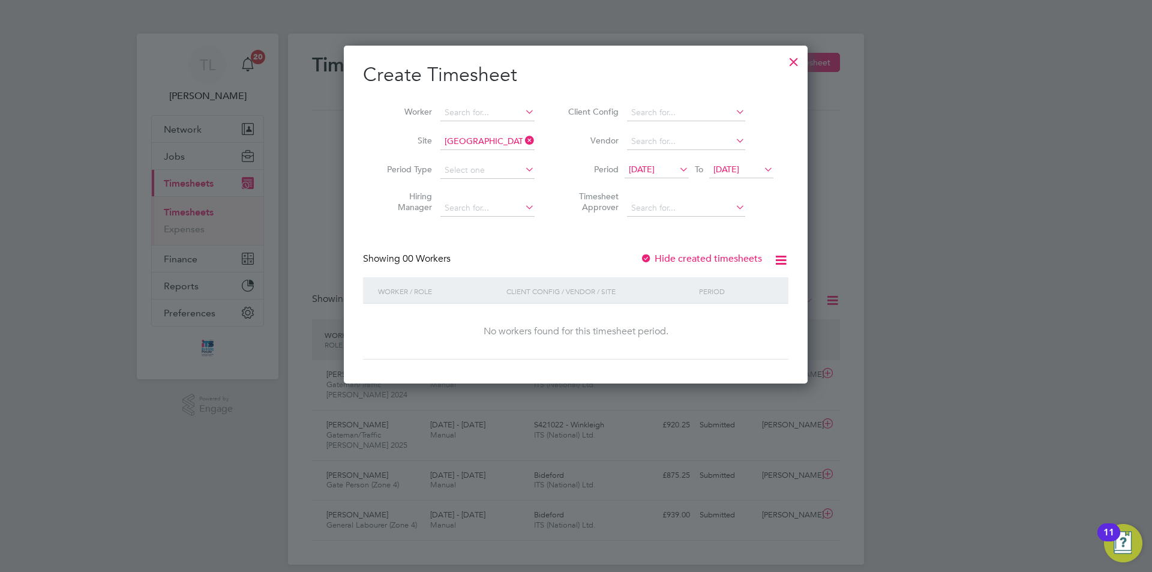
click at [654, 166] on span "19 Sep 2025" at bounding box center [642, 169] width 26 height 11
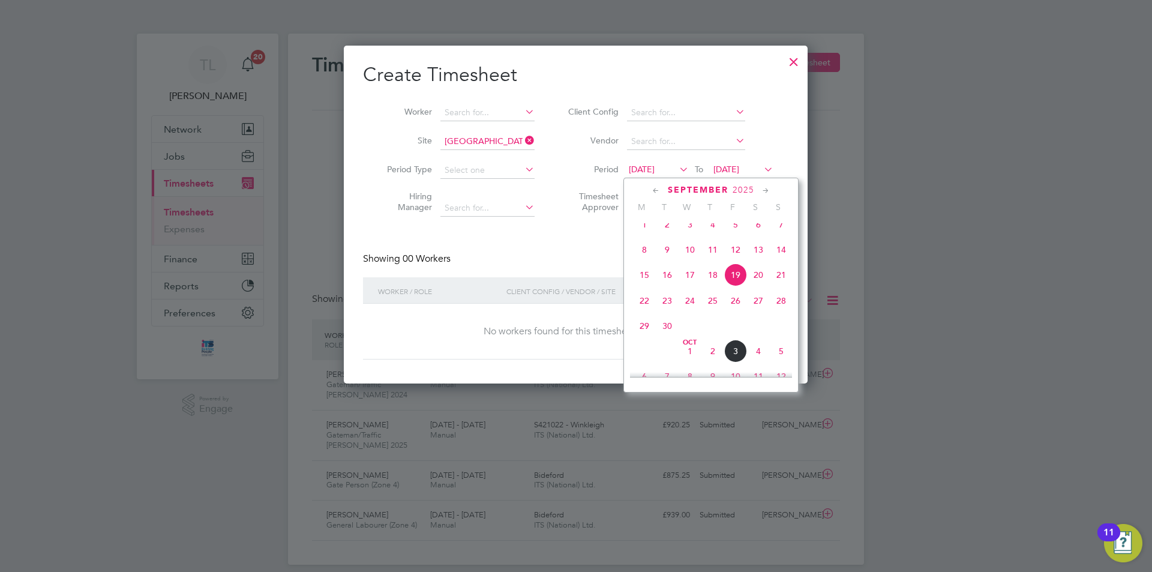
click at [645, 331] on span "29" at bounding box center [644, 325] width 23 height 23
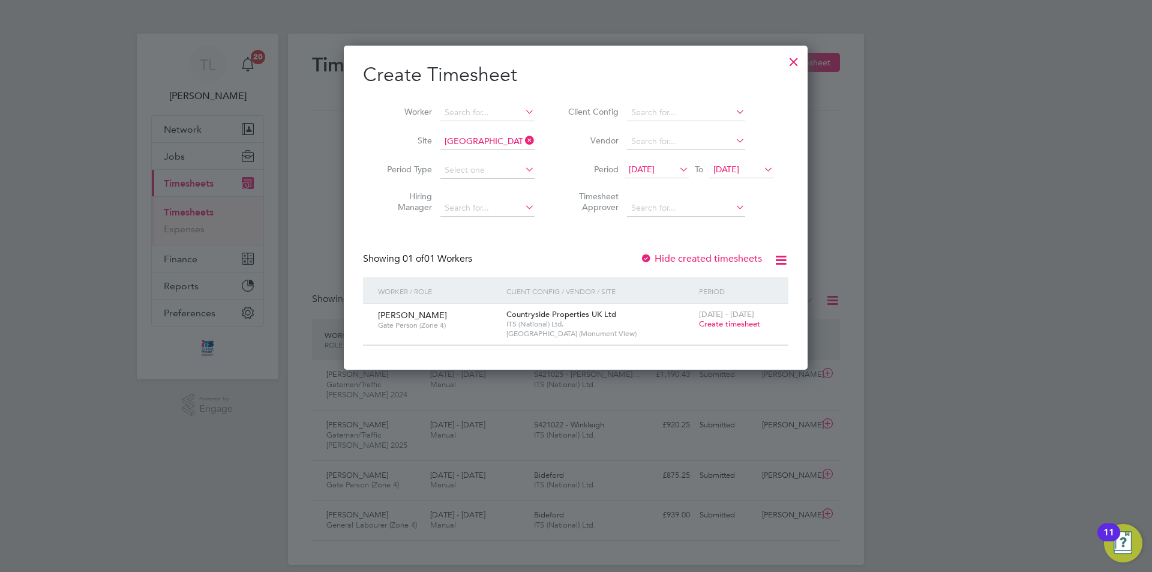
click at [734, 326] on span "Create timesheet" at bounding box center [729, 324] width 61 height 10
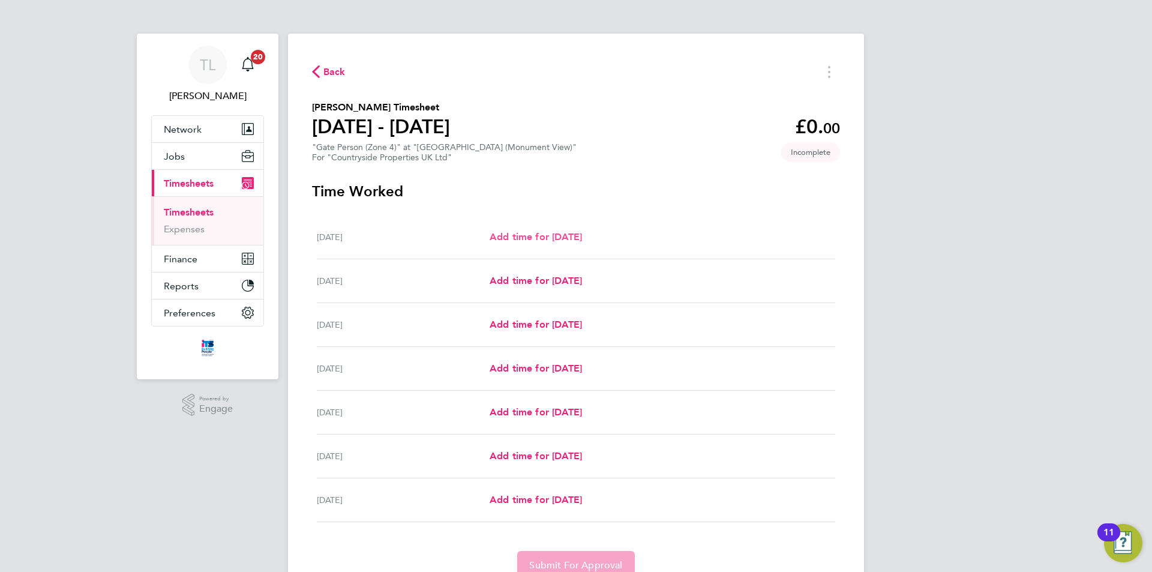
click at [576, 240] on span "Add time for Mon 29 Sep" at bounding box center [535, 236] width 92 height 11
select select "30"
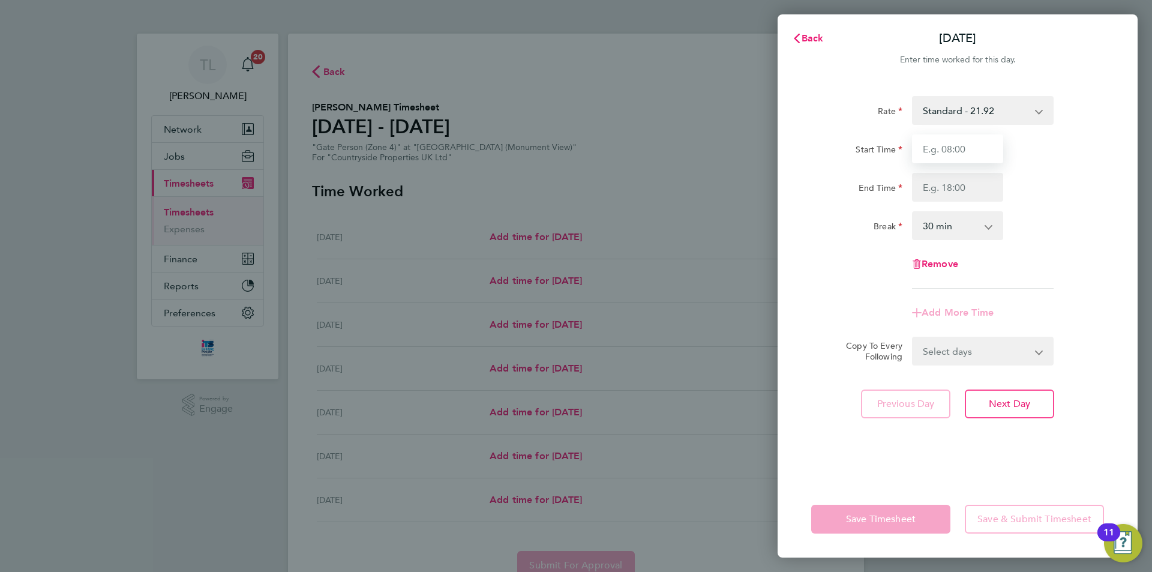
click at [960, 142] on input "Start Time" at bounding box center [957, 148] width 91 height 29
type input "07:30"
click at [969, 181] on input "End Time" at bounding box center [957, 187] width 91 height 29
type input "17:00"
click at [1036, 224] on div "Break 0 min 15 min 30 min 45 min 60 min 75 min 90 min" at bounding box center [957, 225] width 302 height 29
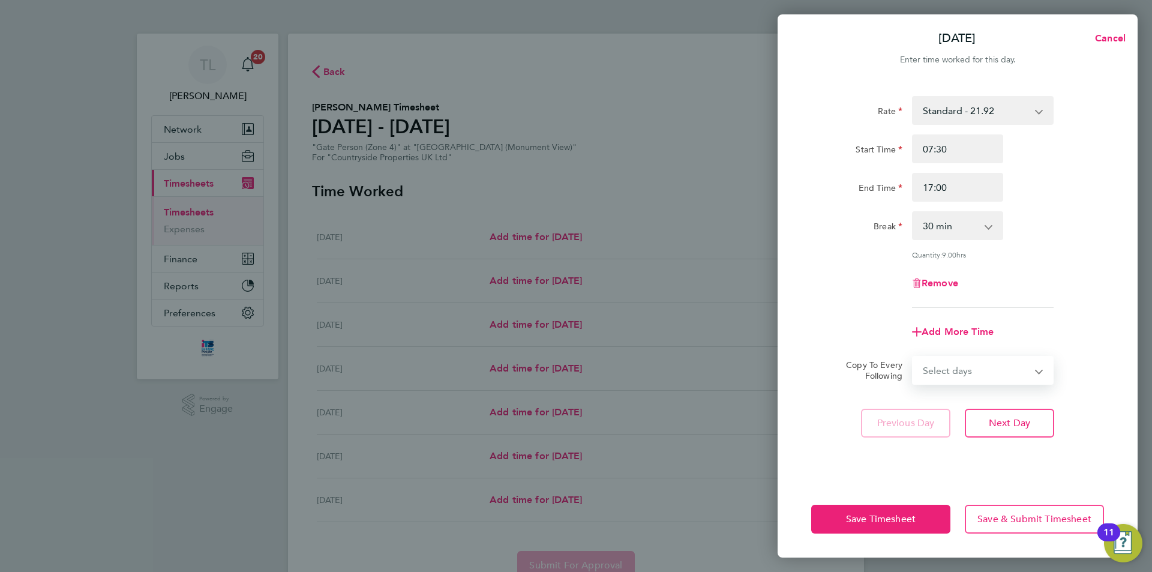
click at [1033, 373] on select "Select days Day Weekday (Mon-Fri) Weekend (Sat-Sun) Tuesday Wednesday Thursday …" at bounding box center [976, 370] width 126 height 26
select select "WEEKDAY"
click at [913, 357] on select "Select days Day Weekday (Mon-Fri) Weekend (Sat-Sun) Tuesday Wednesday Thursday …" at bounding box center [976, 370] width 126 height 26
select select "2025-10-05"
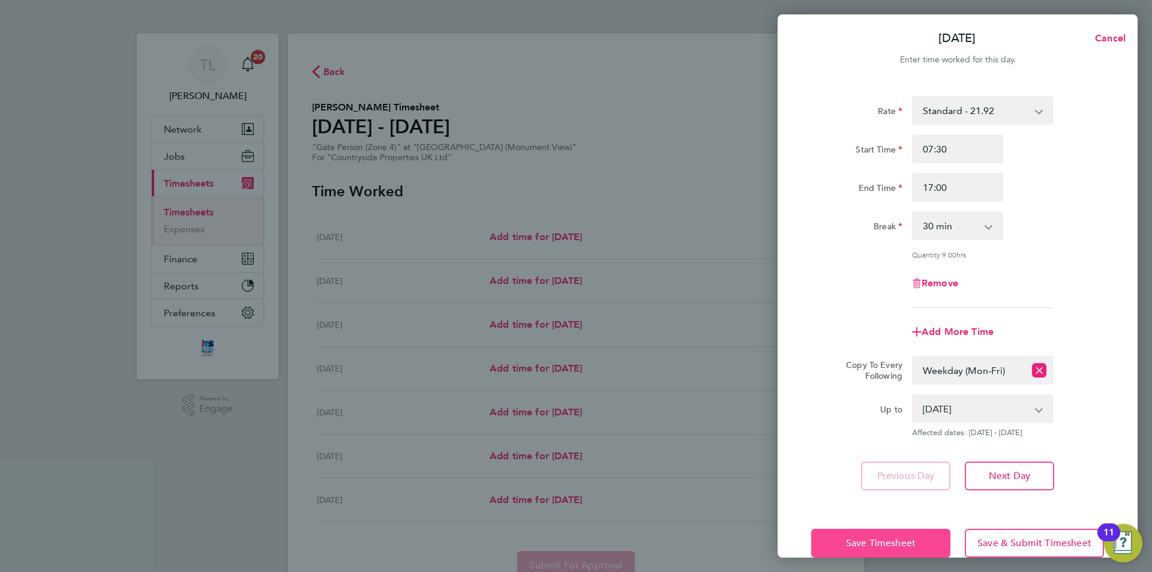
click at [863, 535] on button "Save Timesheet" at bounding box center [880, 542] width 139 height 29
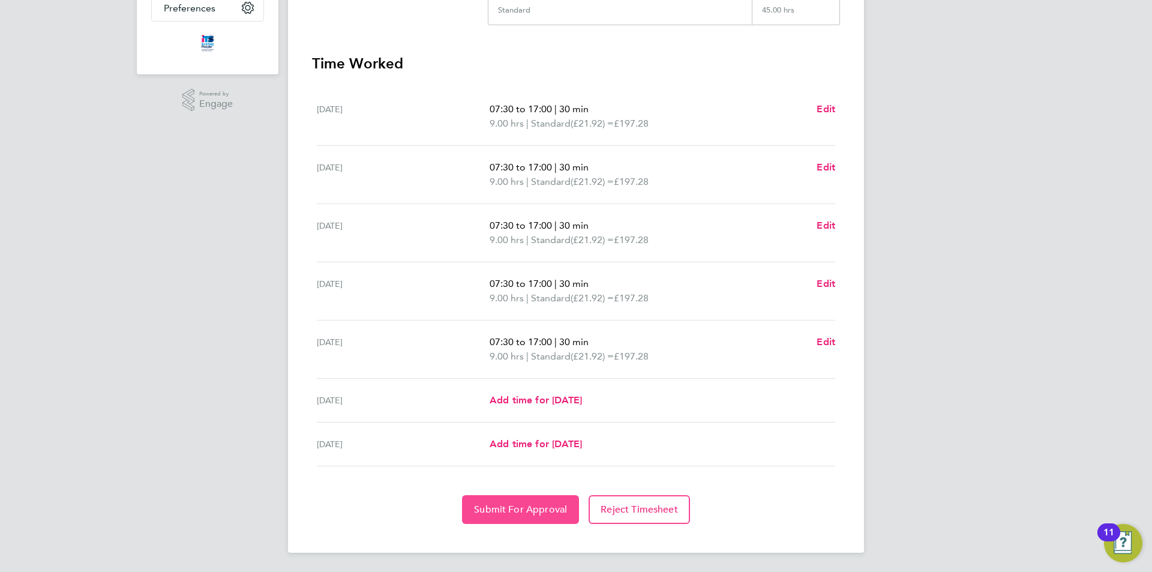
click at [528, 504] on span "Submit For Approval" at bounding box center [520, 509] width 93 height 12
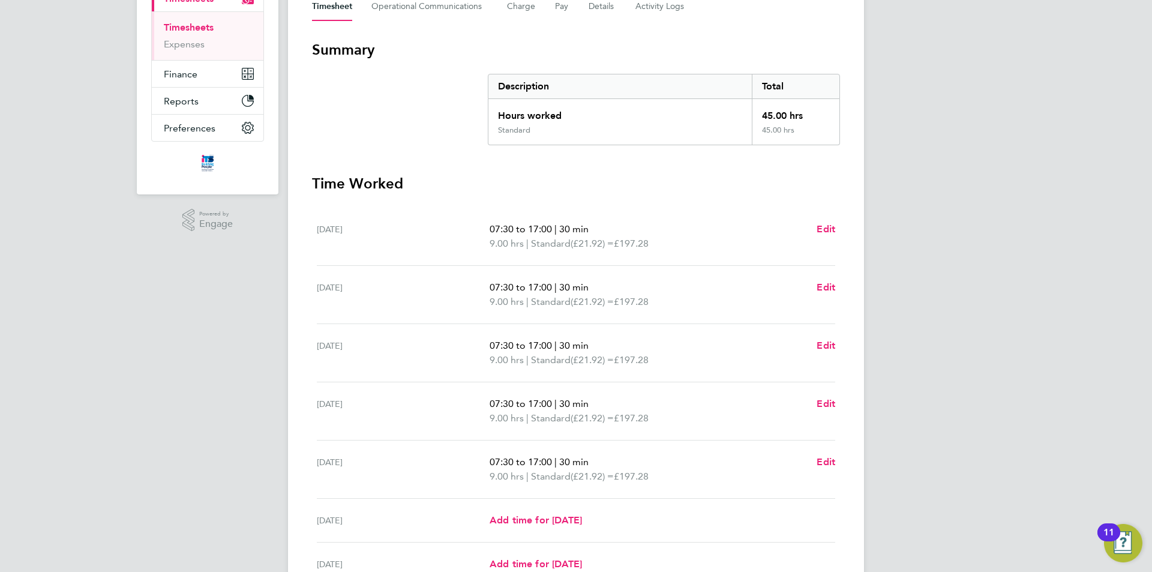
scroll to position [5, 0]
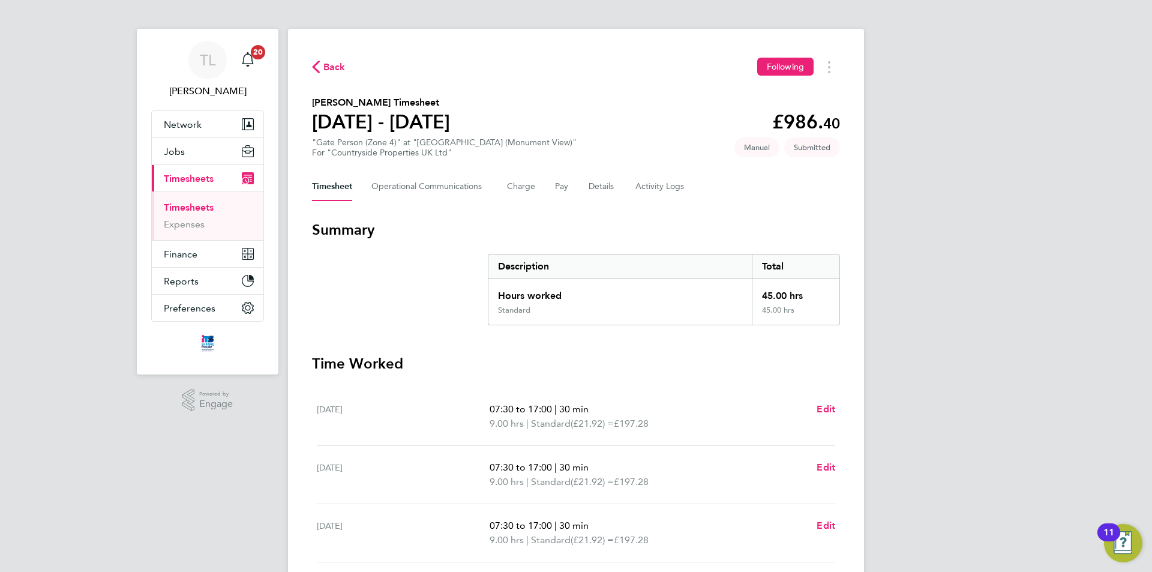
click at [331, 64] on span "Back" at bounding box center [334, 67] width 22 height 14
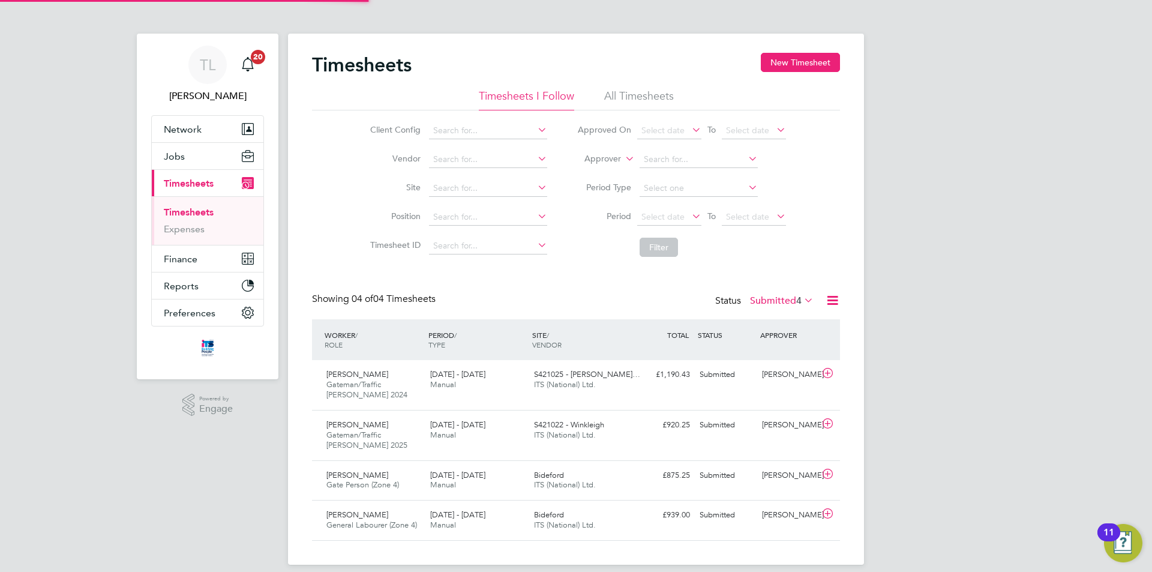
scroll to position [6, 6]
